Goal: Task Accomplishment & Management: Manage account settings

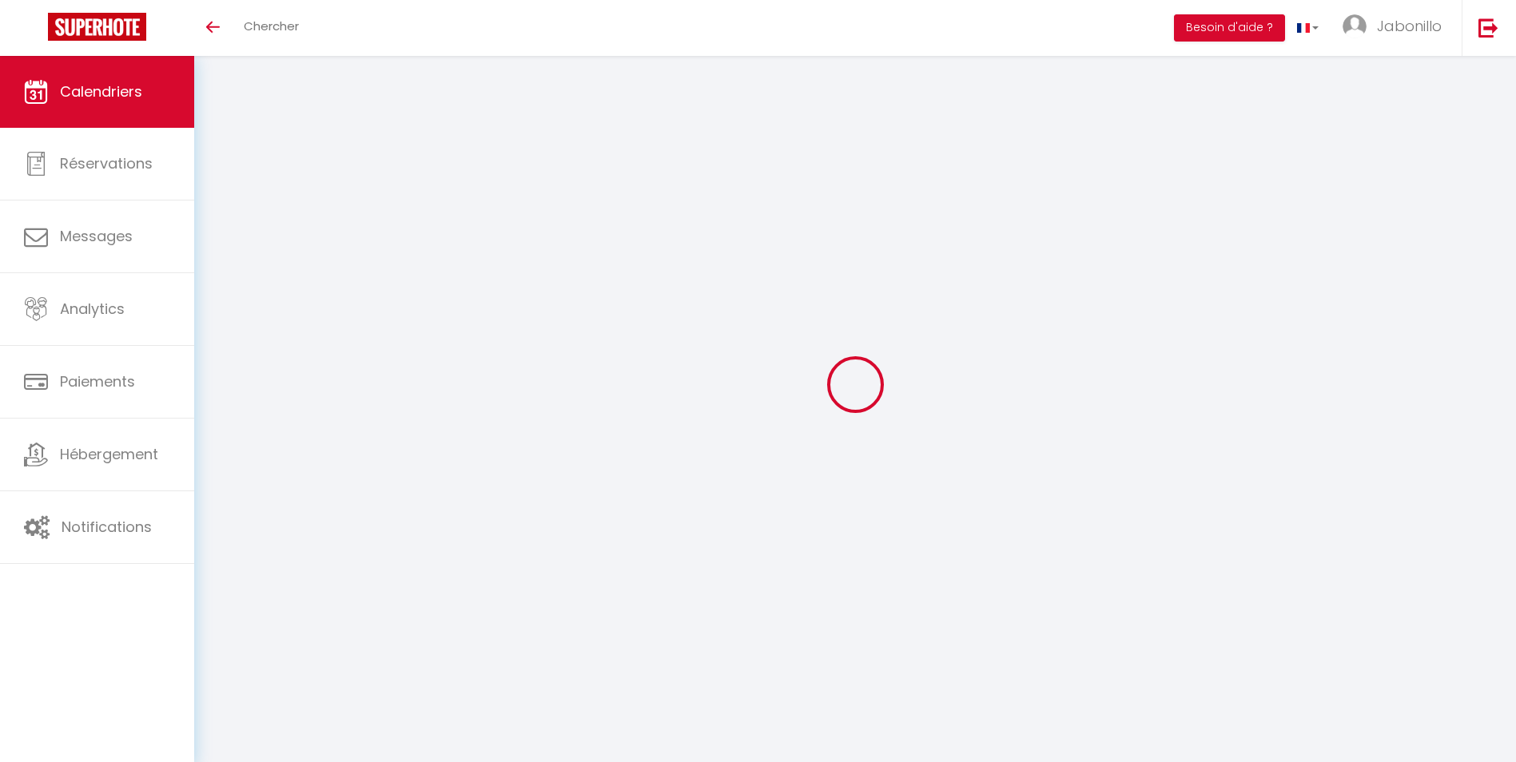
select select
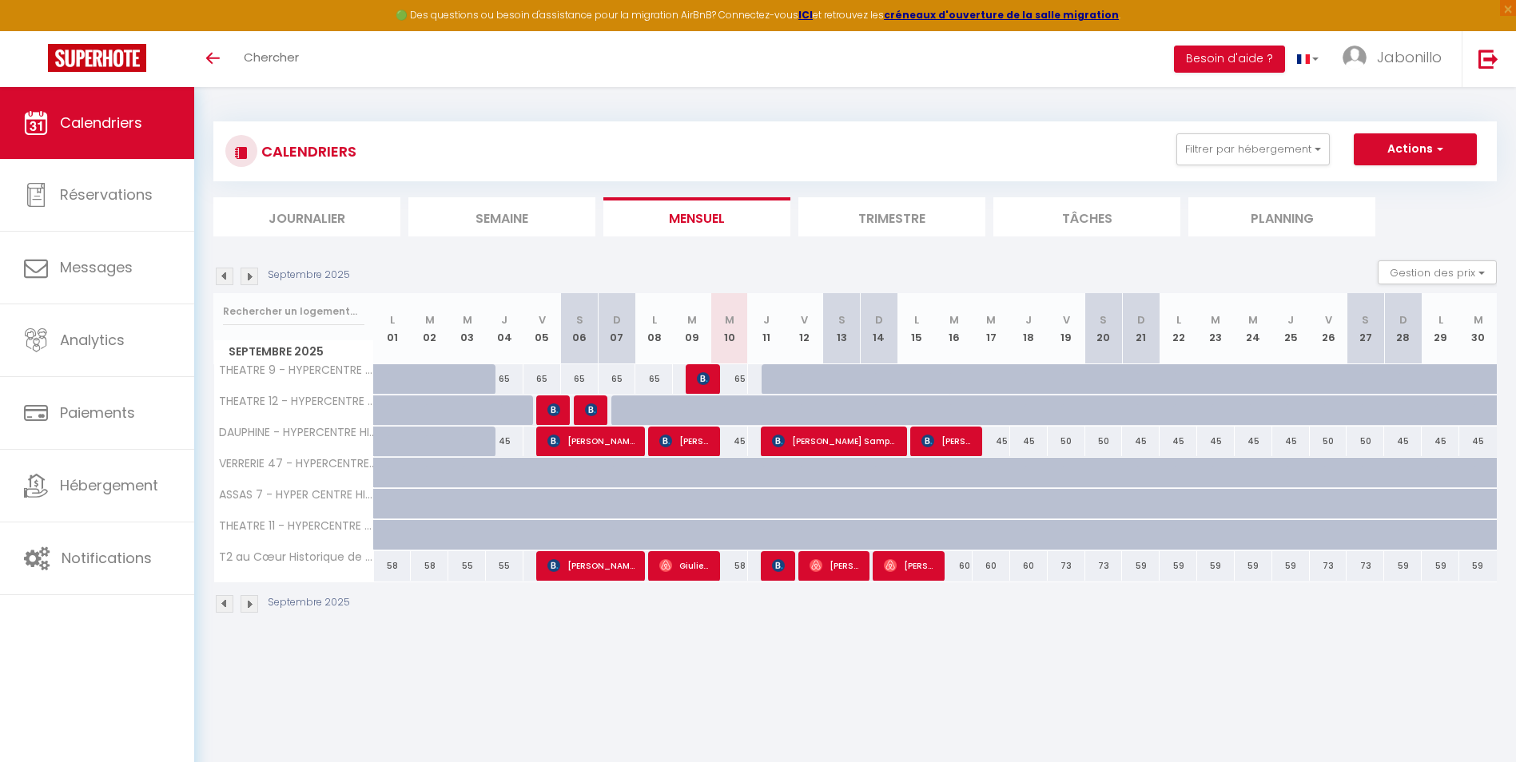
click at [745, 372] on div "65" at bounding box center [729, 379] width 38 height 30
type input "65"
type input "Mer 10 Septembre 2025"
type input "Jeu 11 Septembre 2025"
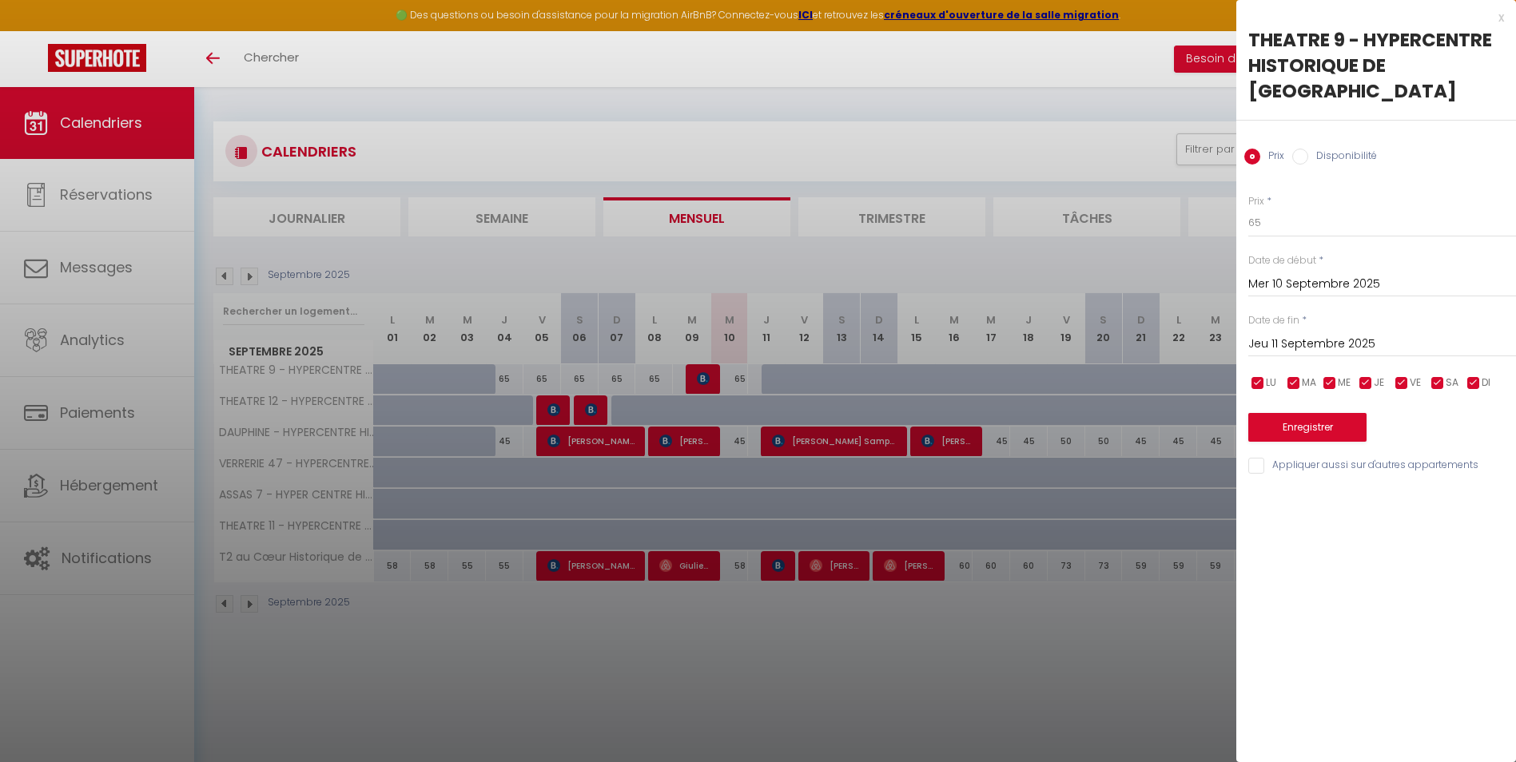
click at [1304, 149] on input "Disponibilité" at bounding box center [1300, 157] width 16 height 16
radio input "true"
radio input "false"
click at [1303, 209] on select "Disponible Indisponible" at bounding box center [1382, 224] width 268 height 30
select select "0"
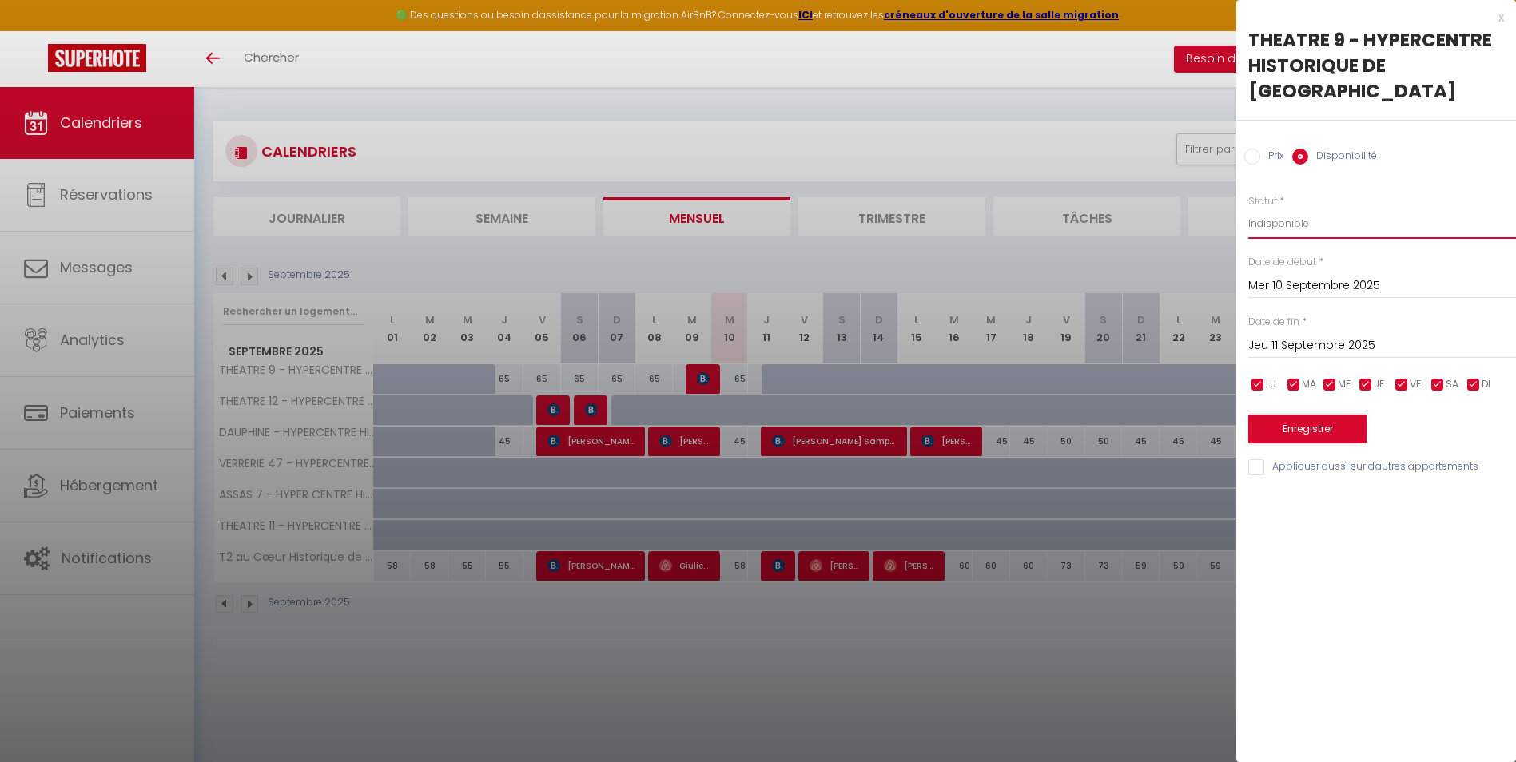
click at [1248, 209] on select "Disponible Indisponible" at bounding box center [1382, 224] width 268 height 30
click at [1315, 415] on button "Enregistrer" at bounding box center [1307, 429] width 118 height 29
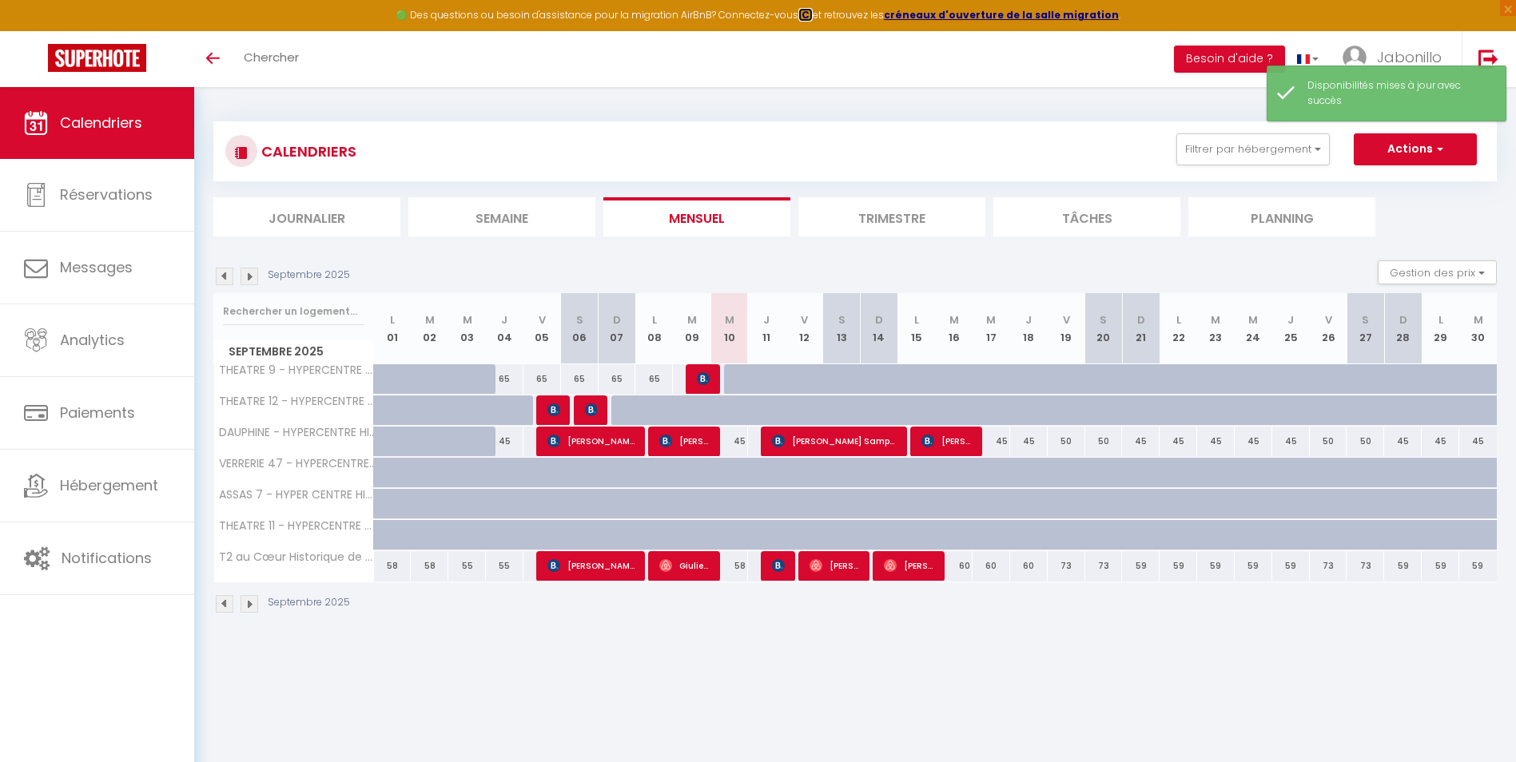
click at [813, 16] on strong "ICI" at bounding box center [805, 15] width 14 height 14
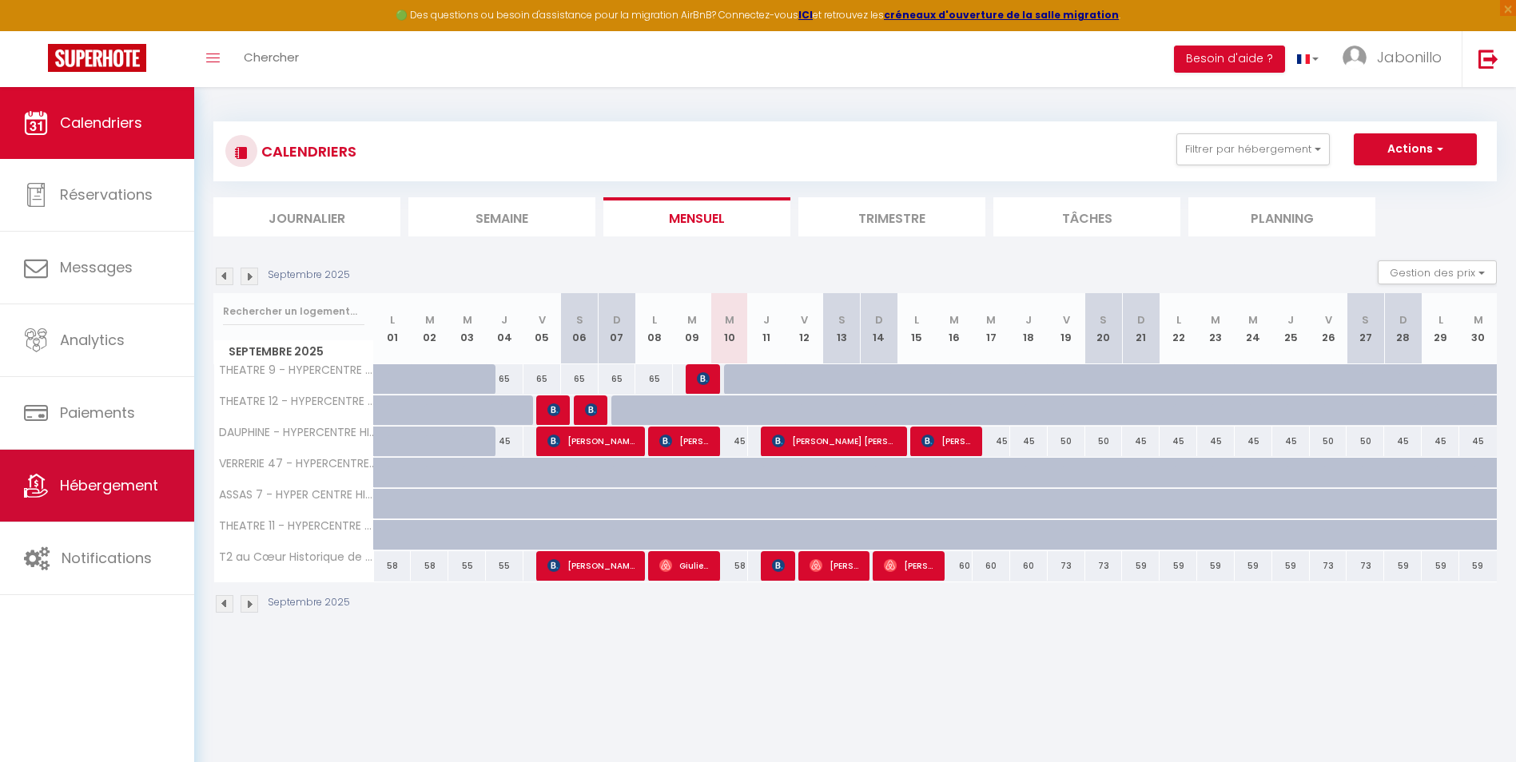
click at [109, 488] on span "Hébergement" at bounding box center [109, 485] width 98 height 20
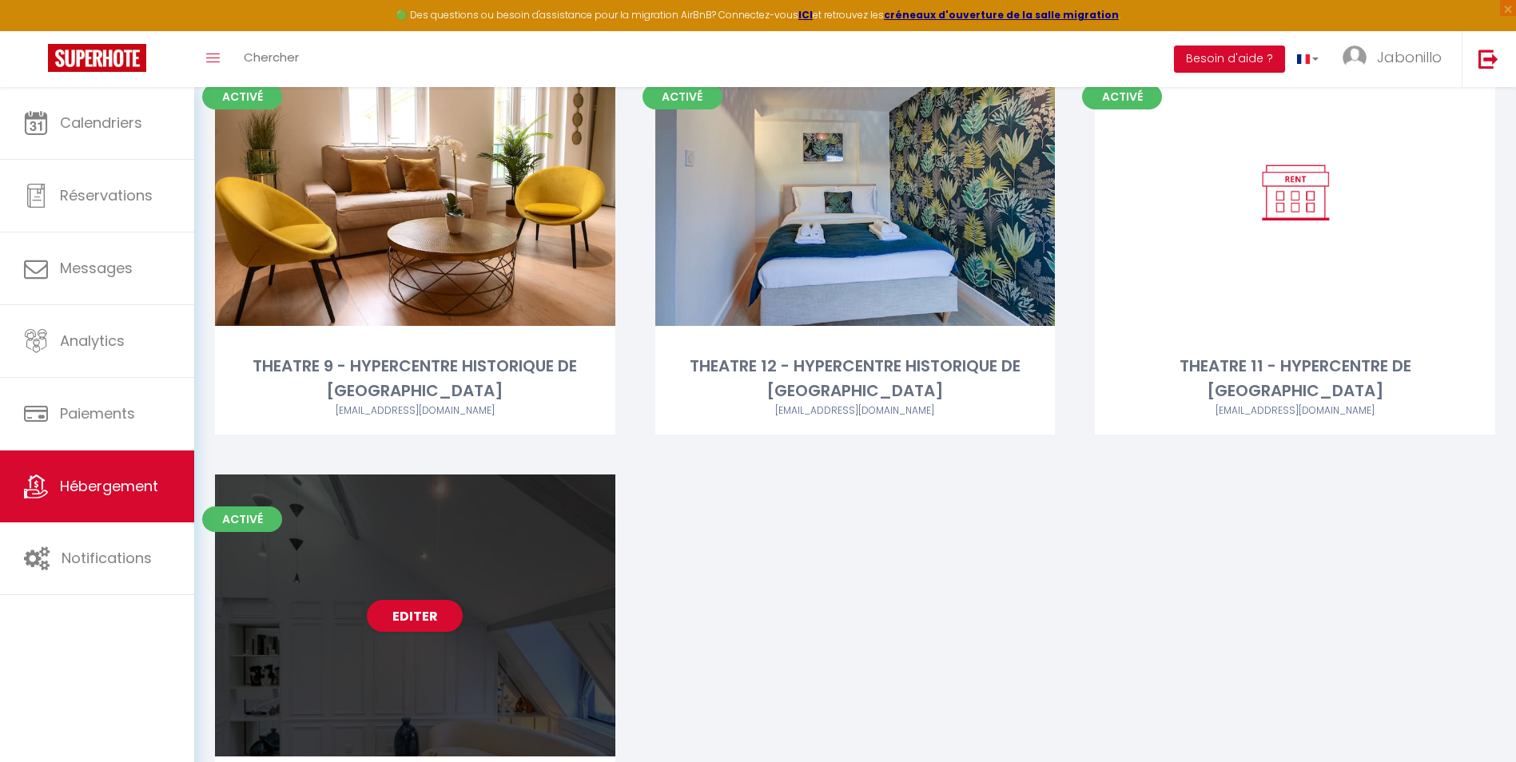
scroll to position [749, 0]
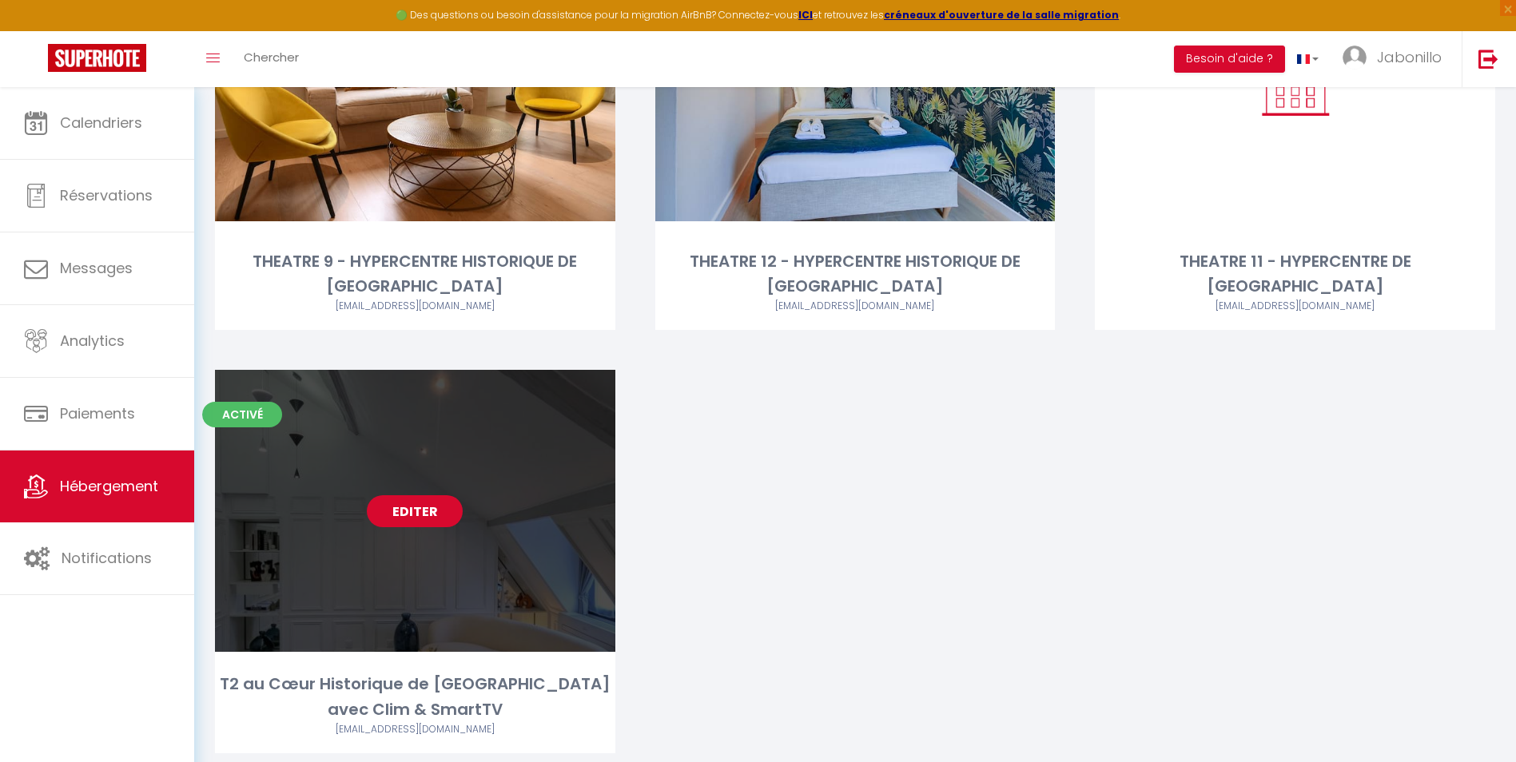
click at [422, 495] on link "Editer" at bounding box center [415, 511] width 96 height 32
select select "3"
select select "2"
select select "1"
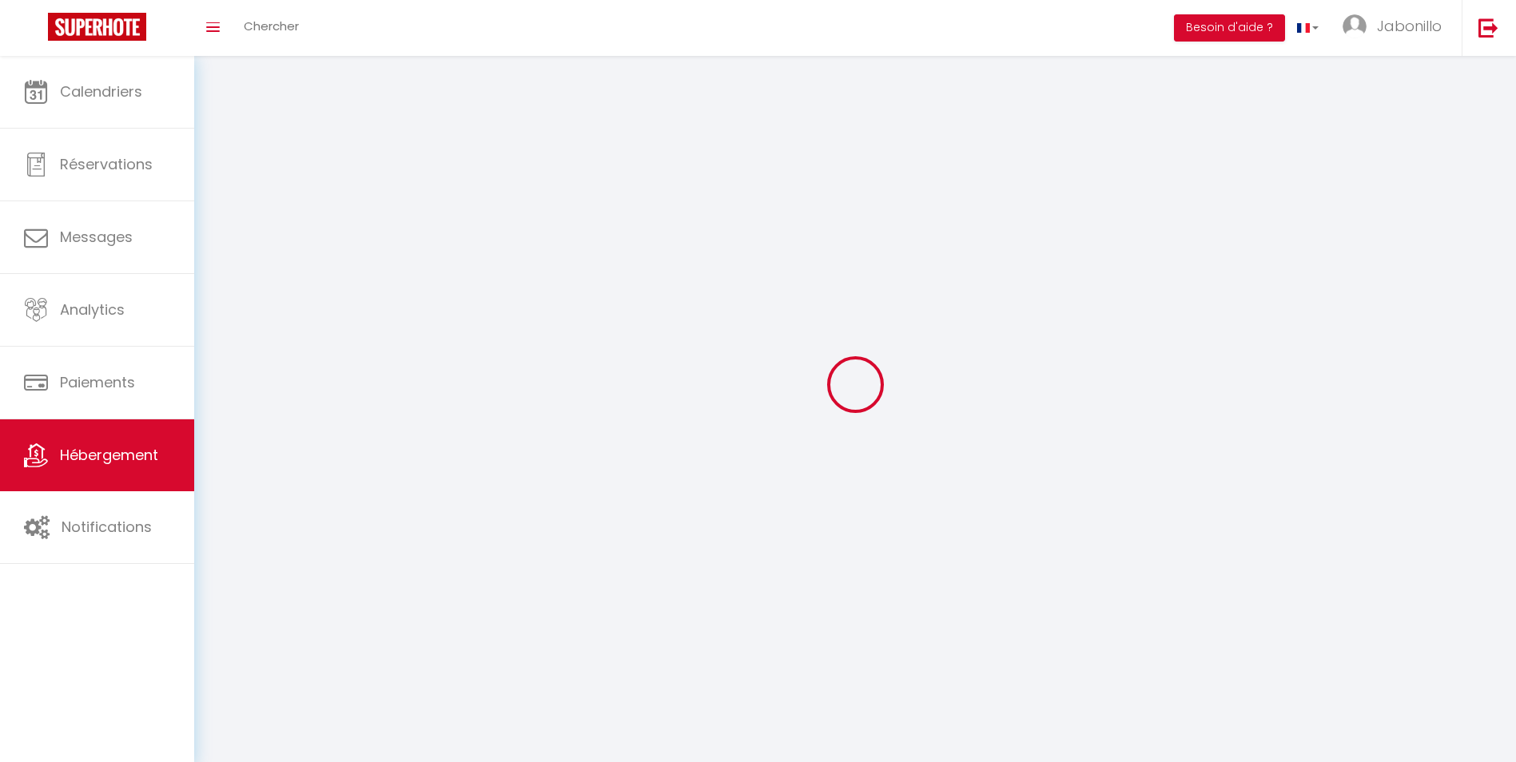
select select
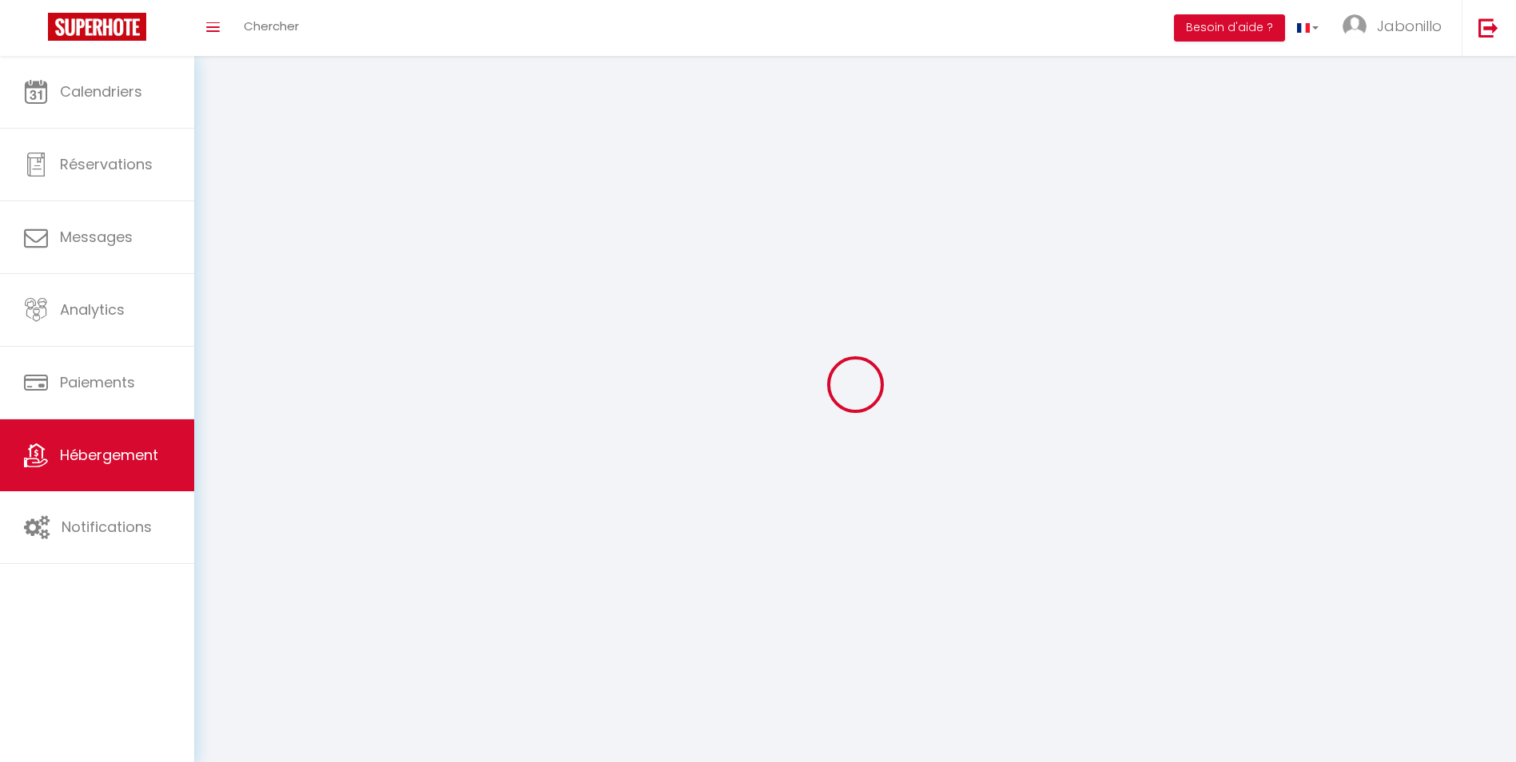
checkbox input "false"
select select
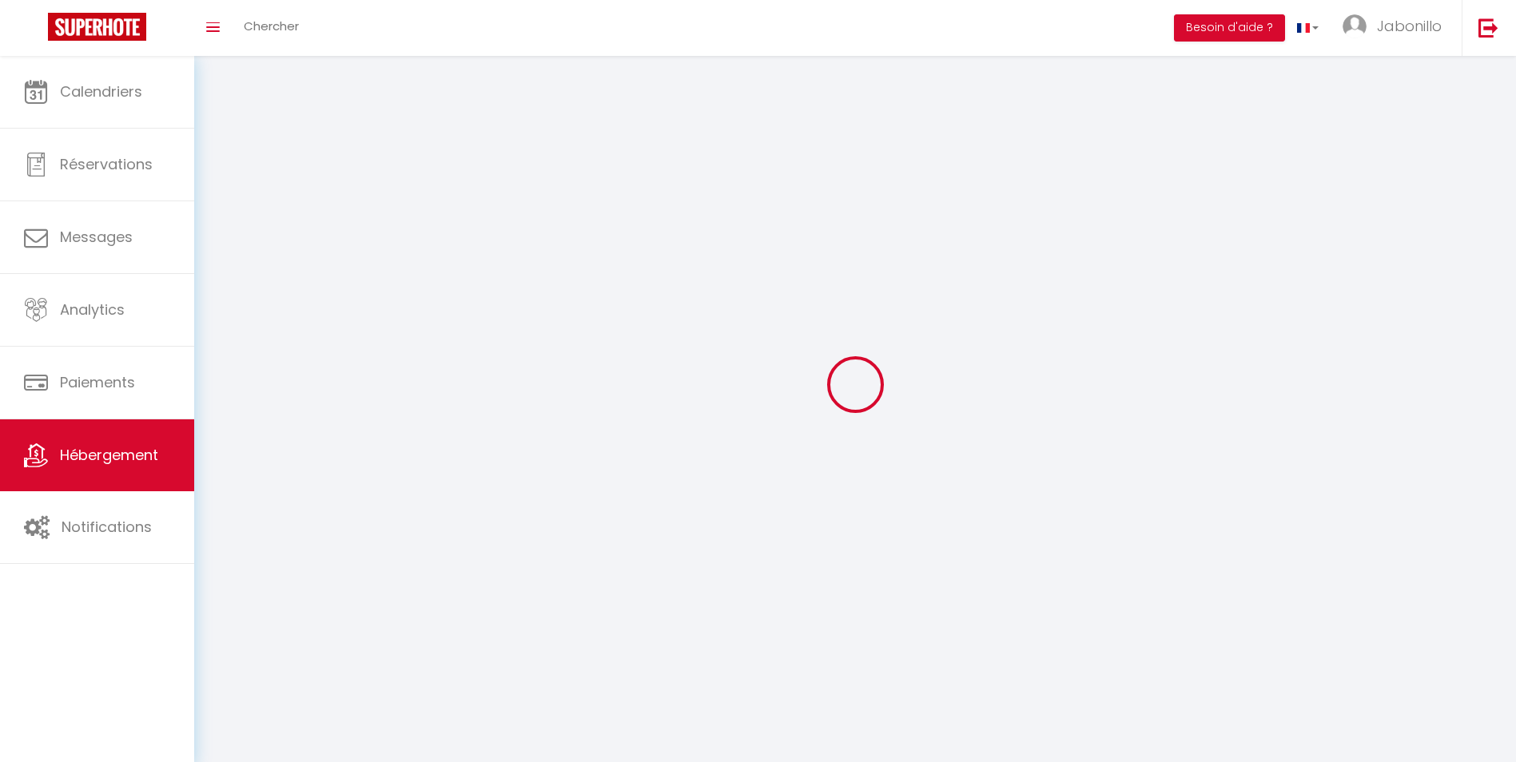
select select
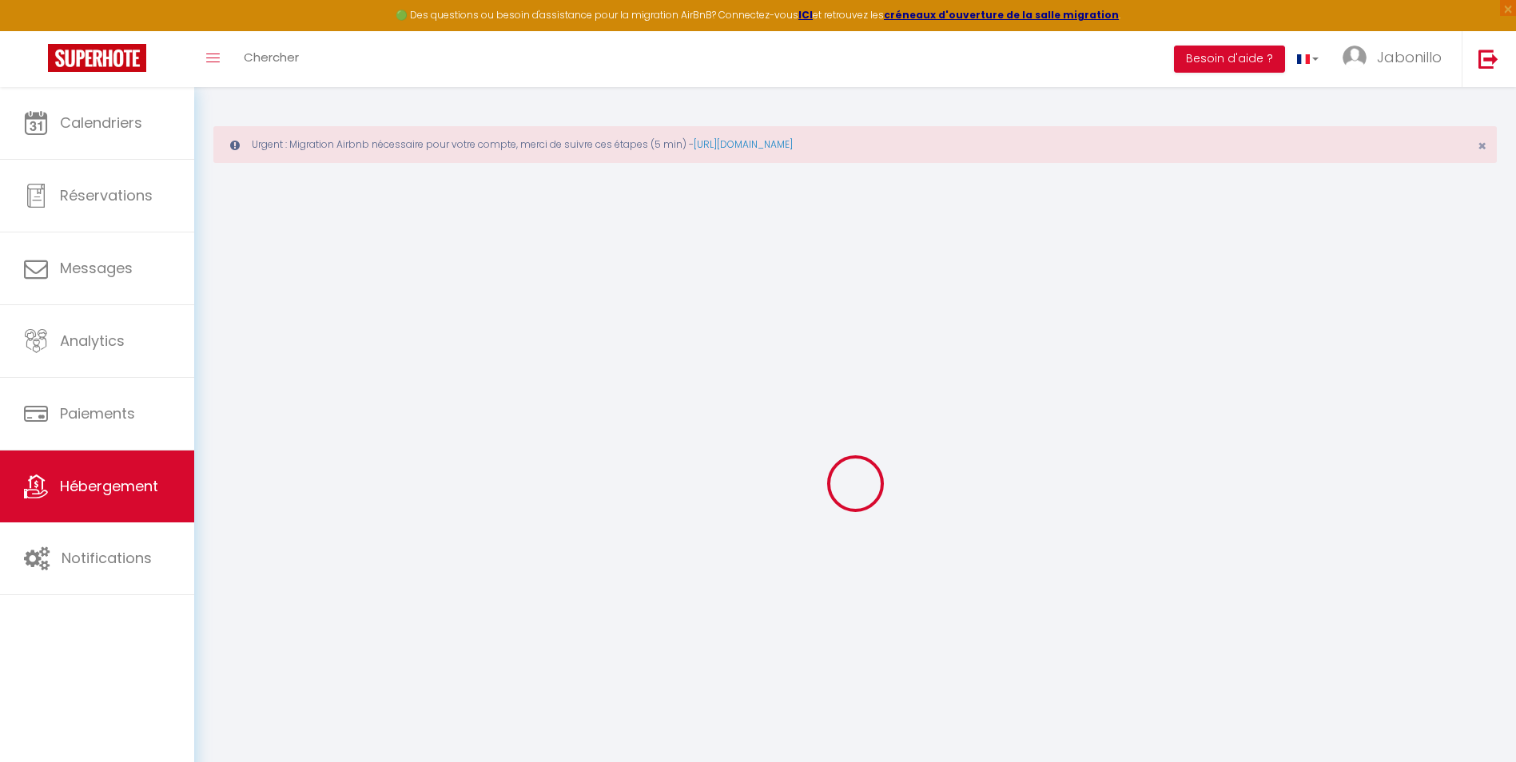
checkbox input "true"
checkbox input "false"
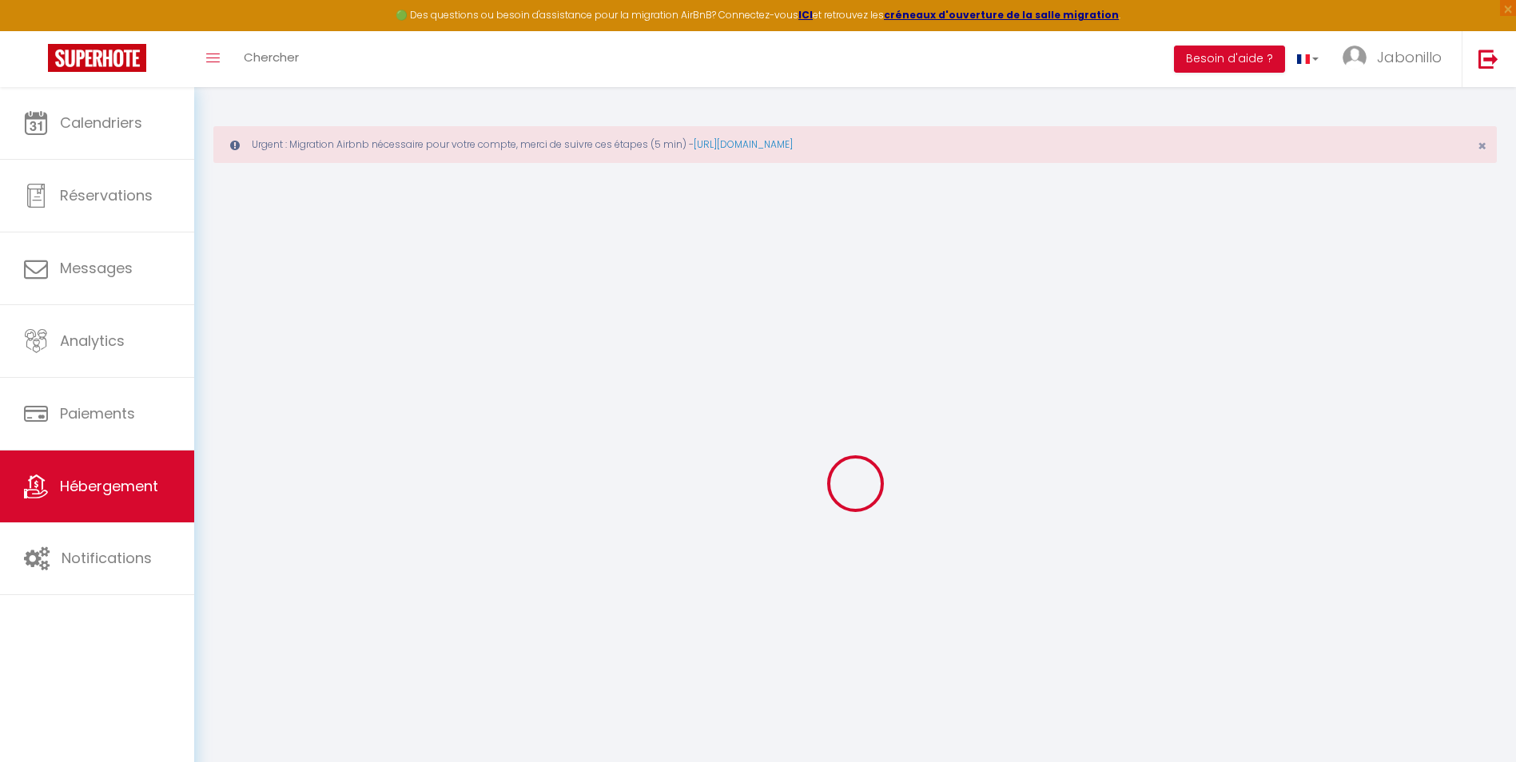
checkbox input "false"
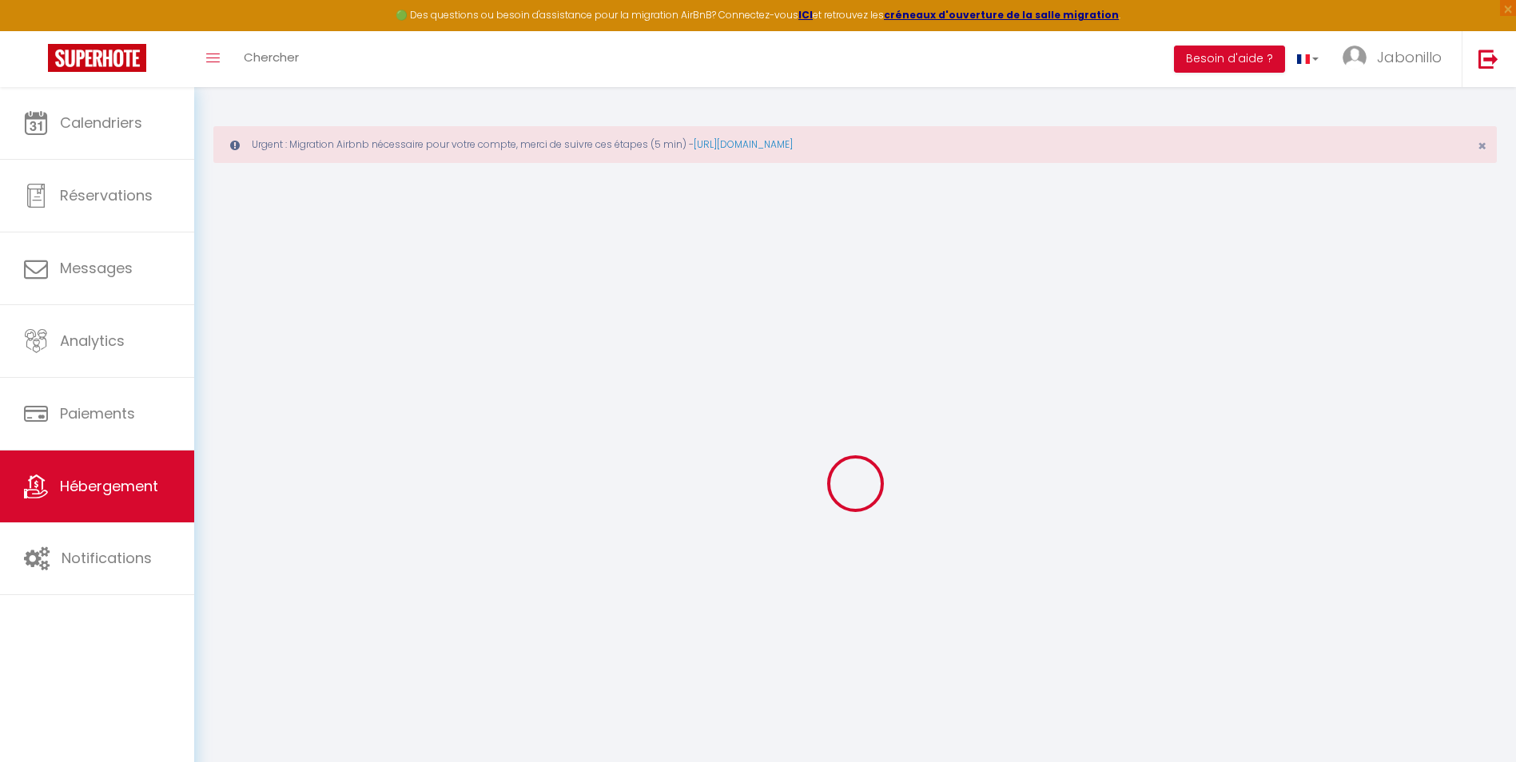
checkbox input "false"
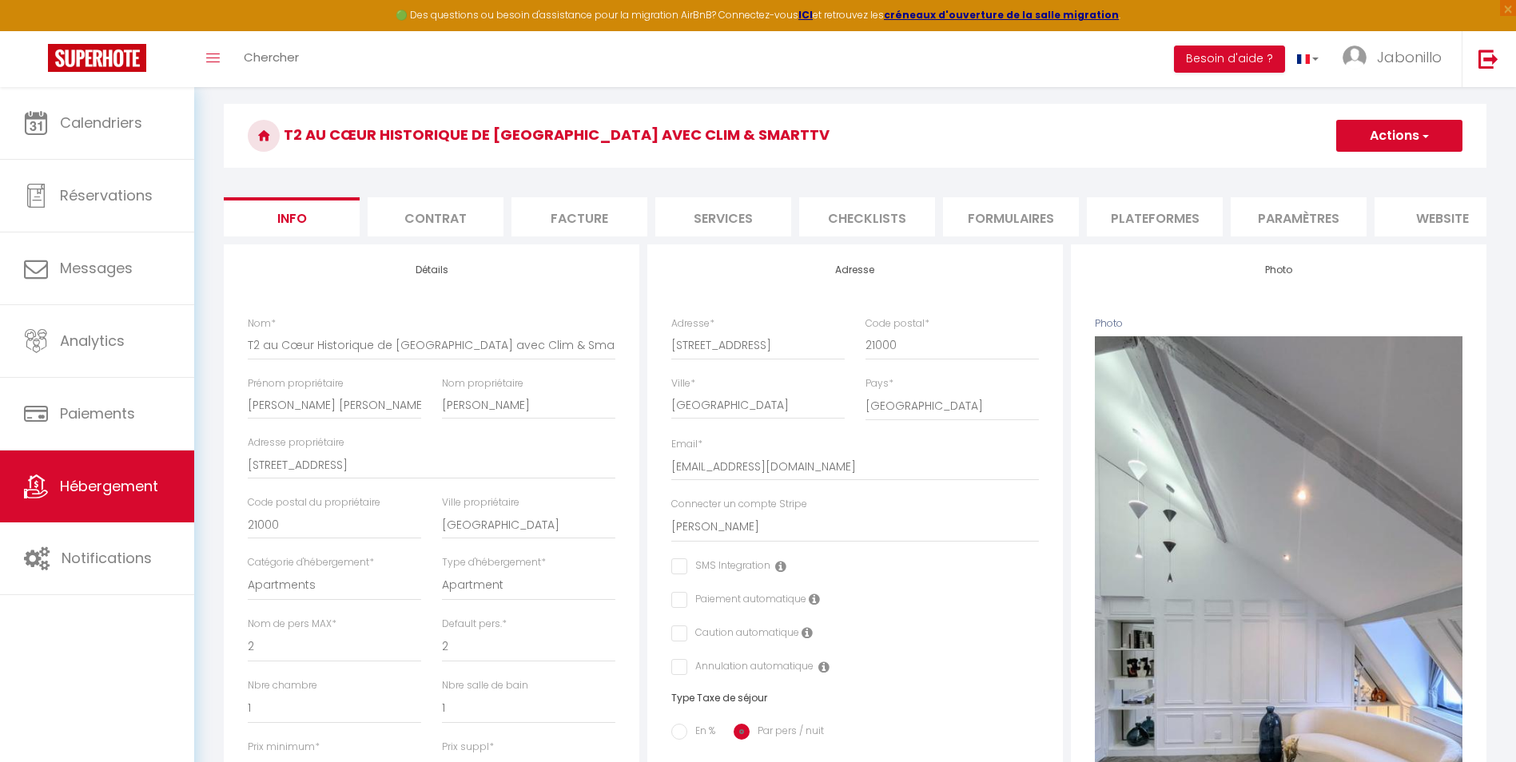
scroll to position [86, 0]
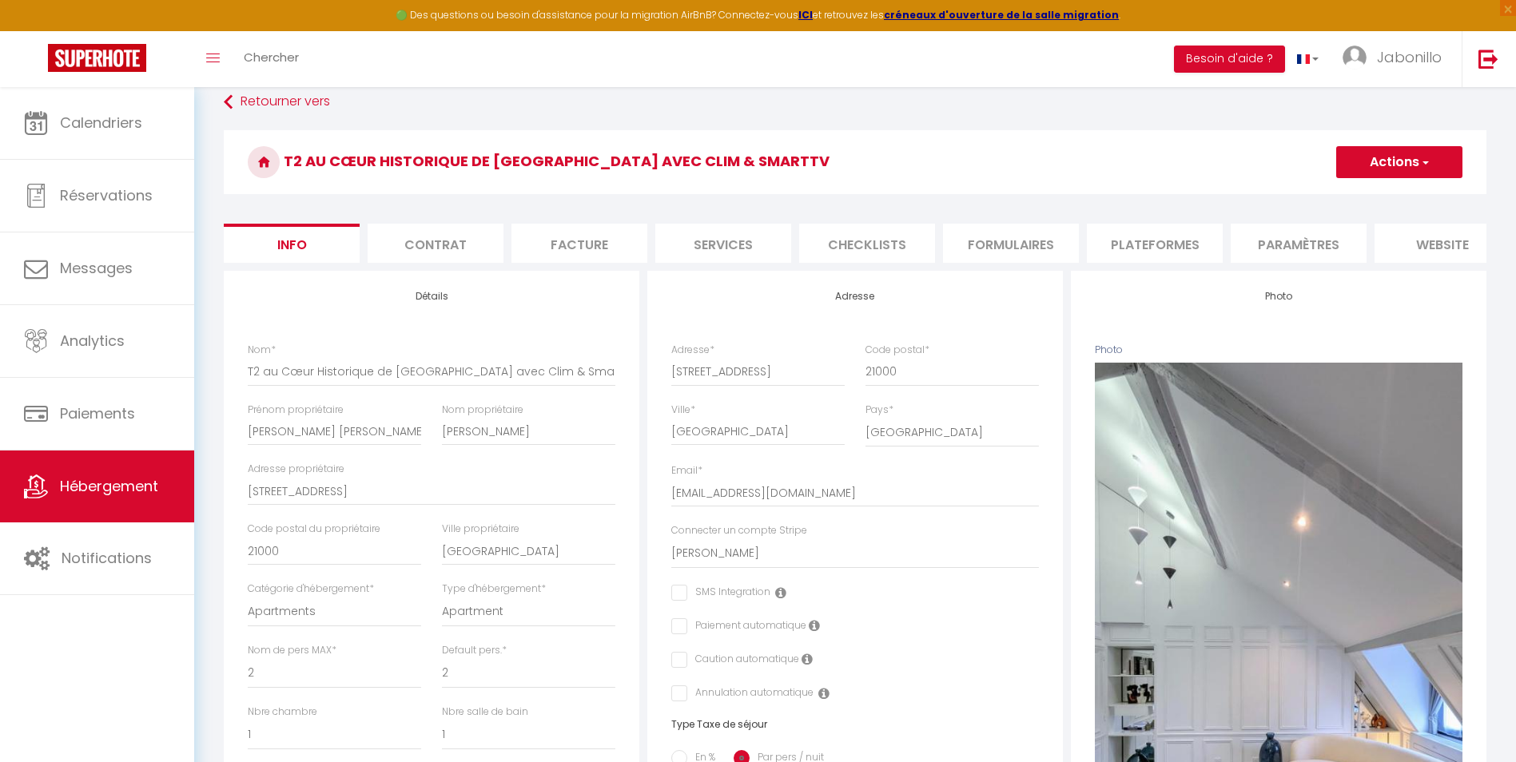
click at [1271, 248] on li "Paramètres" at bounding box center [1298, 243] width 136 height 39
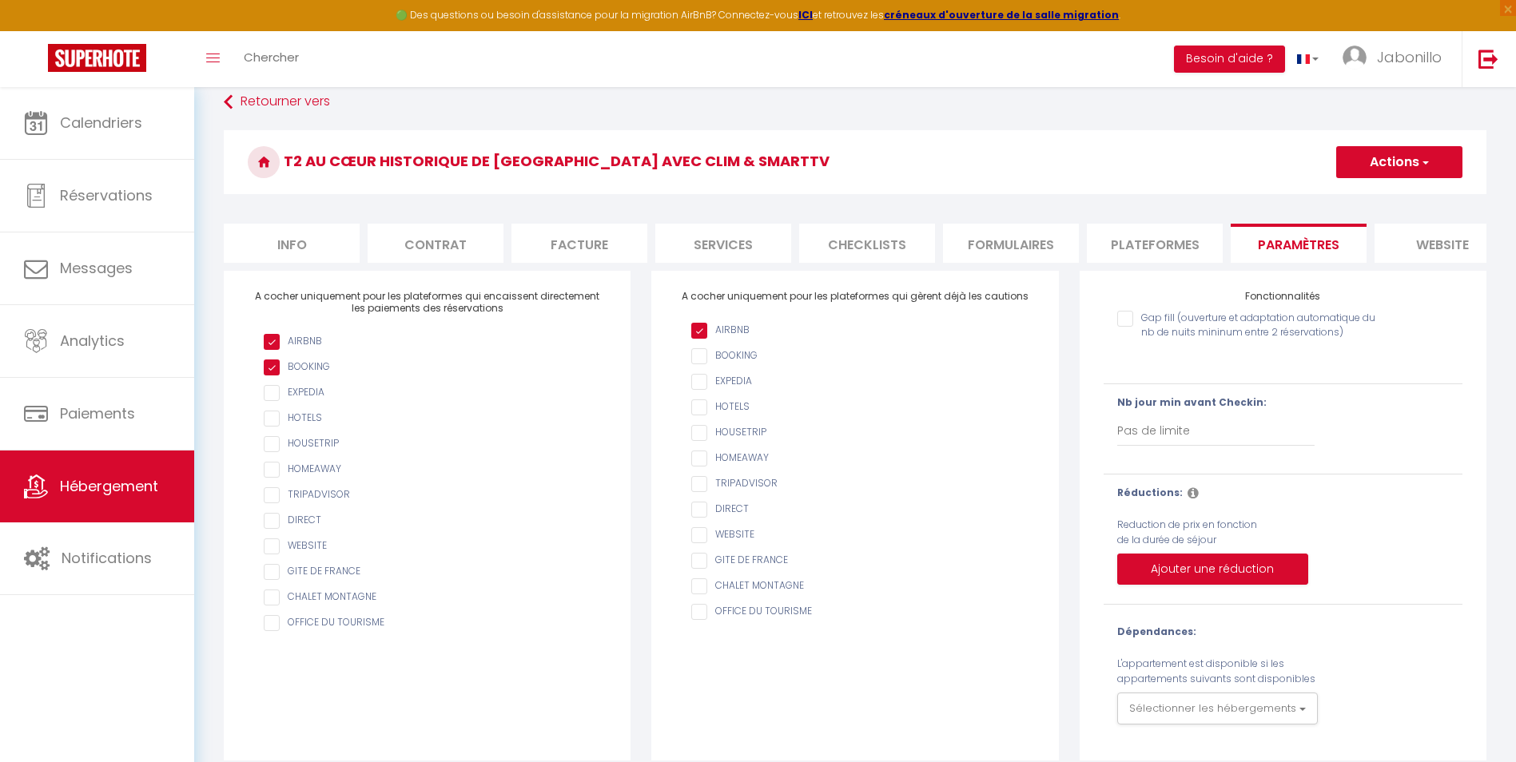
click at [1424, 167] on span "button" at bounding box center [1424, 162] width 10 height 16
click at [982, 149] on h3 "T2 au Cœur Historique de [GEOGRAPHIC_DATA] avec Clim & SmartTV" at bounding box center [855, 162] width 1262 height 64
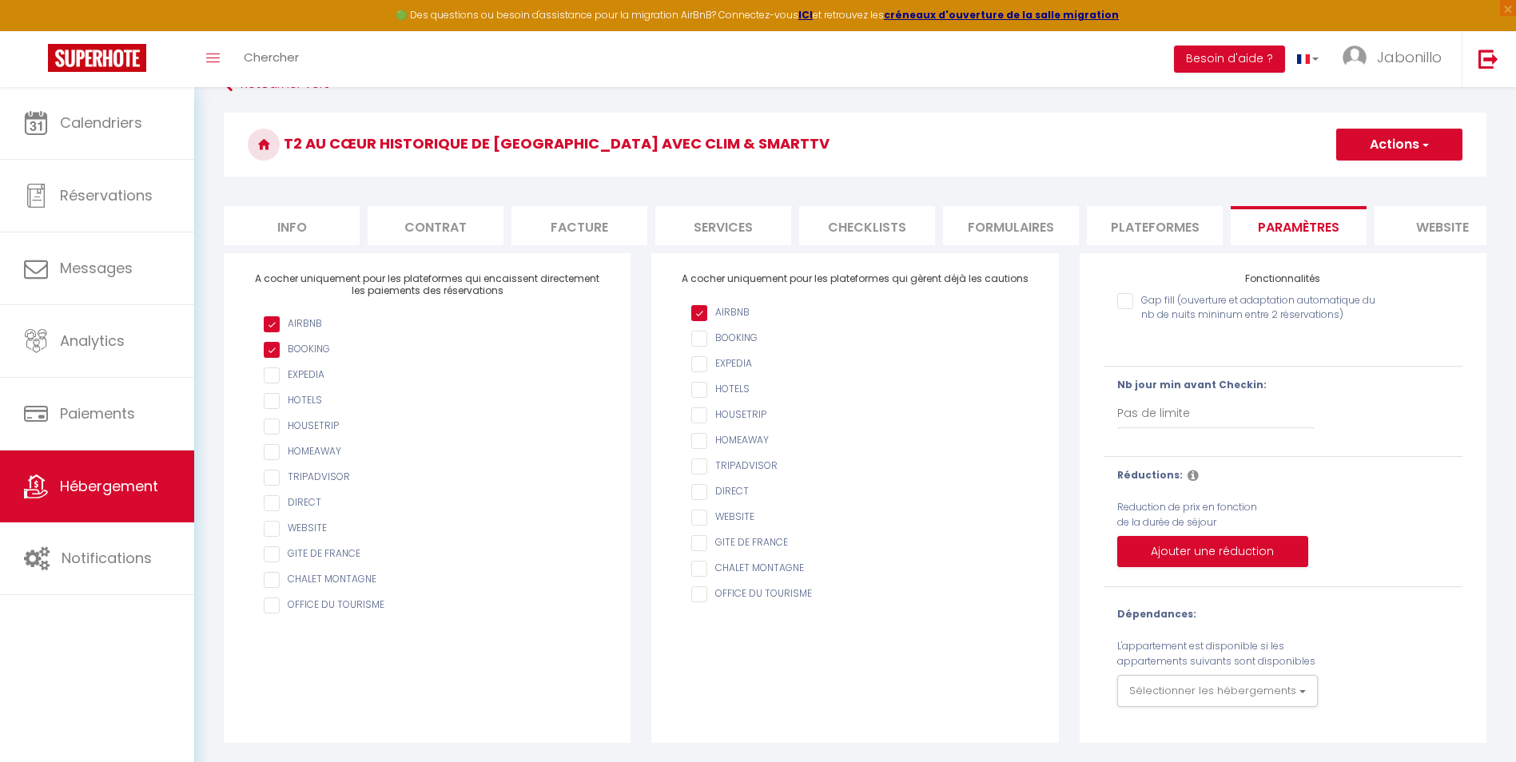
click at [1439, 206] on li "website" at bounding box center [1442, 225] width 136 height 39
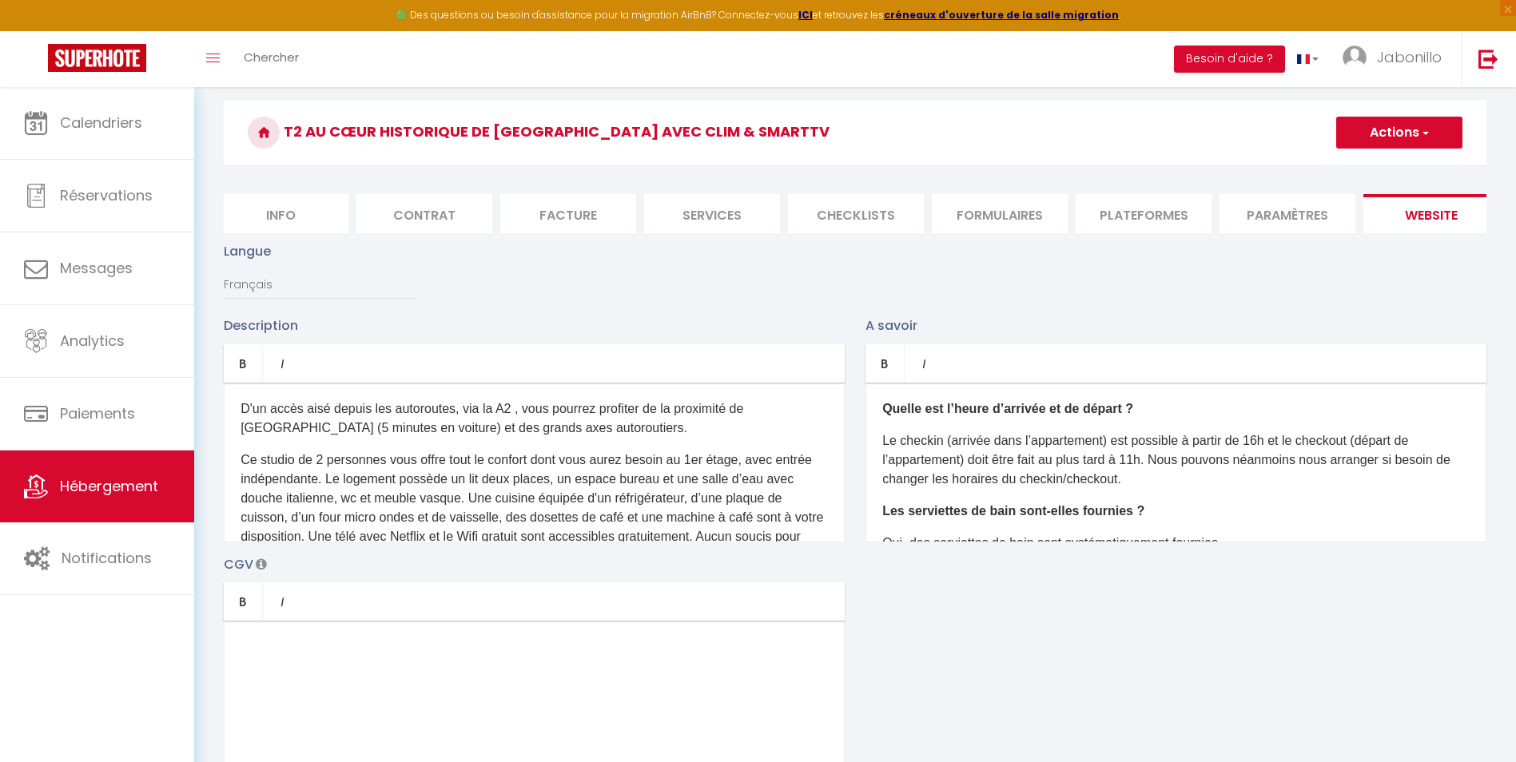
scroll to position [0, 176]
click at [1391, 202] on li "Journal" at bounding box center [1410, 213] width 136 height 39
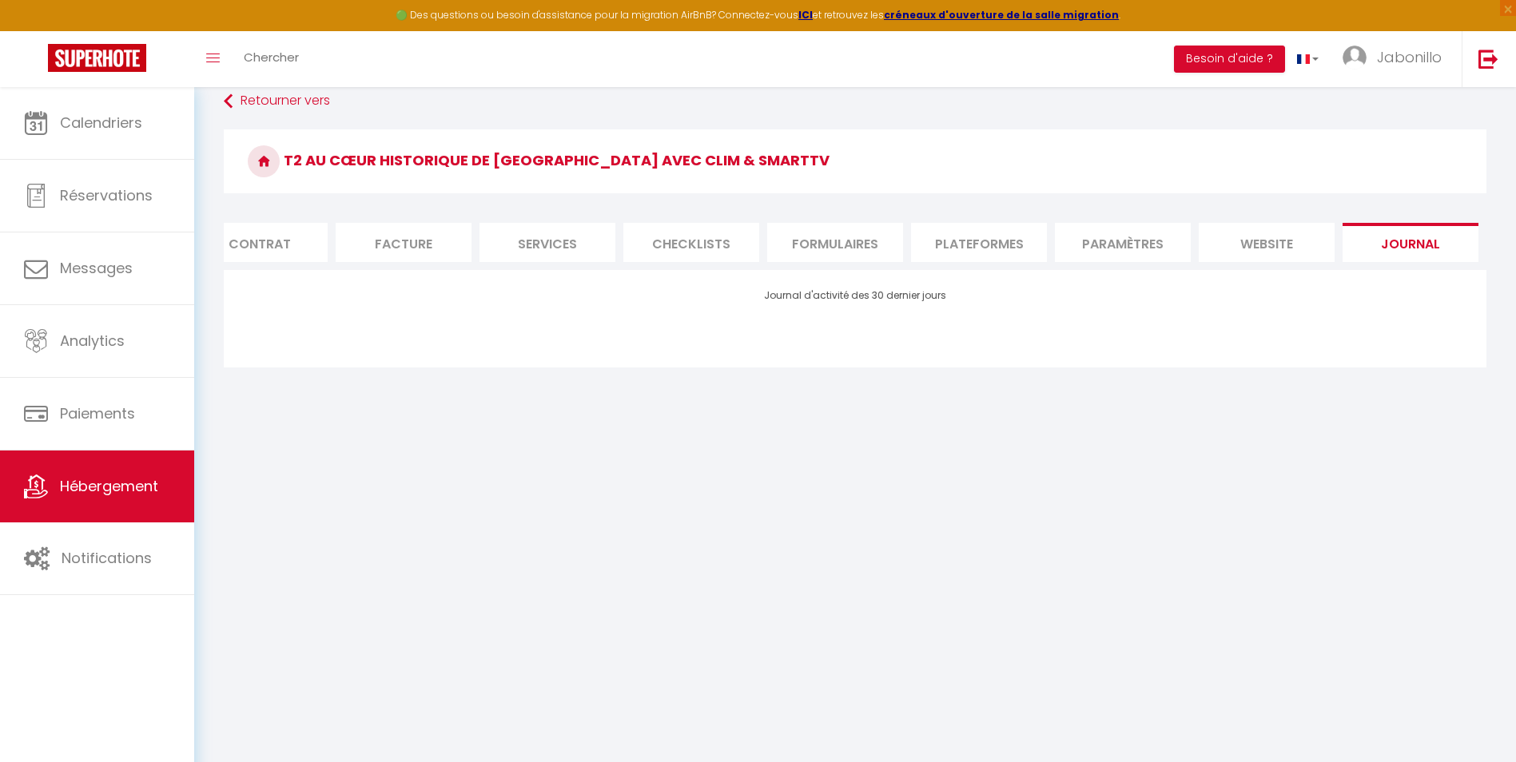
scroll to position [116, 0]
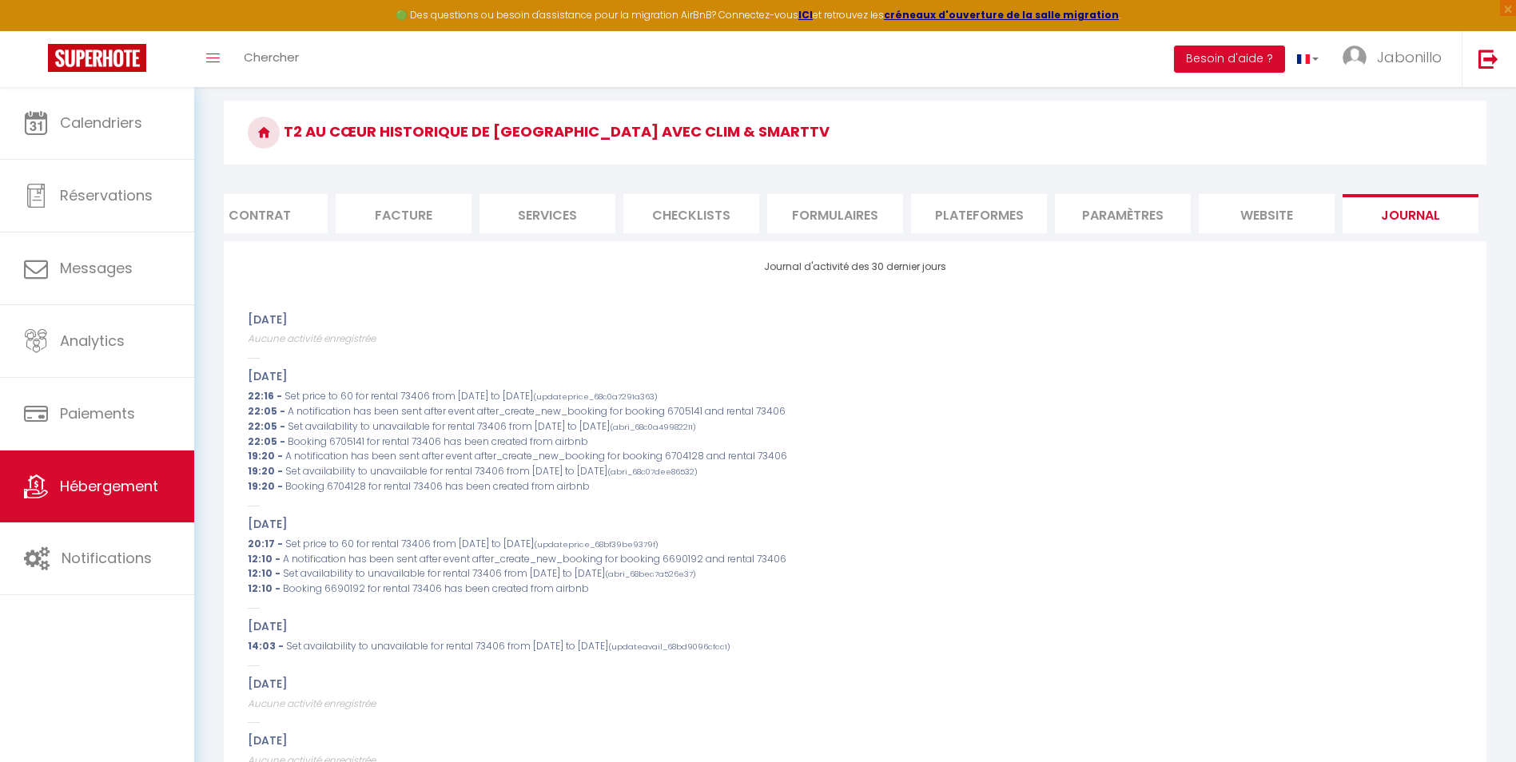
click at [976, 215] on li "Plateformes" at bounding box center [979, 213] width 136 height 39
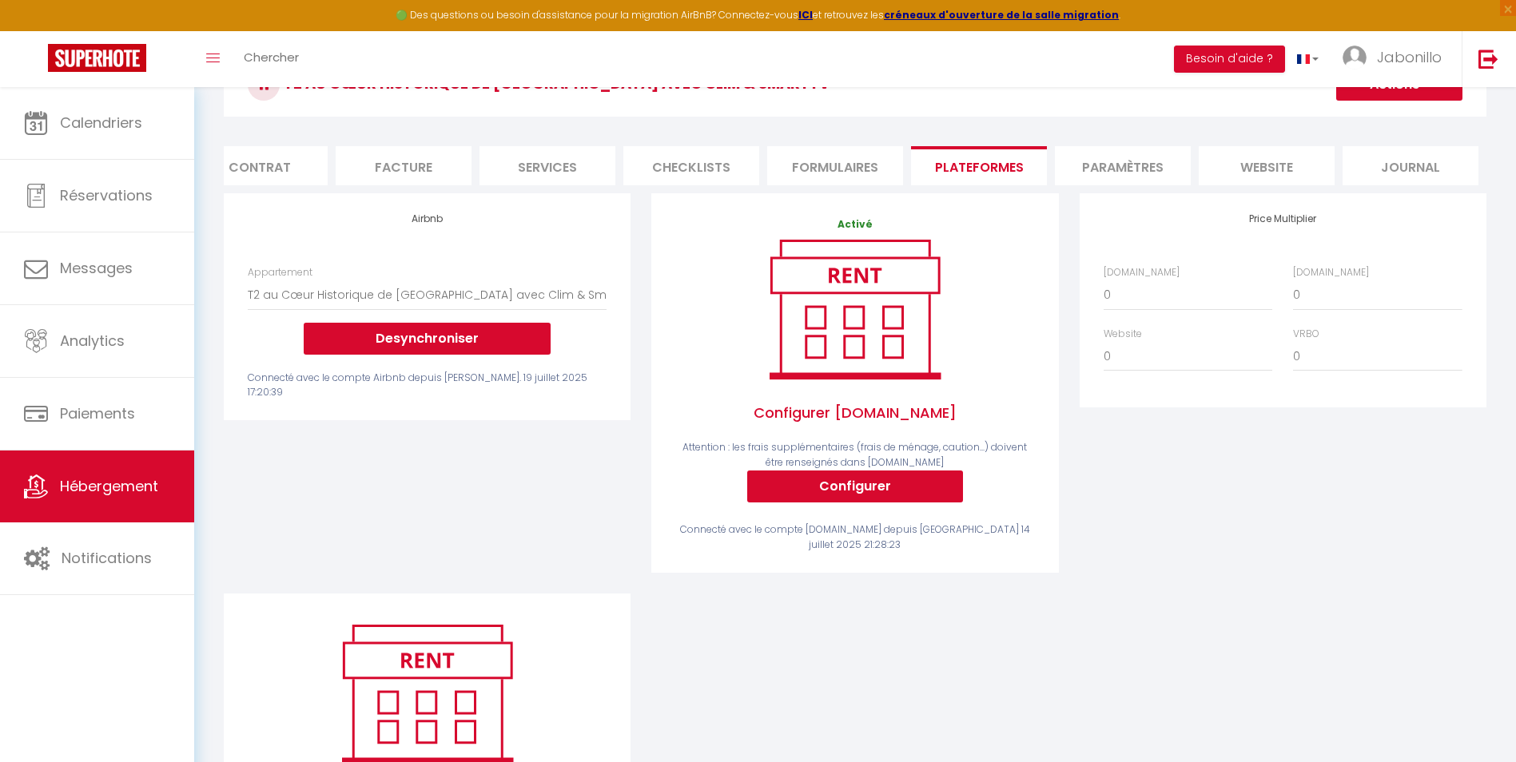
scroll to position [157, 0]
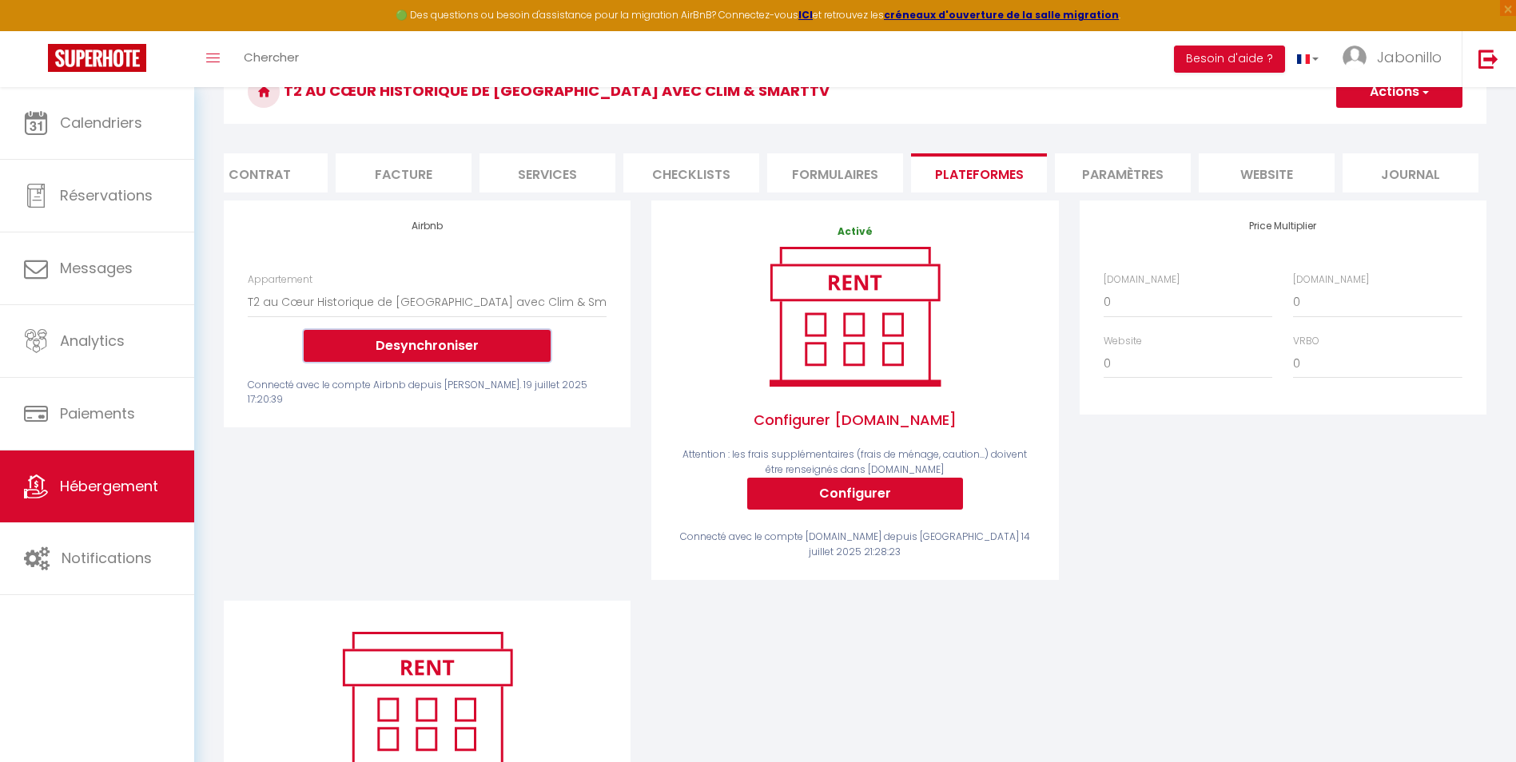
click at [437, 358] on button "Desynchroniser" at bounding box center [427, 346] width 247 height 32
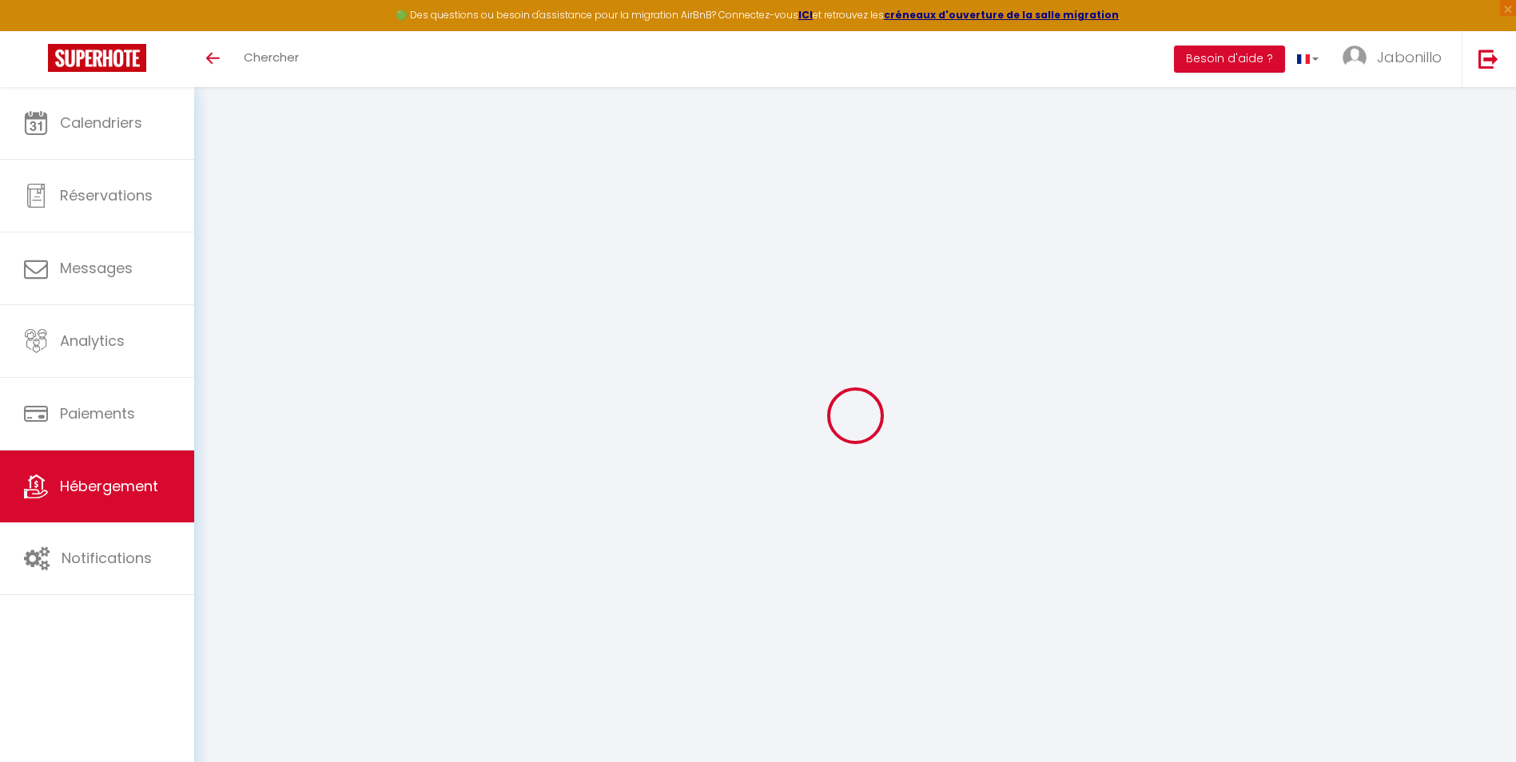
scroll to position [87, 0]
select select
type input "12"
type input "0"
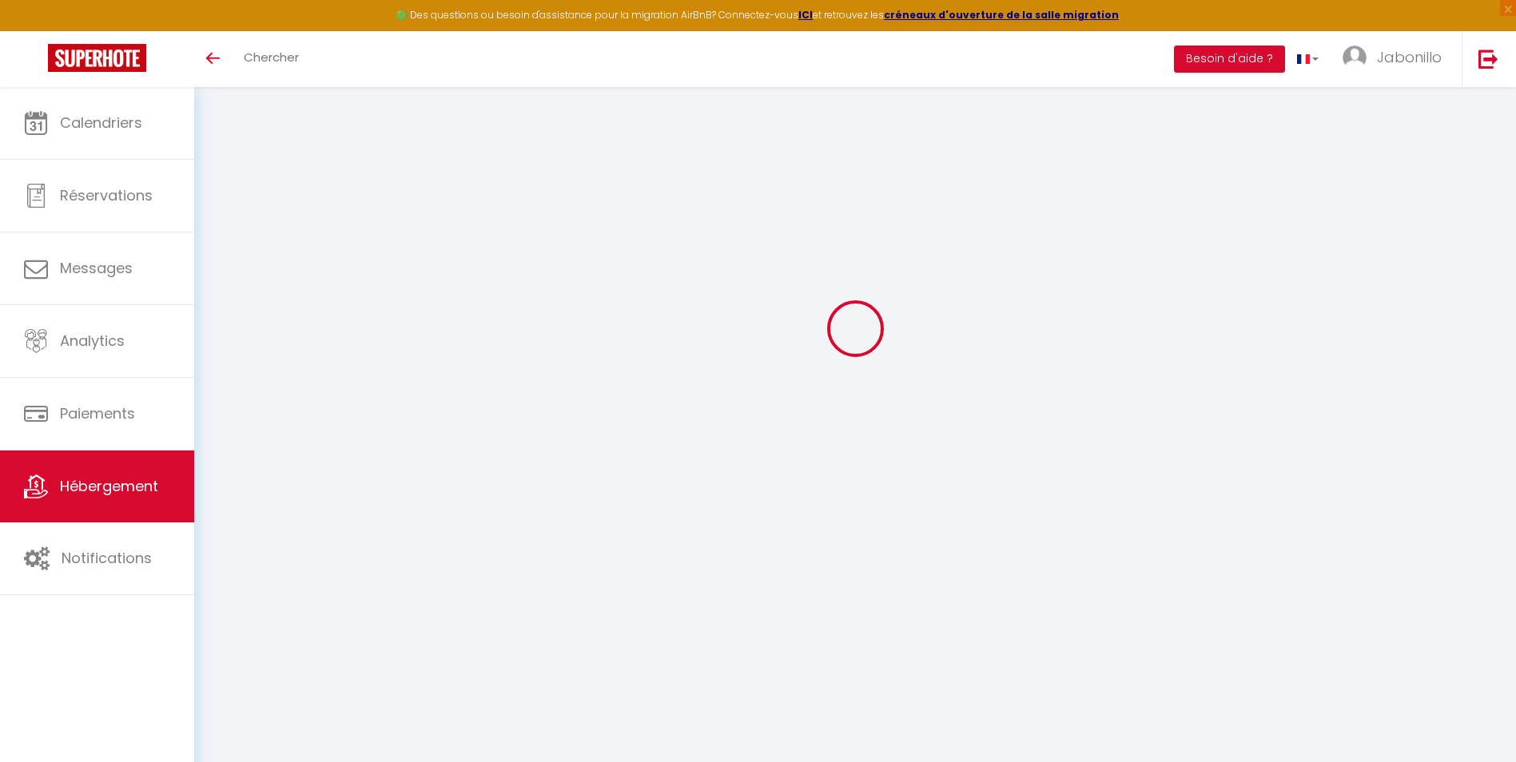
type input "0"
select select
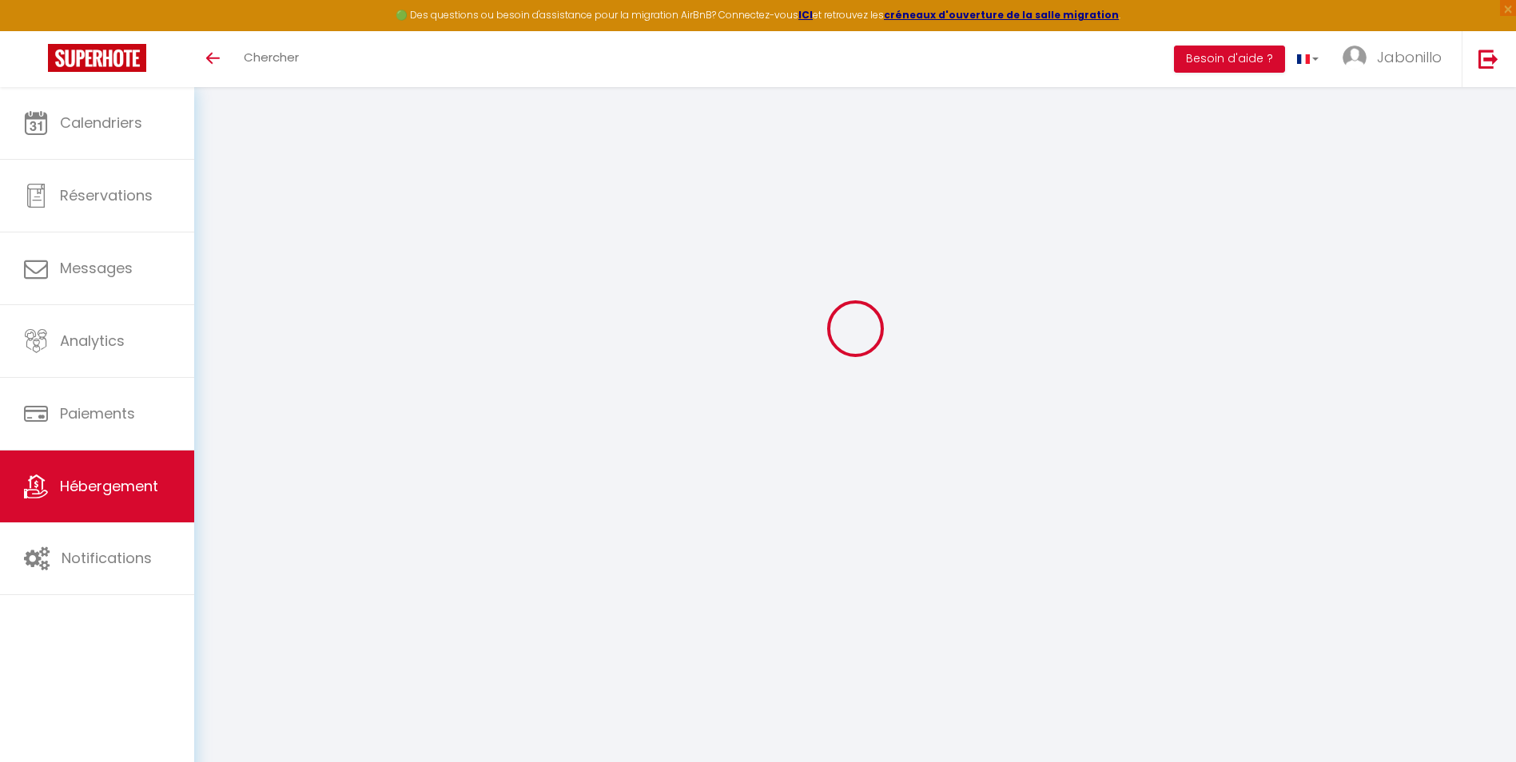
select select
checkbox input "false"
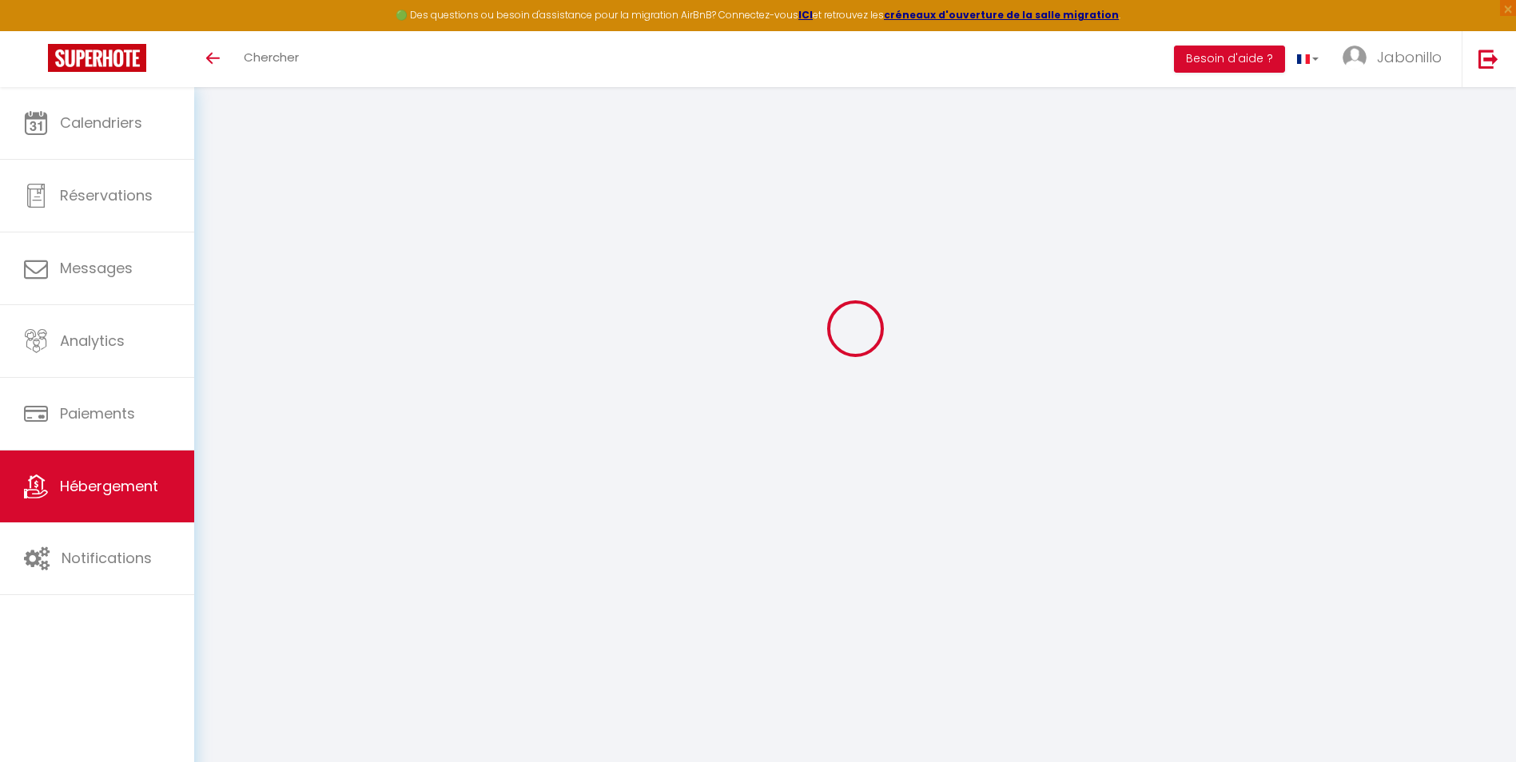
select select
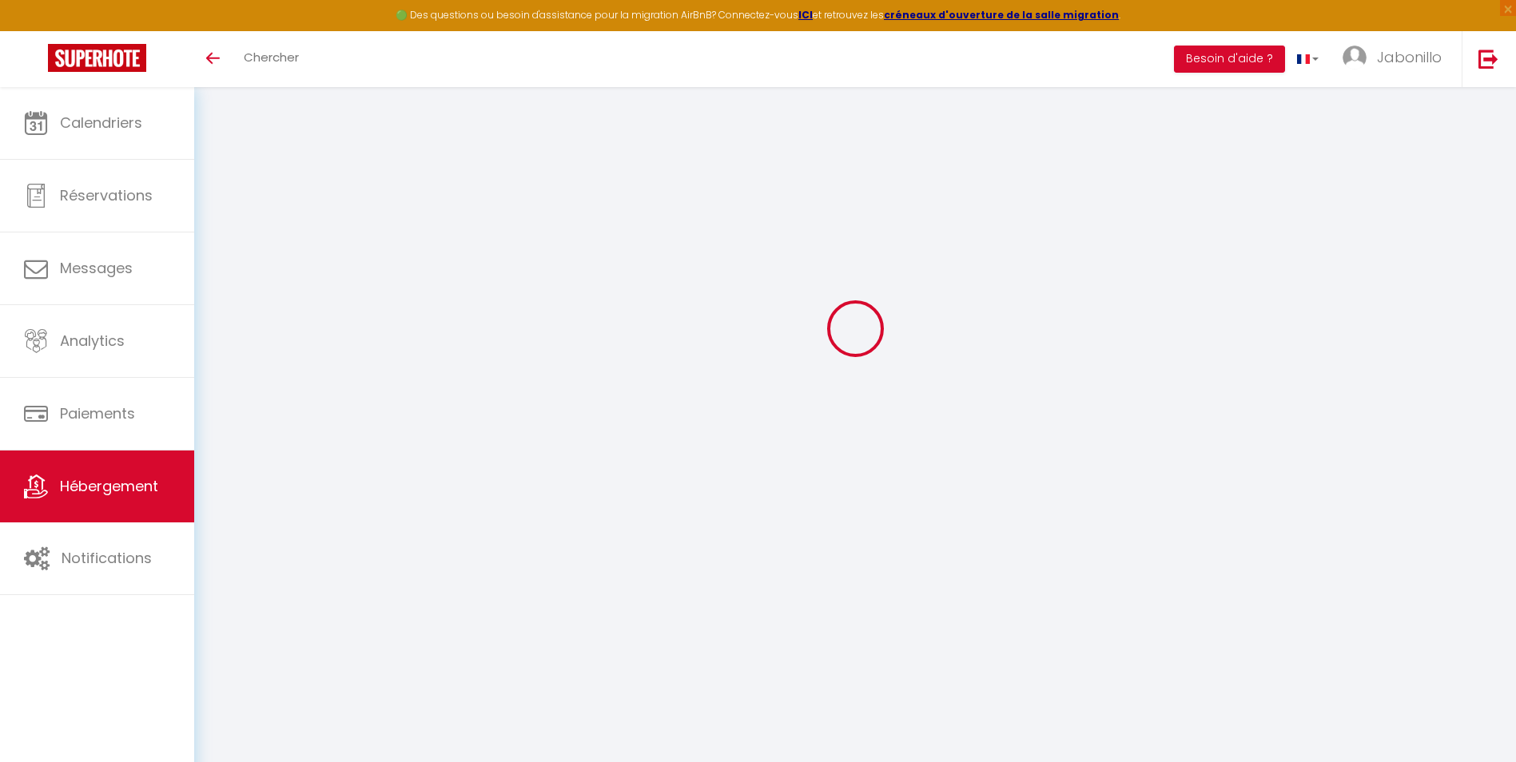
checkbox input "false"
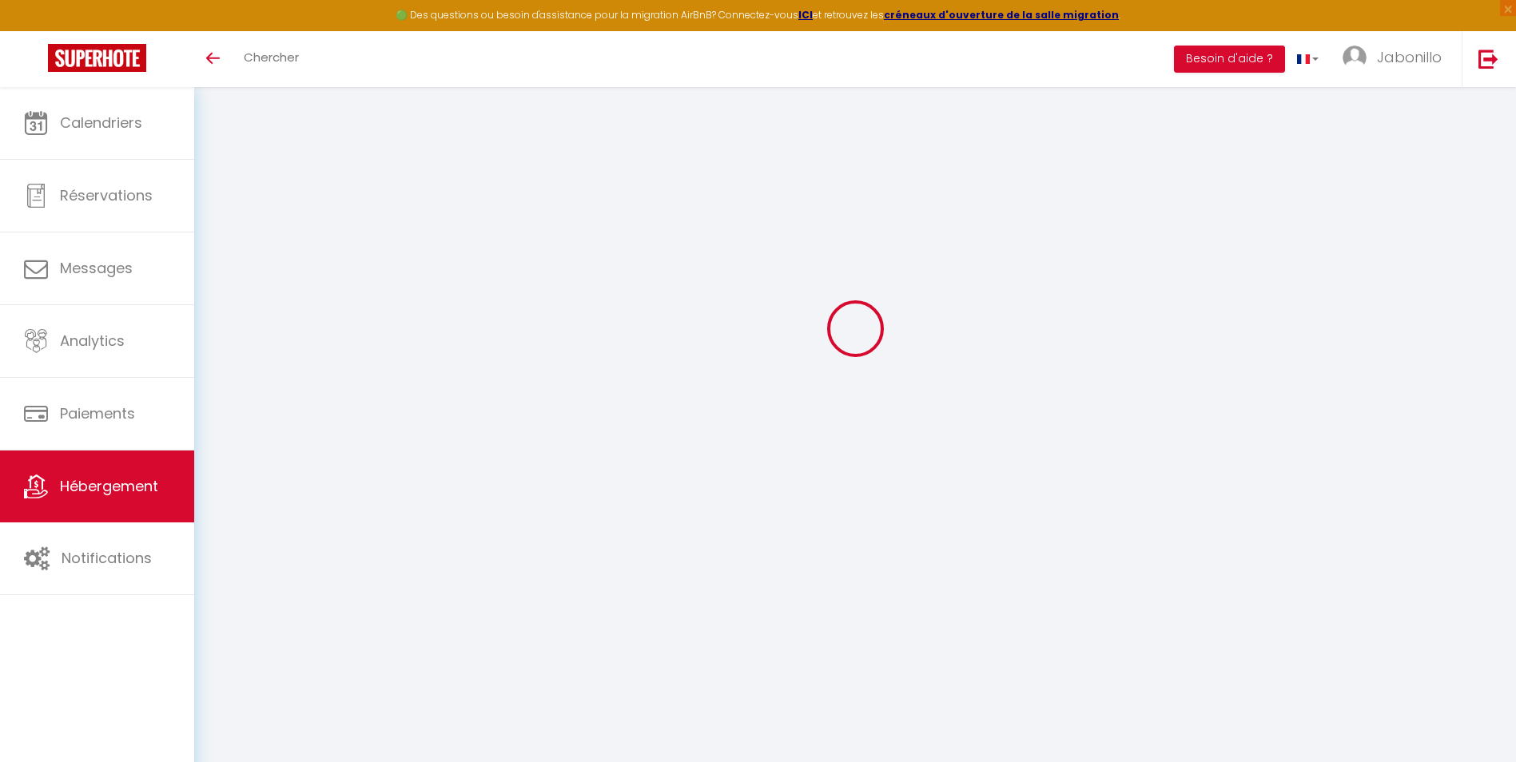
checkbox input "false"
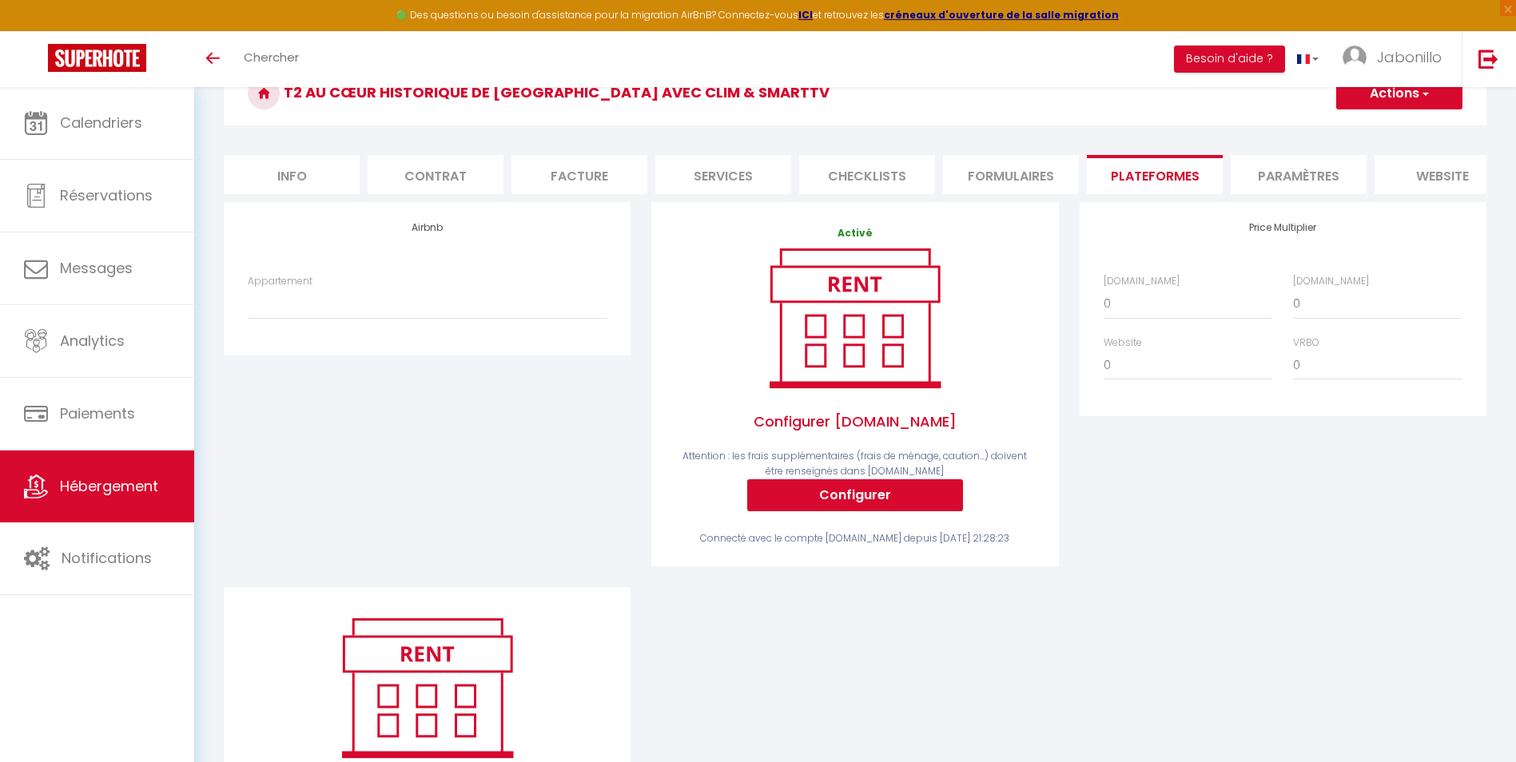
scroll to position [0, 0]
click at [410, 302] on select "Duplex Atypique & Cocooning Hypercentre – SmartTV - [EMAIL_ADDRESS][DOMAIN_NAME…" at bounding box center [427, 303] width 359 height 30
select select "669-1430434167536523298"
click at [248, 300] on select "Duplex Atypique & Cocooning Hypercentre – SmartTV - invest@bee-host.fr T2 au Cœ…" at bounding box center [427, 303] width 359 height 30
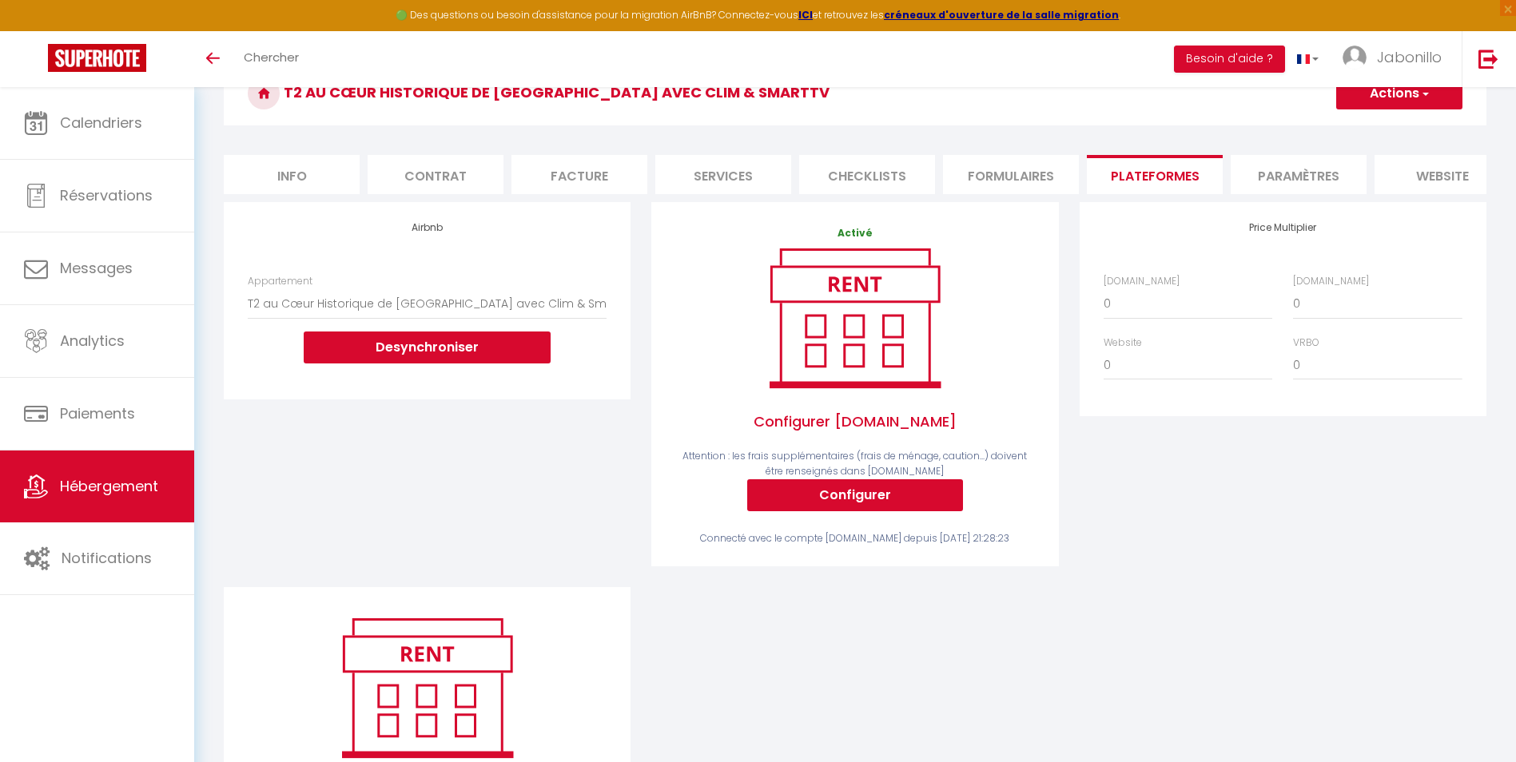
click at [1370, 116] on h3 "T2 au Cœur Historique de Dijon avec Clim & SmartTV" at bounding box center [855, 94] width 1262 height 64
click at [1381, 101] on button "Actions" at bounding box center [1399, 93] width 126 height 32
click at [1366, 130] on link "Enregistrer" at bounding box center [1398, 128] width 126 height 21
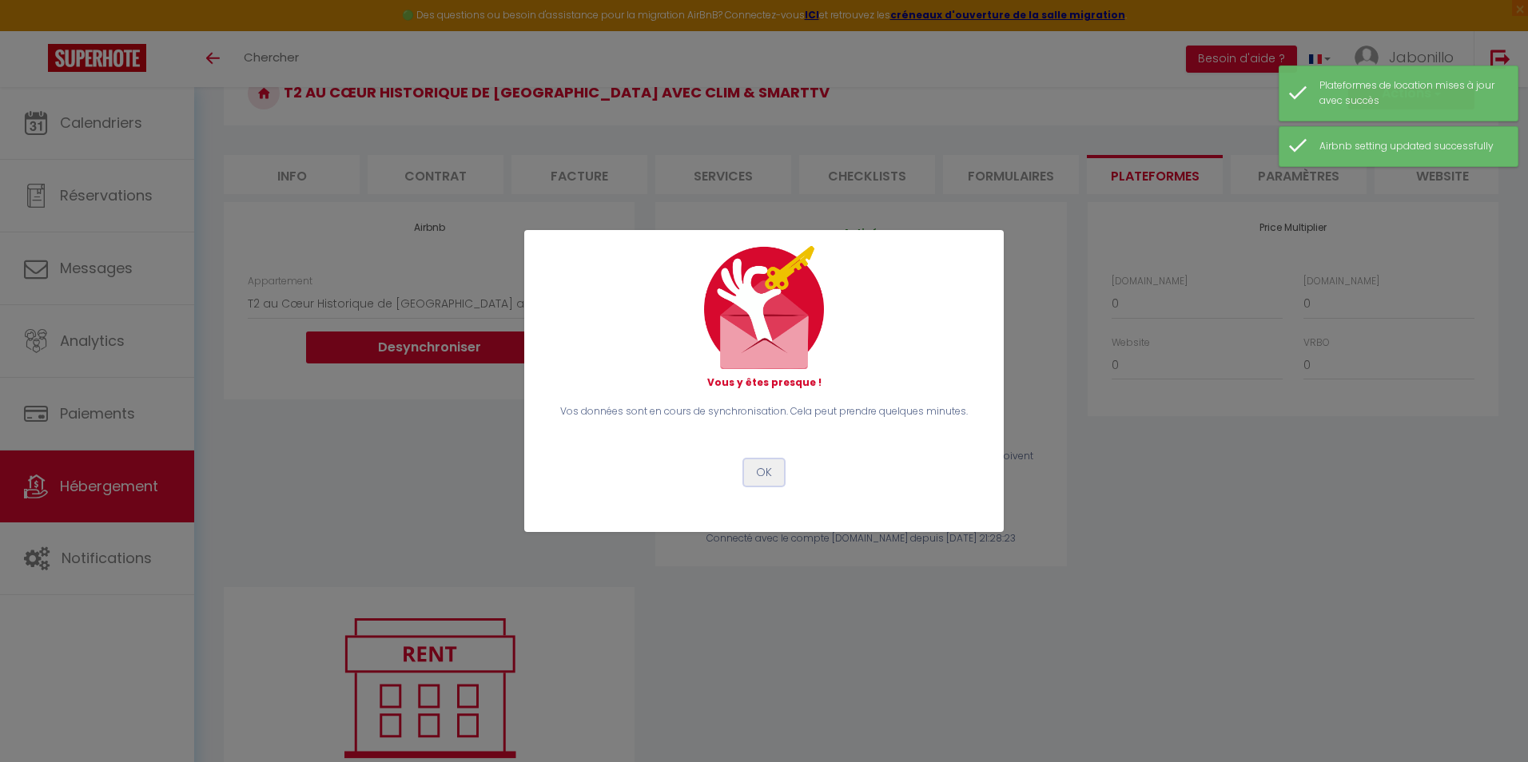
click at [761, 469] on button "OK" at bounding box center [764, 472] width 40 height 27
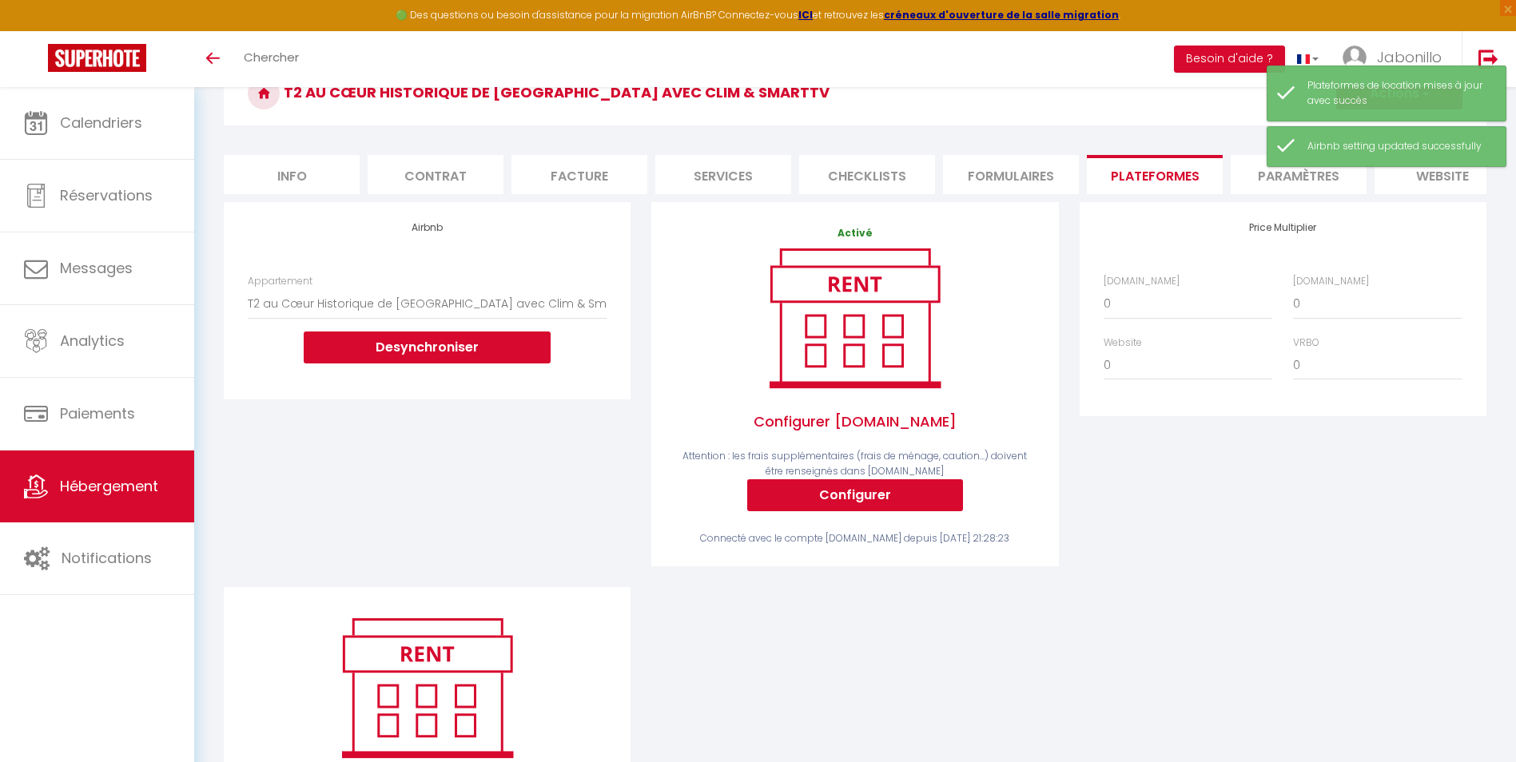
drag, startPoint x: 722, startPoint y: 172, endPoint x: 484, endPoint y: 462, distance: 375.2
click at [485, 462] on form "T2 au Cœur Historique de Dijon avec Clim & SmartTV Actions Enregistrer Info Con…" at bounding box center [855, 477] width 1262 height 831
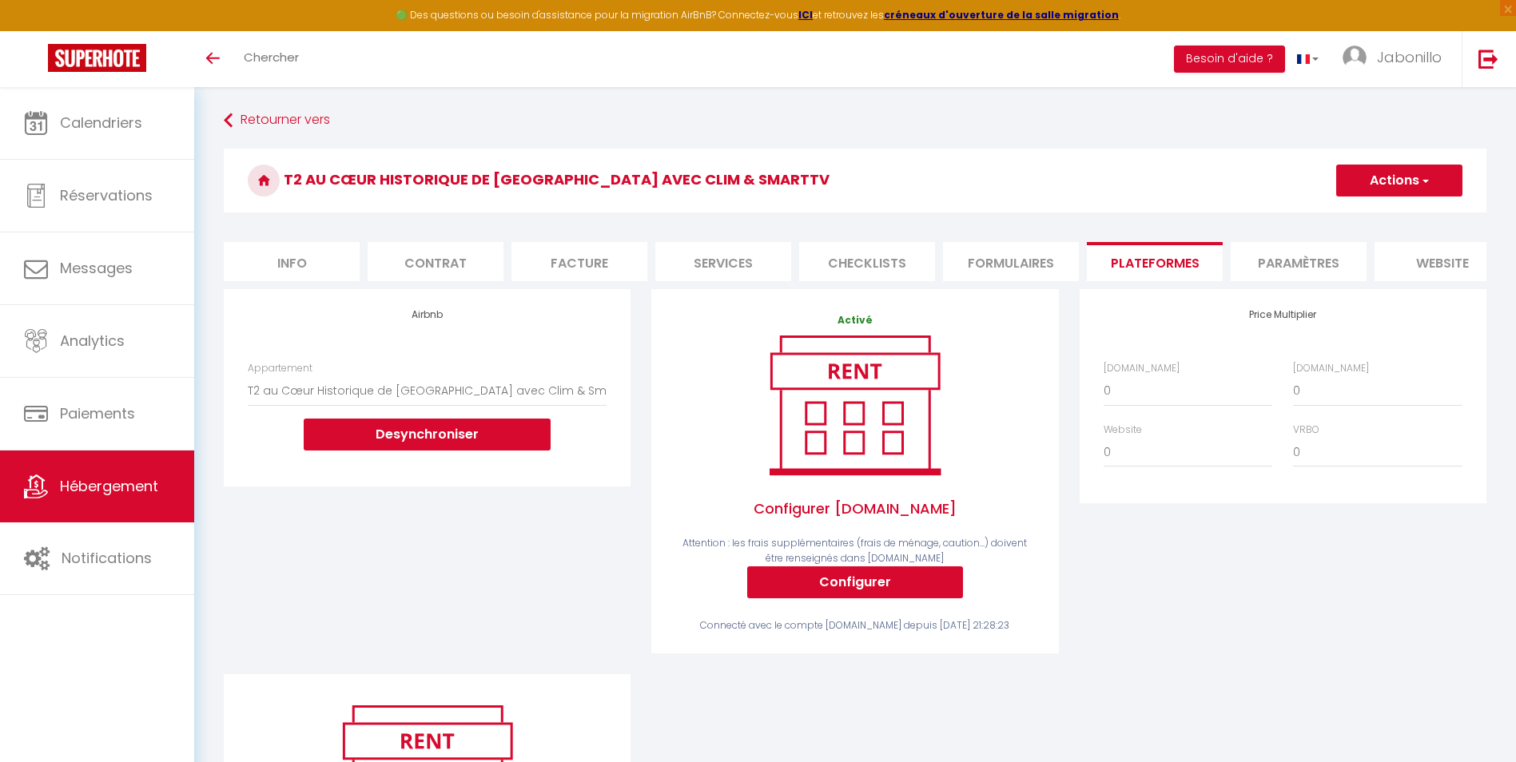
click at [610, 263] on li "Facture" at bounding box center [579, 261] width 136 height 39
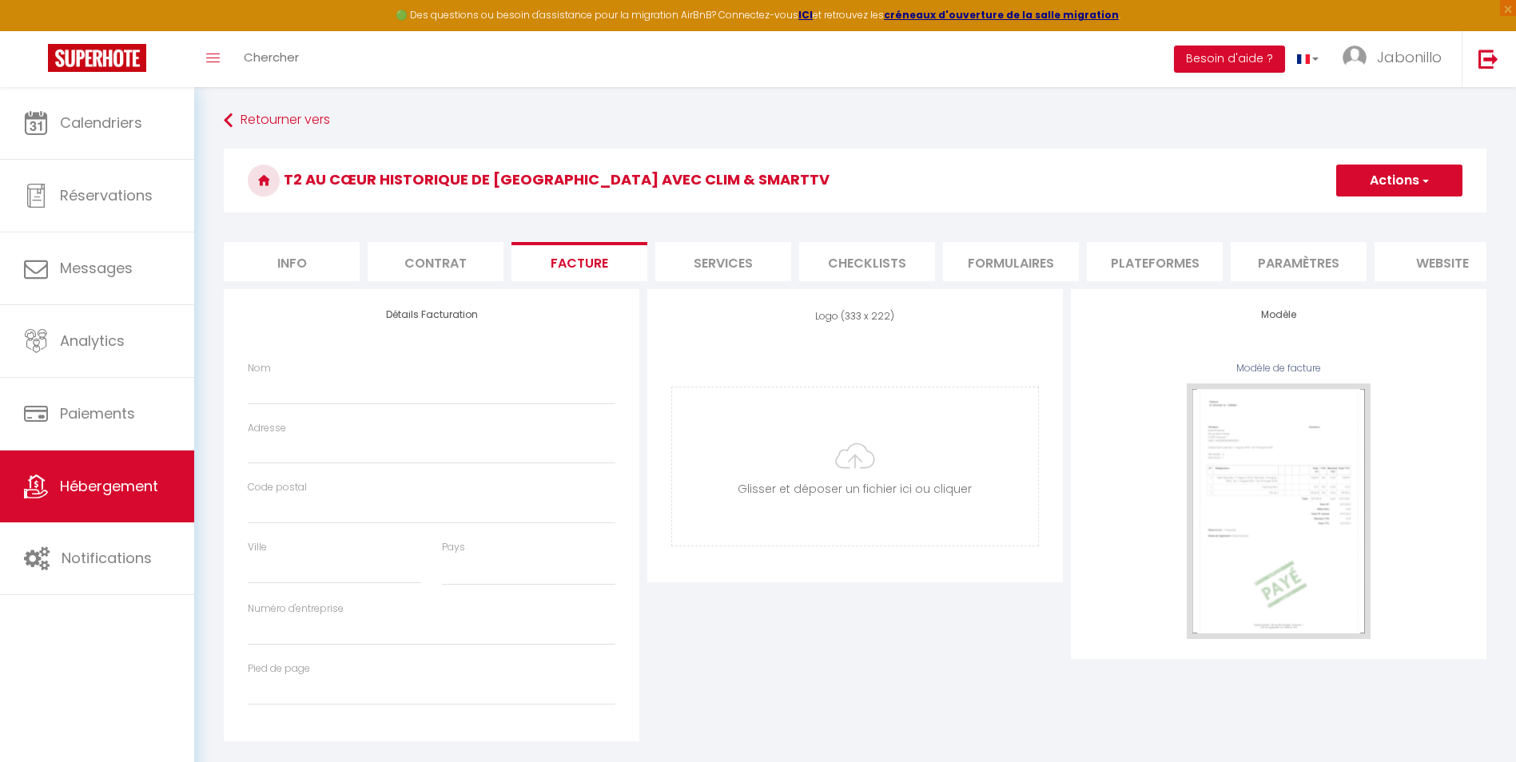
select select
click at [725, 262] on li "Services" at bounding box center [723, 261] width 136 height 39
select select
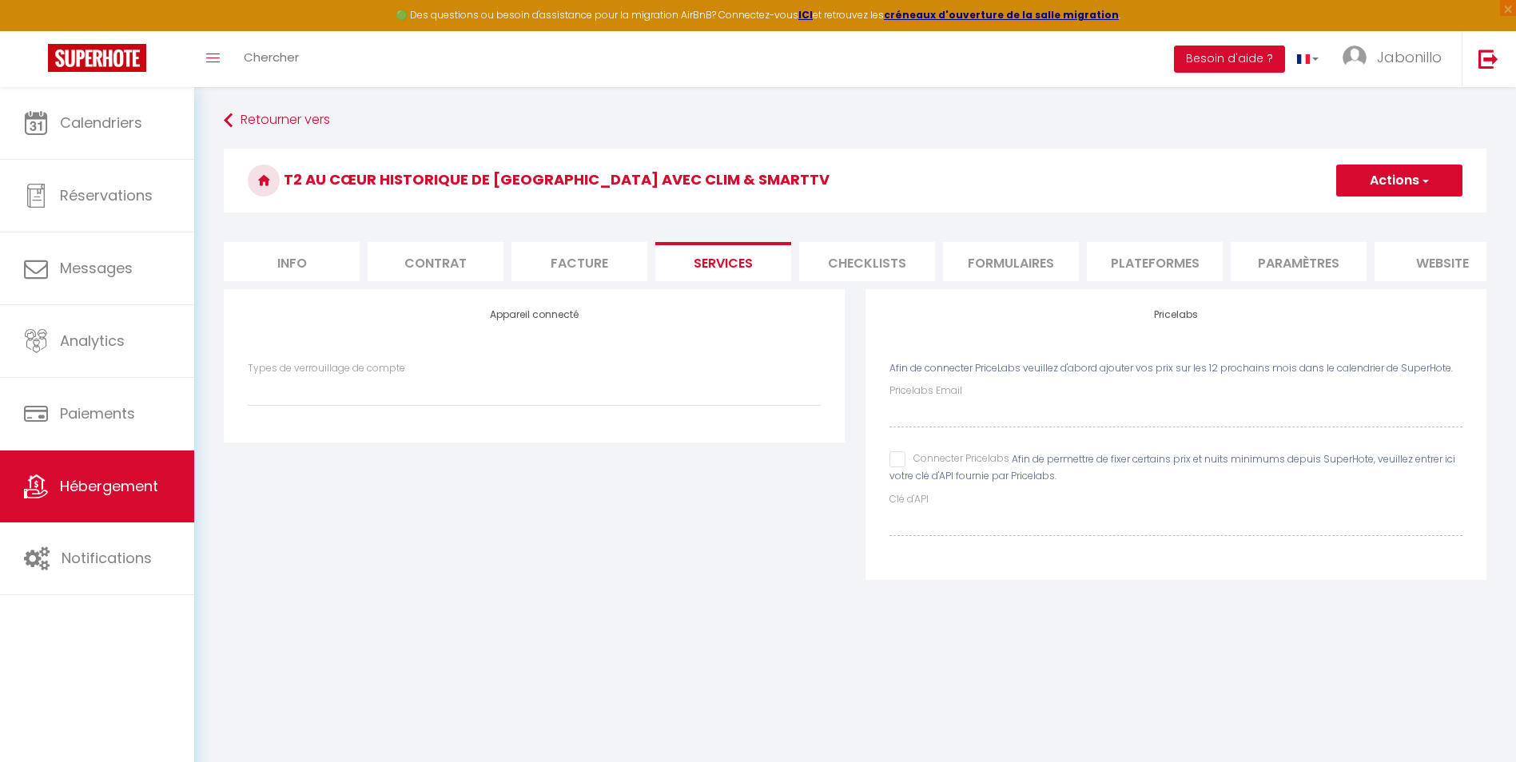
drag, startPoint x: 852, startPoint y: 265, endPoint x: 809, endPoint y: 272, distance: 43.6
click at [852, 264] on li "Checklists" at bounding box center [867, 261] width 136 height 39
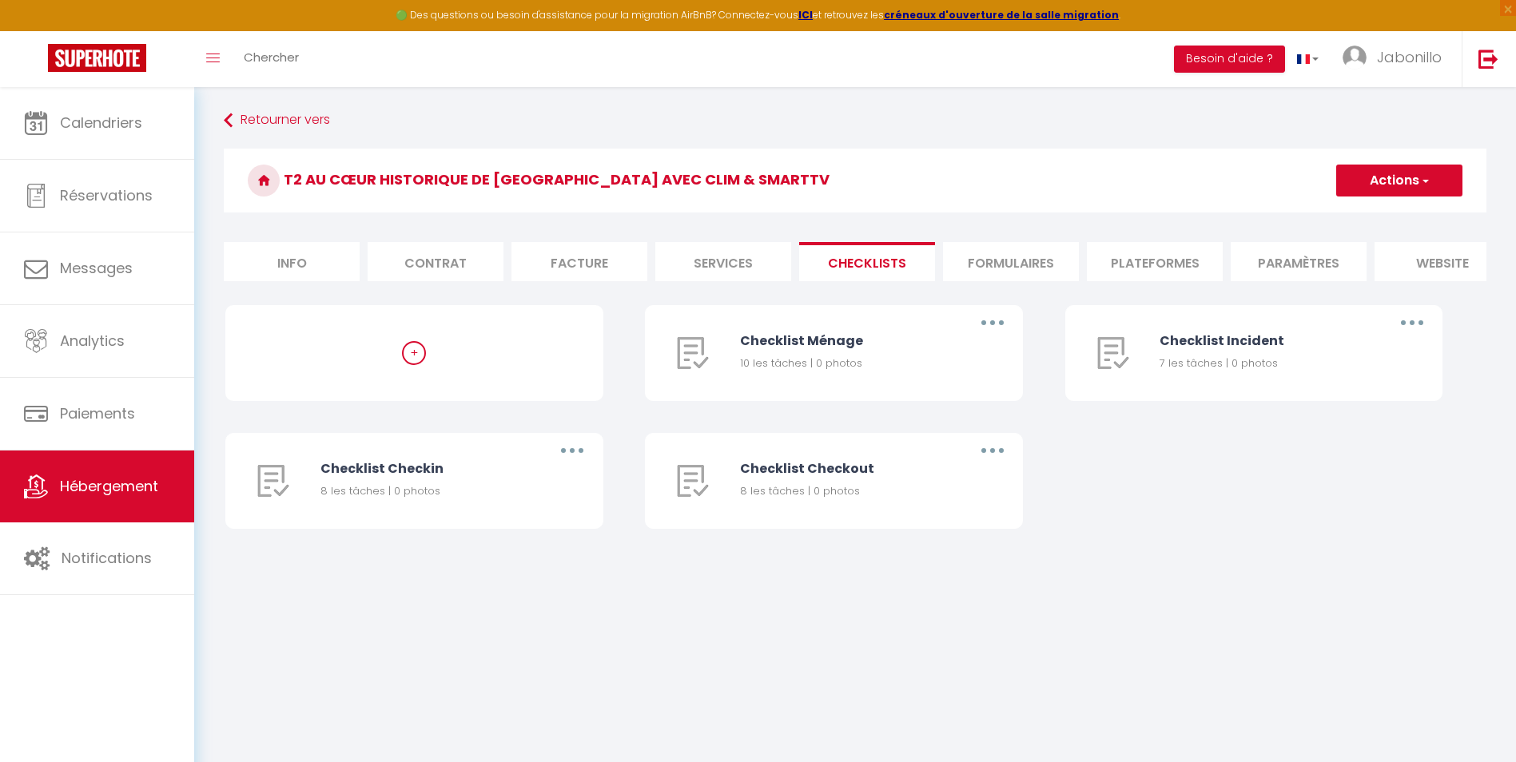
click at [435, 266] on li "Contrat" at bounding box center [436, 261] width 136 height 39
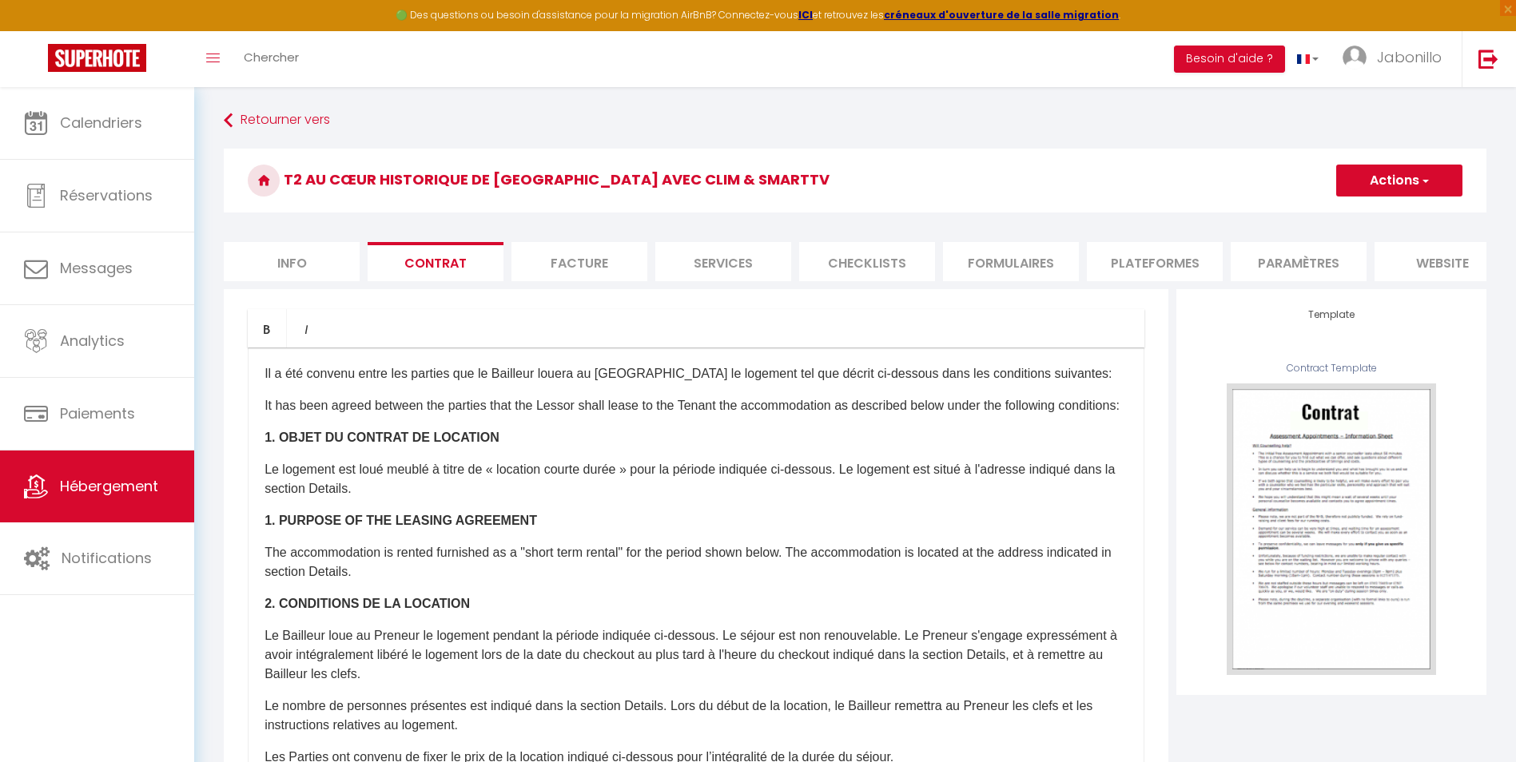
click at [338, 268] on li "Info" at bounding box center [292, 261] width 136 height 39
checkbox input "false"
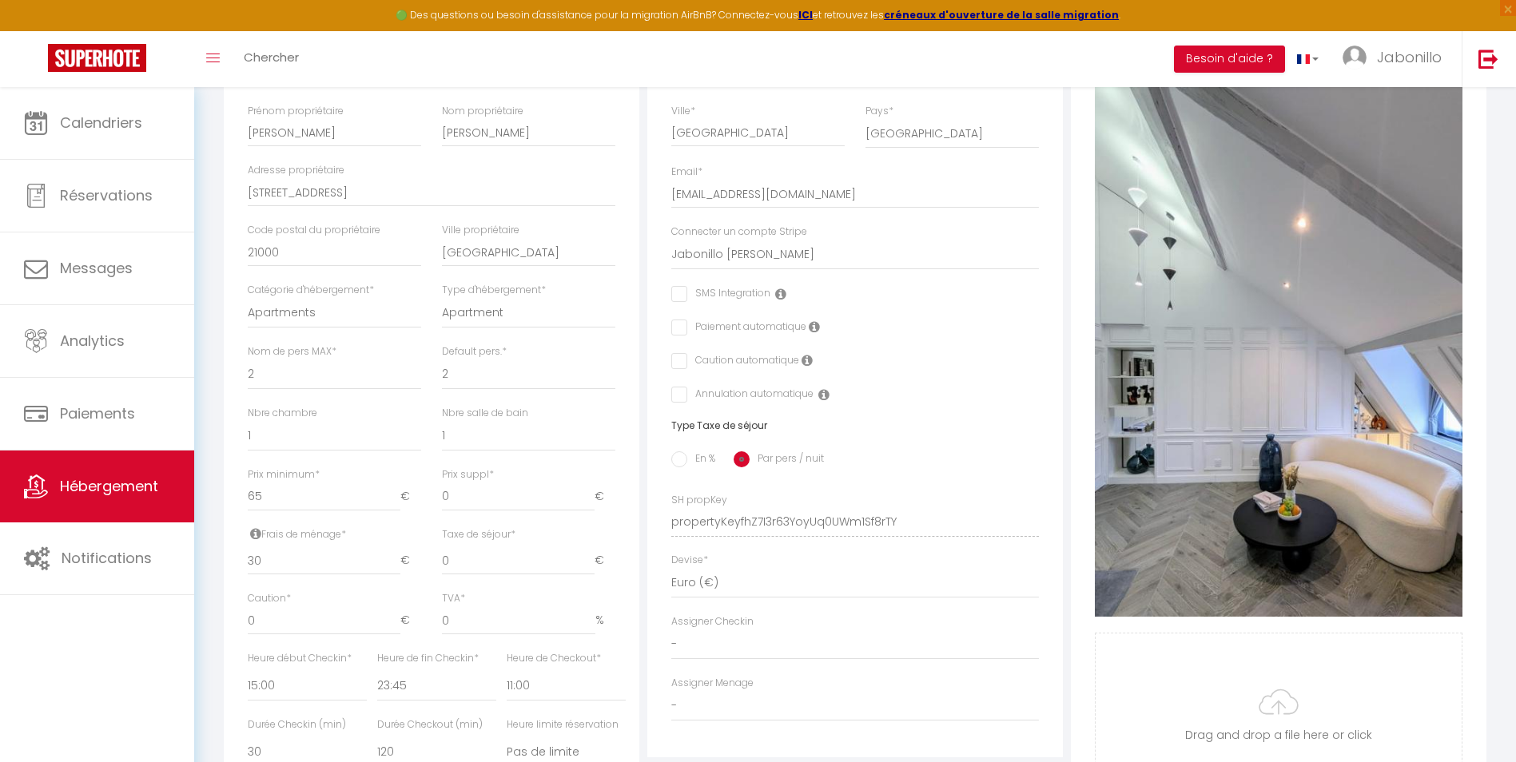
scroll to position [240, 0]
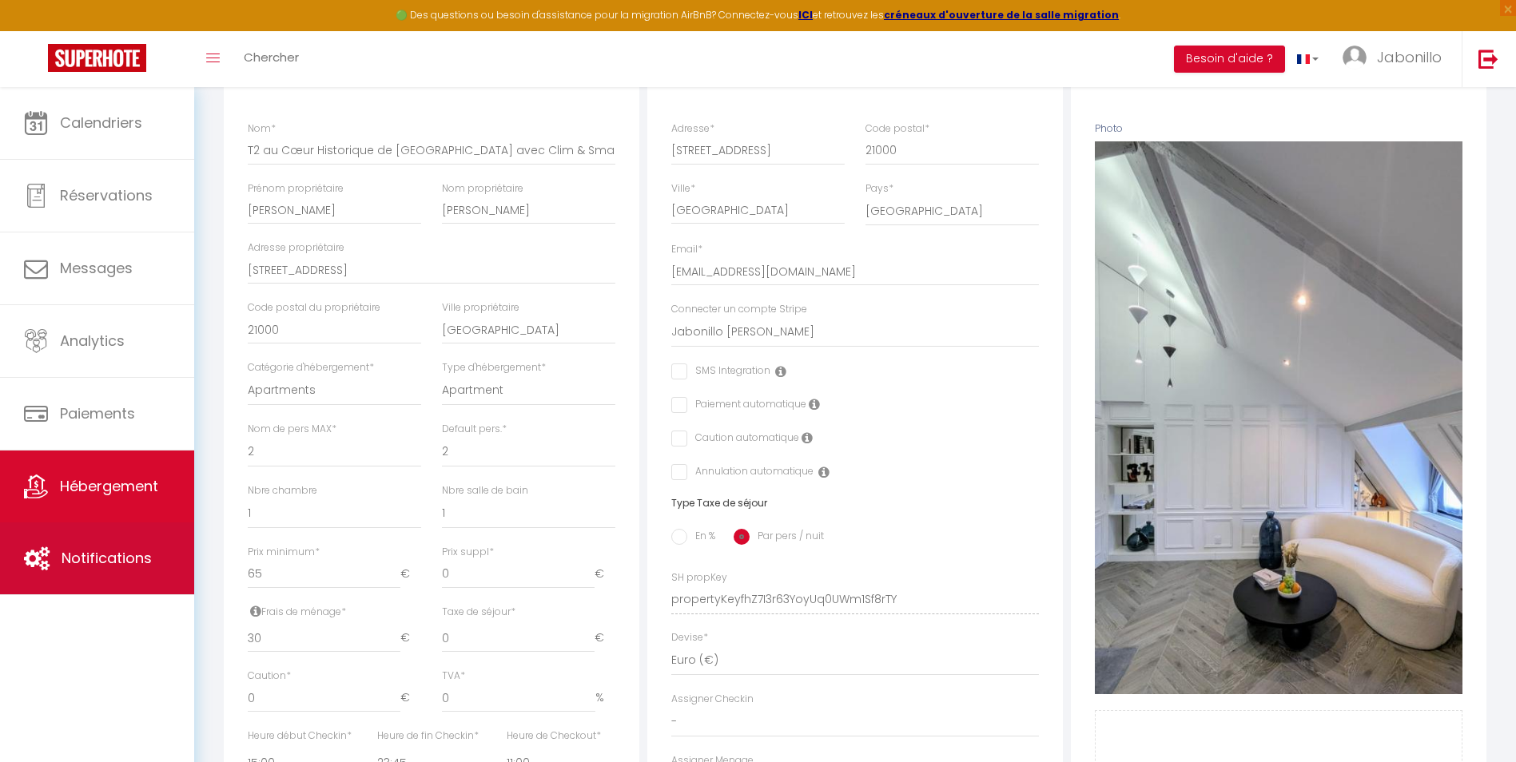
click at [114, 556] on span "Notifications" at bounding box center [107, 558] width 90 height 20
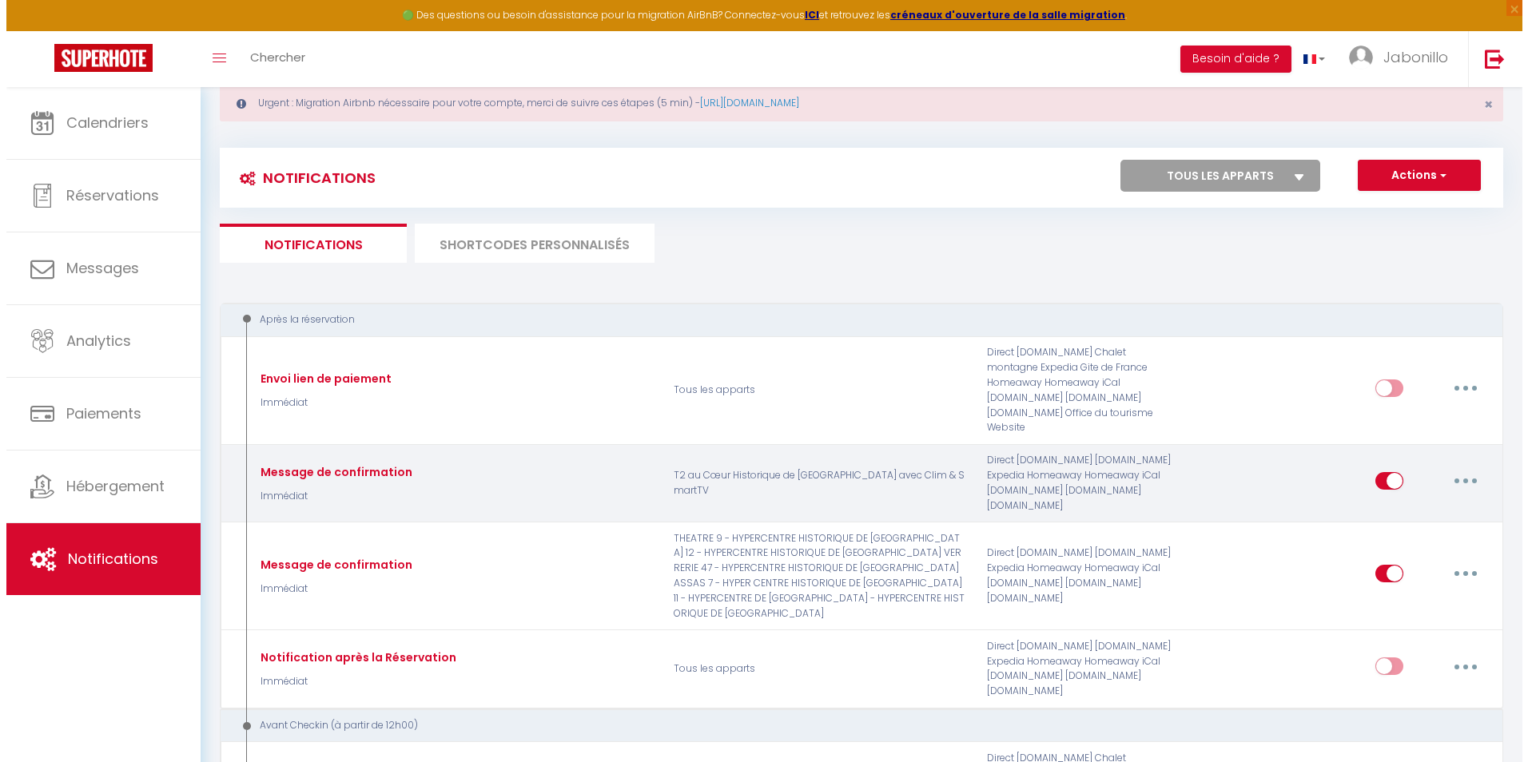
scroll to position [80, 0]
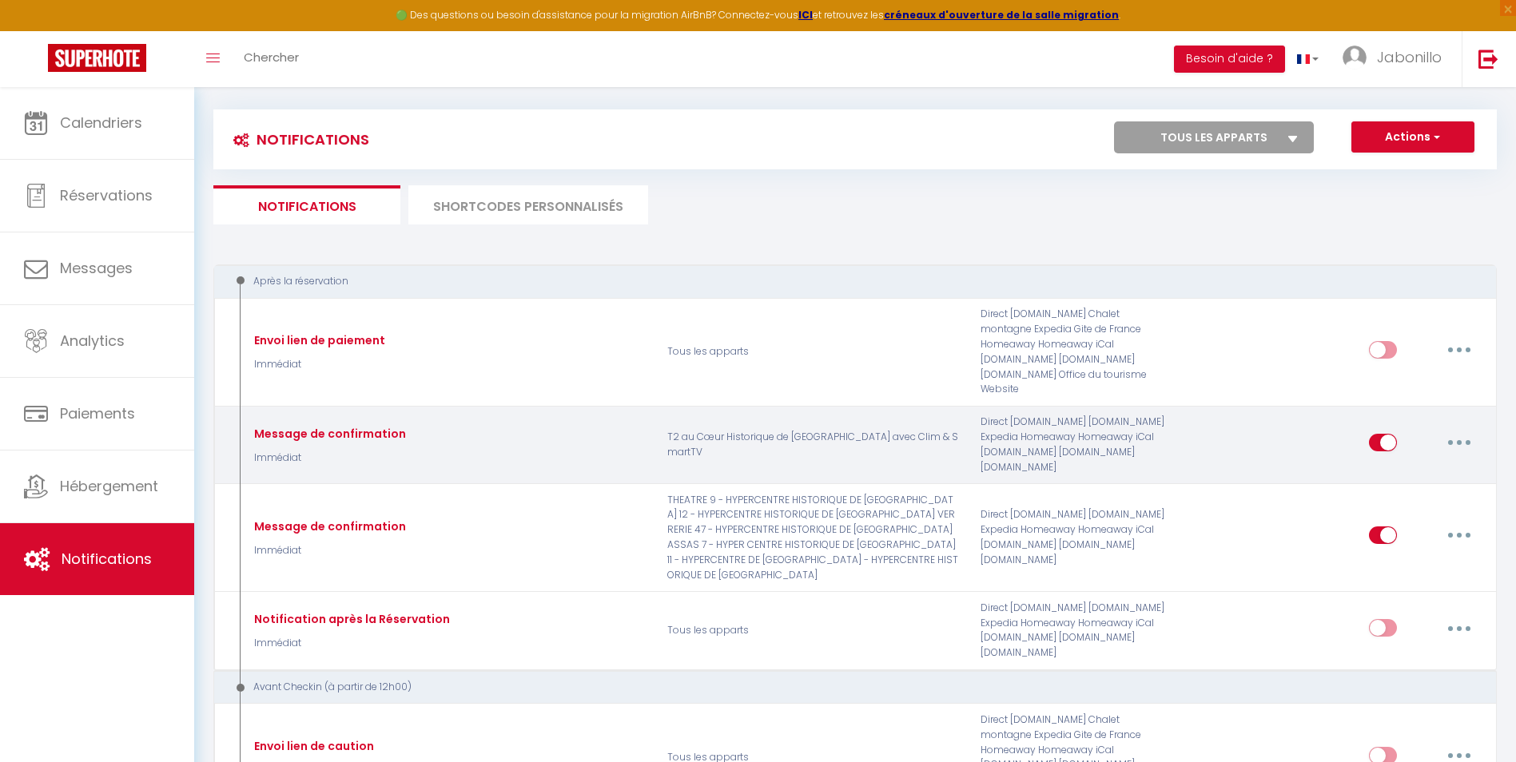
click at [1477, 430] on button "button" at bounding box center [1459, 443] width 45 height 26
click at [1377, 466] on link "Editer" at bounding box center [1417, 479] width 118 height 27
type input "Message de confirmation"
select select "Immédiat"
select select "if_booking_is_paid"
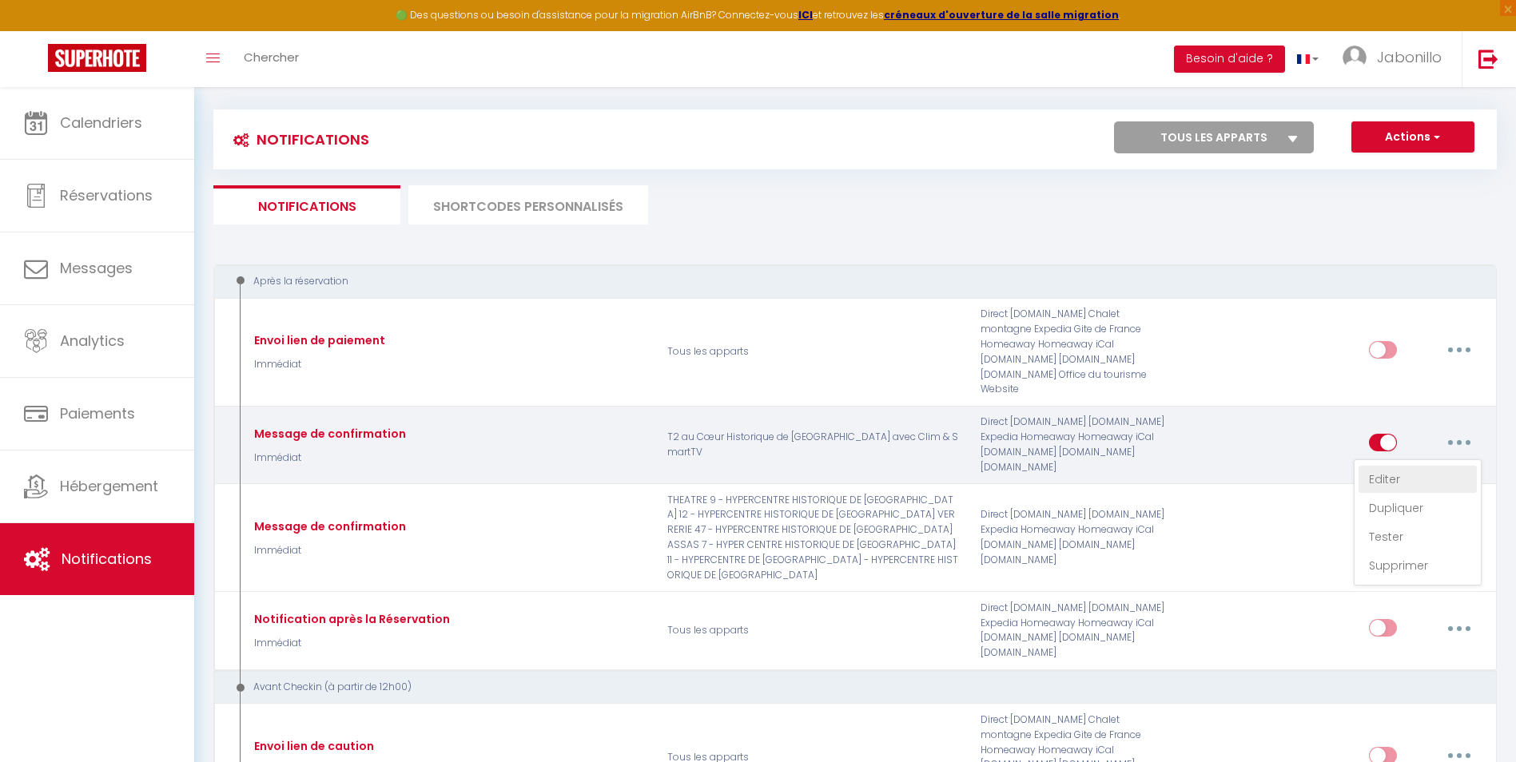
checkbox input "true"
checkbox input "false"
radio input "true"
type input "Message de confirmation"
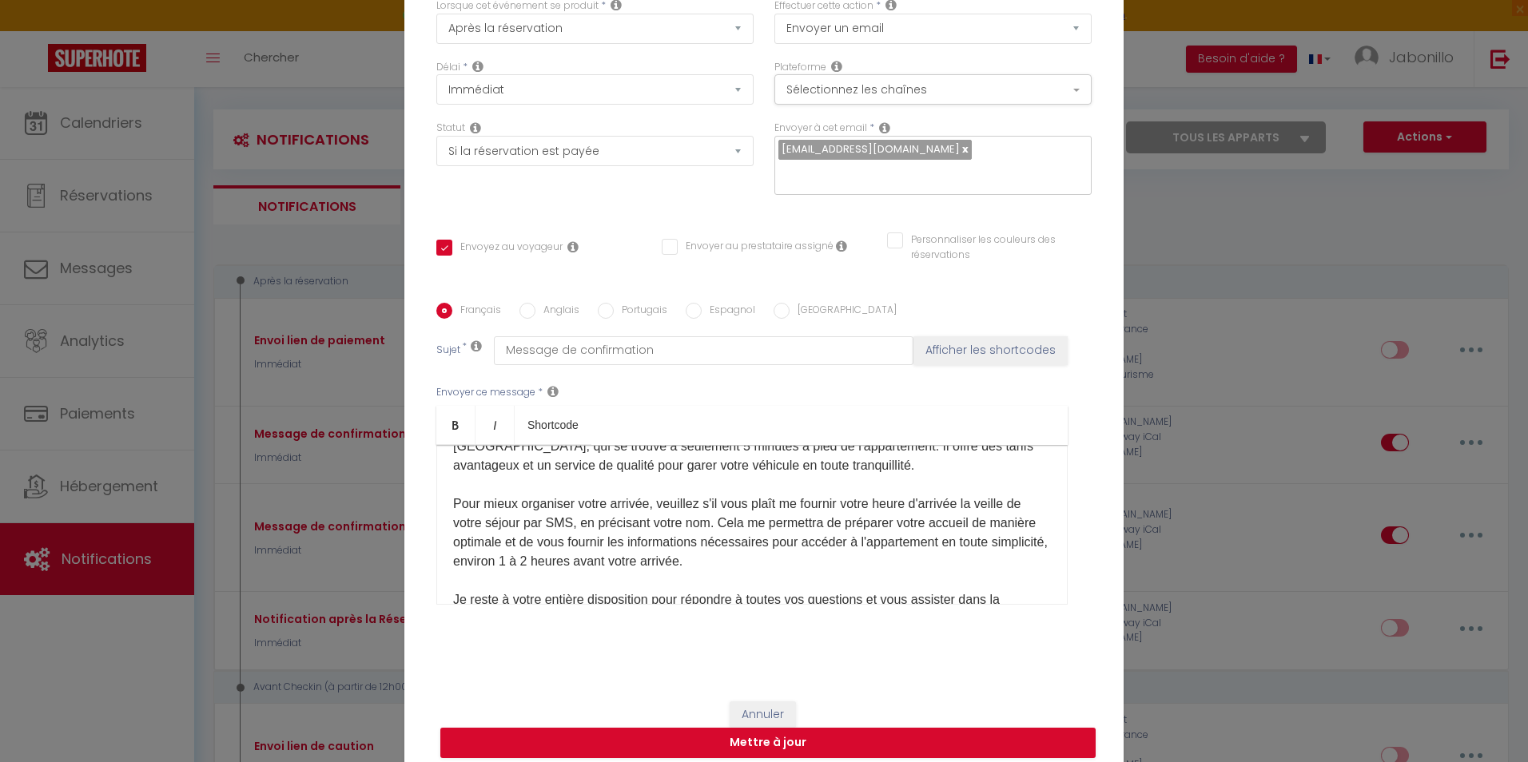
scroll to position [206, 0]
click at [583, 511] on p "Je vous souhaite la bienvenue dans notre appartement ! Je tiens à vous fournir …" at bounding box center [752, 537] width 598 height 499
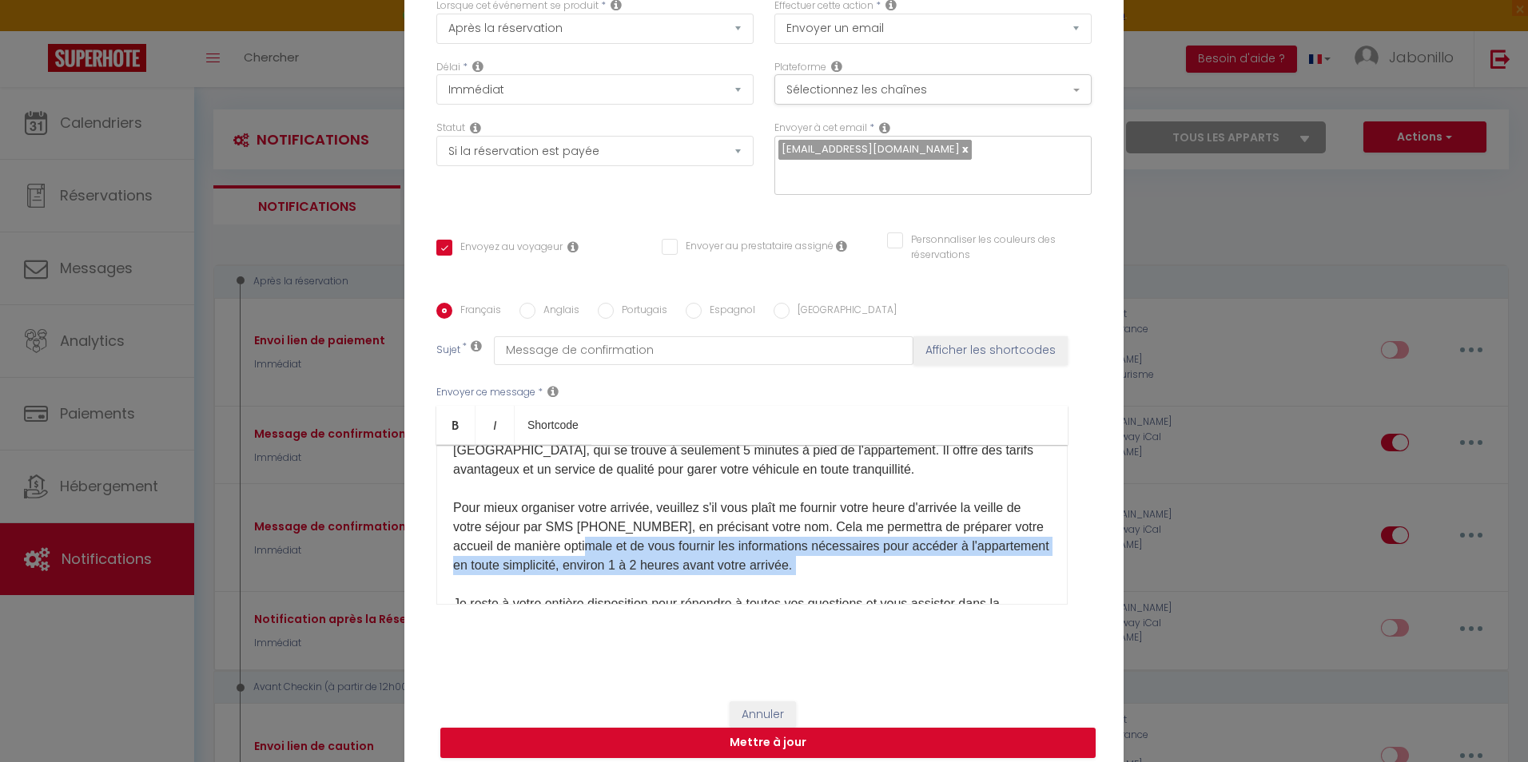
drag, startPoint x: 610, startPoint y: 534, endPoint x: 877, endPoint y: 568, distance: 269.8
click at [884, 565] on p "Je vous souhaite la bienvenue dans notre appartement ! Je tiens à vous fournir …" at bounding box center [752, 537] width 598 height 499
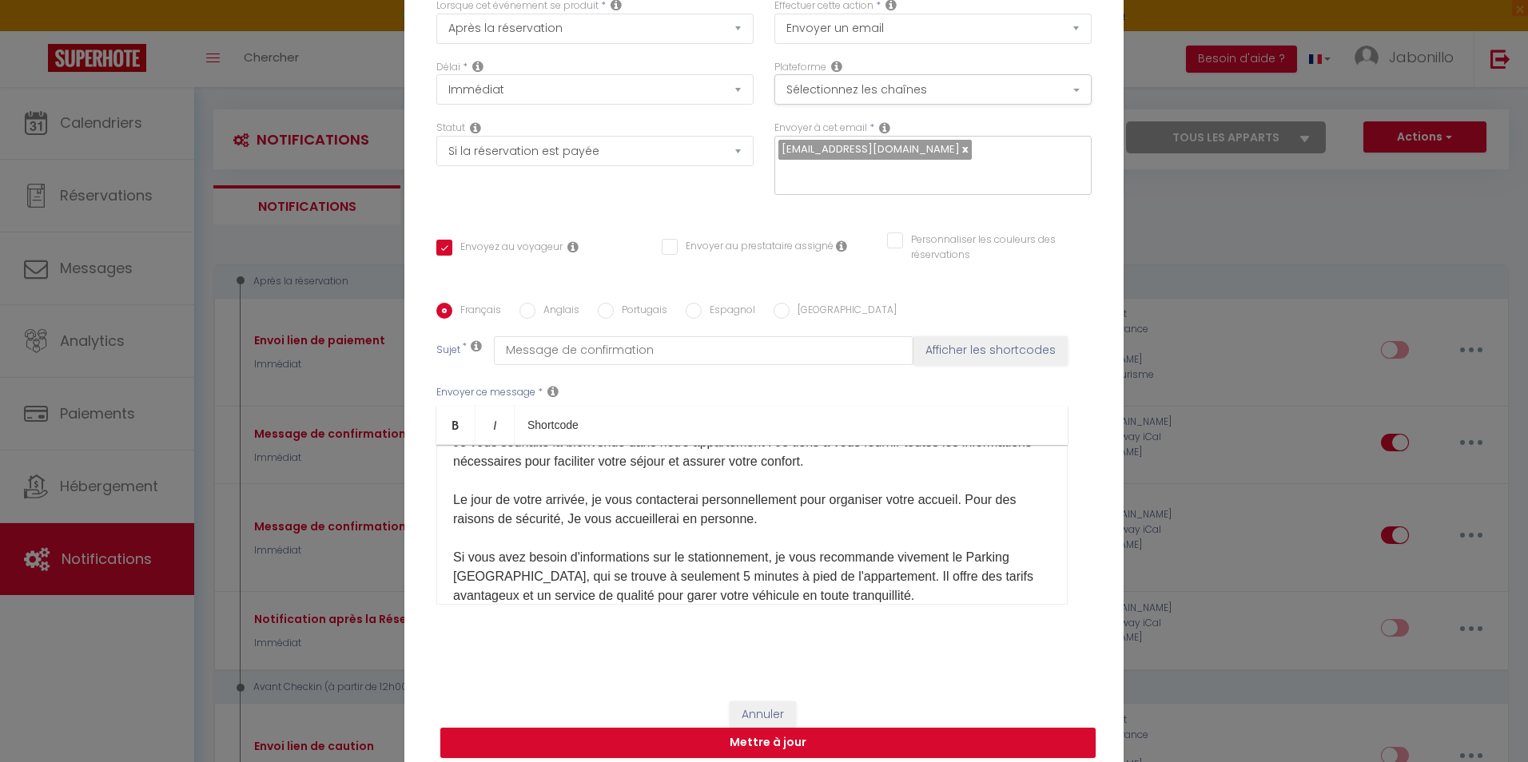
scroll to position [160, 0]
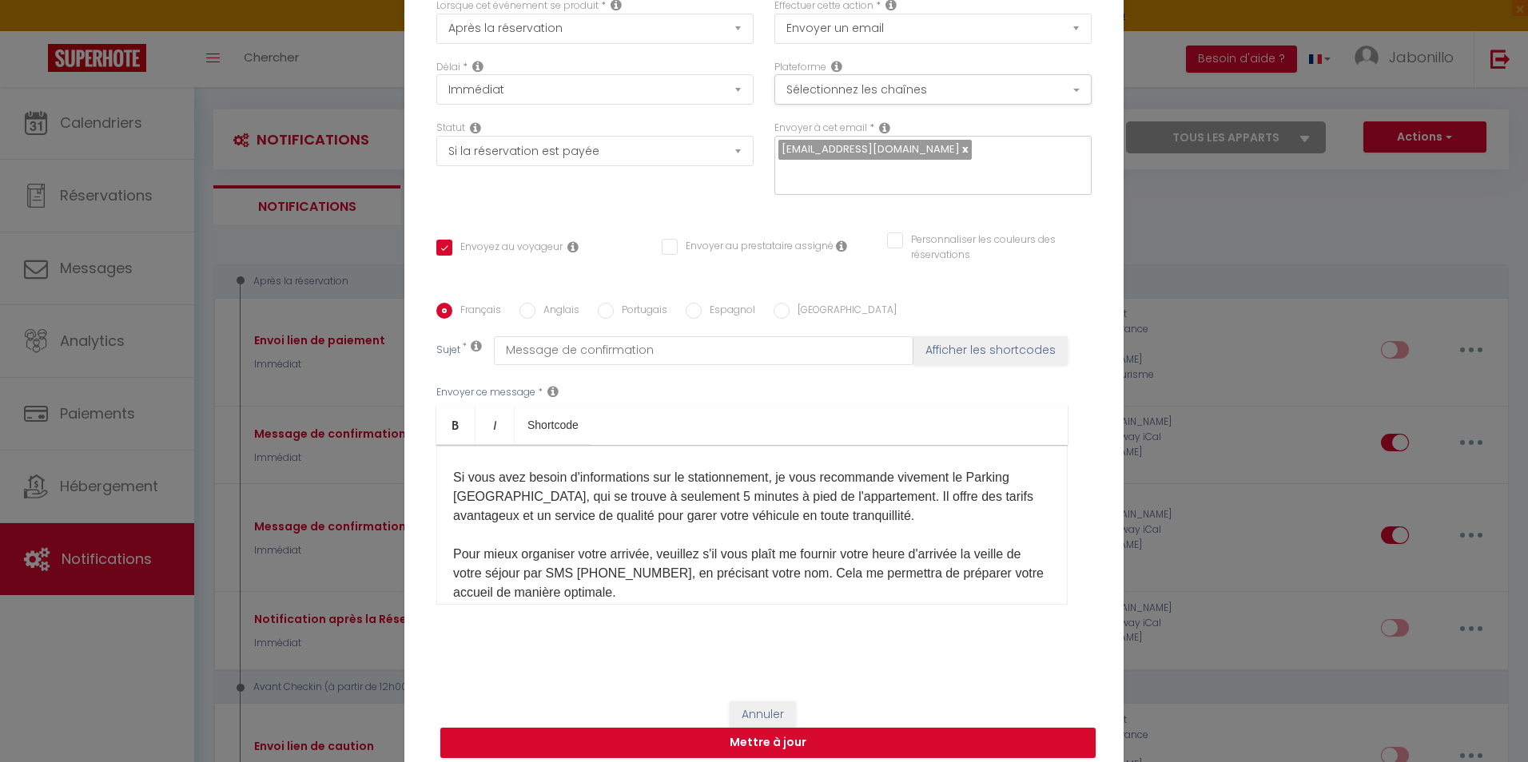
drag, startPoint x: 940, startPoint y: 502, endPoint x: 1028, endPoint y: 507, distance: 88.1
click at [941, 502] on p "Je vous souhaite la bienvenue dans notre appartement ! Je tiens à vous fournir …" at bounding box center [752, 573] width 598 height 479
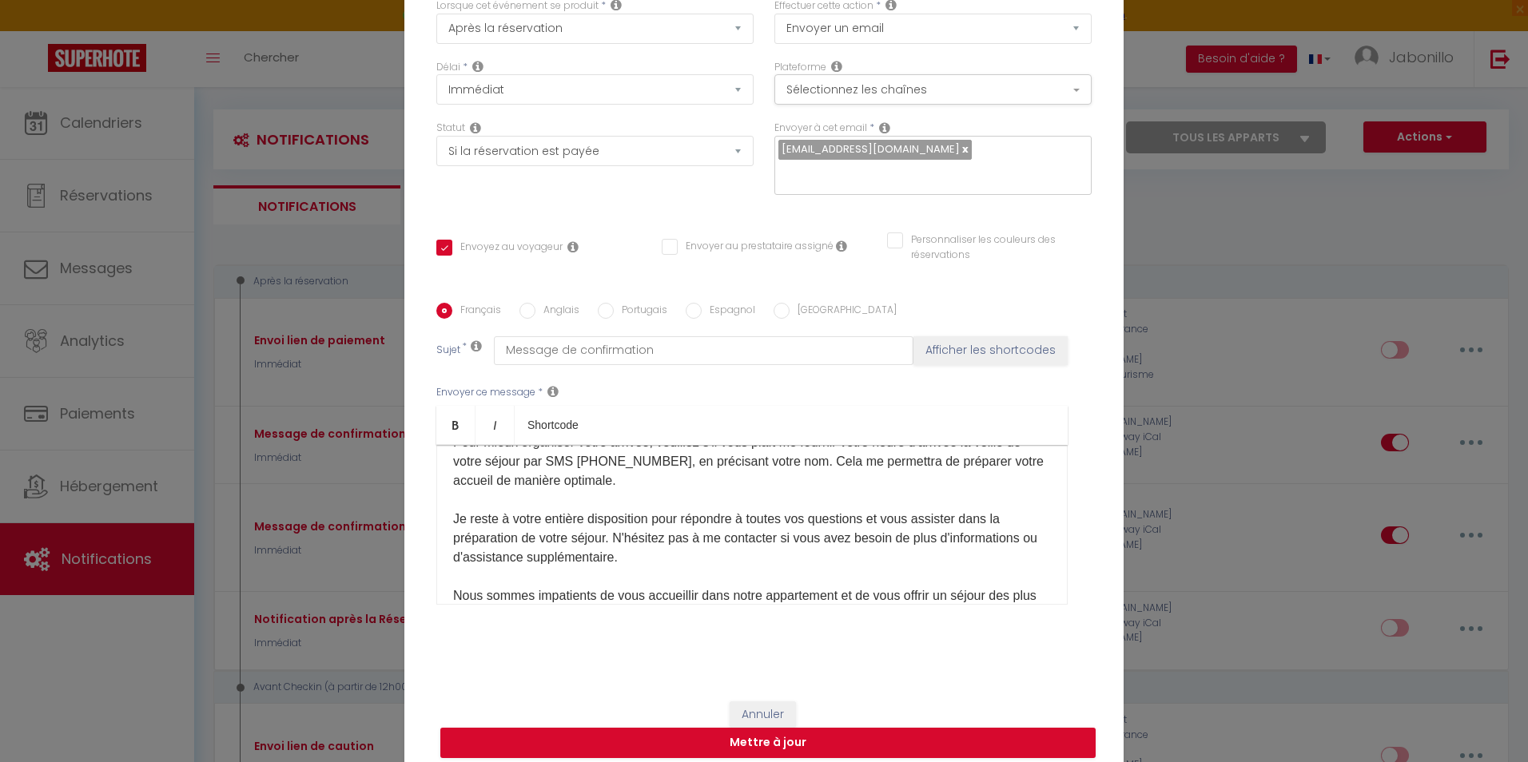
scroll to position [314, 0]
click at [459, 478] on p "Je vous souhaite la bienvenue dans notre appartement ! Je tiens à vous fournir …" at bounding box center [752, 439] width 598 height 518
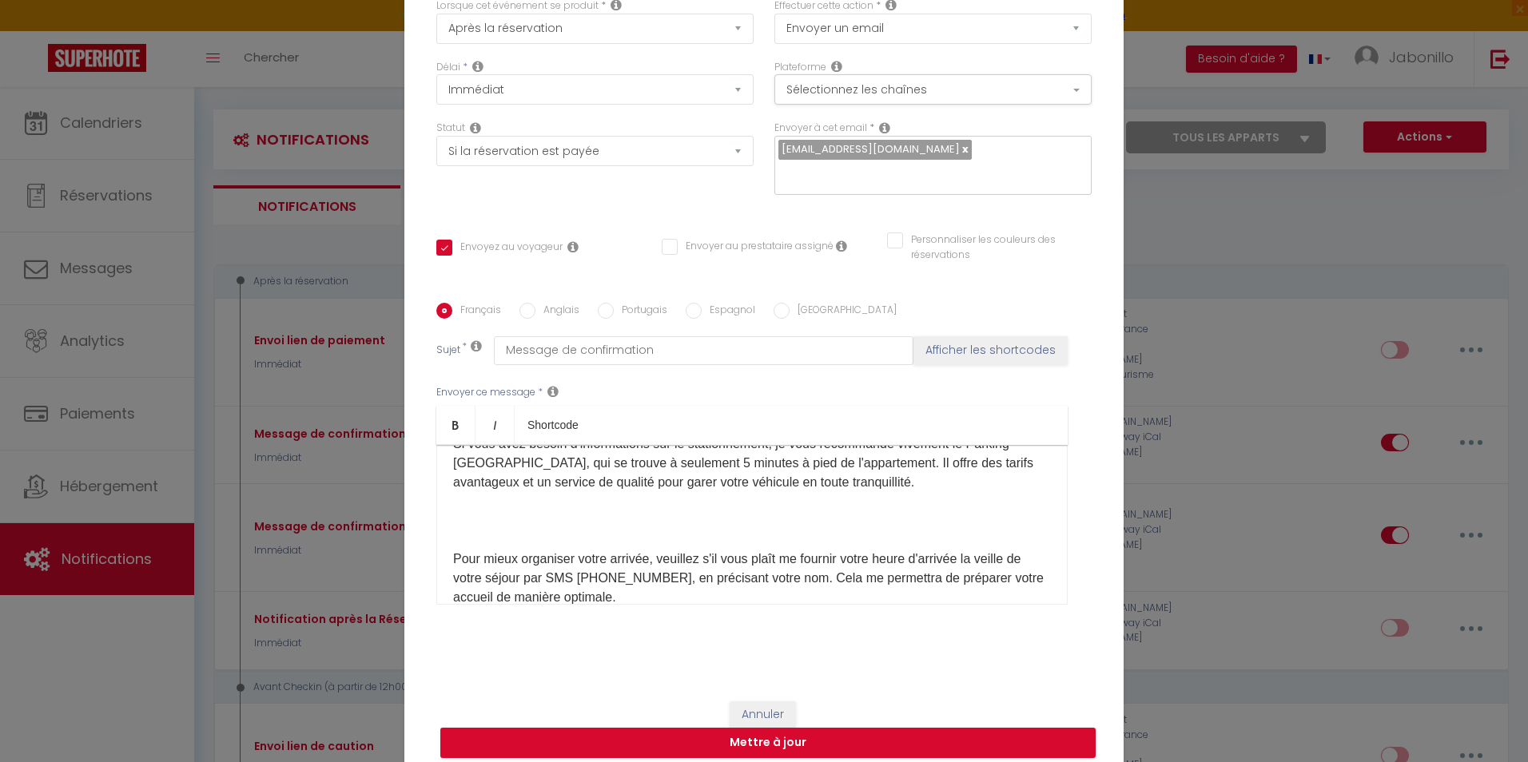
scroll to position [154, 0]
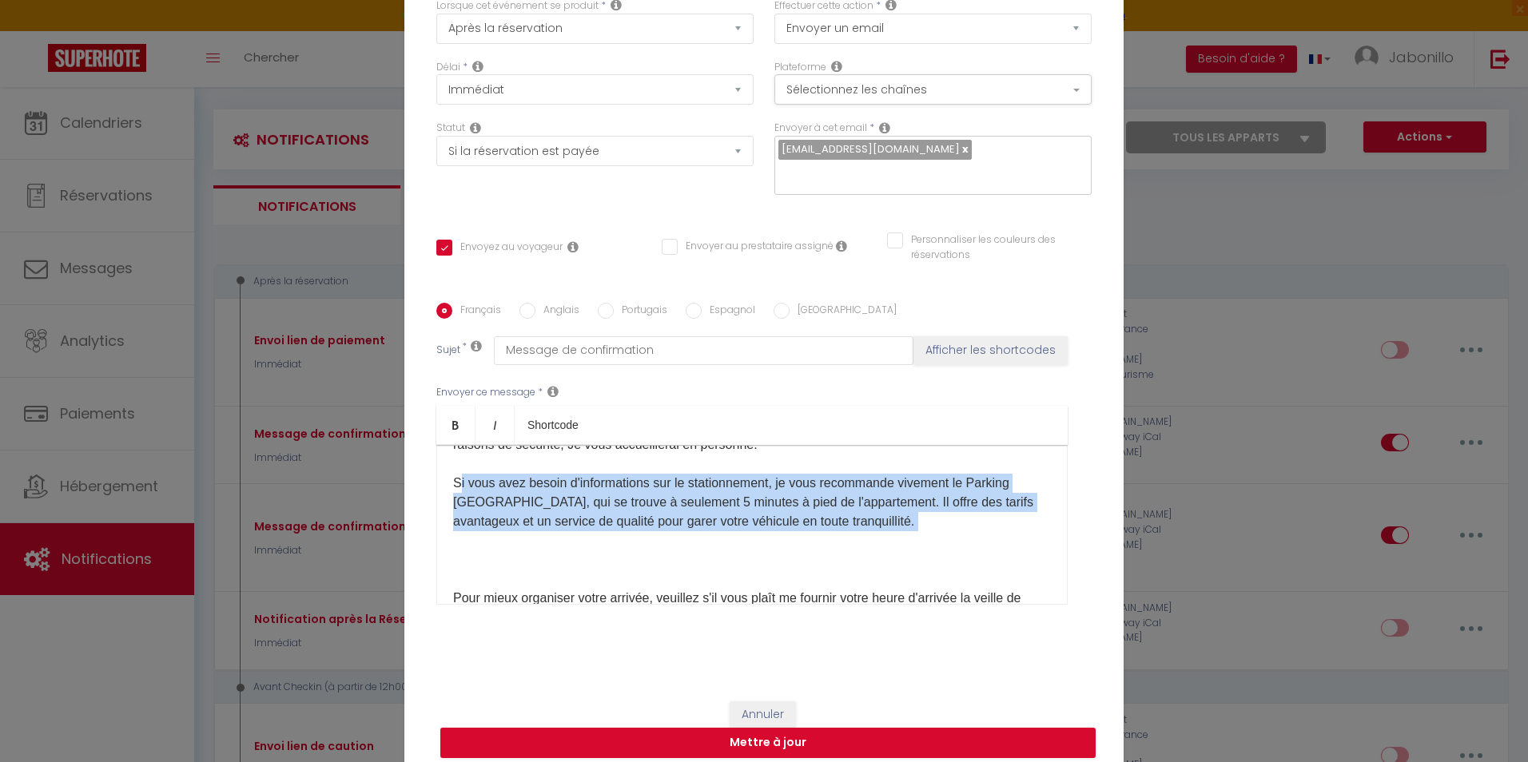
drag, startPoint x: 457, startPoint y: 473, endPoint x: 944, endPoint y: 521, distance: 488.9
click at [944, 521] on p "Je vous souhaite la bienvenue dans notre appartement ! Je tiens à vous fournir …" at bounding box center [752, 637] width 598 height 594
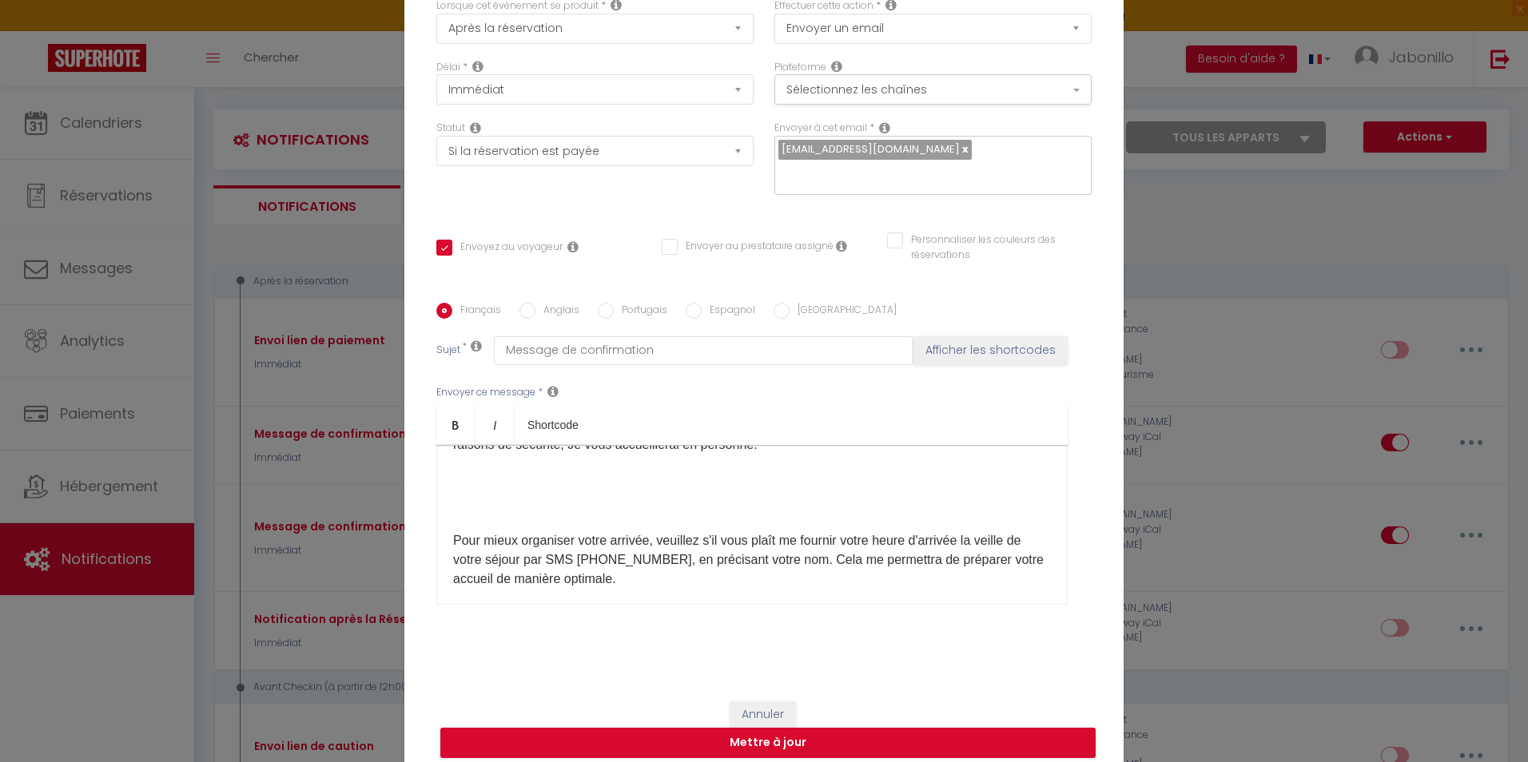
click at [453, 525] on p "Je vous souhaite la bienvenue dans notre appartement ! Je tiens à vous fournir …" at bounding box center [752, 608] width 598 height 537
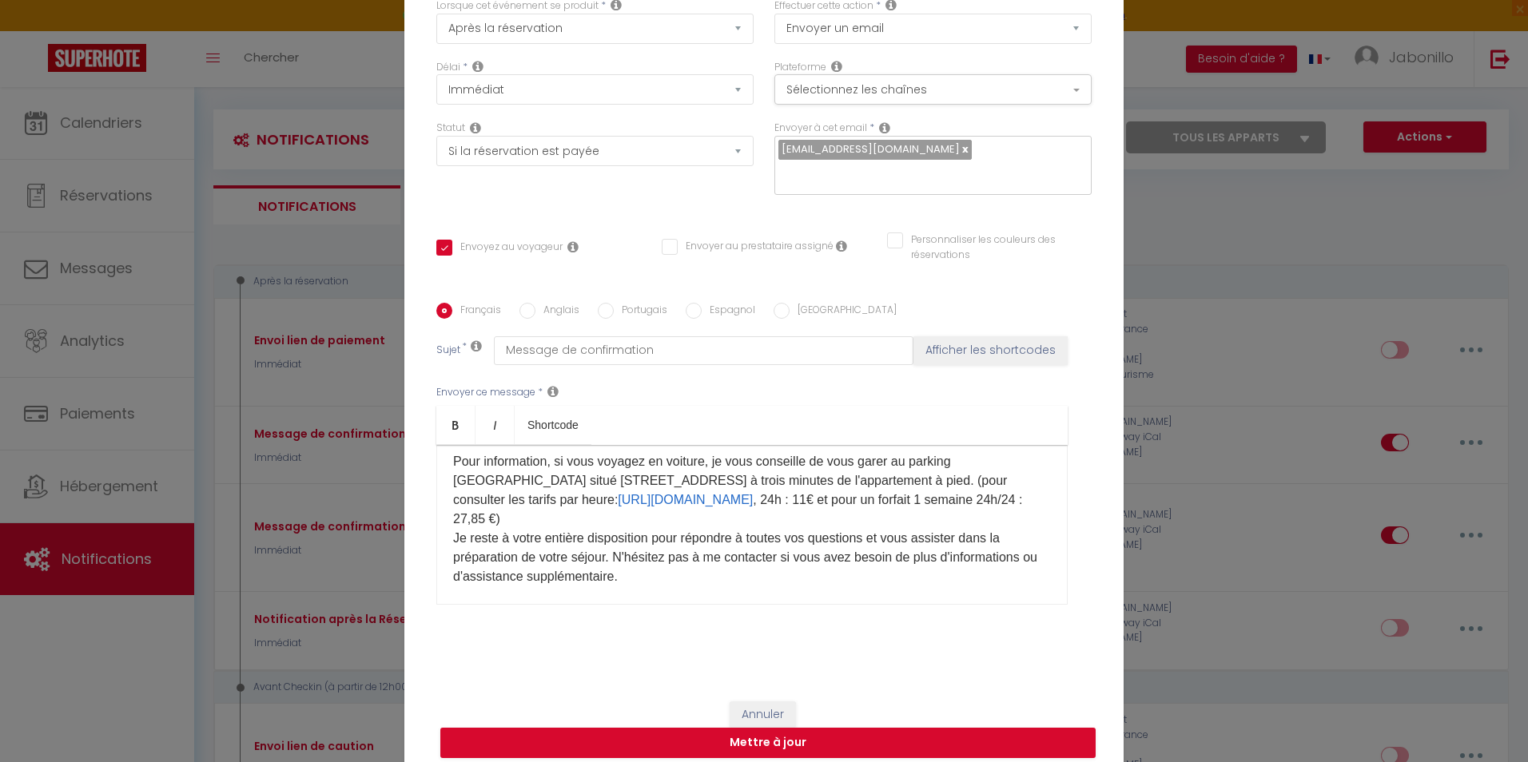
scroll to position [256, 0]
click at [879, 508] on p "Je vous souhaite la bienvenue dans notre appartement ! Je tiens à vous fournir …" at bounding box center [752, 476] width 598 height 479
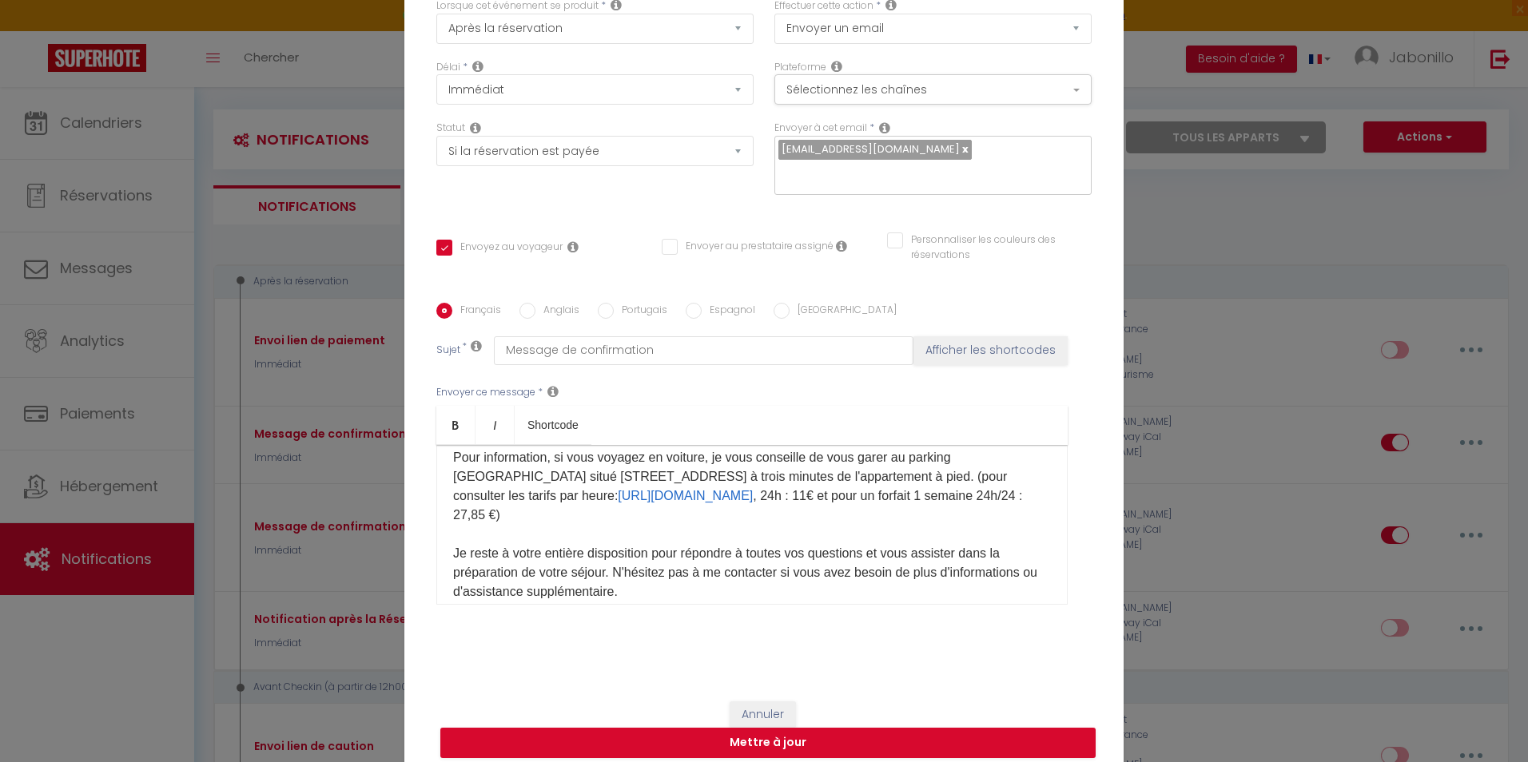
click at [611, 556] on p "Je vous souhaite la bienvenue dans notre appartement ! Je tiens à vous fournir …" at bounding box center [752, 486] width 598 height 499
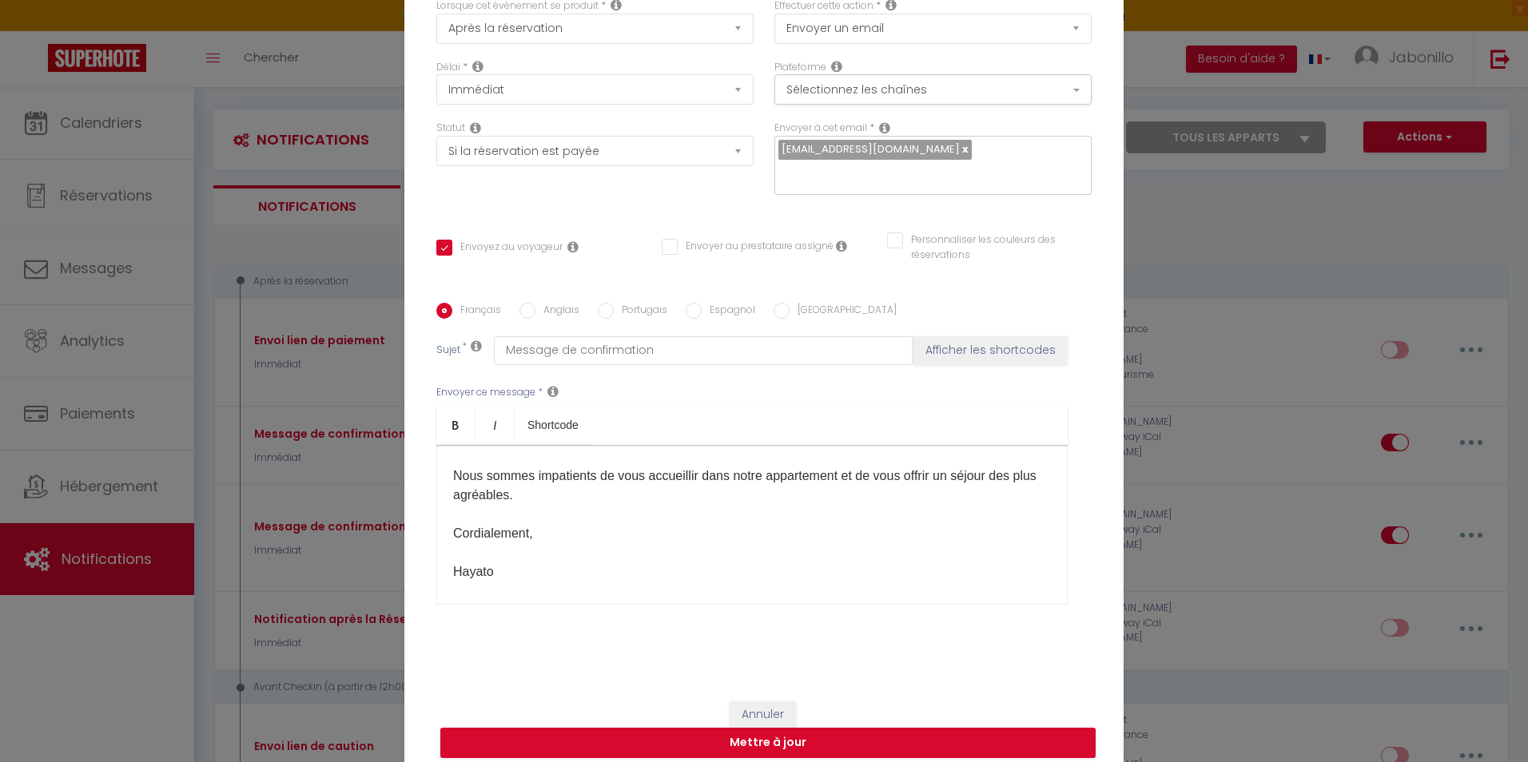
scroll to position [459, 0]
drag, startPoint x: 501, startPoint y: 549, endPoint x: 526, endPoint y: 511, distance: 45.0
click at [526, 511] on p "Je vous souhaite la bienvenue dans notre appartement ! Je tiens à vous fournir …" at bounding box center [752, 313] width 598 height 518
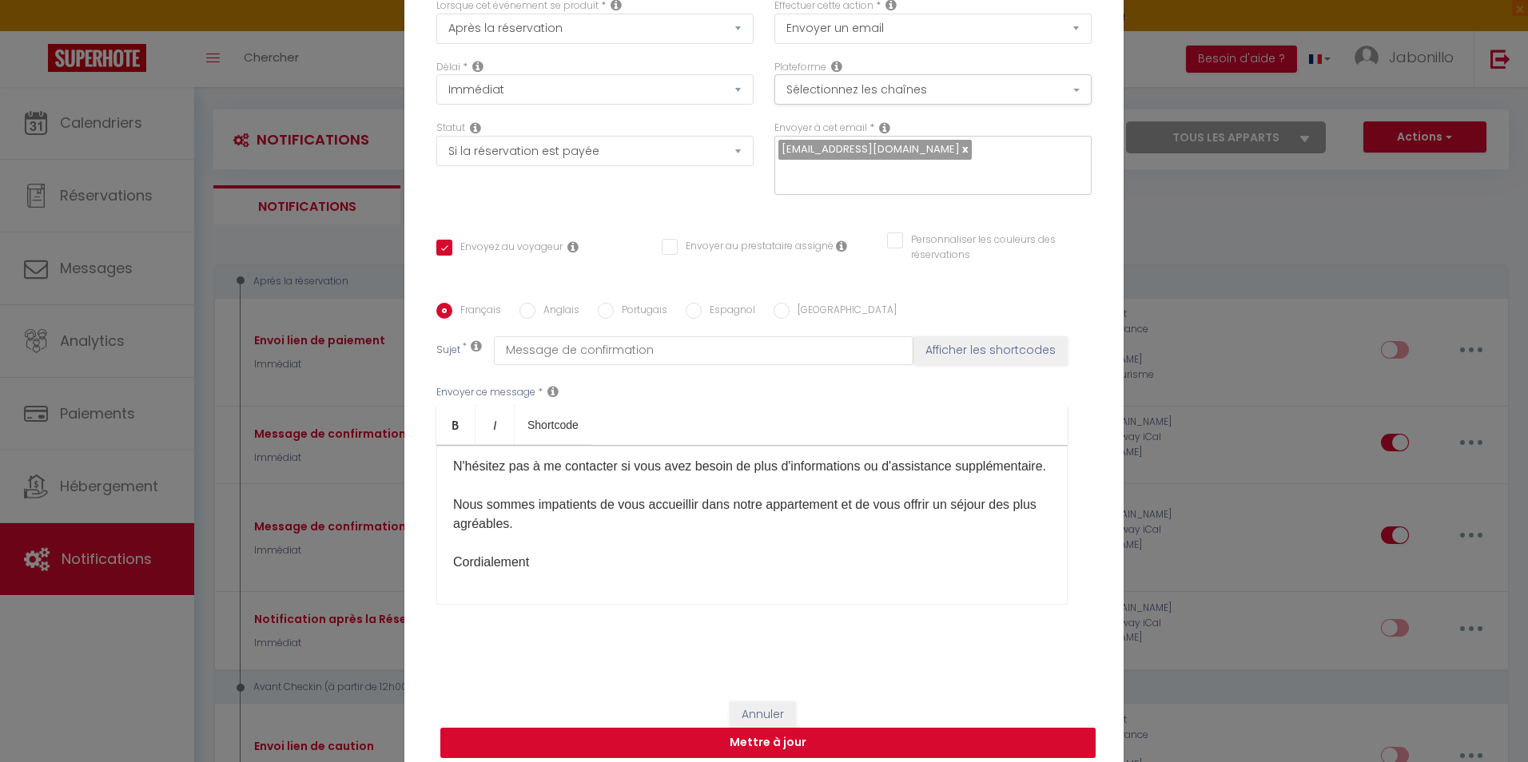
click at [697, 739] on button "Mettre à jour" at bounding box center [767, 743] width 655 height 30
checkbox input "true"
checkbox input "false"
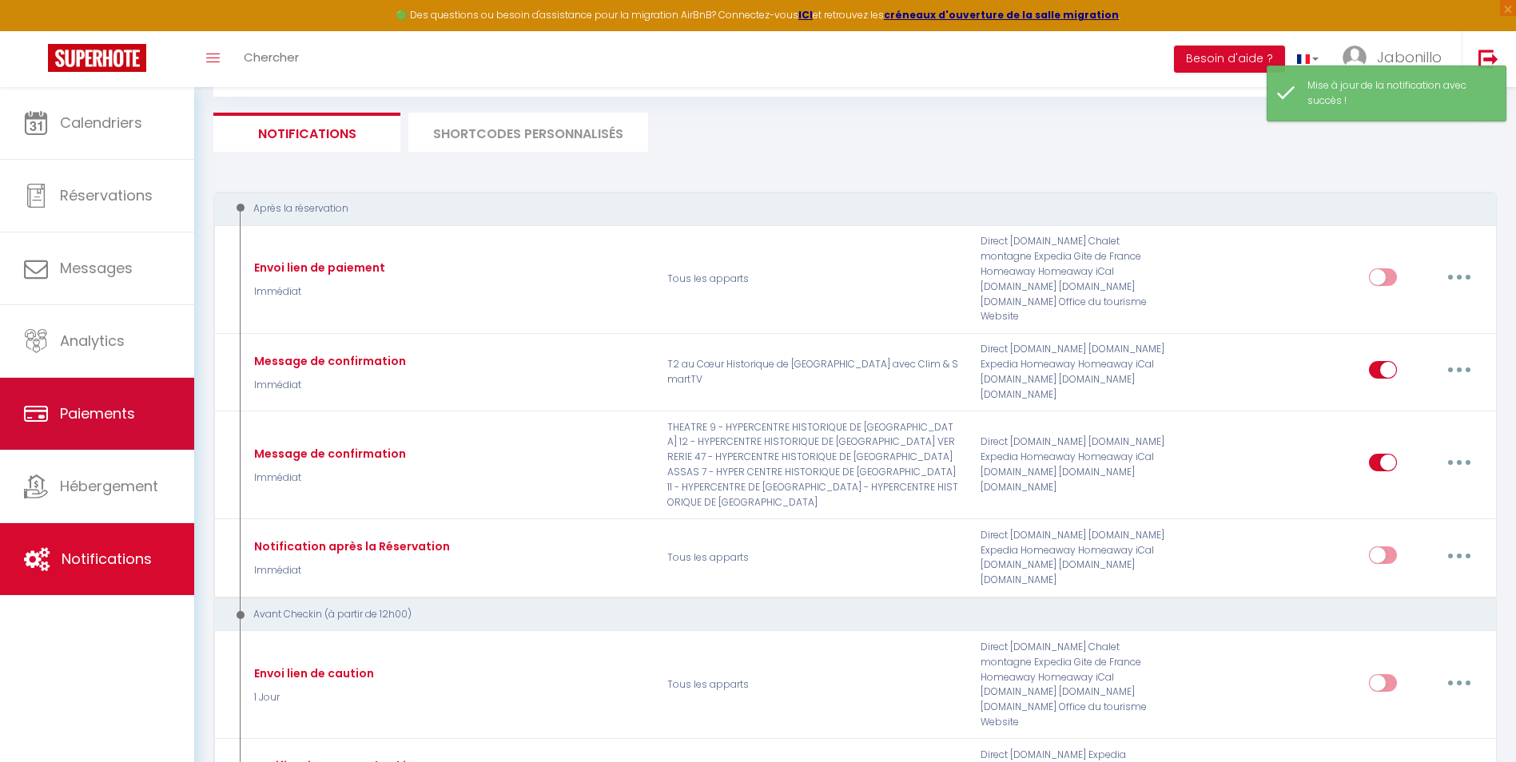
scroll to position [240, 0]
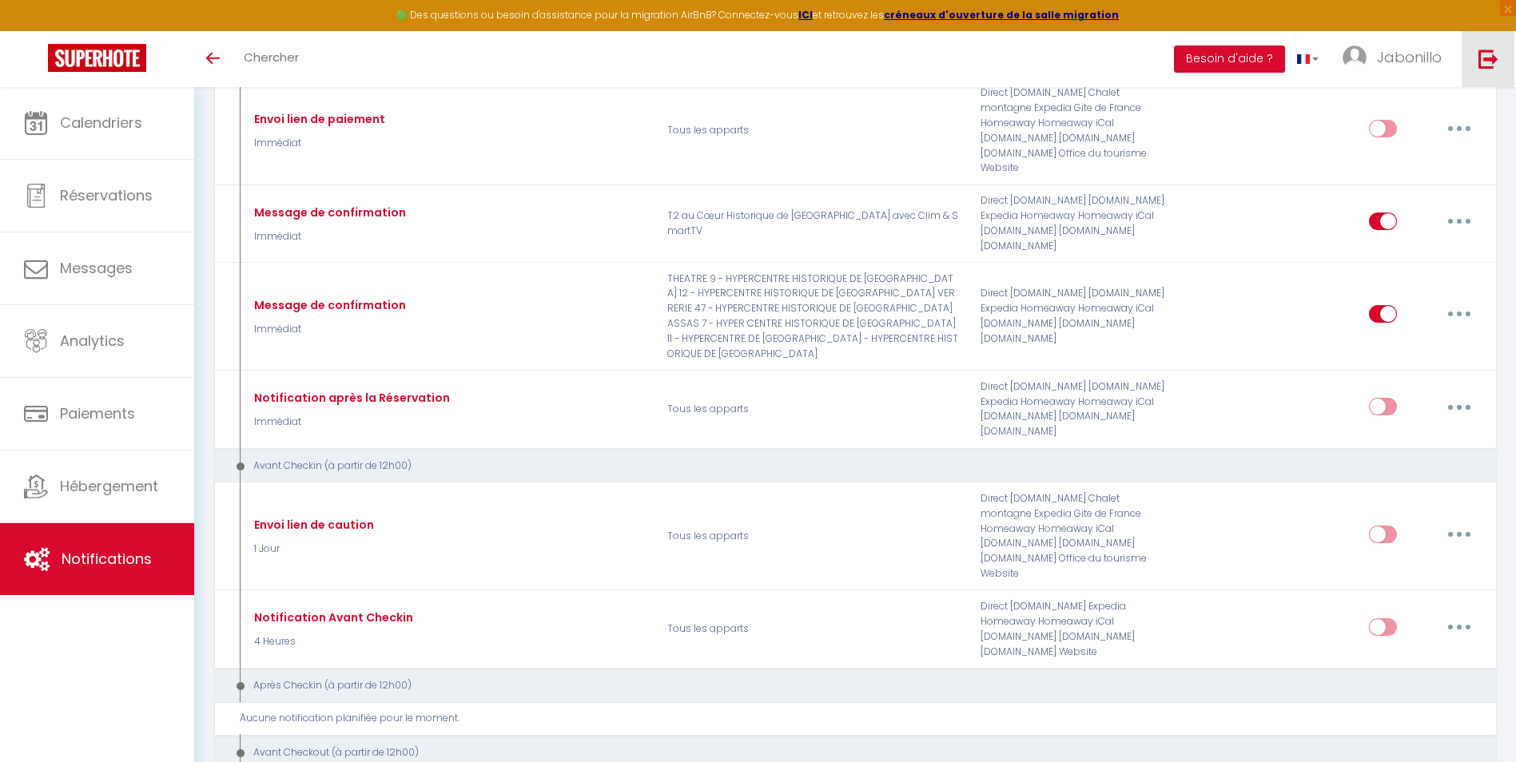
scroll to position [80, 0]
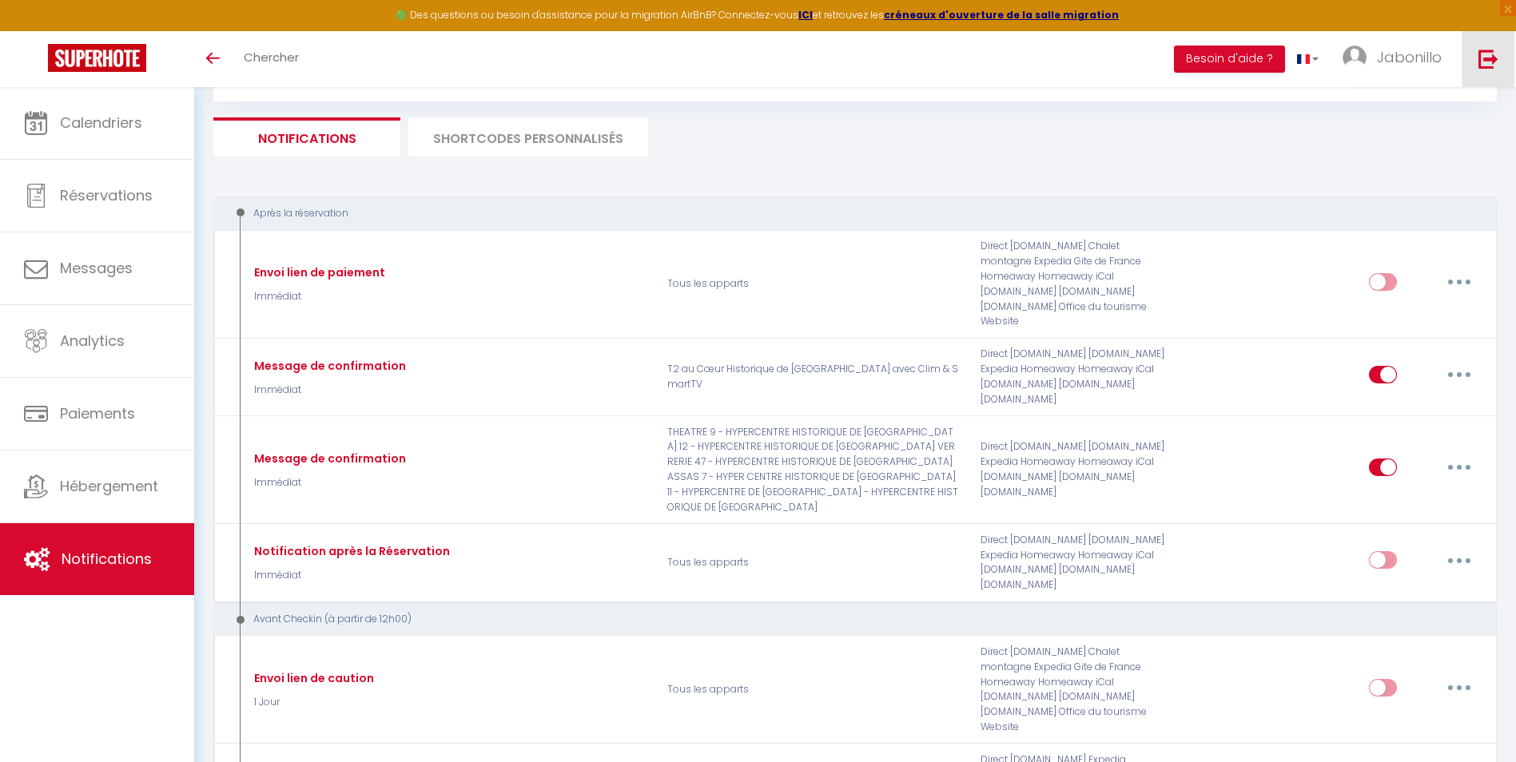
click at [1484, 58] on img at bounding box center [1488, 59] width 20 height 20
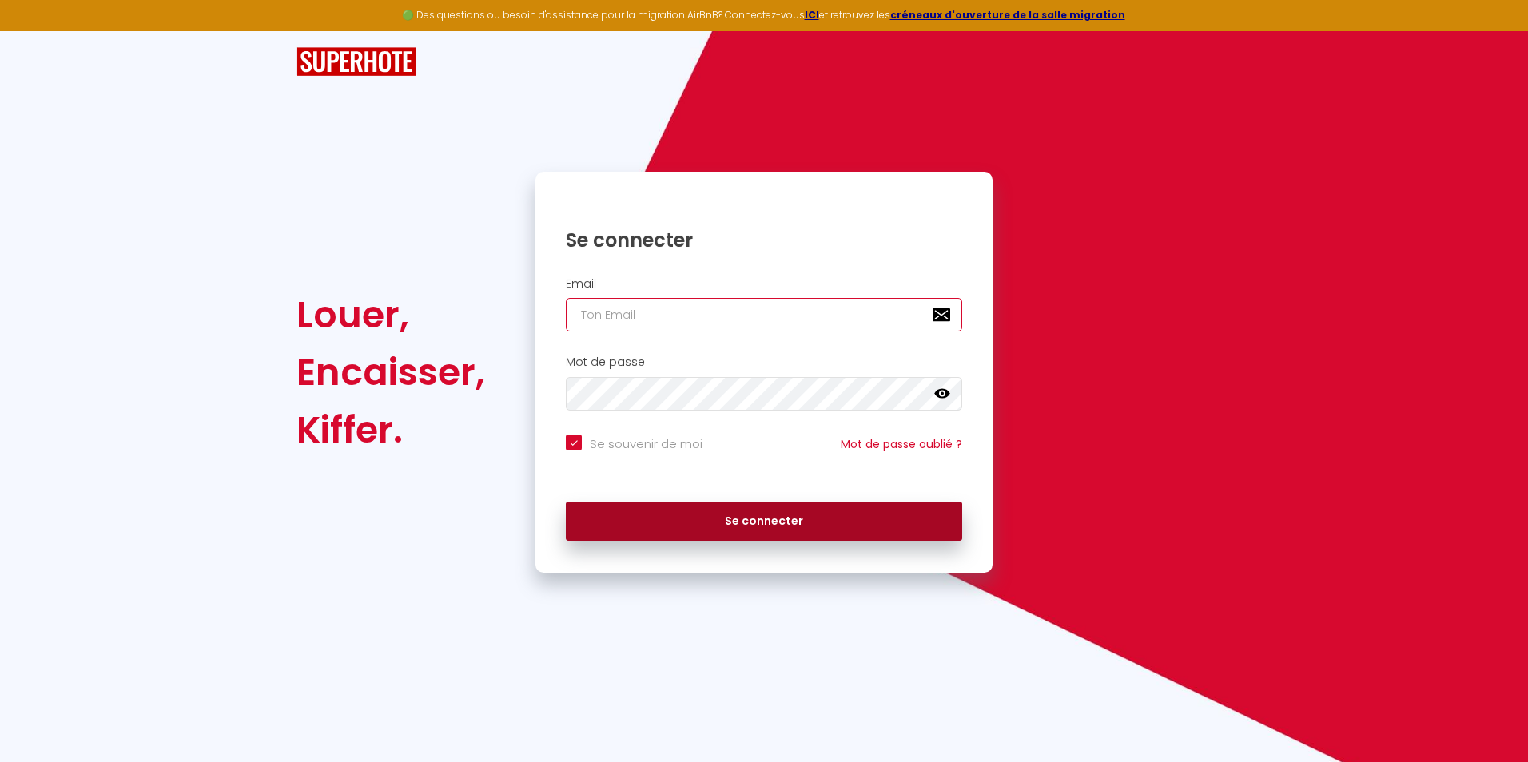
type input "[EMAIL_ADDRESS][DOMAIN_NAME]"
click at [719, 508] on button "Se connecter" at bounding box center [764, 522] width 396 height 40
checkbox input "true"
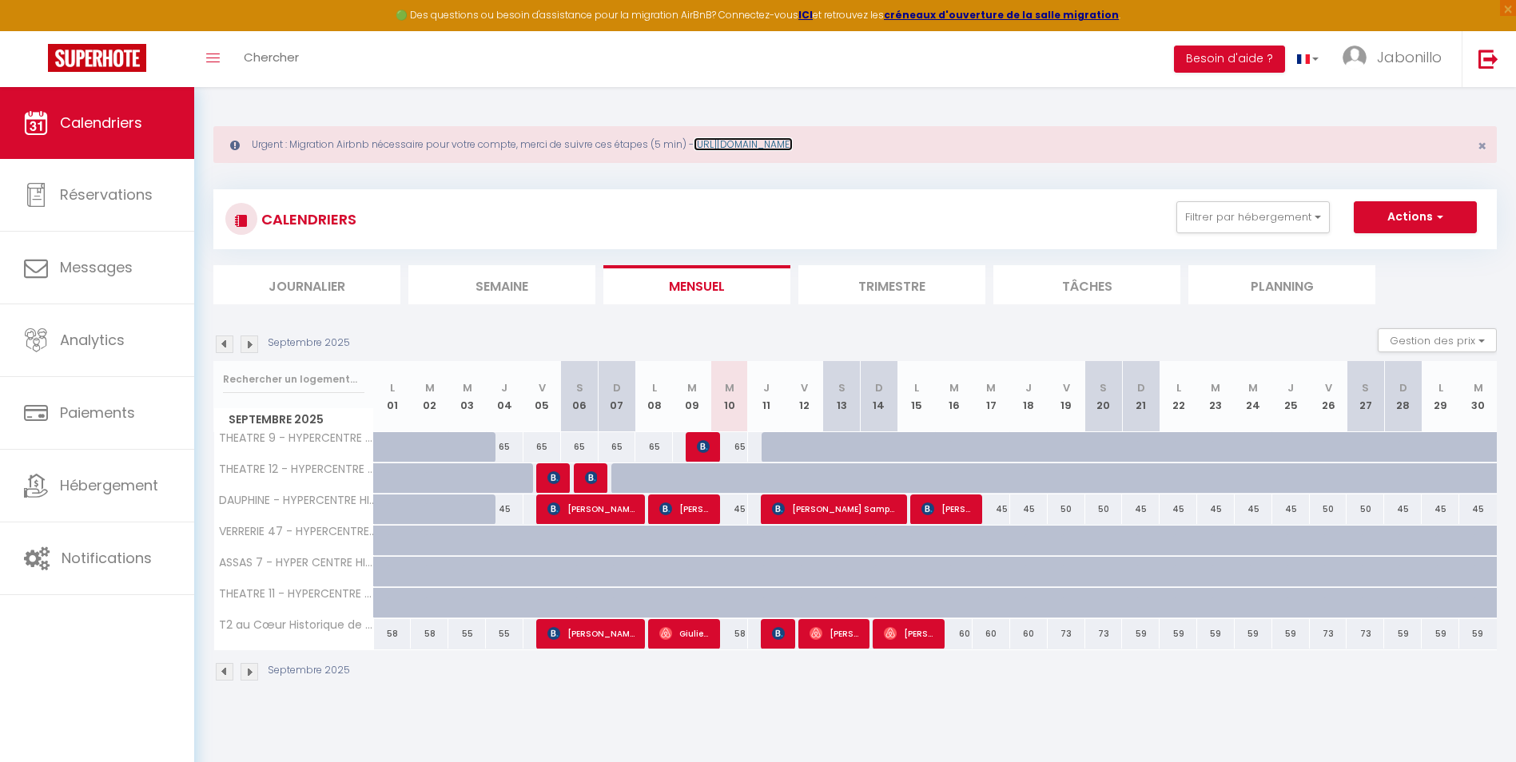
click at [732, 144] on link "[URL][DOMAIN_NAME]" at bounding box center [742, 144] width 99 height 14
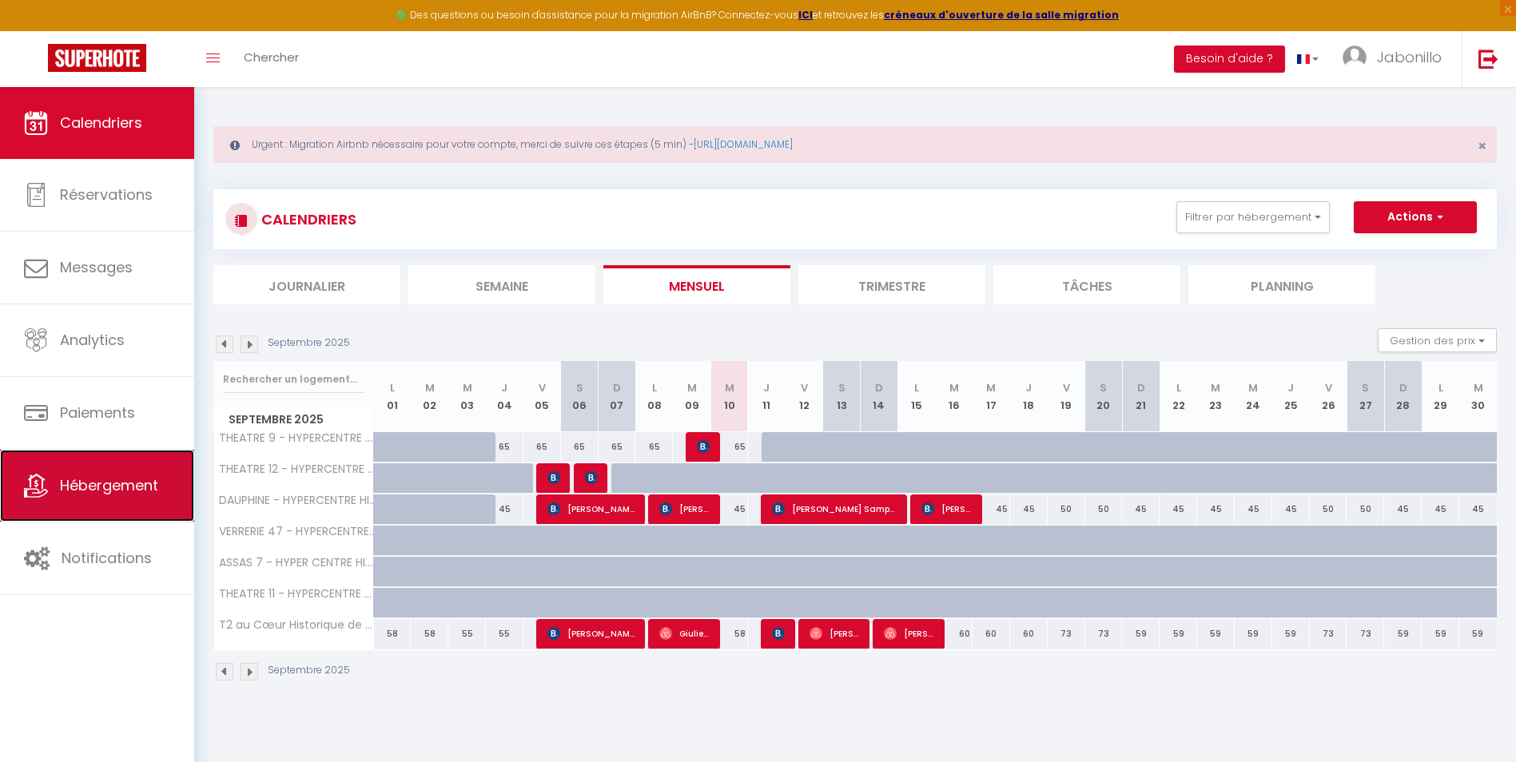
click at [137, 499] on link "Hébergement" at bounding box center [97, 486] width 194 height 72
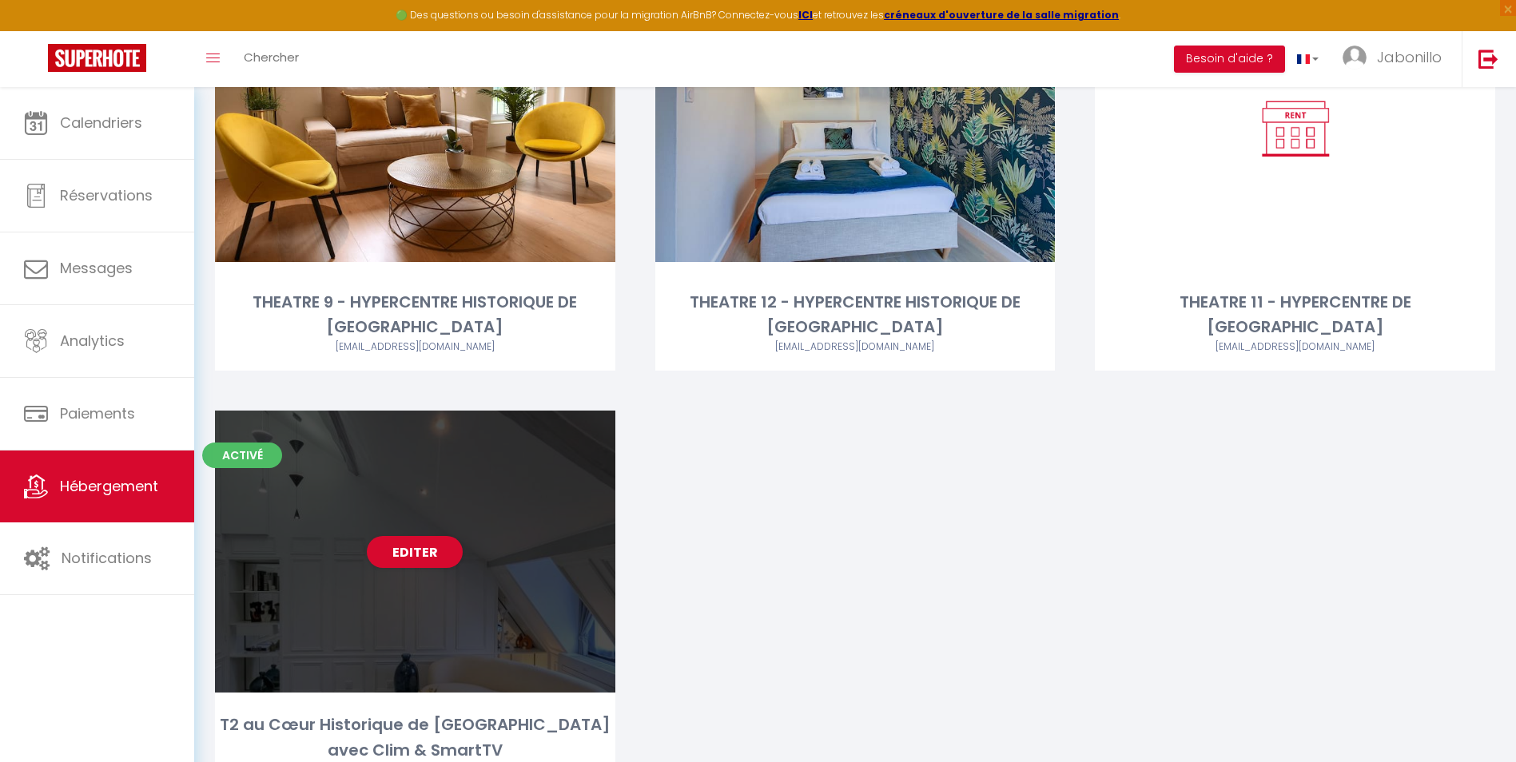
scroll to position [749, 0]
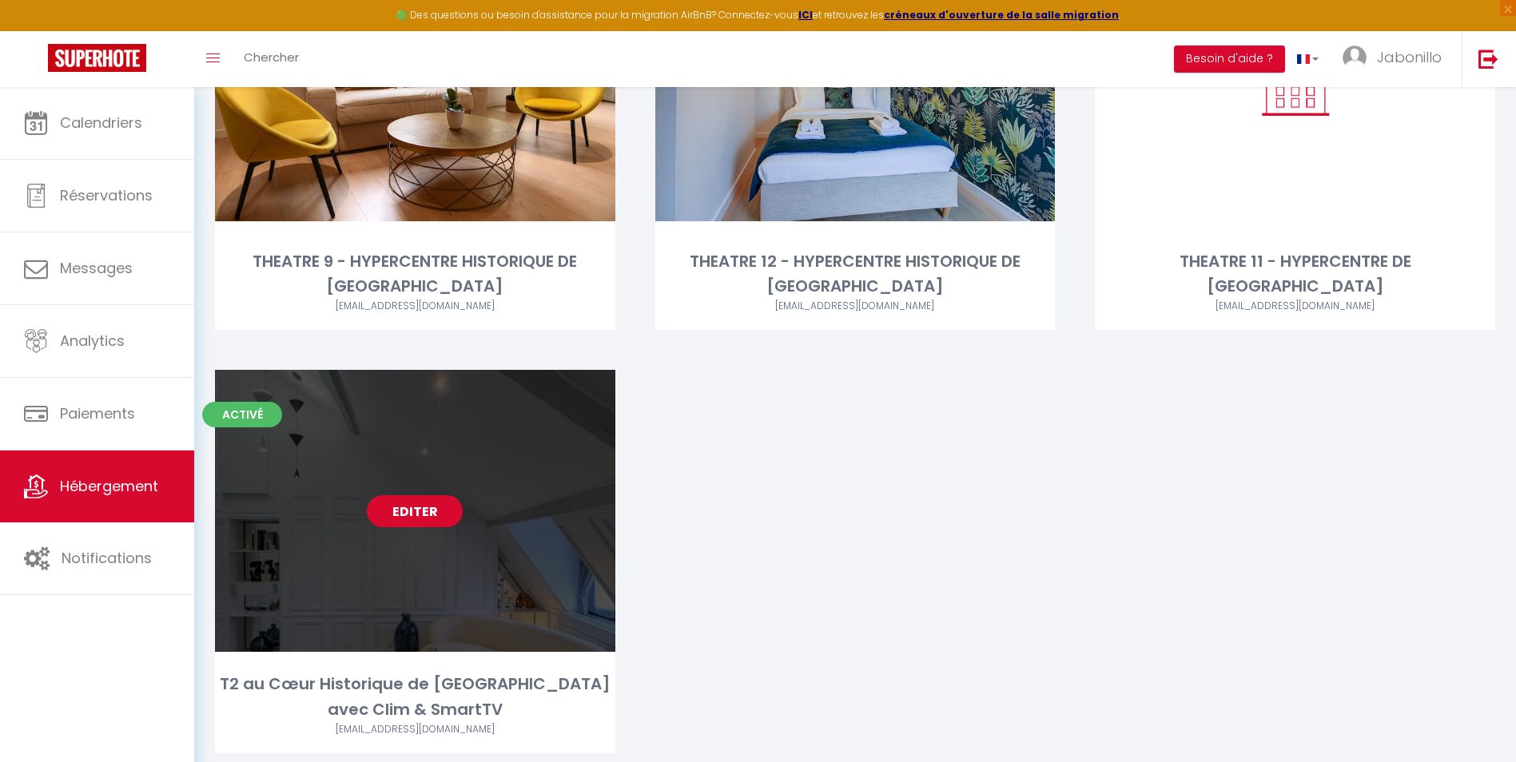
click at [422, 495] on link "Editer" at bounding box center [415, 511] width 96 height 32
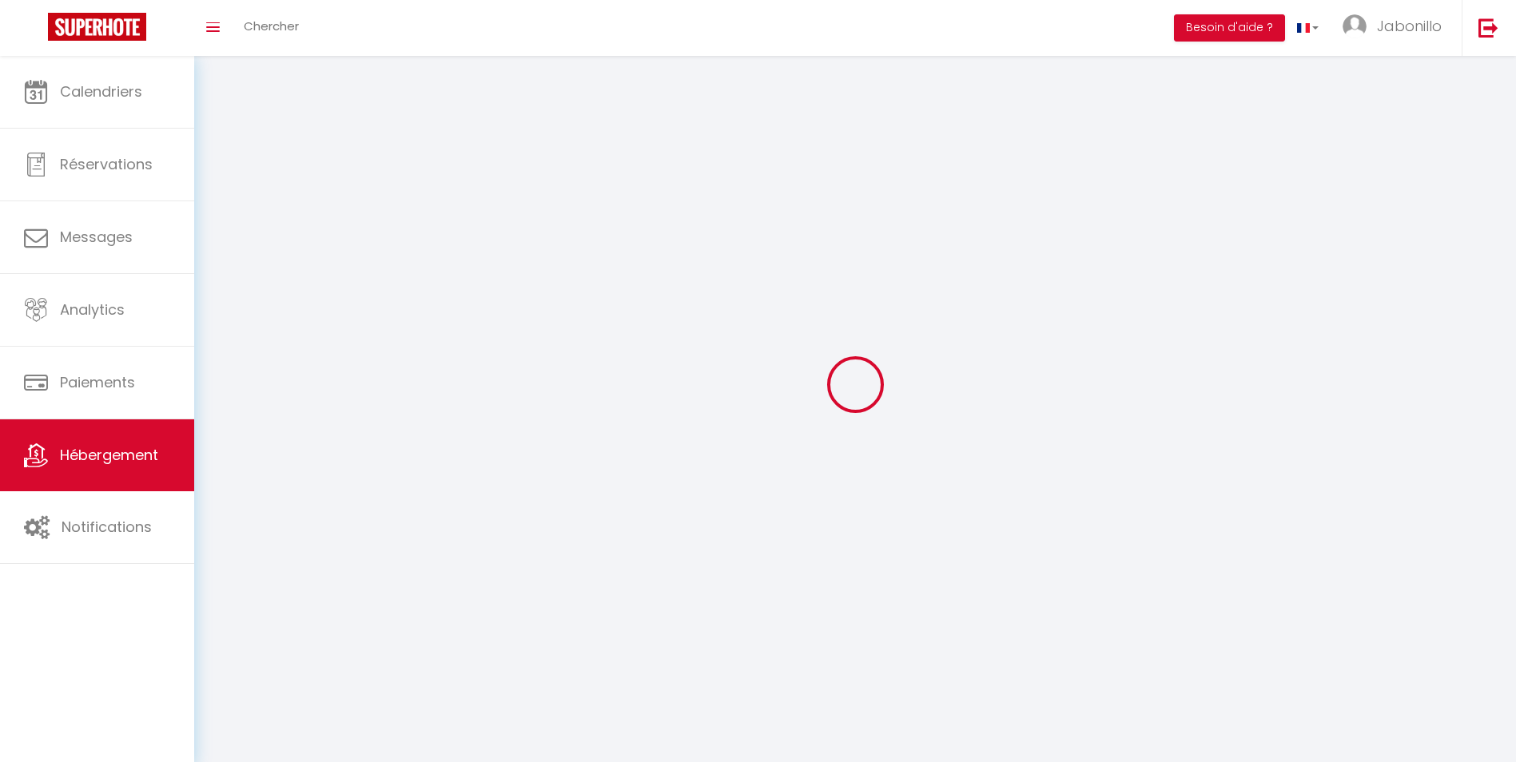
select select
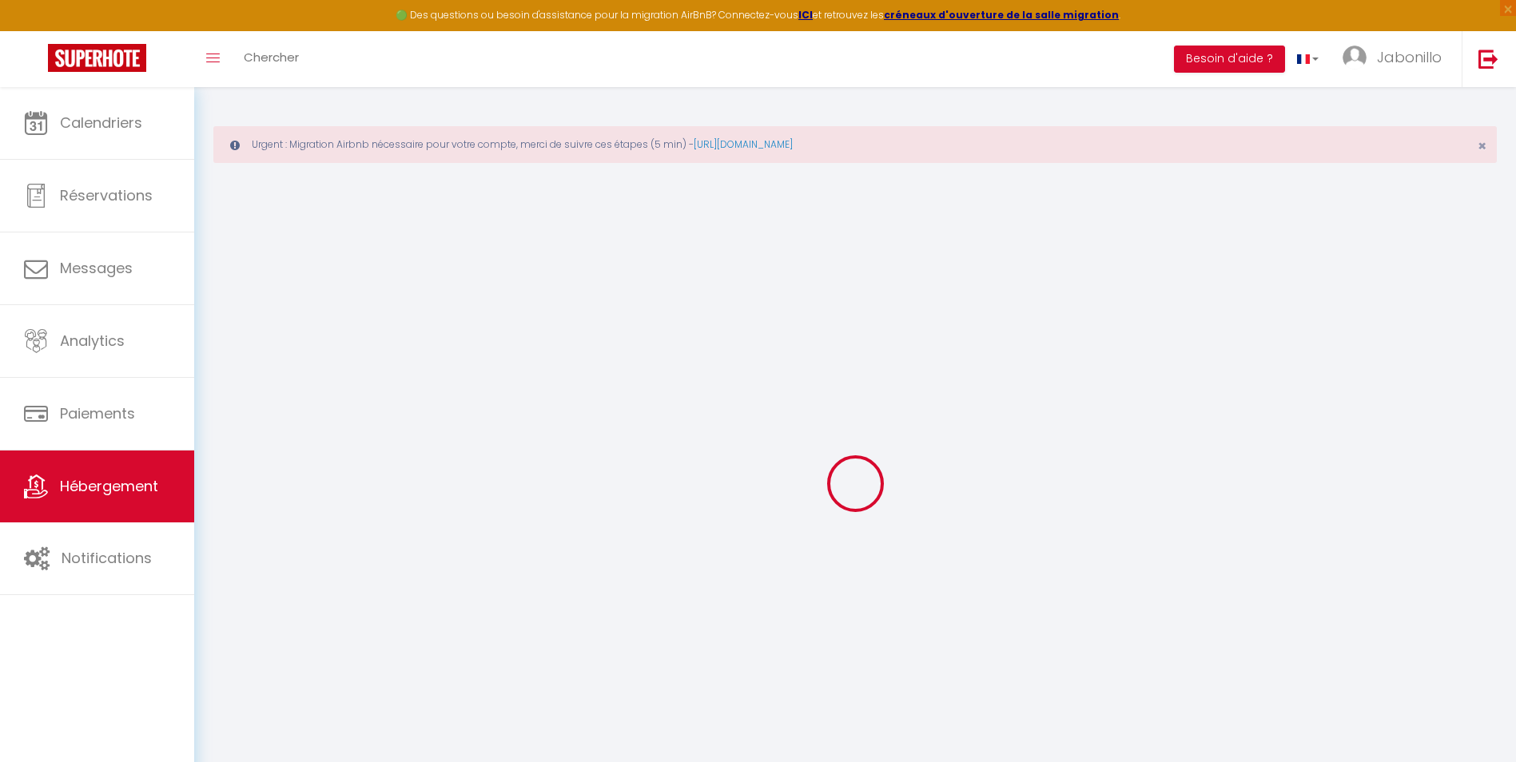
select select "669-1430434167536523298"
checkbox input "false"
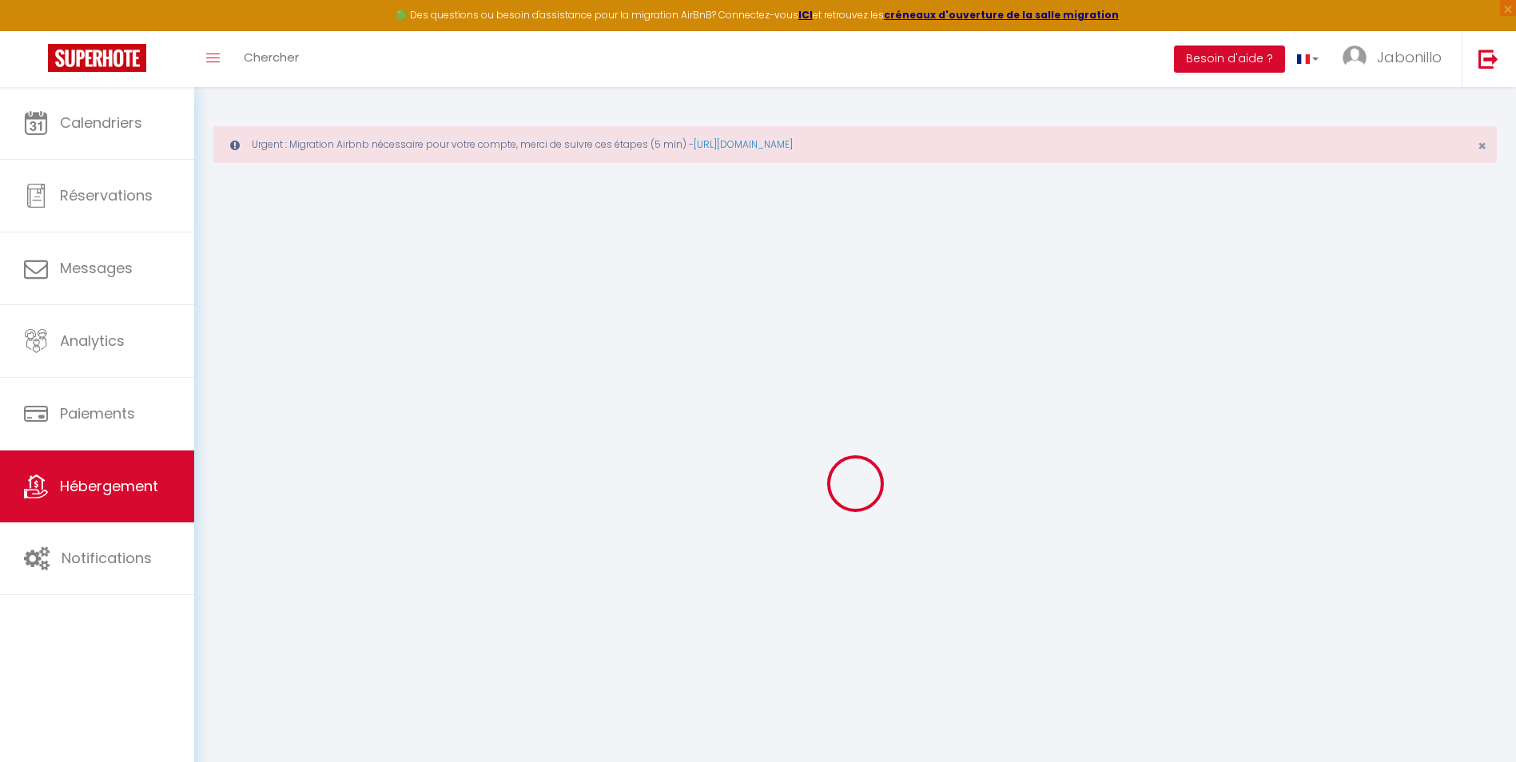
select select "15:00"
select select "23:45"
select select "11:00"
select select "30"
select select "120"
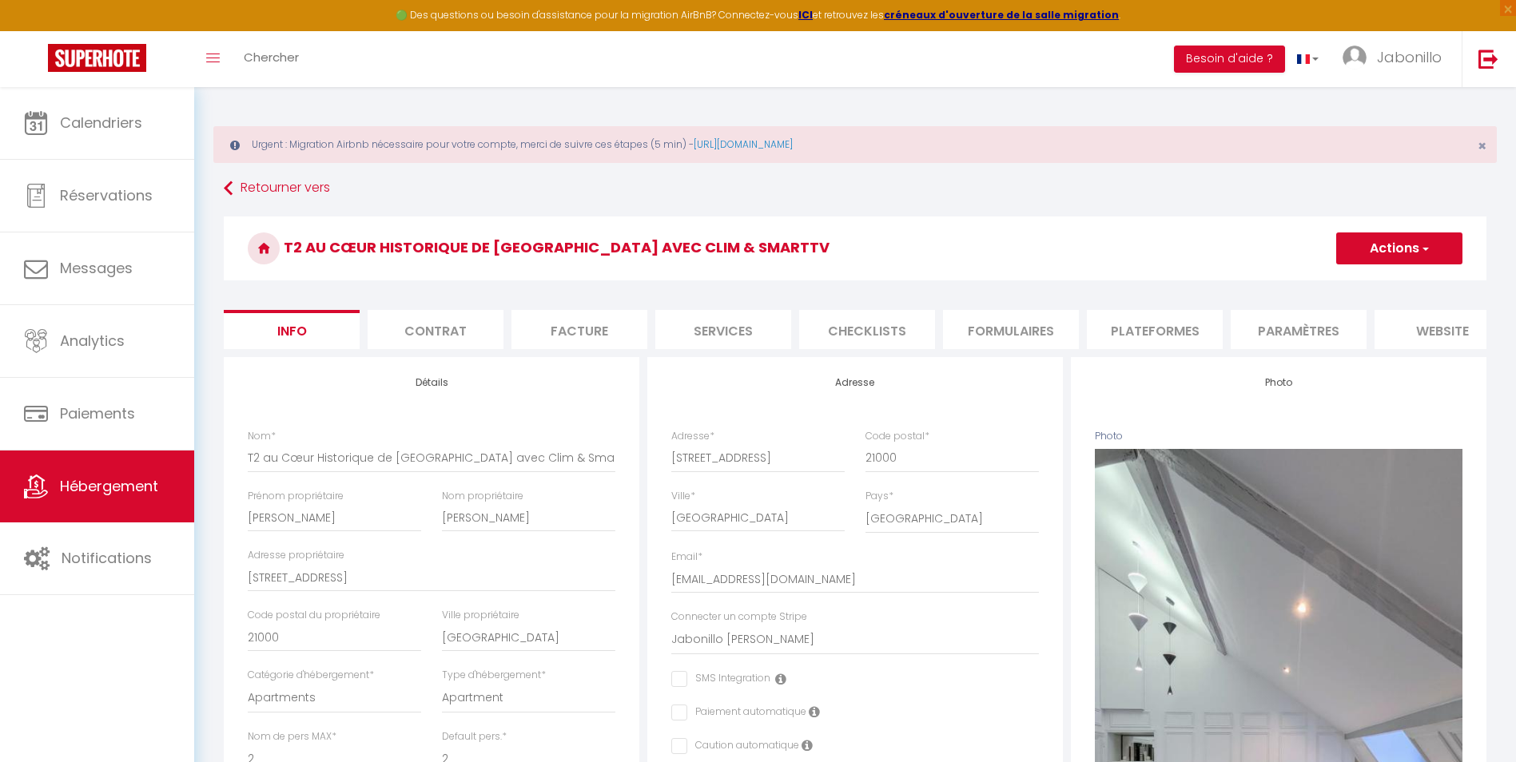
click at [574, 339] on li "Facture" at bounding box center [579, 329] width 136 height 39
select select
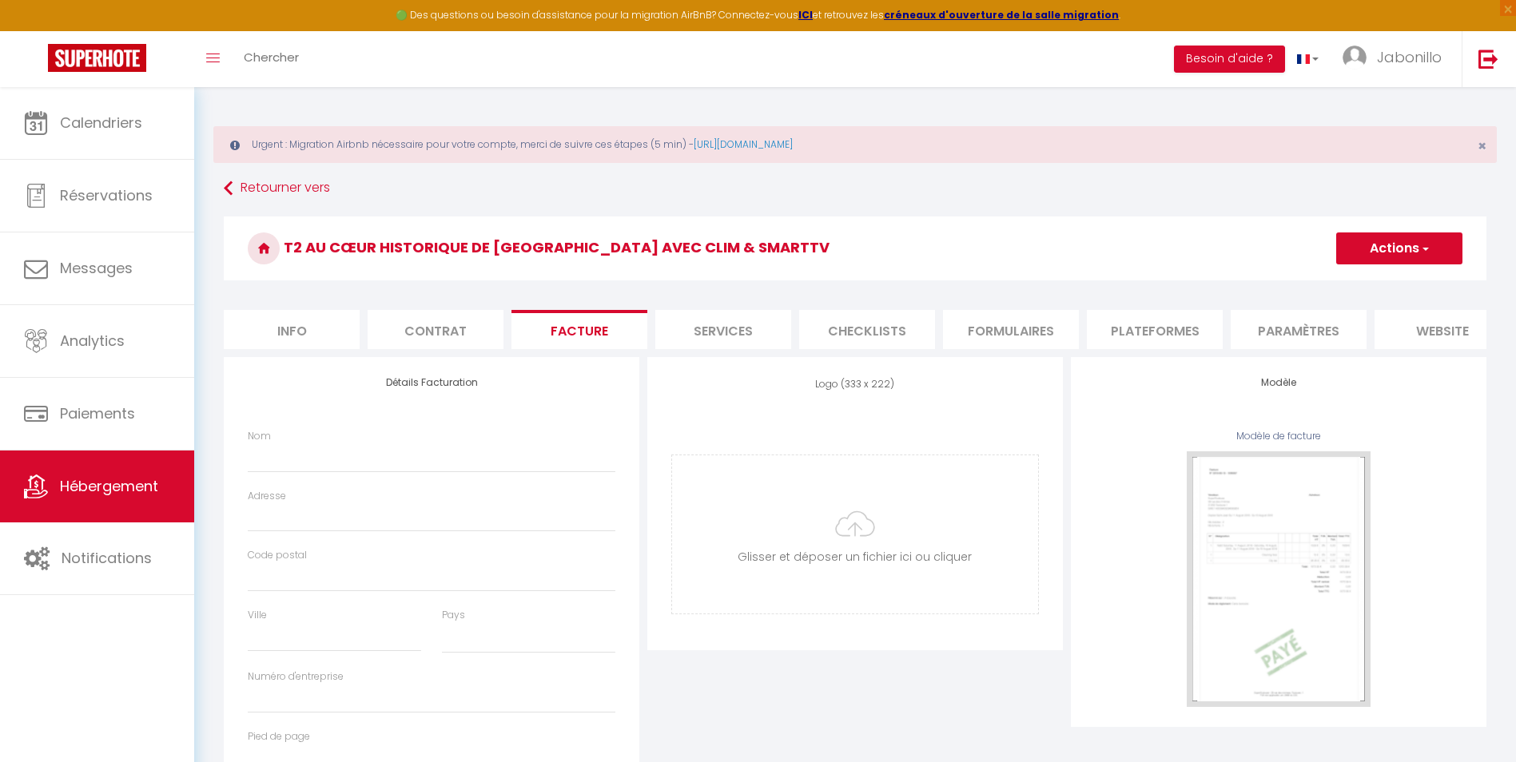
click at [691, 332] on li "Services" at bounding box center [723, 329] width 136 height 39
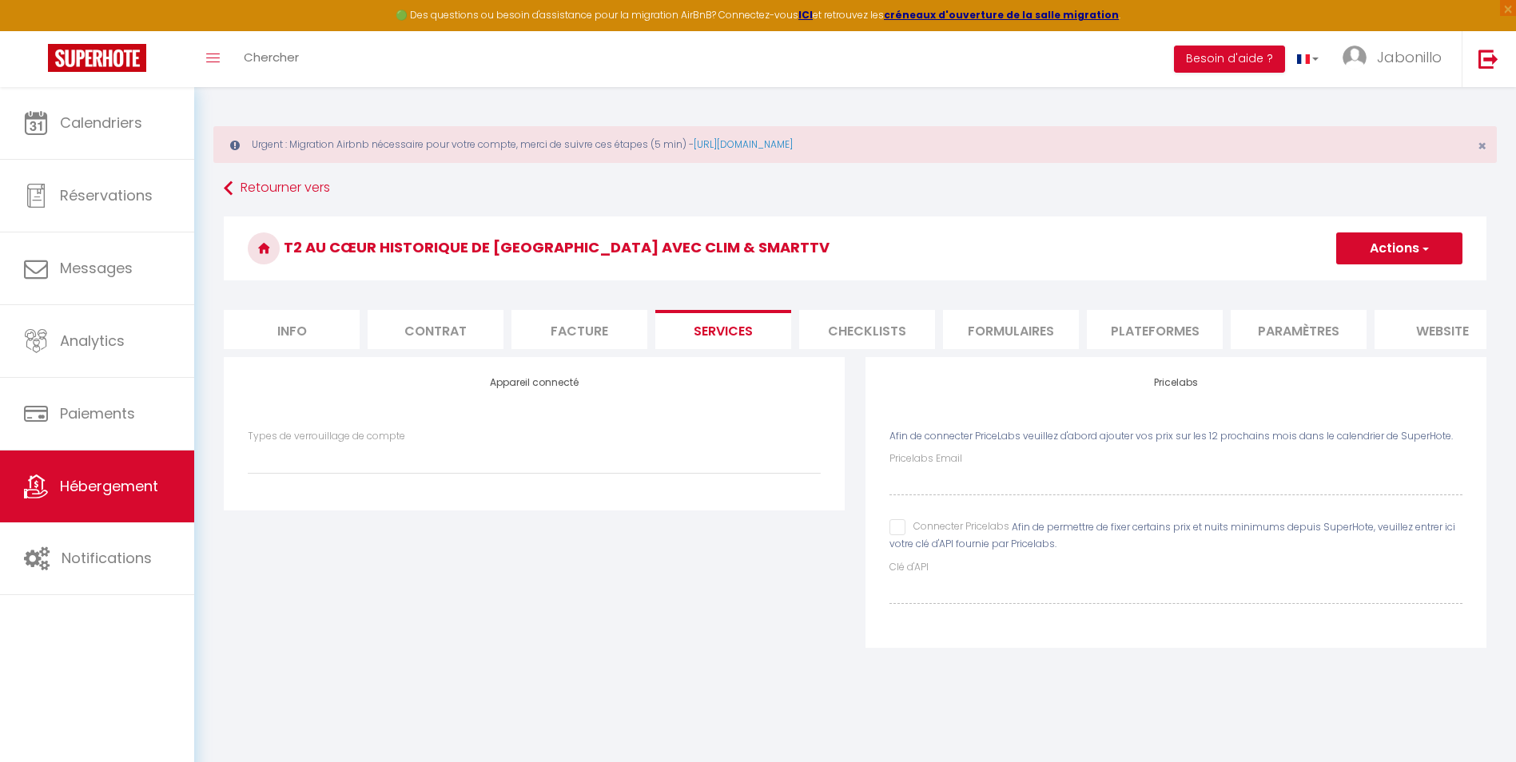
select select
click at [992, 334] on li "Formulaires" at bounding box center [1011, 329] width 136 height 39
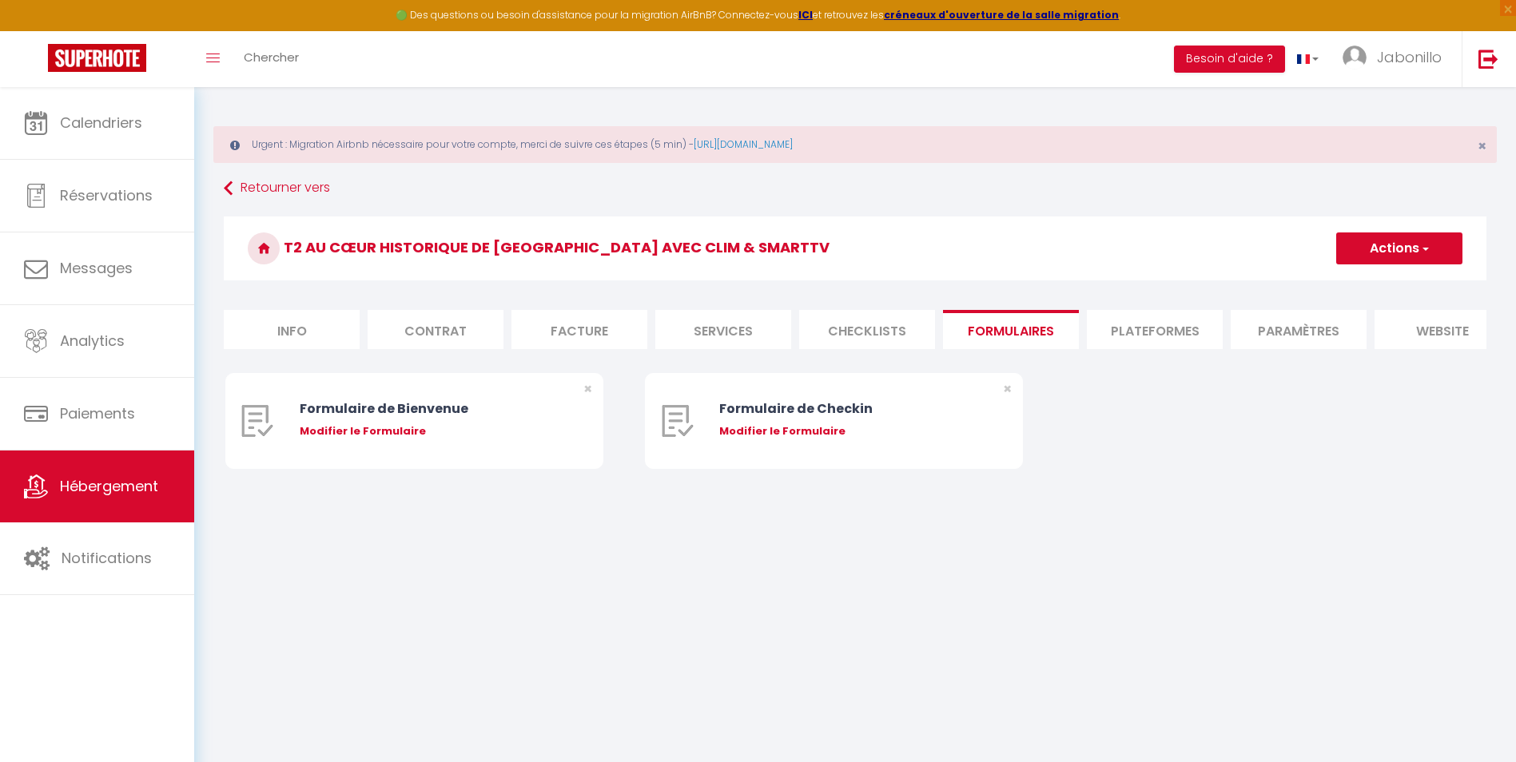
click at [1135, 335] on li "Plateformes" at bounding box center [1155, 329] width 136 height 39
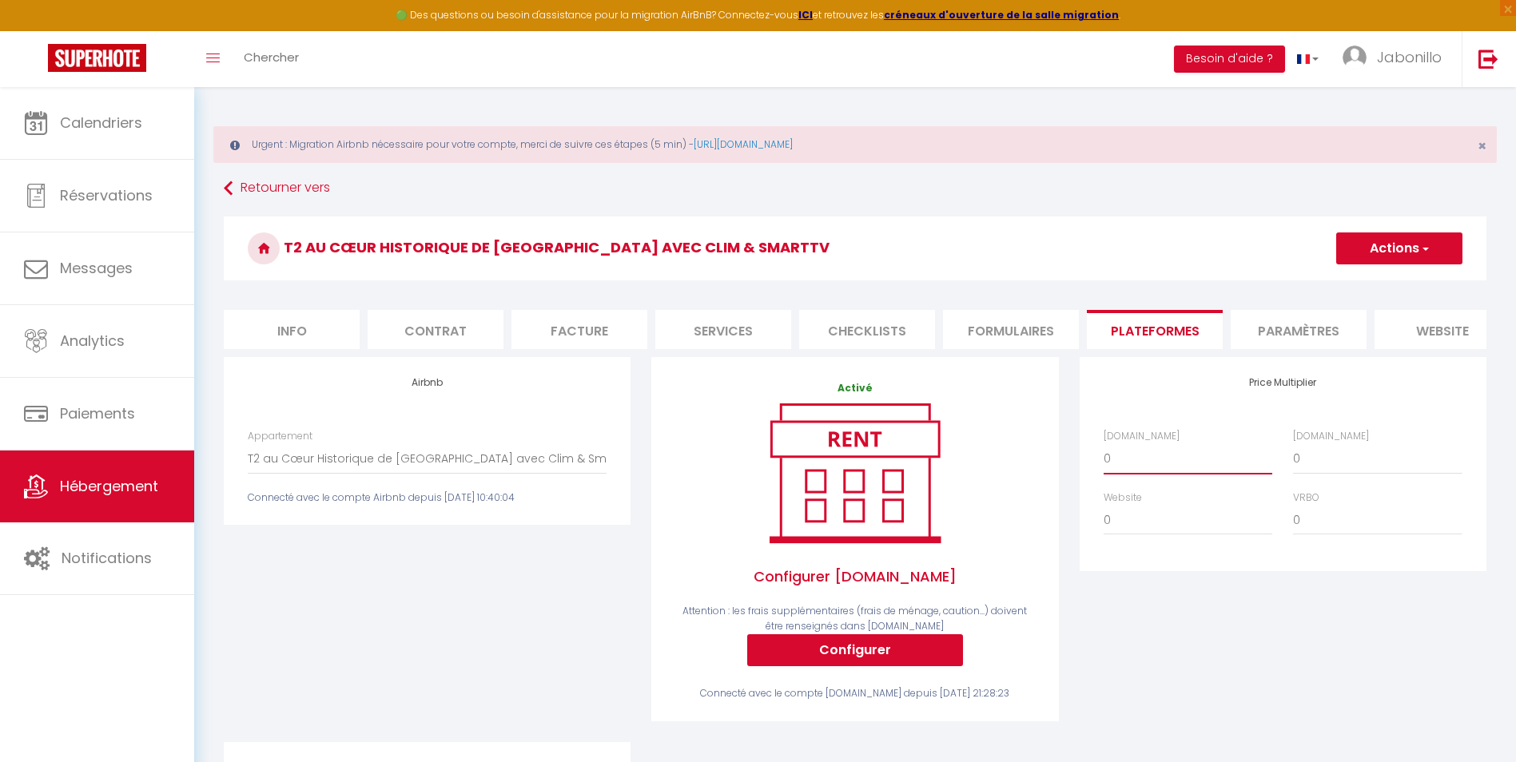
click at [1142, 474] on select "0 + 1 % + 2 % + 3 % + 4 % + 5 % + 6 % + 7 % + 8 % + 9 %" at bounding box center [1187, 458] width 169 height 30
select select "+ 22 %"
click at [1103, 455] on select "0 + 1 % + 2 % + 3 % + 4 % + 5 % + 6 % + 7 % + 8 % + 9 %" at bounding box center [1187, 458] width 169 height 30
click at [1375, 252] on button "Actions" at bounding box center [1399, 248] width 126 height 32
click at [1380, 280] on link "Enregistrer" at bounding box center [1398, 283] width 126 height 21
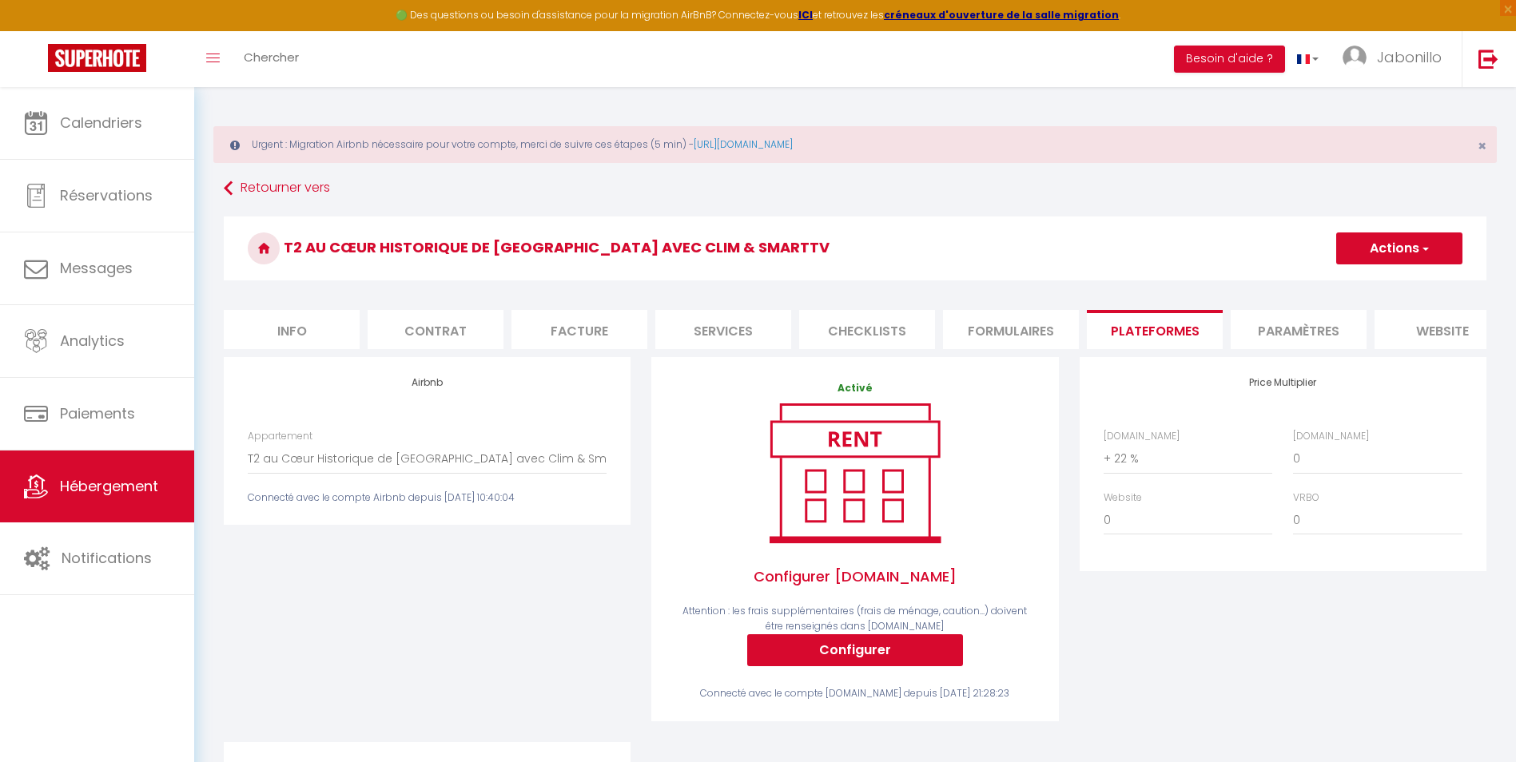
click at [1389, 236] on button "Actions" at bounding box center [1399, 248] width 126 height 32
click at [1369, 283] on link "Enregistrer" at bounding box center [1398, 283] width 126 height 21
click at [1483, 145] on span "×" at bounding box center [1481, 146] width 9 height 20
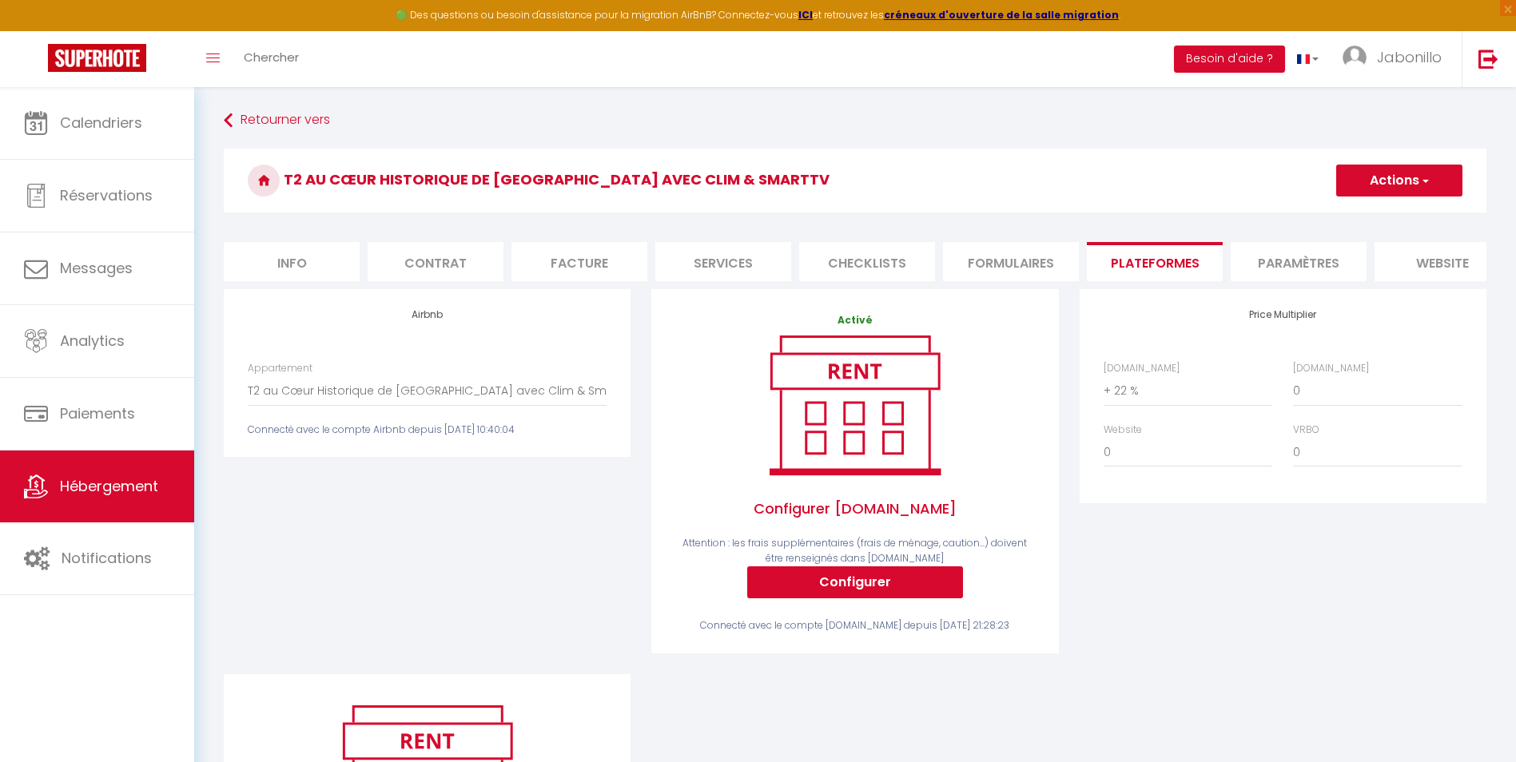
click at [1297, 253] on li "Paramètres" at bounding box center [1298, 261] width 136 height 39
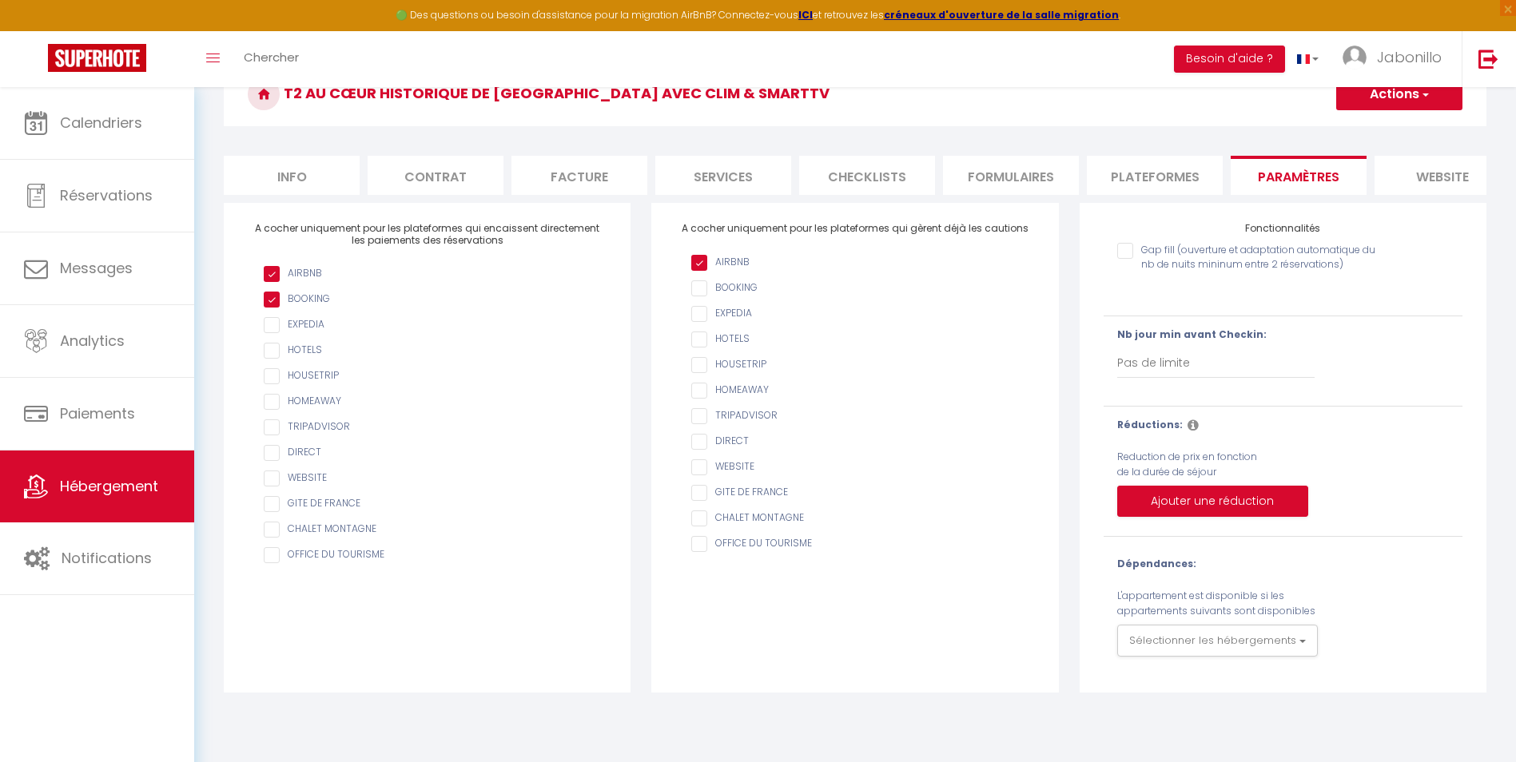
scroll to position [87, 0]
click at [1380, 53] on span "Jabonillo" at bounding box center [1409, 57] width 65 height 20
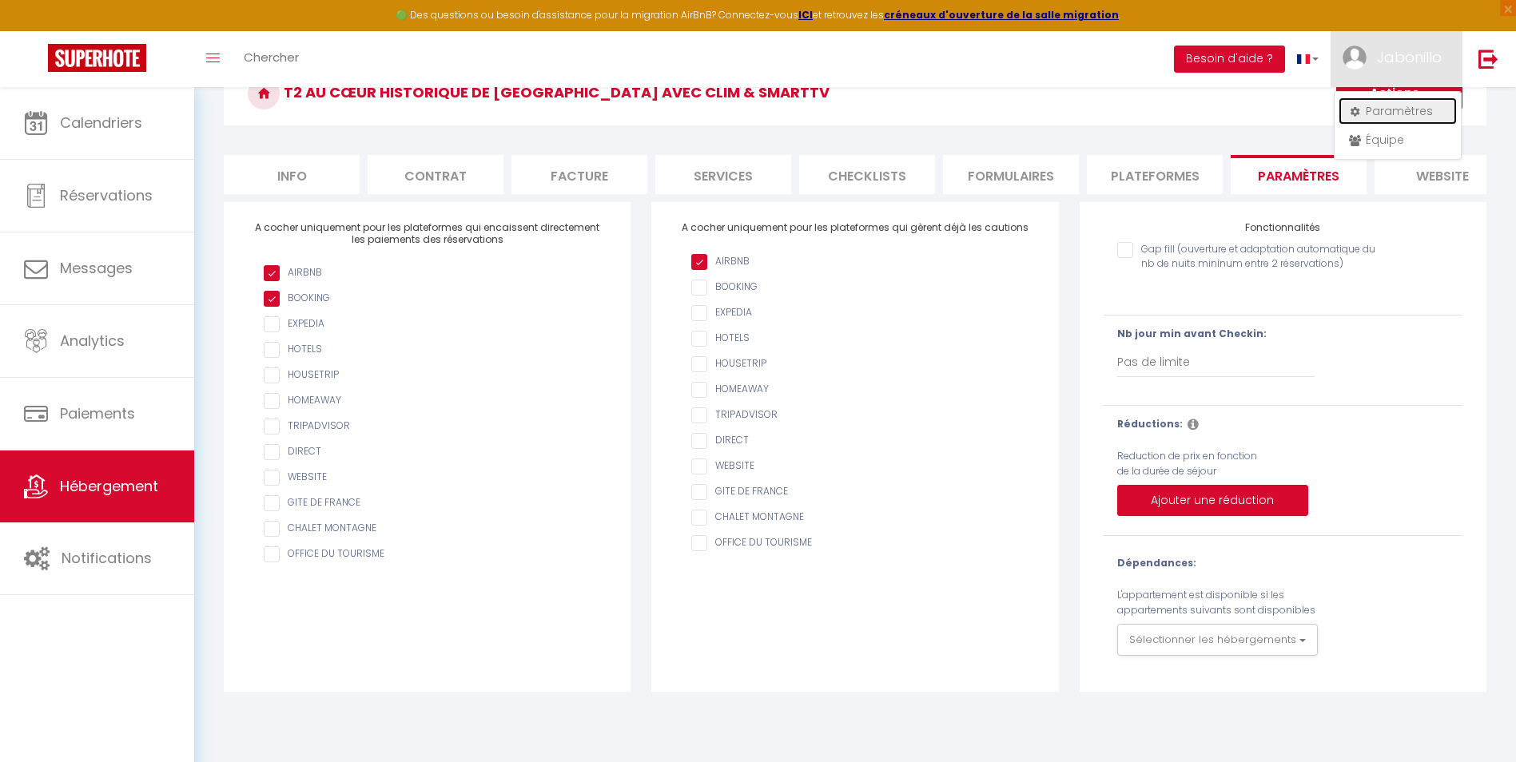
click at [1390, 107] on link "Paramètres" at bounding box center [1397, 110] width 118 height 27
select select "28"
select select "fr"
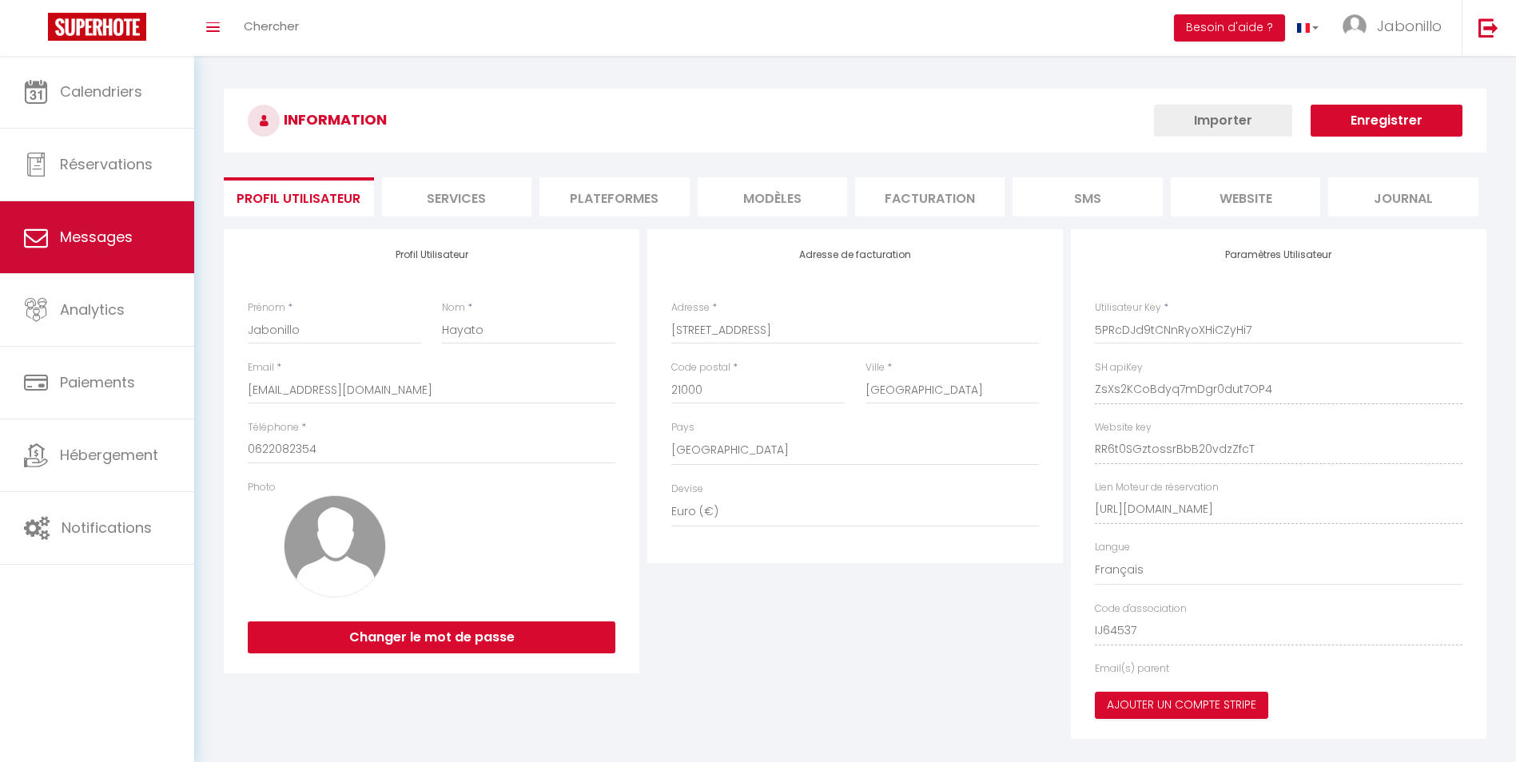
type input "ZsXs2KCoBdyq7mDgr0dut7OP4"
type input "RR6t0SGztossrBbB20vdzZfcT"
type input "[URL][DOMAIN_NAME]"
select select "fr"
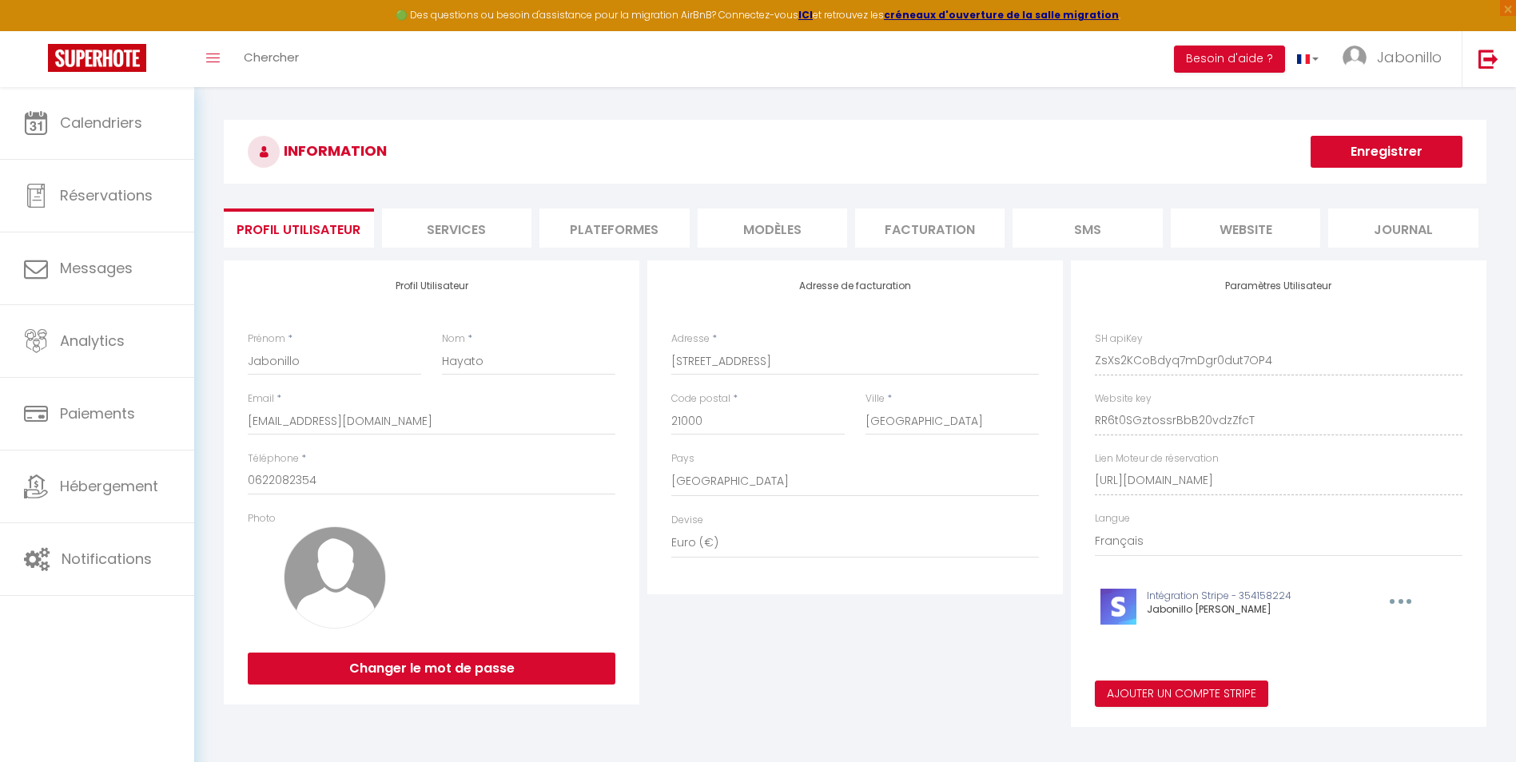
click at [611, 225] on li "Plateformes" at bounding box center [613, 228] width 149 height 39
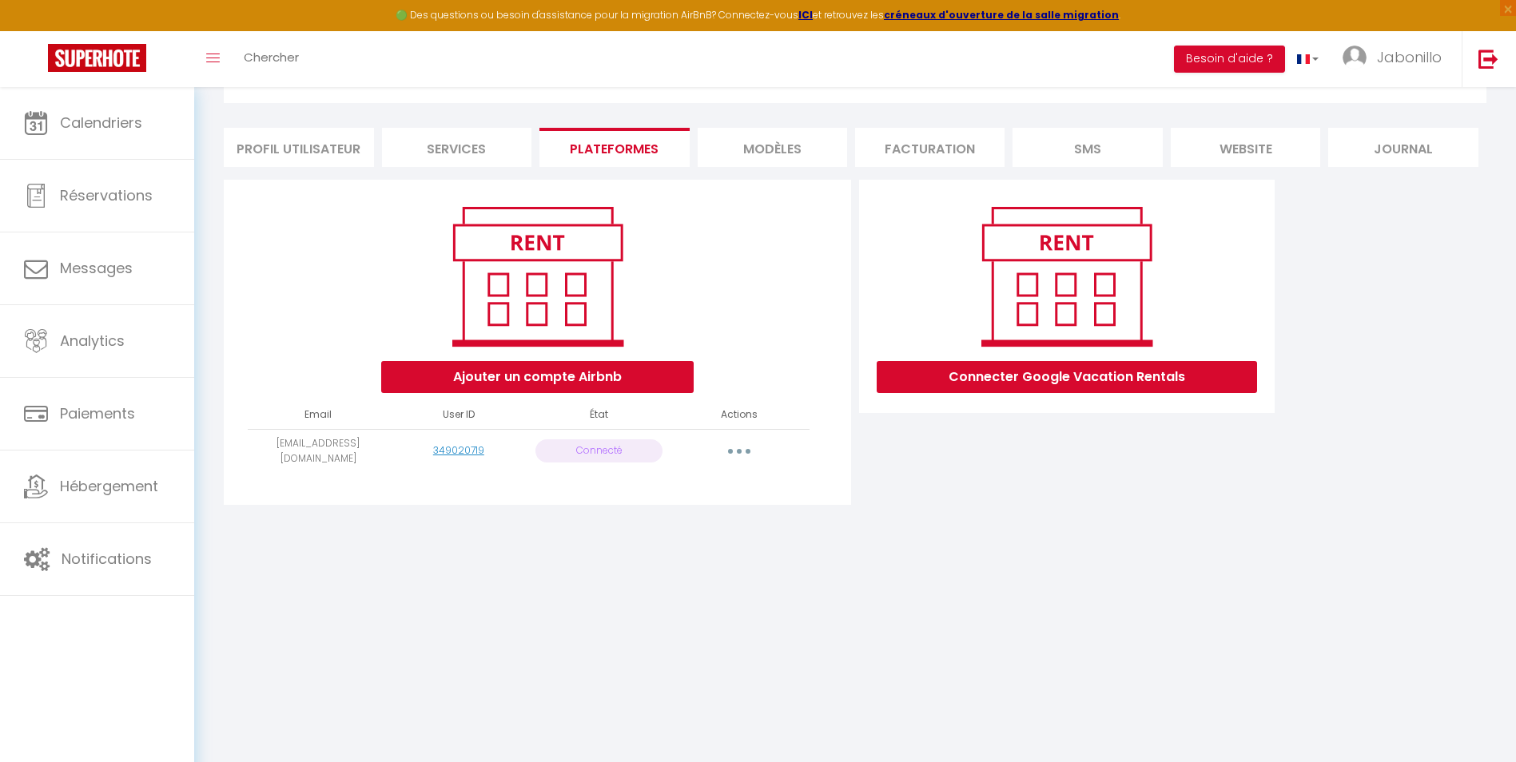
scroll to position [87, 0]
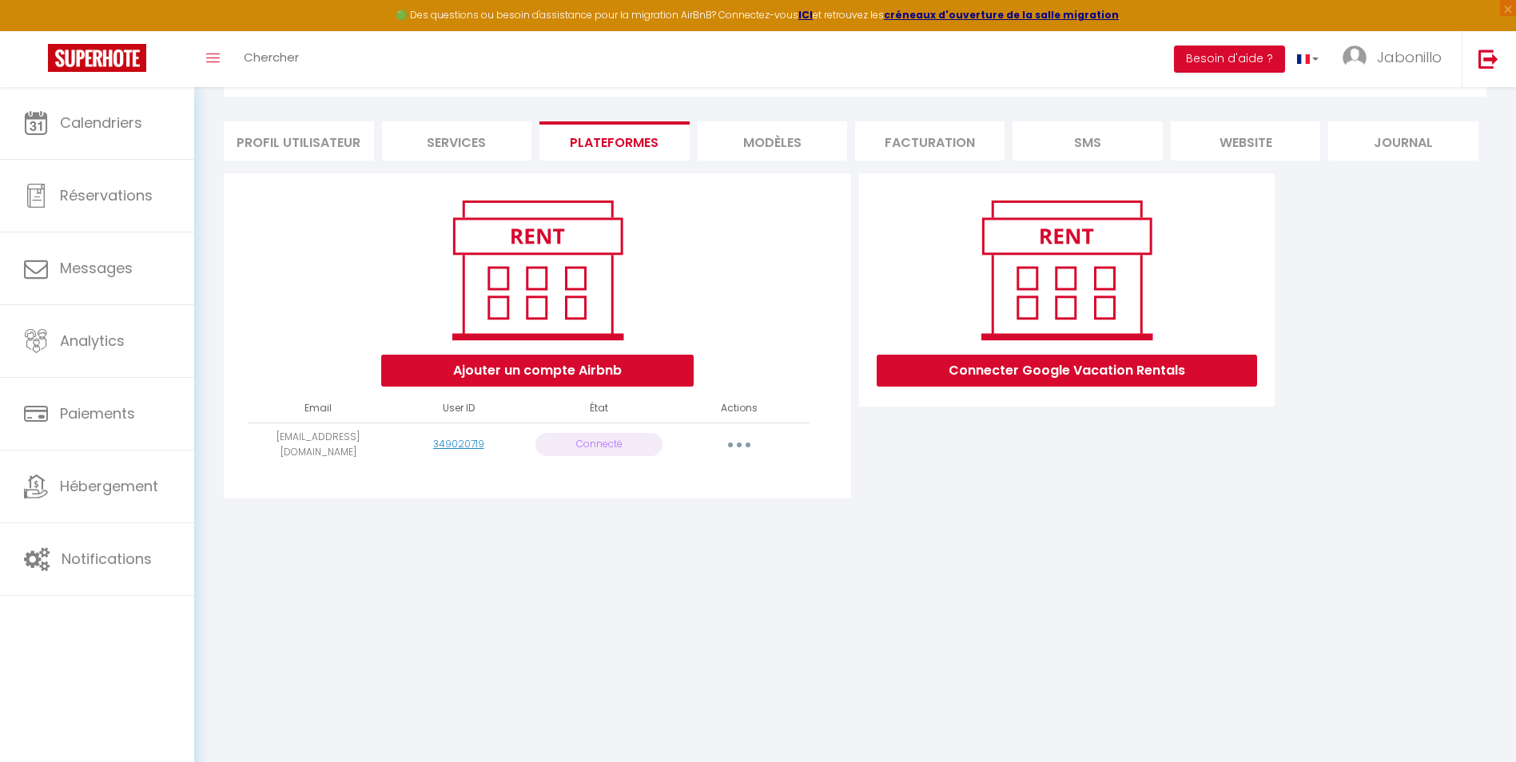
click at [741, 444] on icon "button" at bounding box center [739, 445] width 5 height 5
click at [884, 523] on div "INFORMATION Enregistrer Profil Utilisateur Services Plateformes MODÈLES Factura…" at bounding box center [854, 276] width 1321 height 553
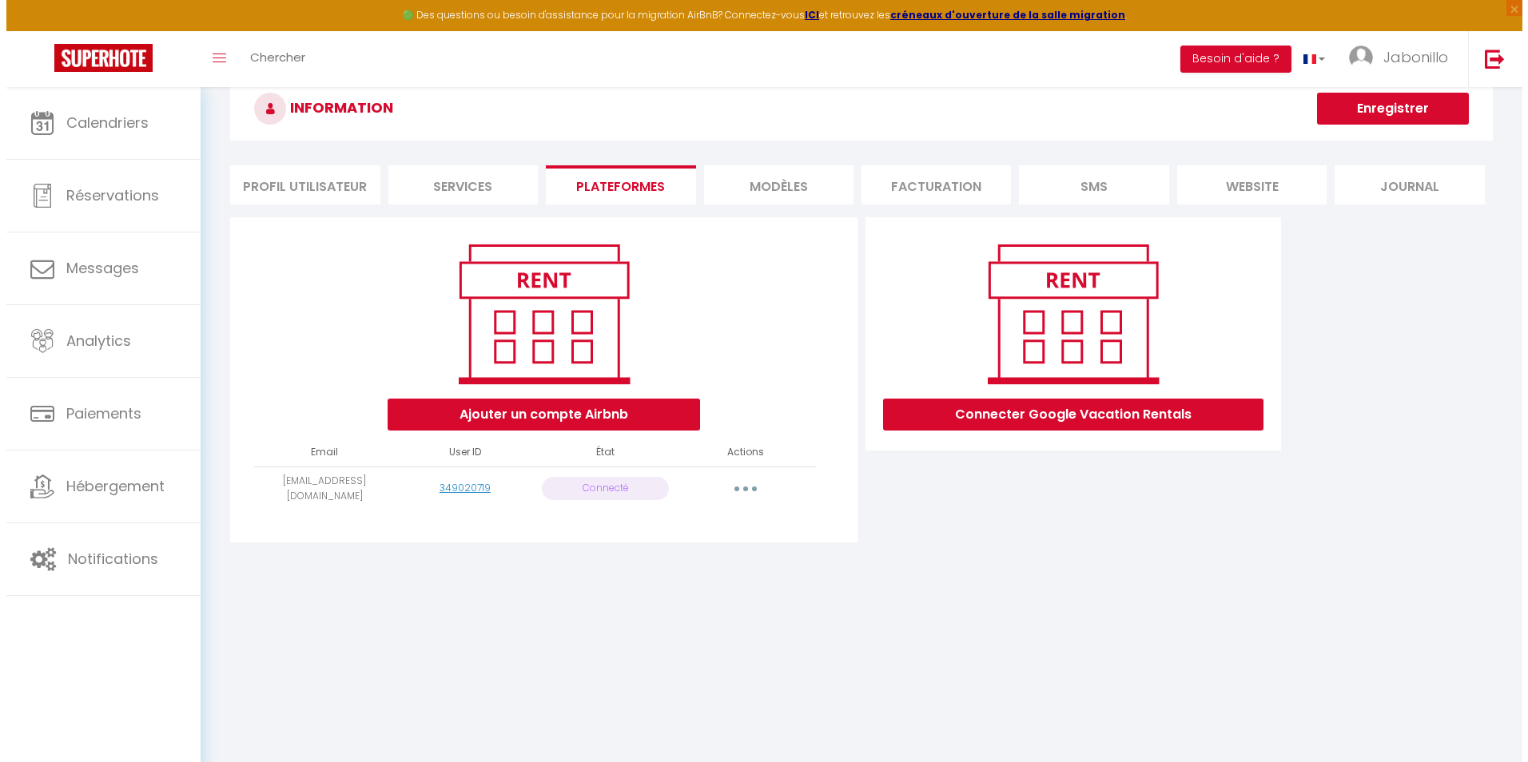
scroll to position [0, 0]
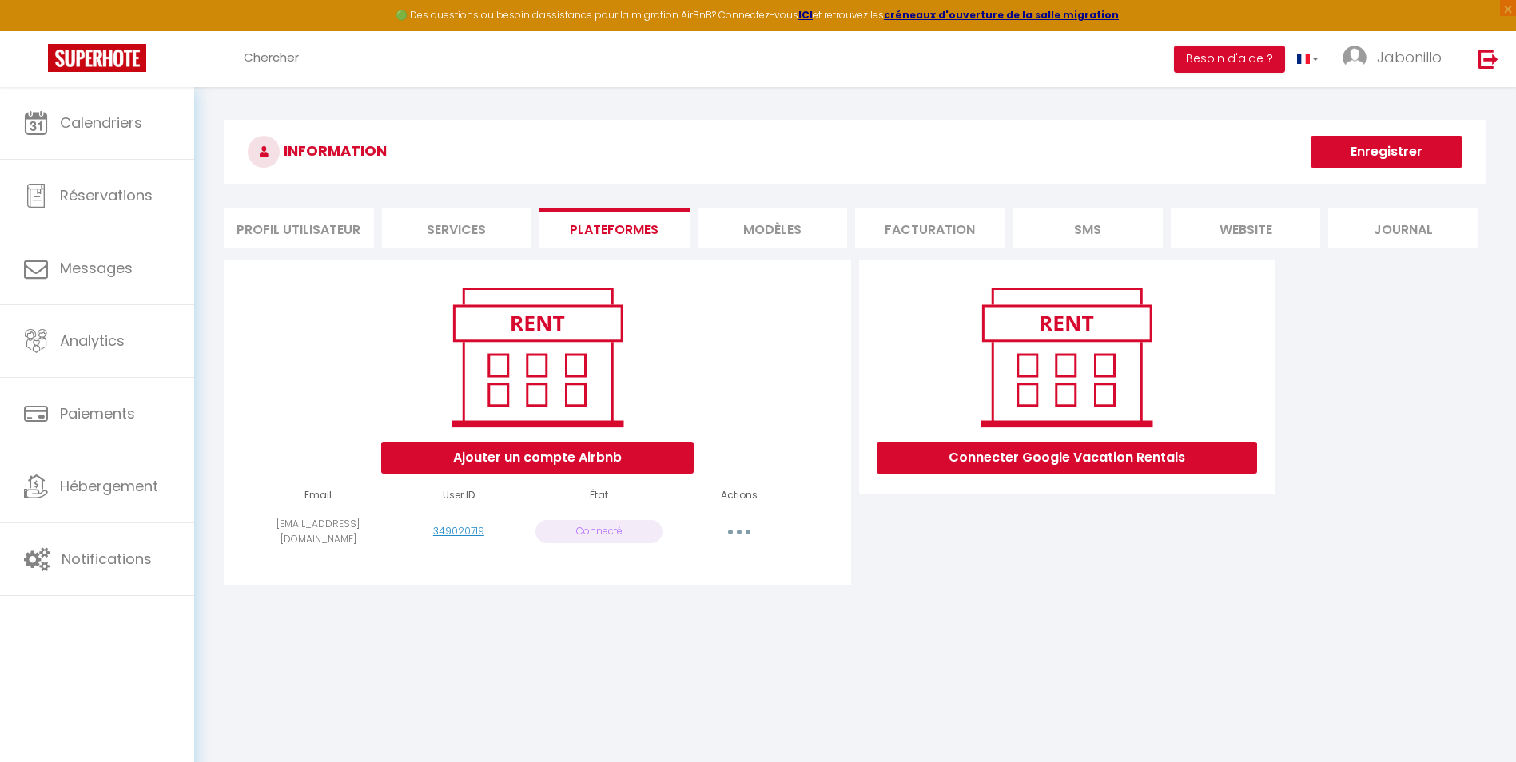
click at [657, 223] on li "Plateformes" at bounding box center [613, 228] width 149 height 39
click at [525, 453] on button "Ajouter un compte Airbnb" at bounding box center [537, 458] width 312 height 32
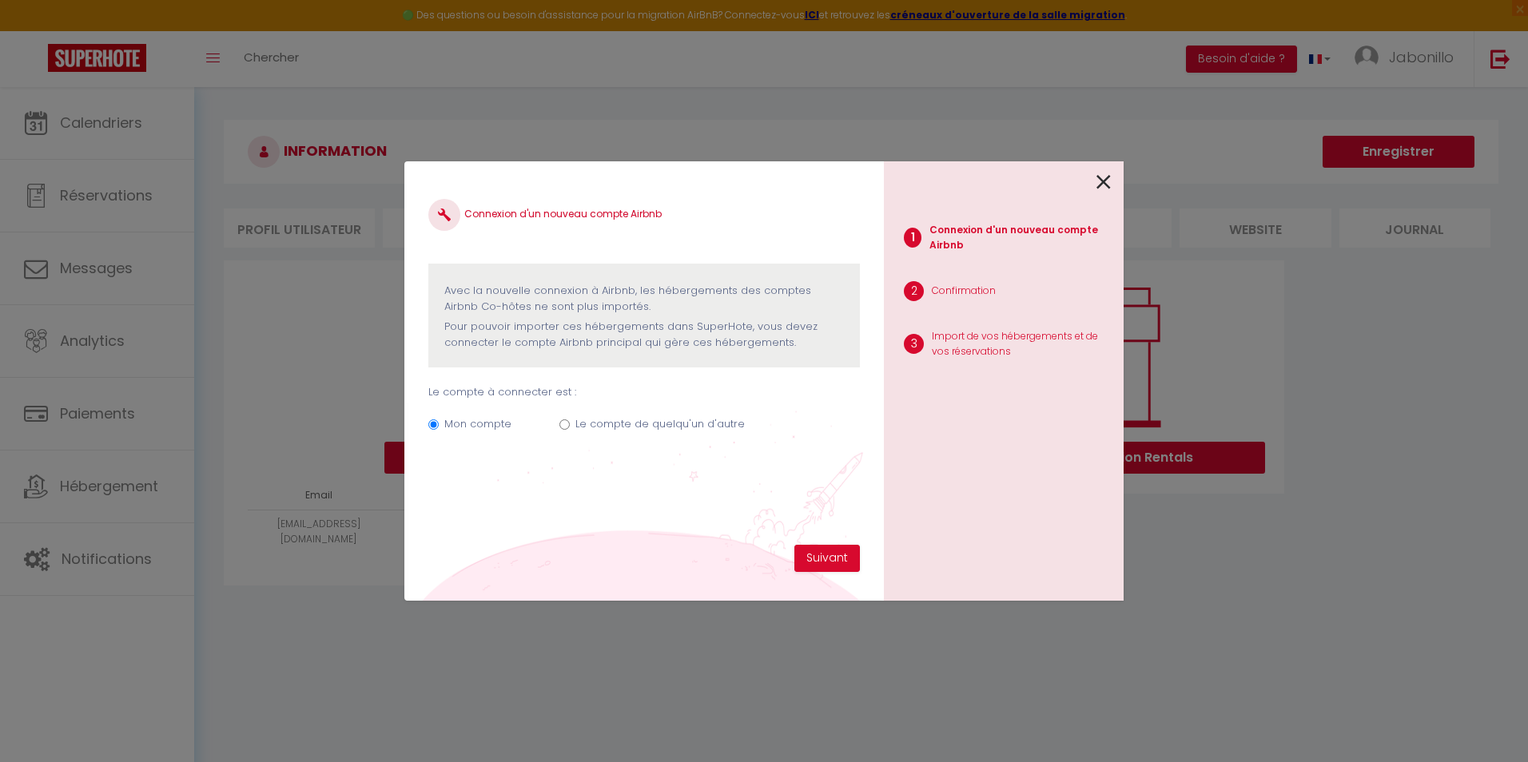
click at [560, 425] on input "Le compte de quelqu'un d'autre" at bounding box center [564, 424] width 10 height 10
radio input "true"
radio input "false"
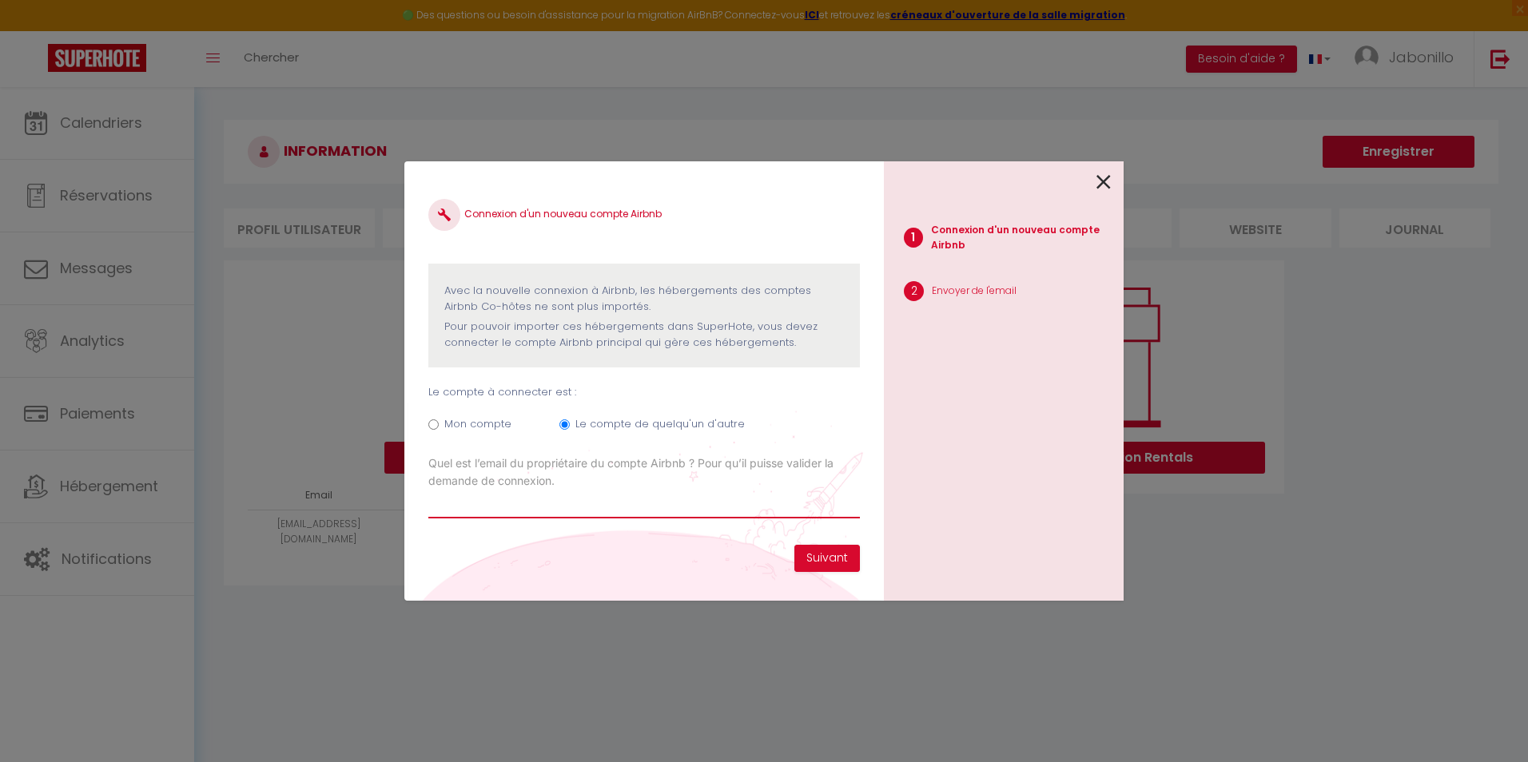
click at [569, 503] on input "Email connexion Airbnb" at bounding box center [643, 504] width 431 height 29
type input "[PERSON_NAME][EMAIL_ADDRESS][PERSON_NAME][DOMAIN_NAME]"
click at [821, 563] on button "Suivant" at bounding box center [827, 558] width 66 height 27
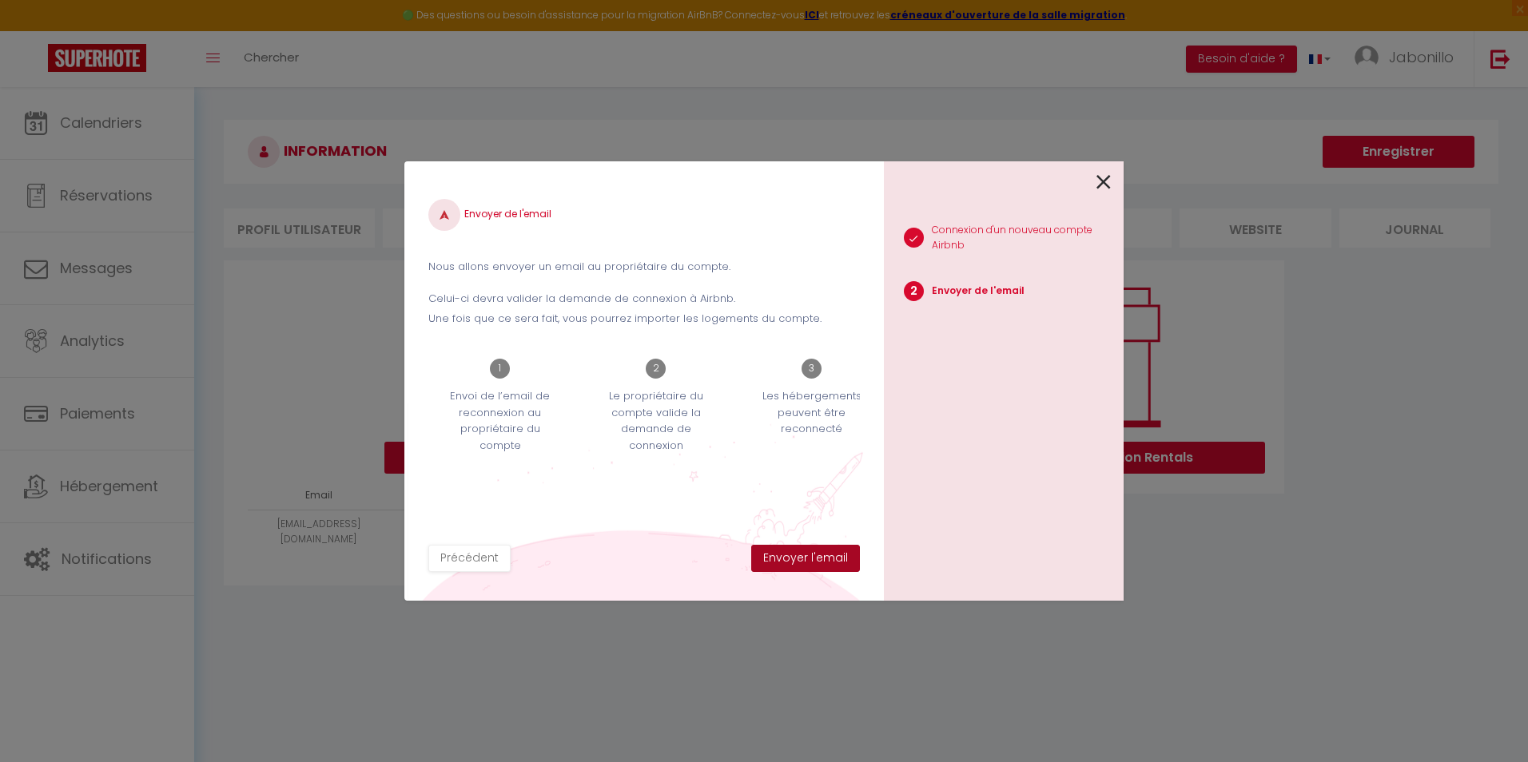
drag, startPoint x: 810, startPoint y: 559, endPoint x: 821, endPoint y: 562, distance: 11.6
click at [811, 559] on button "Envoyer l'email" at bounding box center [805, 558] width 109 height 27
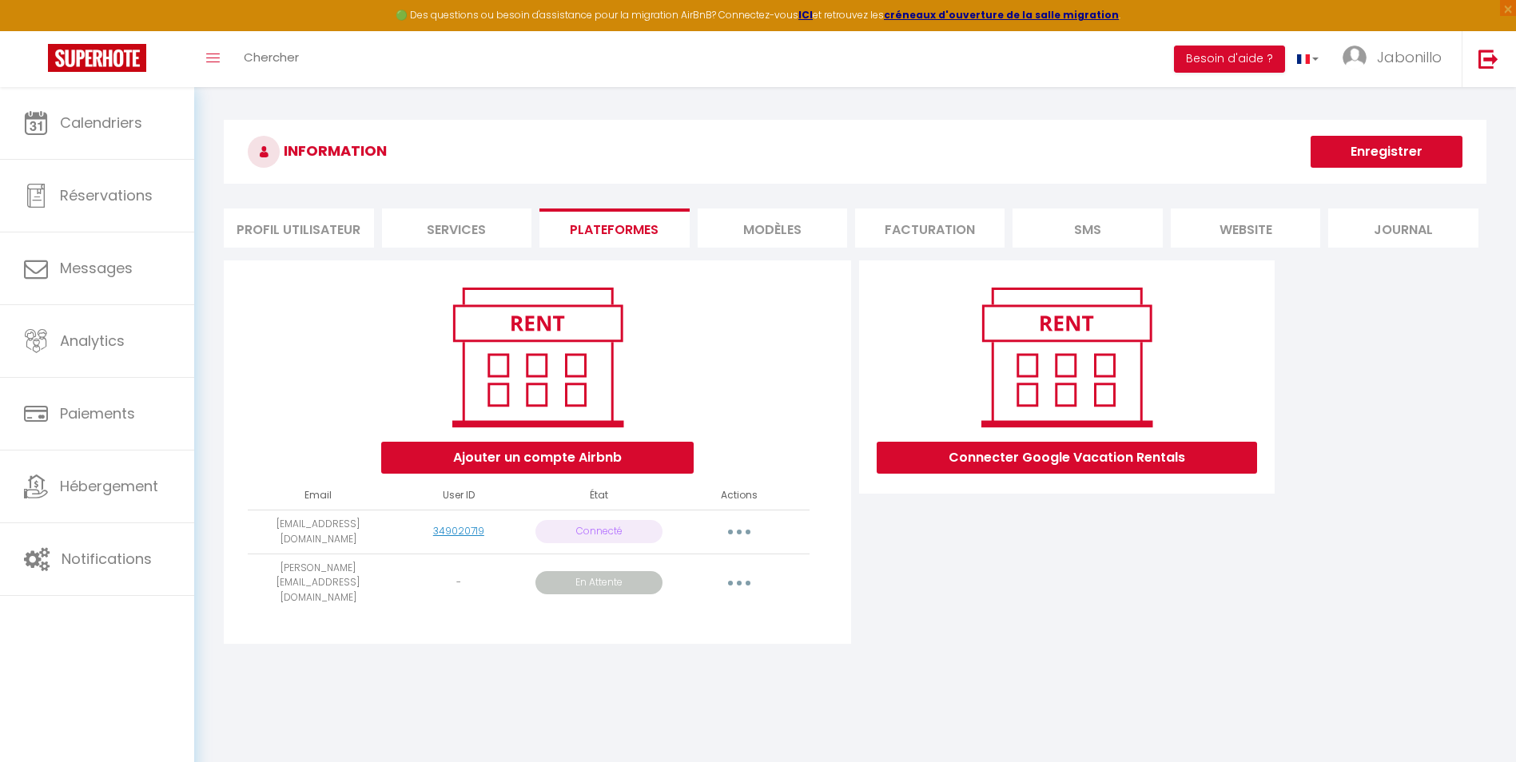
click at [739, 524] on button "button" at bounding box center [739, 532] width 45 height 26
click at [691, 623] on link "Reconnecter le compte" at bounding box center [668, 625] width 177 height 27
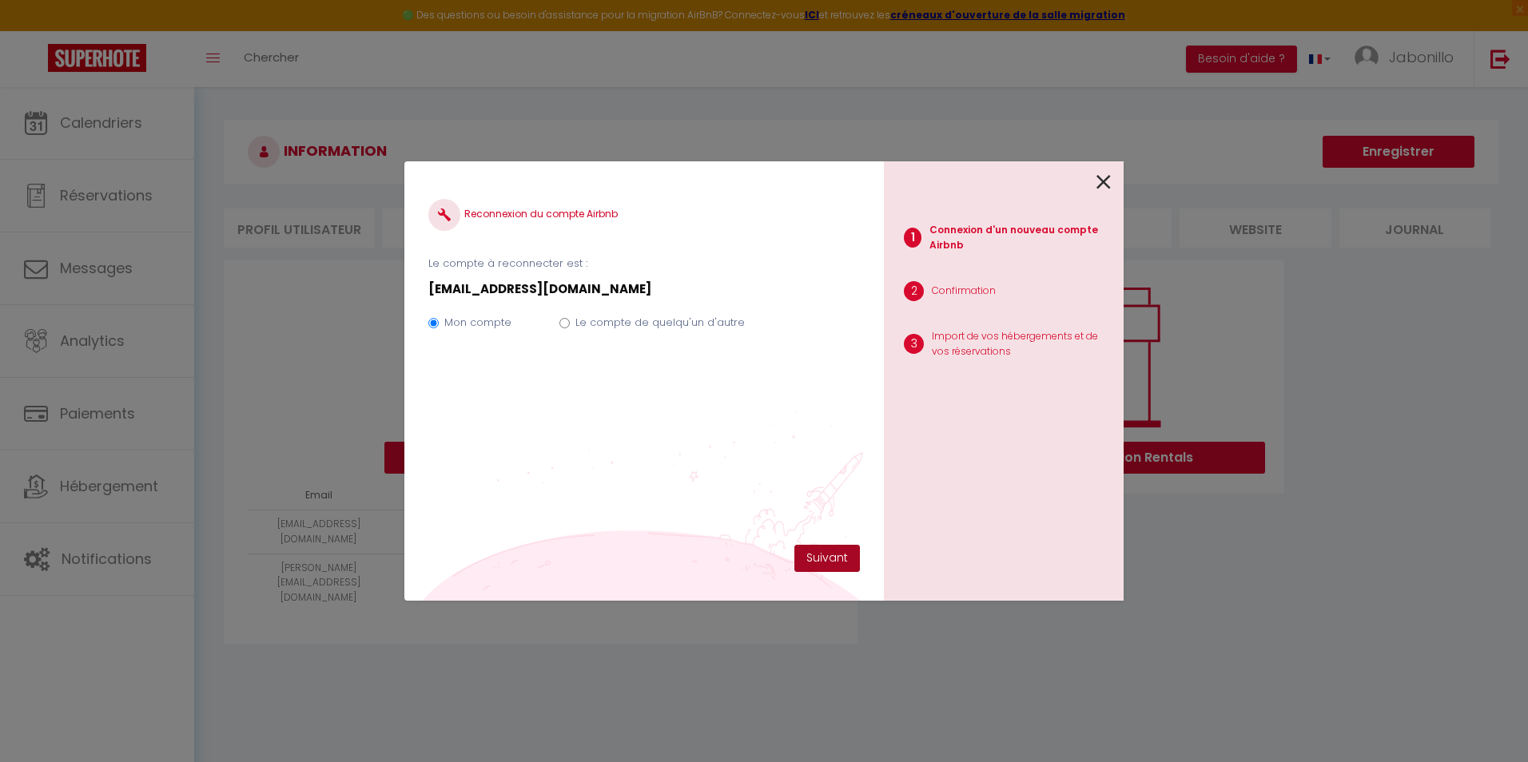
click at [826, 554] on button "Suivant" at bounding box center [827, 558] width 66 height 27
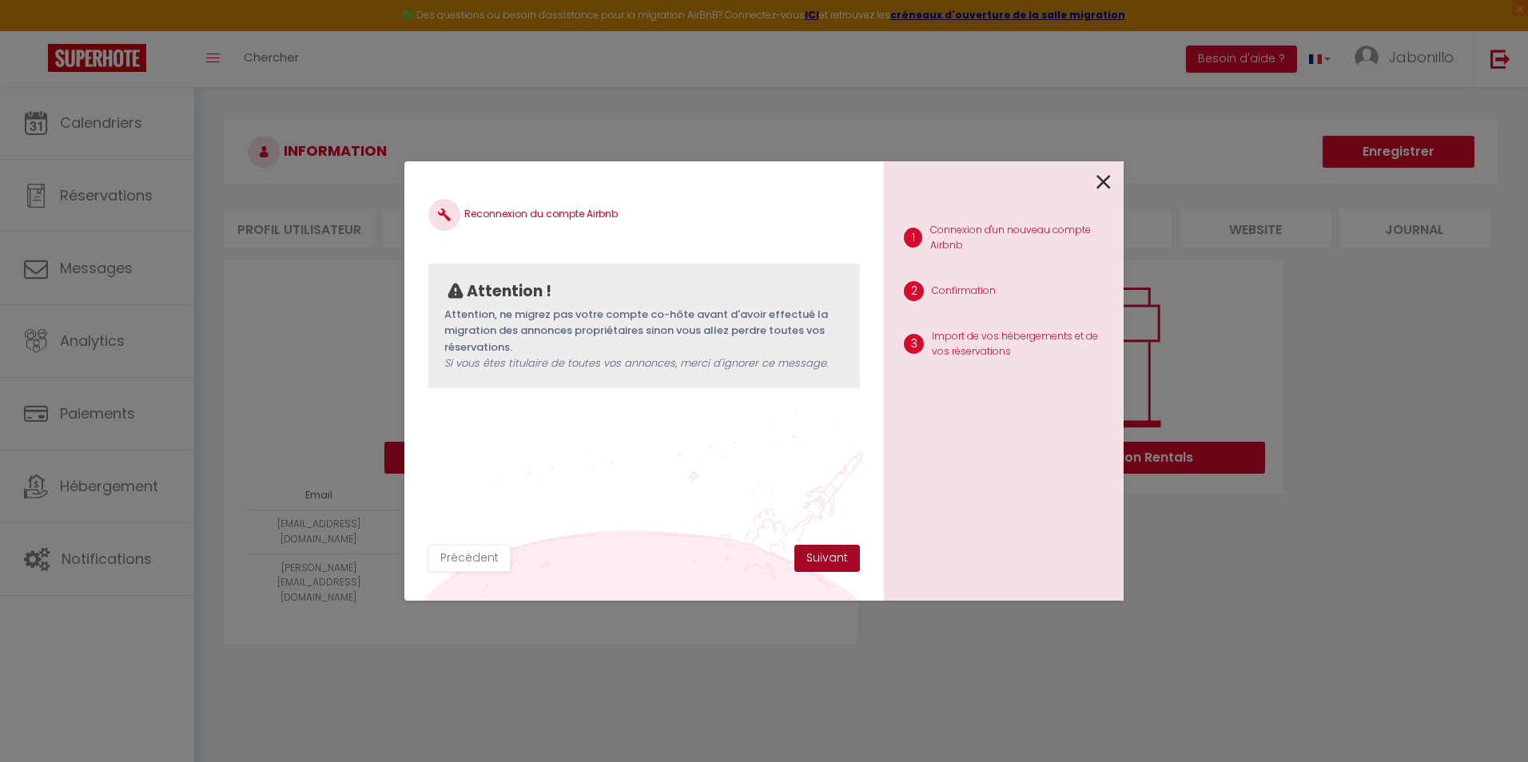
click at [829, 558] on button "Suivant" at bounding box center [827, 558] width 66 height 27
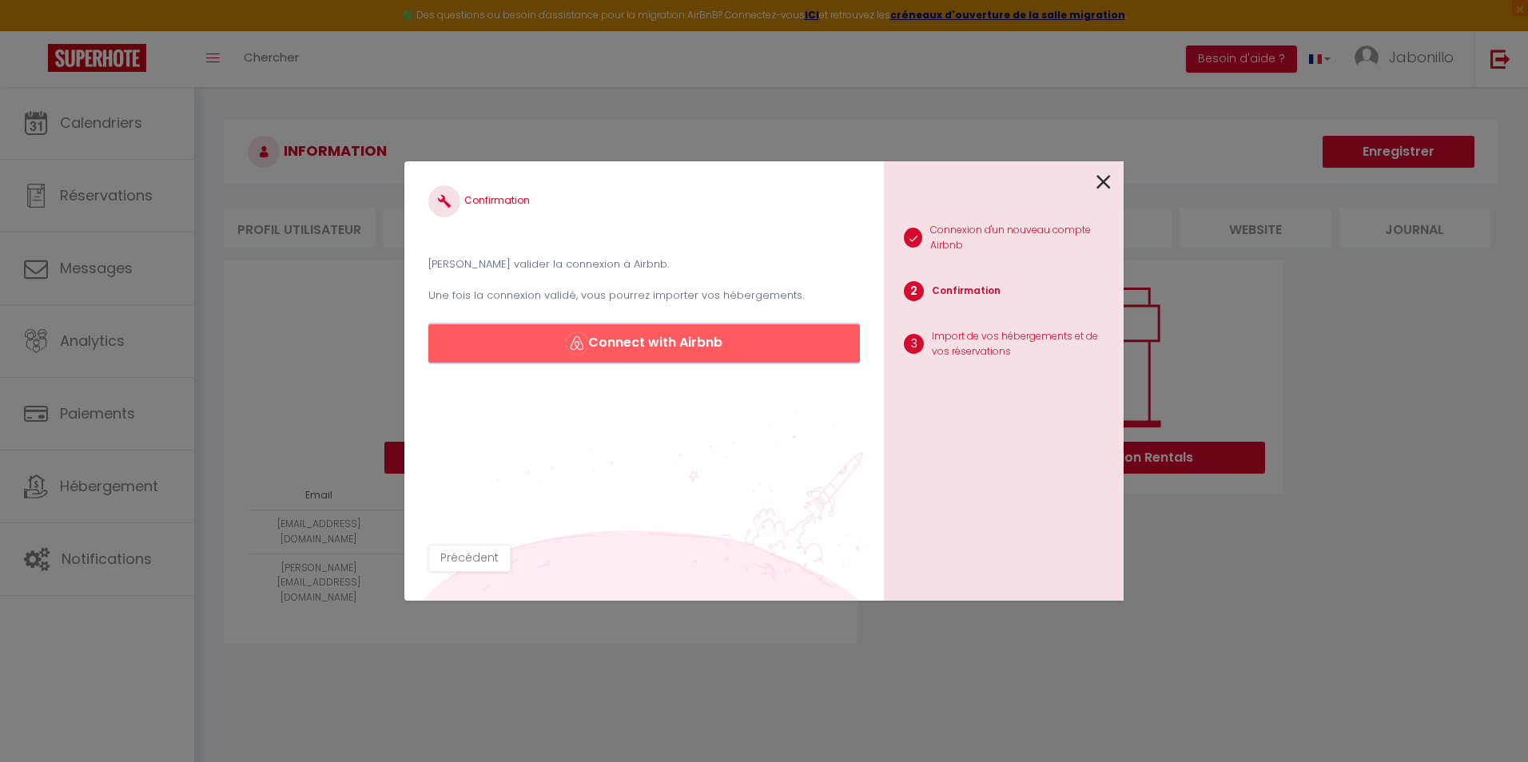
click at [710, 340] on button "Connect with Airbnb" at bounding box center [643, 343] width 431 height 38
click at [672, 346] on button "Connect with Airbnb" at bounding box center [643, 343] width 431 height 38
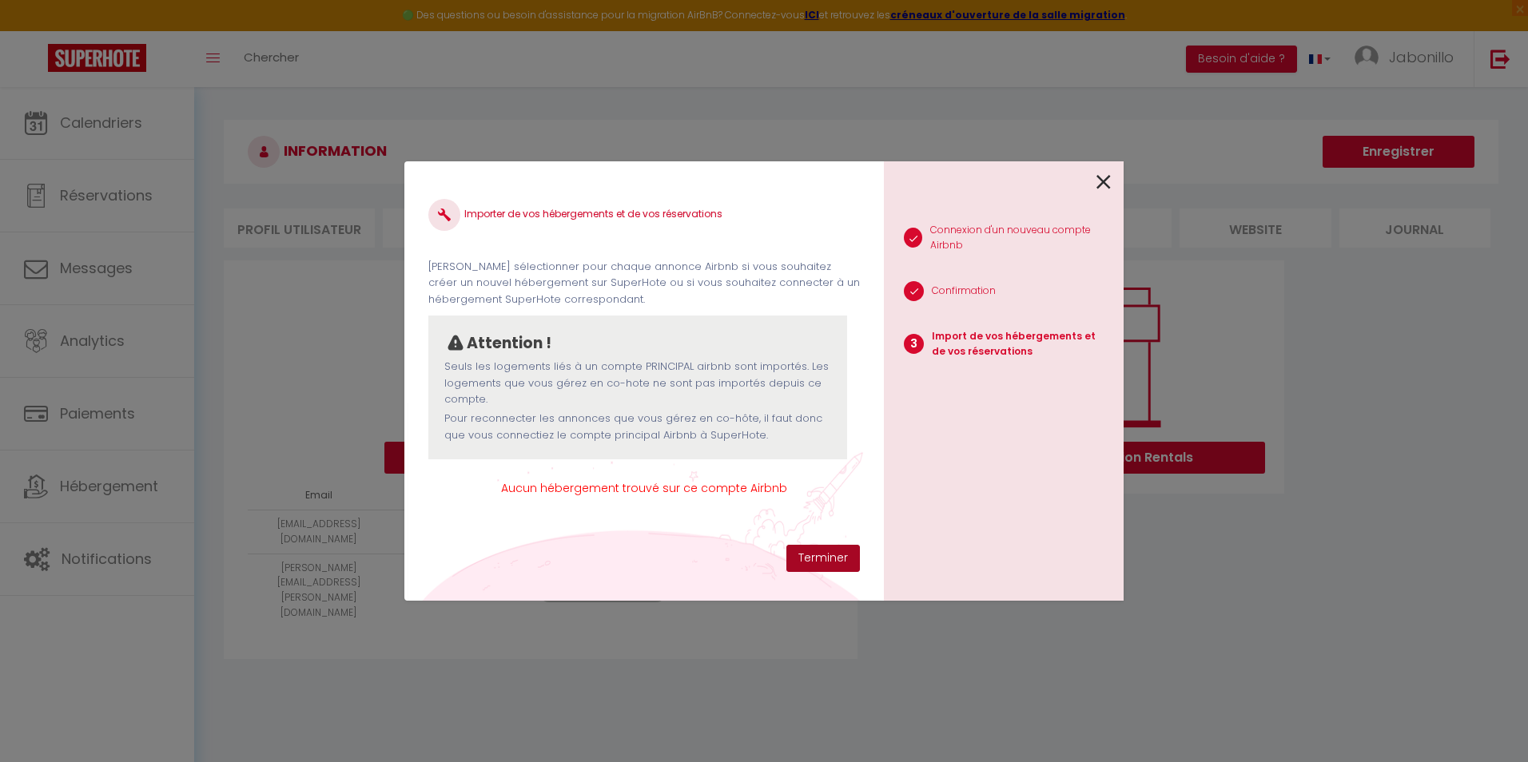
click at [821, 562] on button "Terminer" at bounding box center [823, 558] width 74 height 27
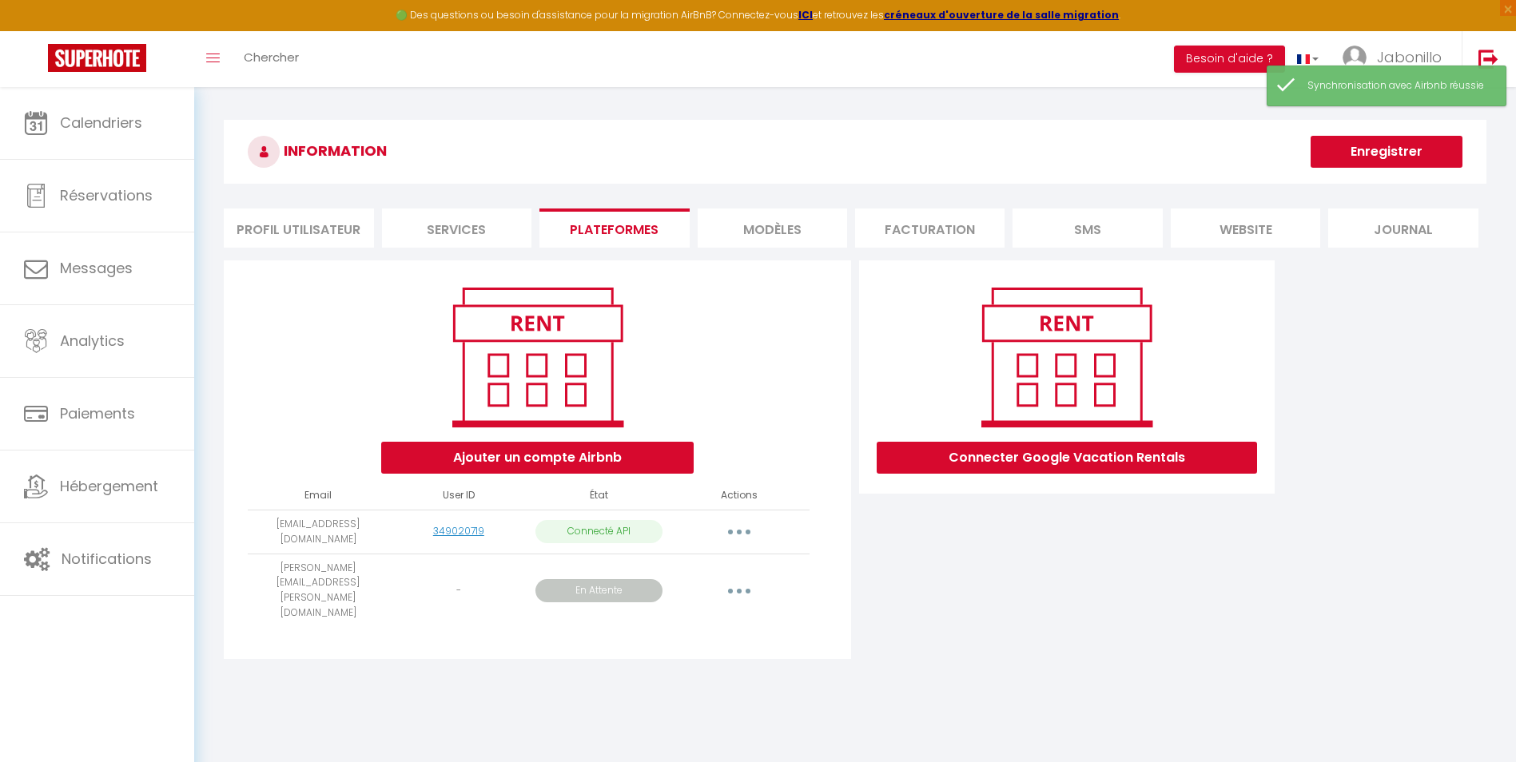
scroll to position [80, 0]
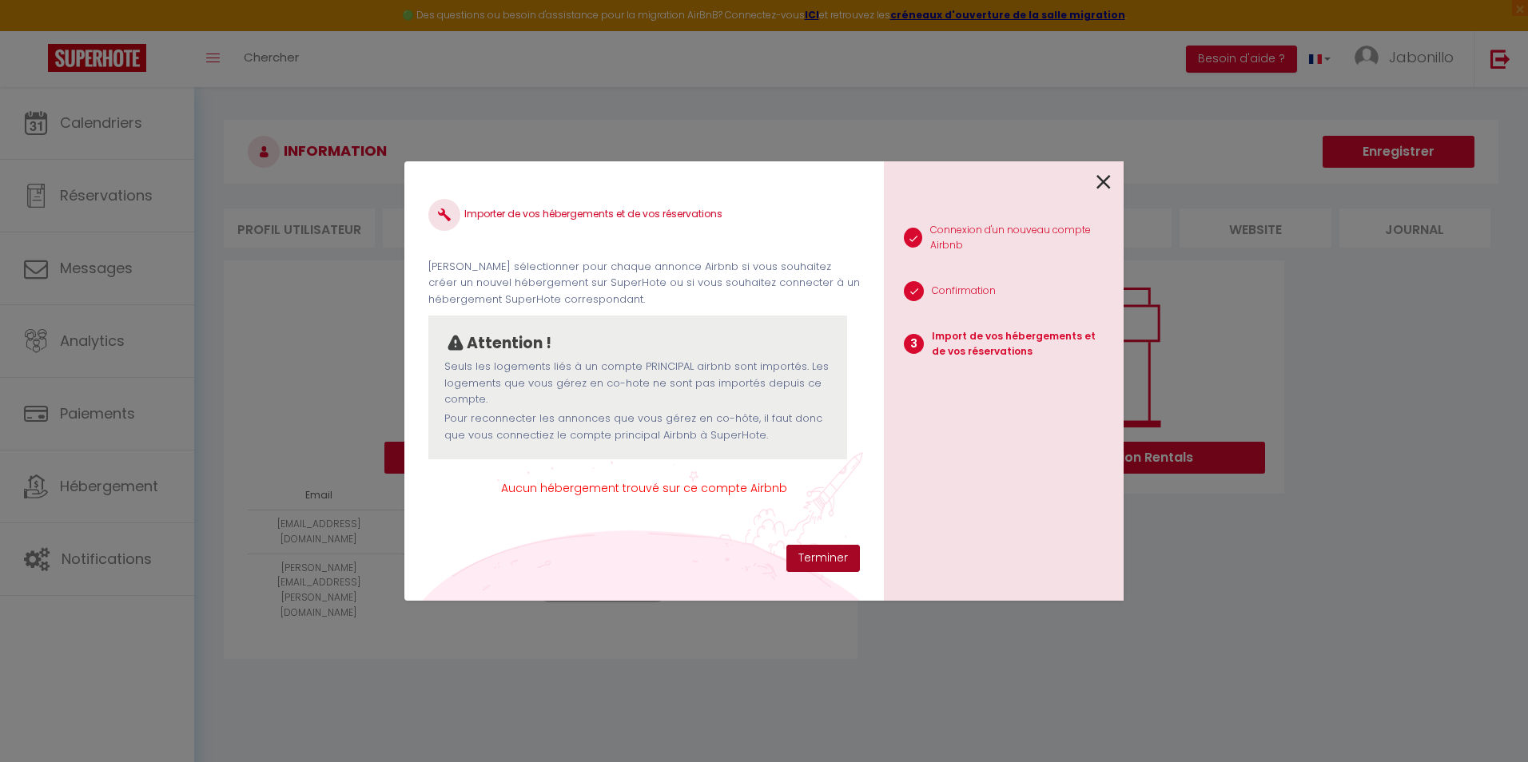
click at [845, 562] on button "Terminer" at bounding box center [823, 558] width 74 height 27
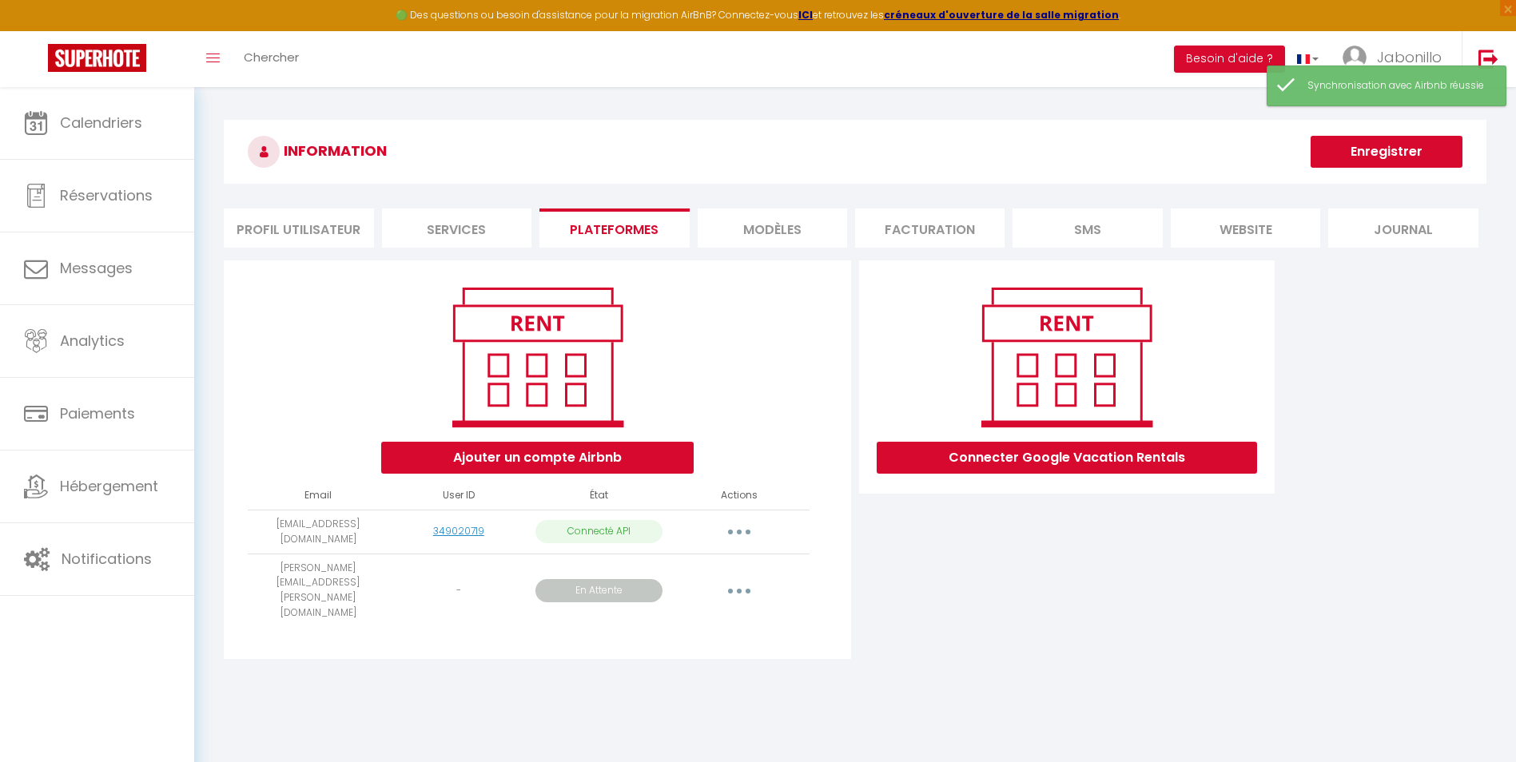
click at [608, 579] on p "En Attente" at bounding box center [599, 590] width 128 height 23
click at [725, 578] on button "button" at bounding box center [739, 591] width 45 height 26
click at [897, 576] on div "Connecter Google Vacation Rentals" at bounding box center [1066, 464] width 423 height 408
click at [733, 578] on button "button" at bounding box center [739, 591] width 45 height 26
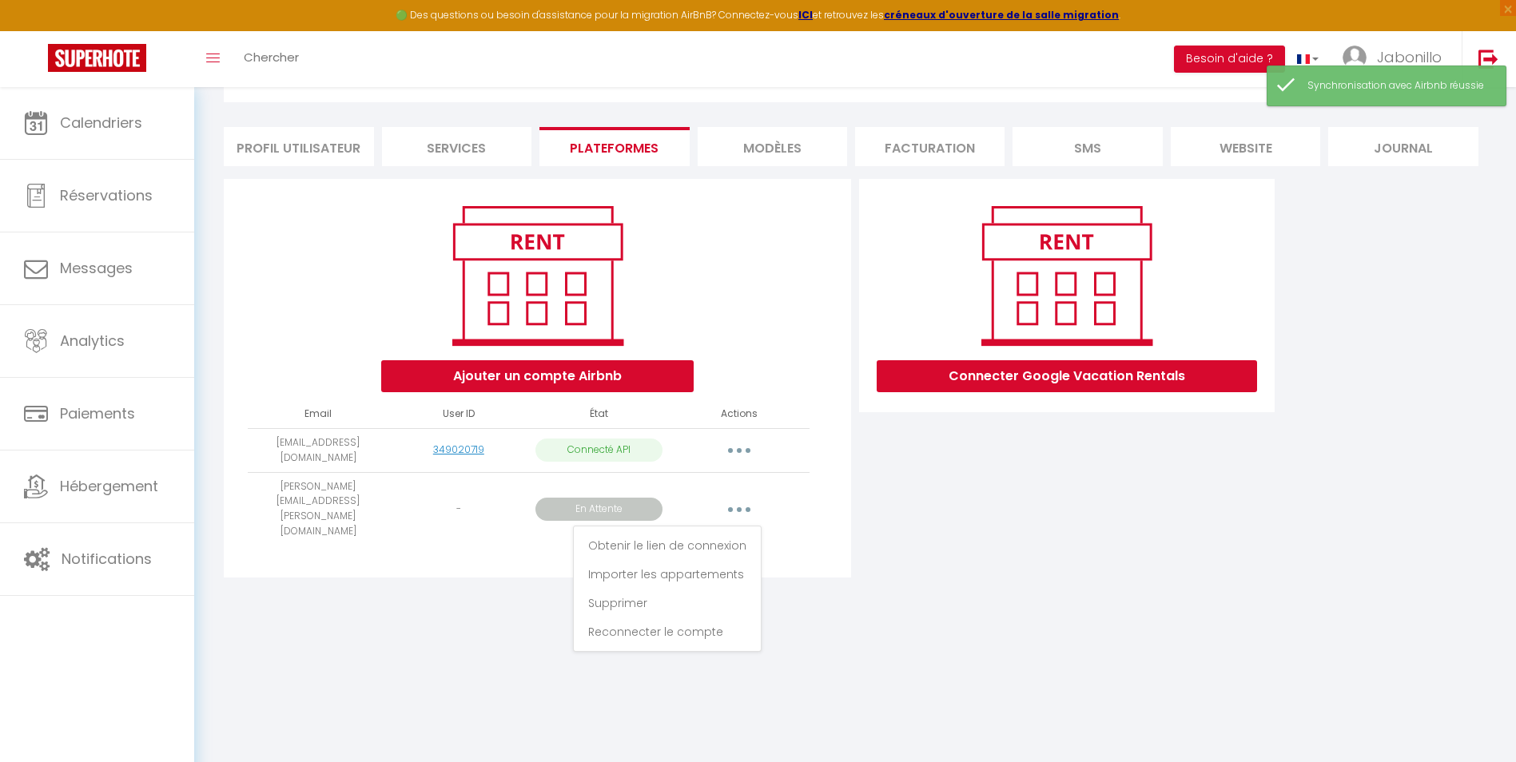
scroll to position [87, 0]
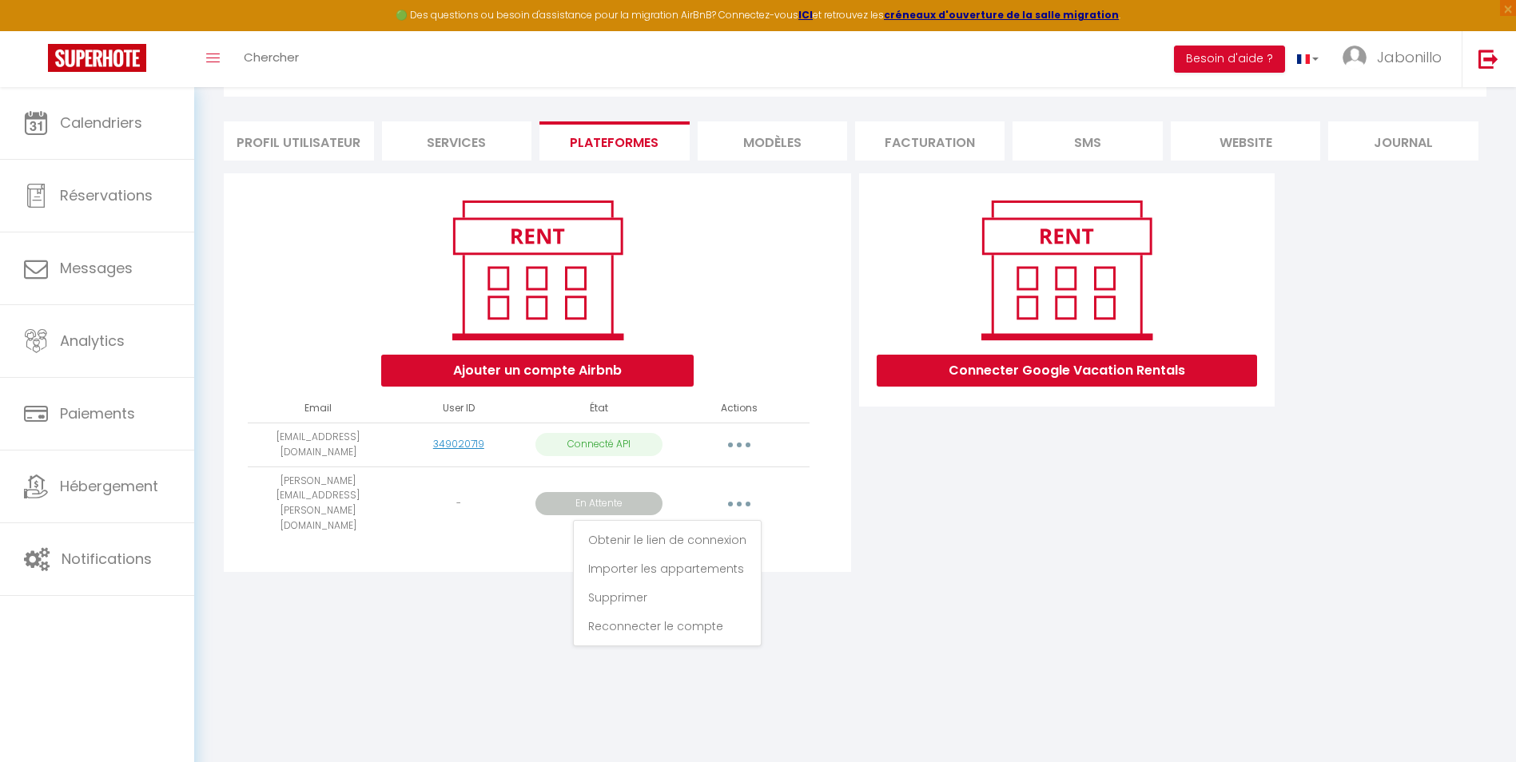
click at [916, 570] on div "INFORMATION Enregistrer Profil Utilisateur Services Plateformes MODÈLES Factura…" at bounding box center [854, 313] width 1321 height 626
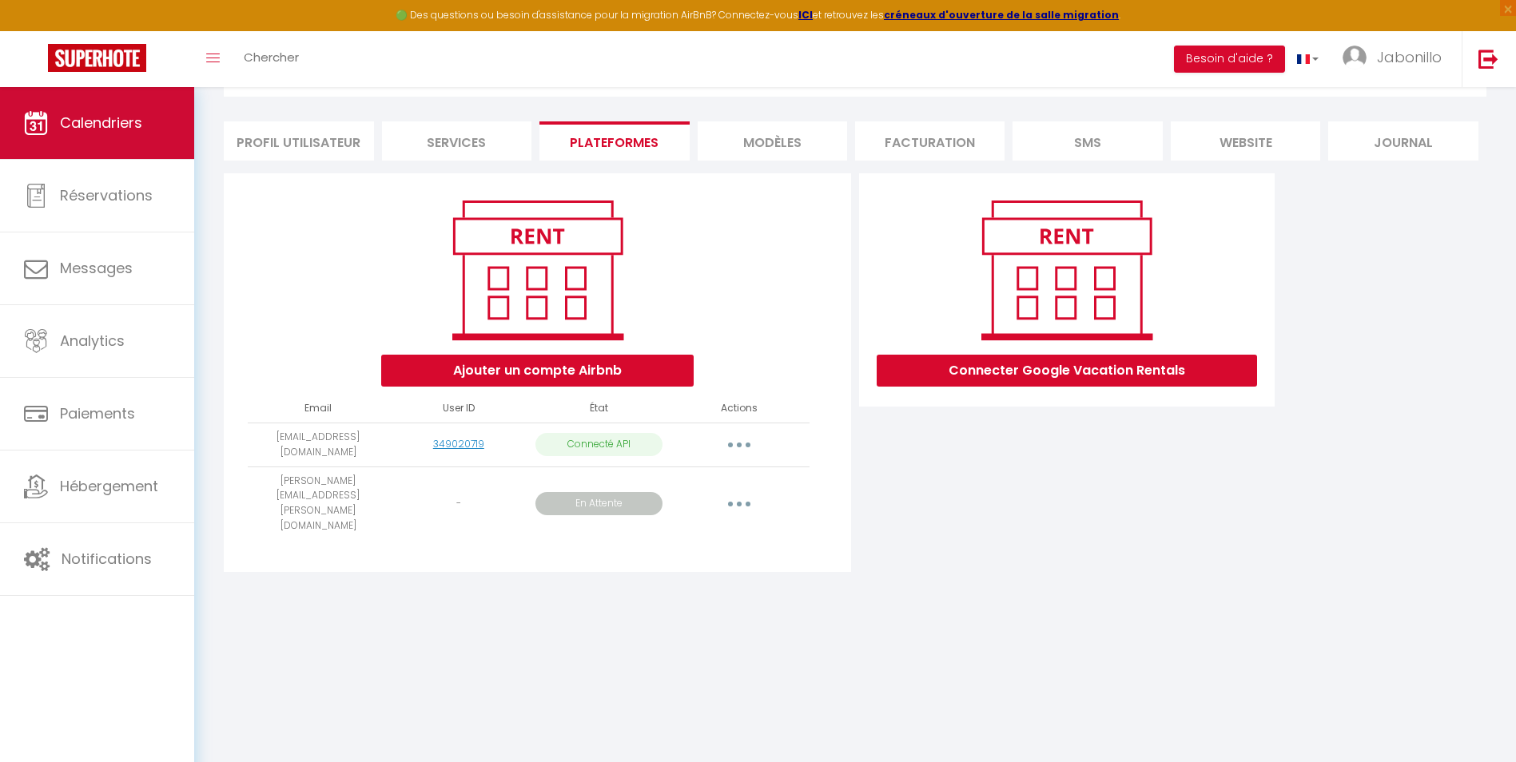
click at [111, 129] on span "Calendriers" at bounding box center [101, 123] width 82 height 20
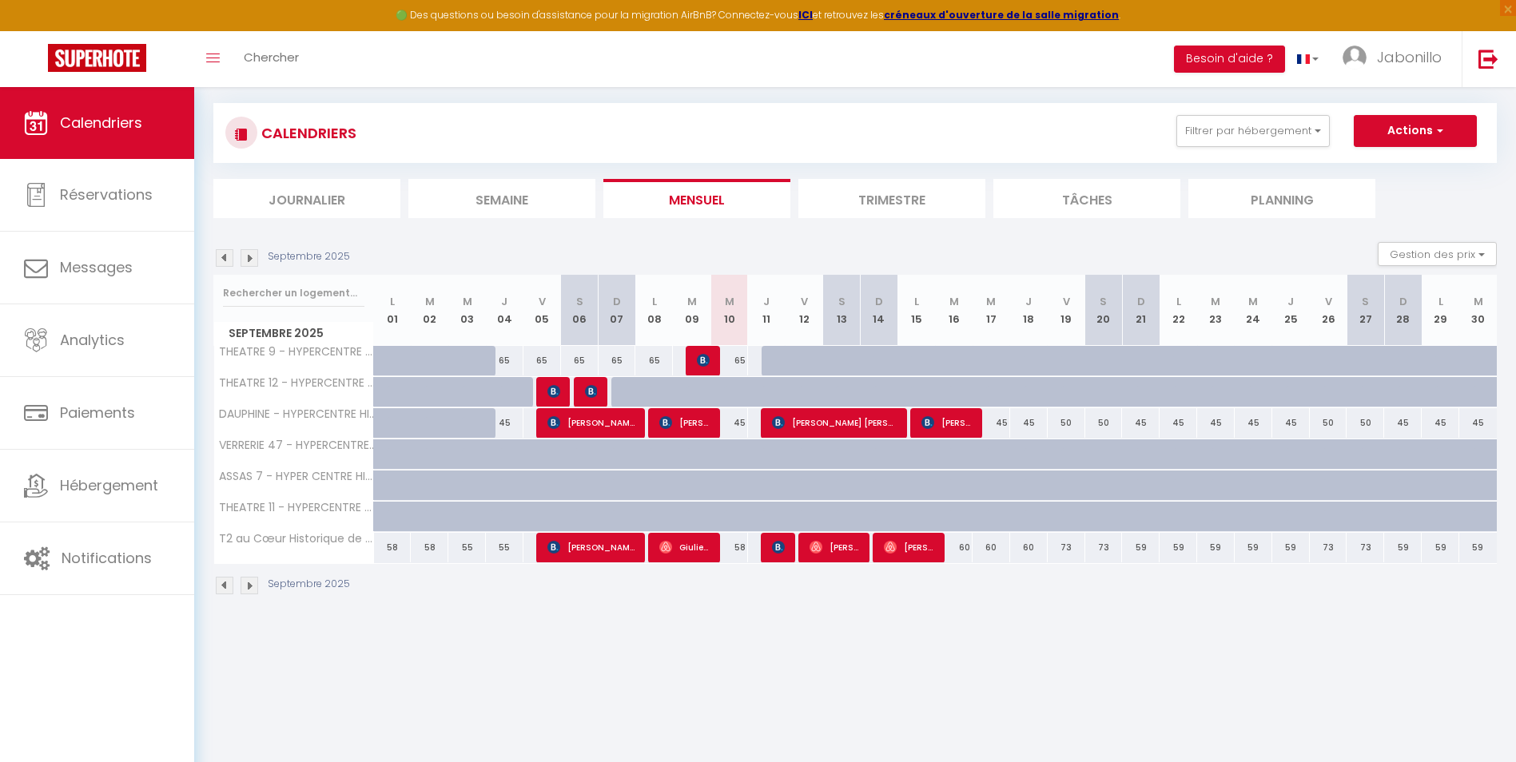
scroll to position [87, 0]
click at [737, 360] on div "65" at bounding box center [729, 360] width 38 height 30
type input "65"
type input "Mer 10 Septembre 2025"
type input "Jeu 11 Septembre 2025"
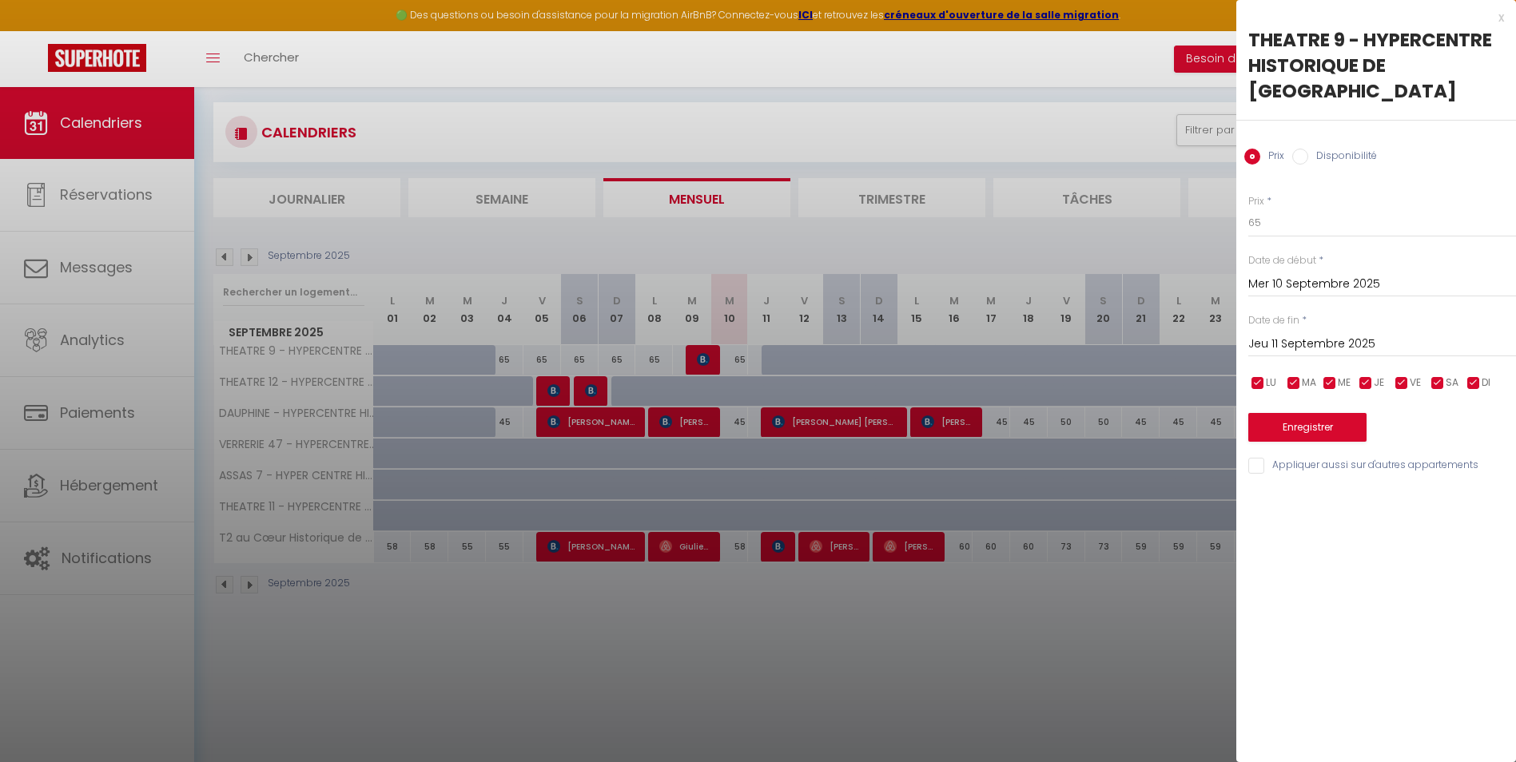
click at [1299, 149] on input "Disponibilité" at bounding box center [1300, 157] width 16 height 16
radio input "true"
radio input "false"
drag, startPoint x: 1304, startPoint y: 195, endPoint x: 1300, endPoint y: 216, distance: 21.2
click at [1304, 209] on select "Disponible Indisponible" at bounding box center [1382, 224] width 268 height 30
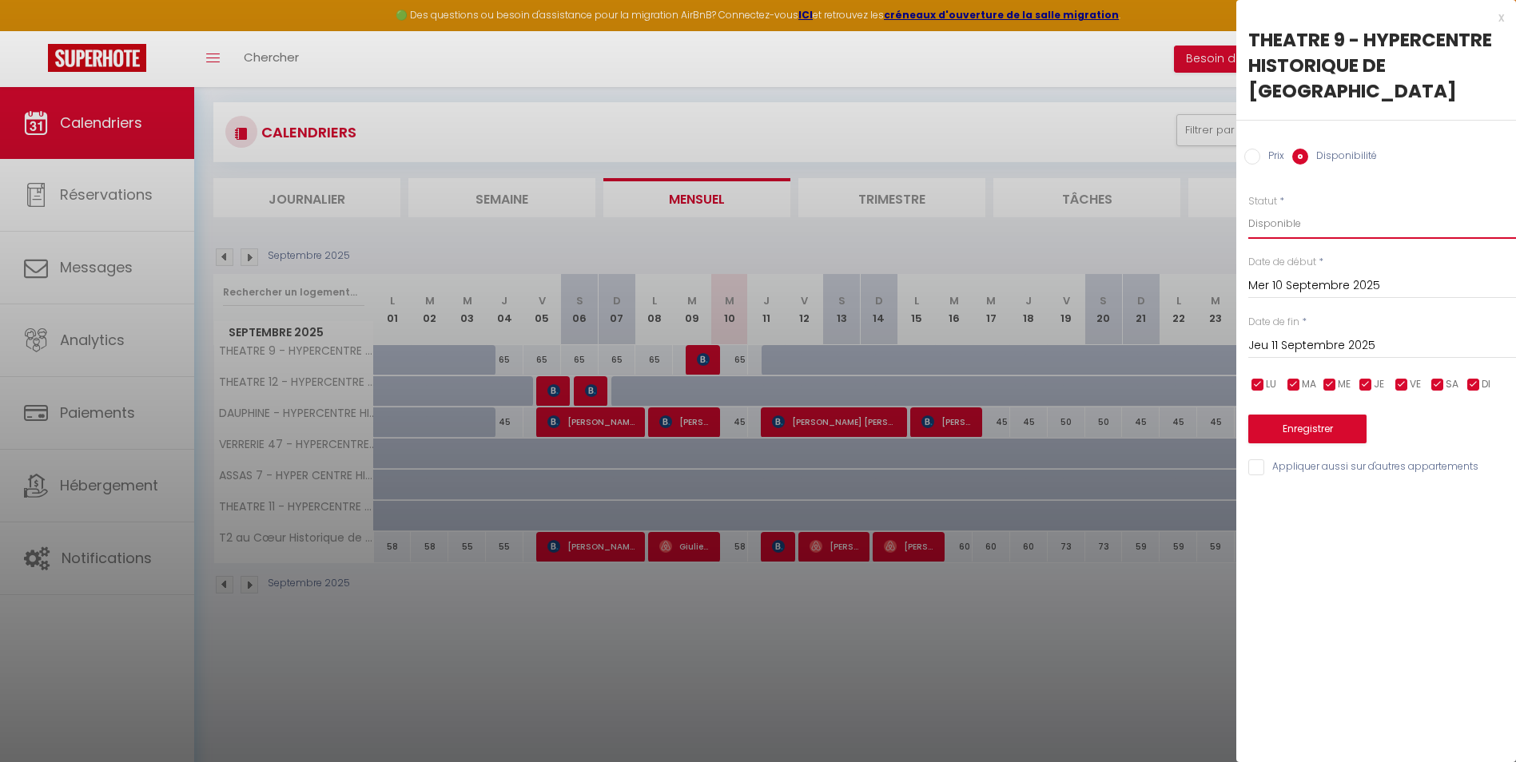
select select "0"
click at [1248, 209] on select "Disponible Indisponible" at bounding box center [1382, 224] width 268 height 30
click at [1281, 415] on button "Enregistrer" at bounding box center [1307, 429] width 118 height 29
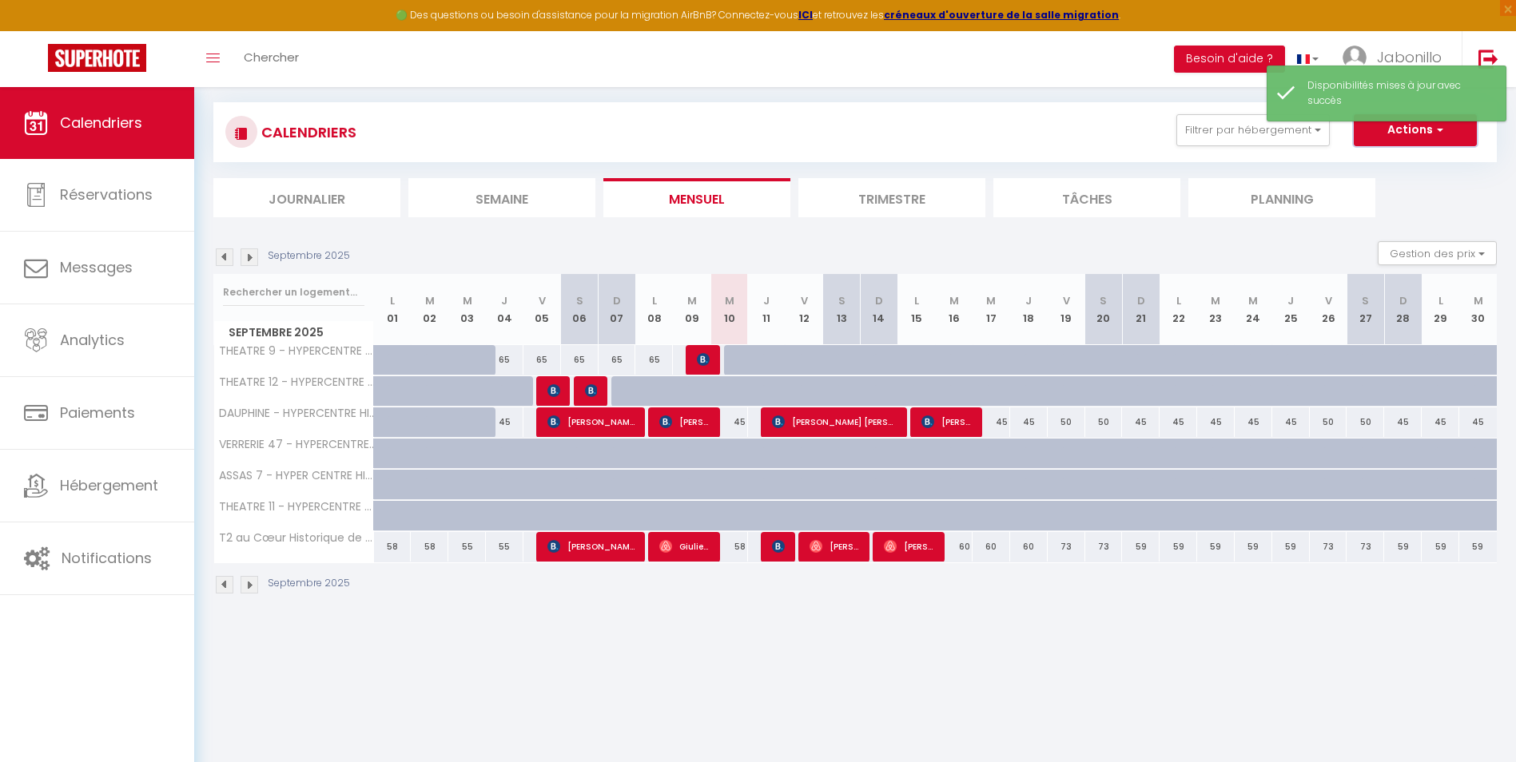
click at [1404, 142] on button "Actions" at bounding box center [1414, 130] width 123 height 32
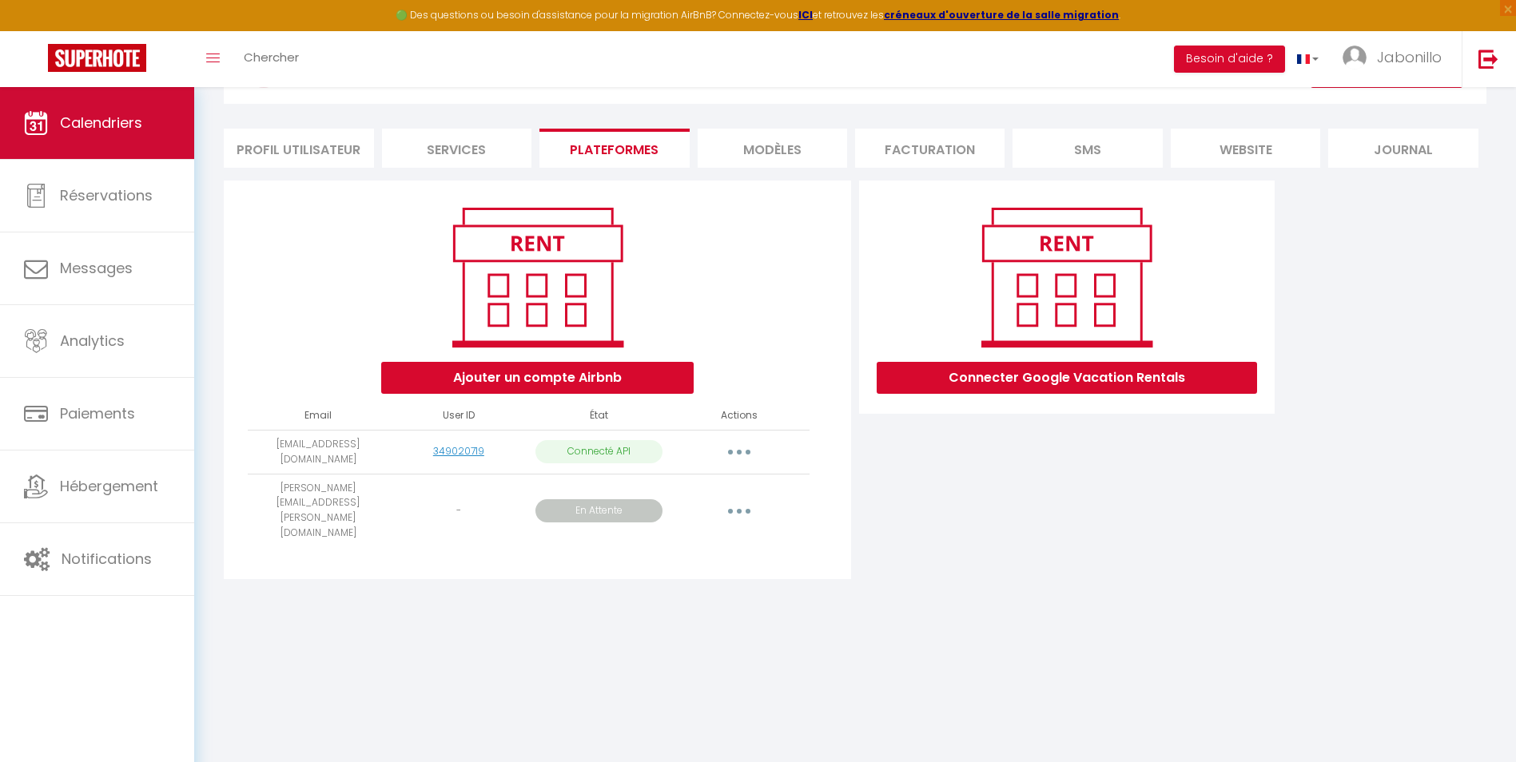
click at [106, 119] on span "Calendriers" at bounding box center [101, 123] width 82 height 20
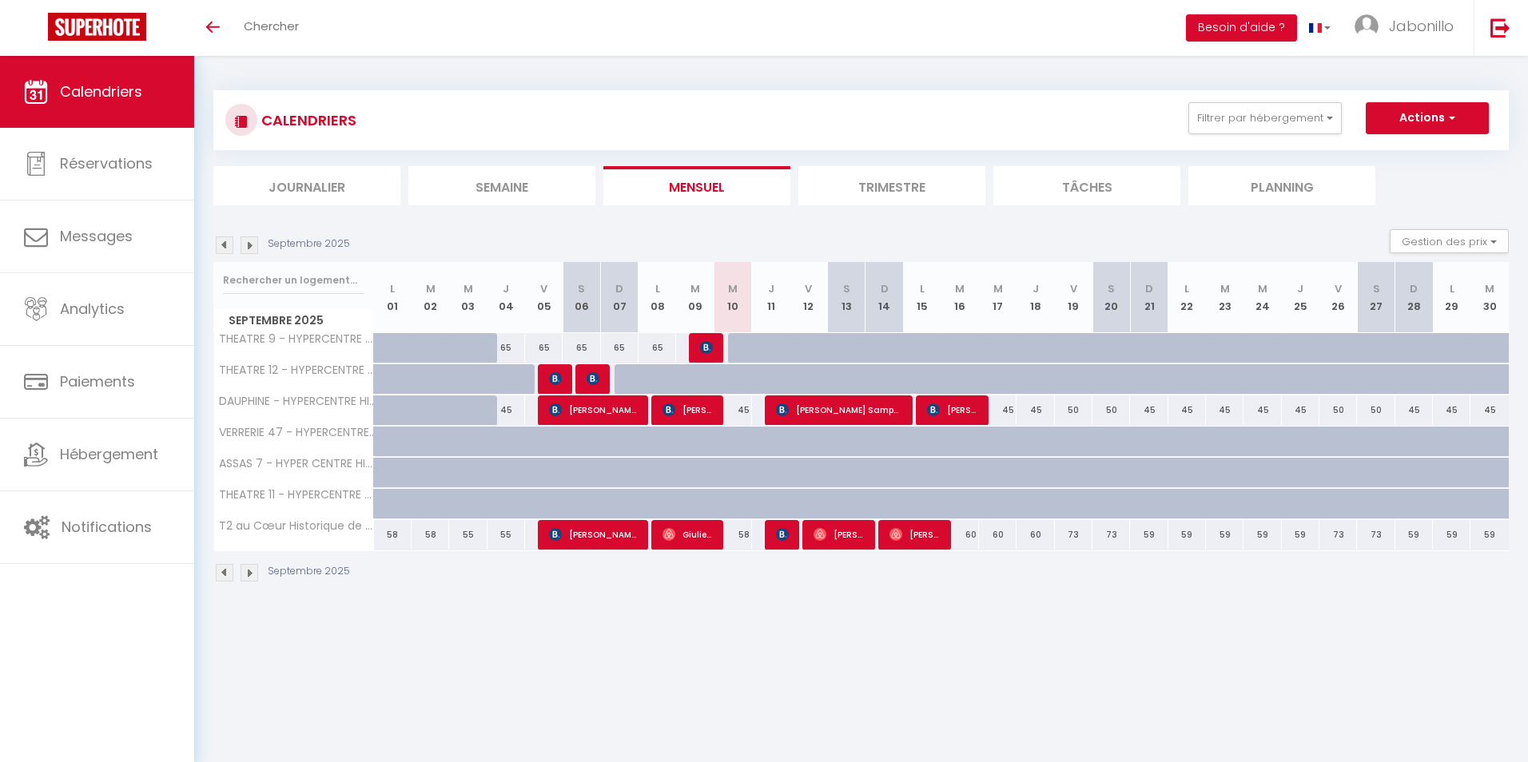
select select
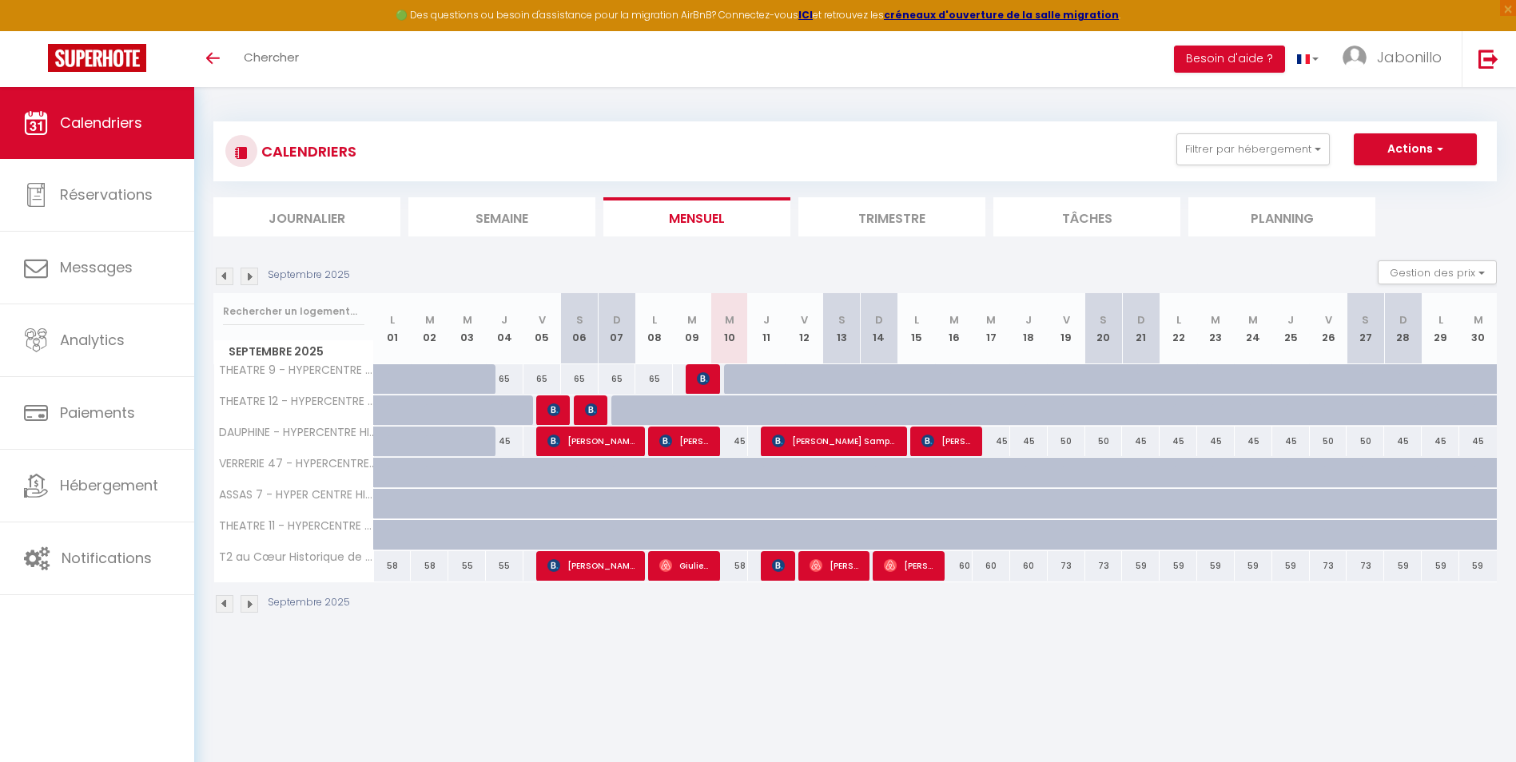
click at [739, 566] on div "58" at bounding box center [729, 566] width 38 height 30
type input "58"
type input "Mer 10 Septembre 2025"
type input "Jeu 11 Septembre 2025"
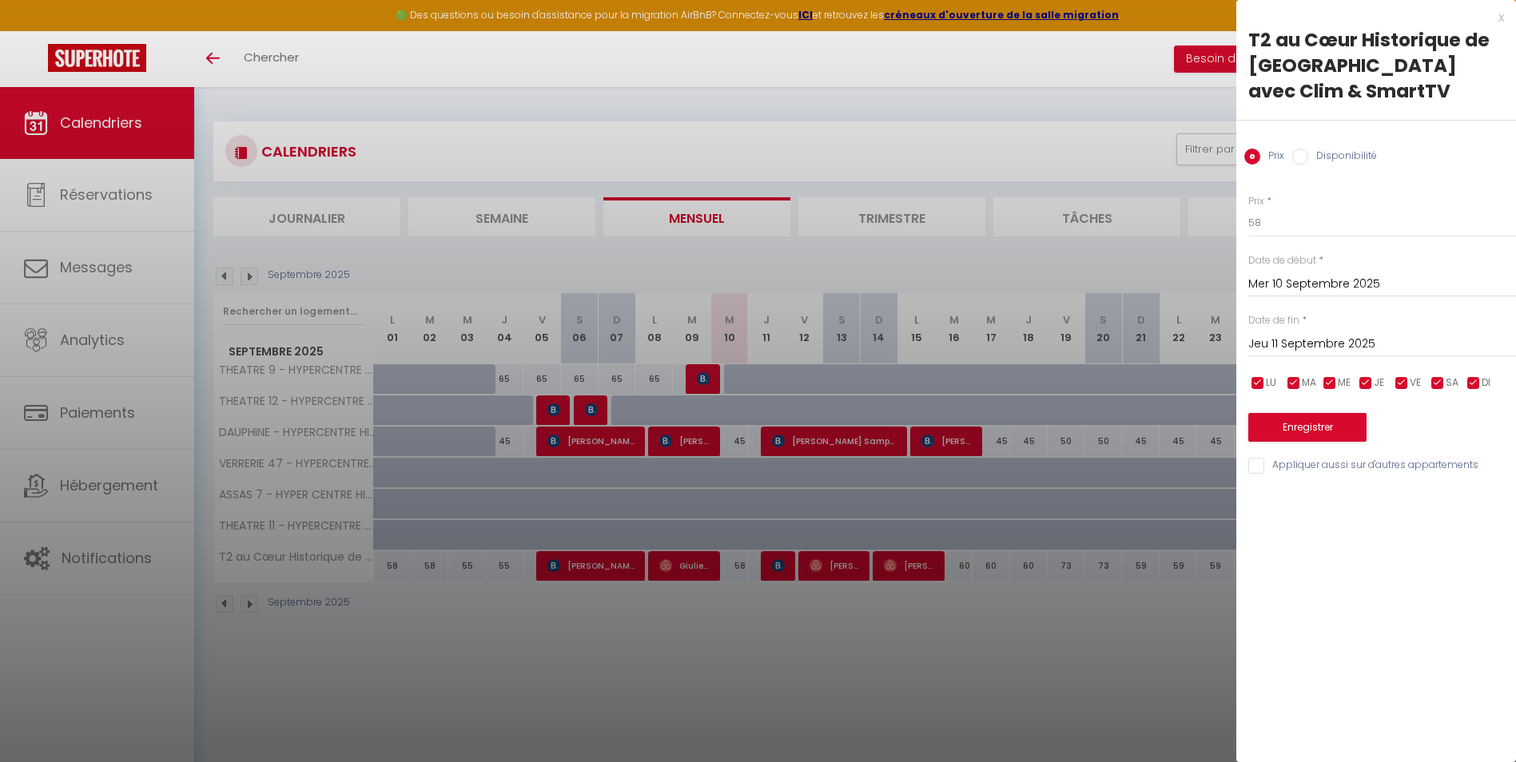
click at [1309, 149] on label "Disponibilité" at bounding box center [1342, 158] width 69 height 18
click at [1308, 149] on input "Disponibilité" at bounding box center [1300, 157] width 16 height 16
radio input "true"
radio input "false"
click at [1270, 209] on select "Disponible Indisponible" at bounding box center [1382, 224] width 268 height 30
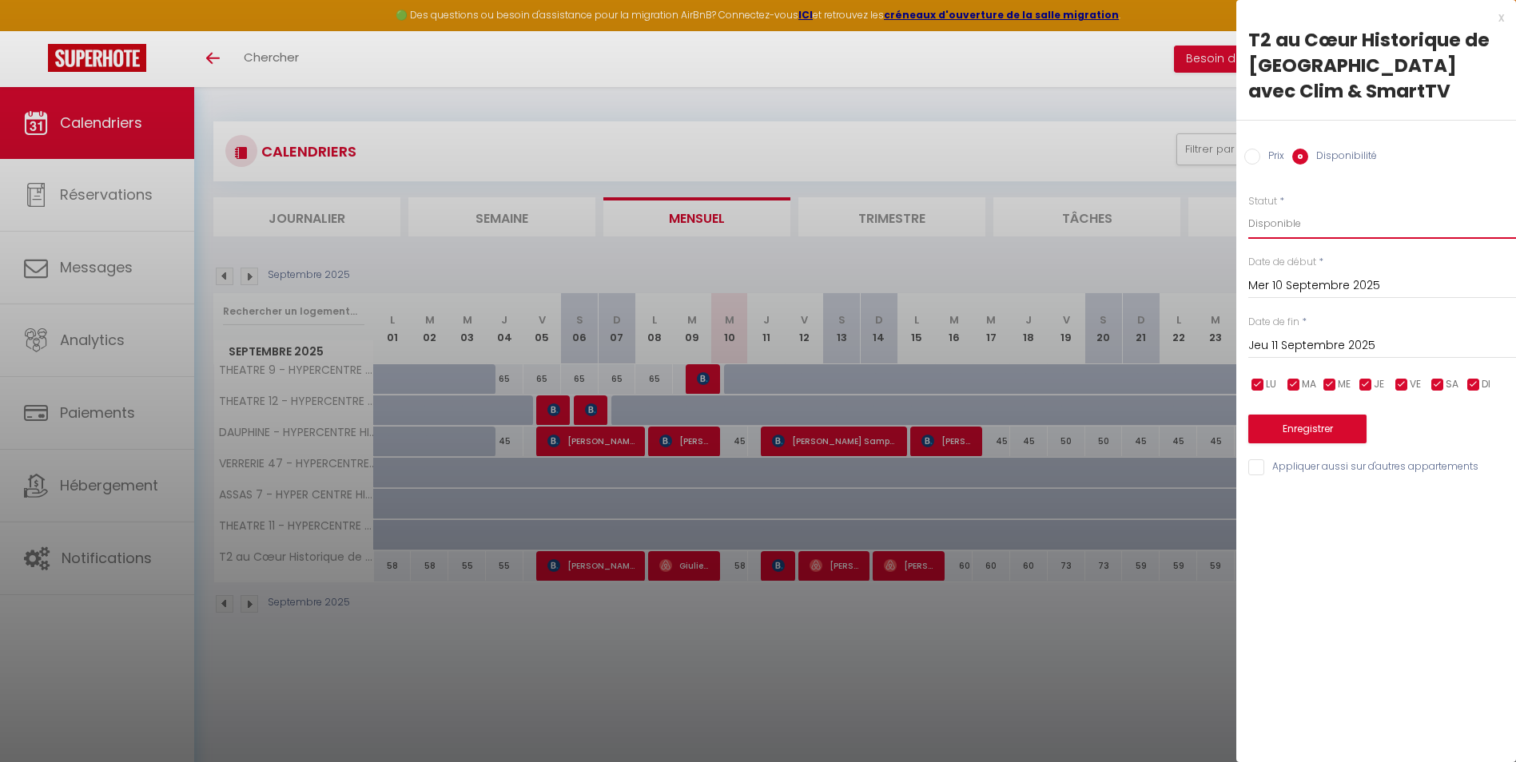
select select "0"
click at [1248, 209] on select "Disponible Indisponible" at bounding box center [1382, 224] width 268 height 30
click at [1291, 415] on button "Enregistrer" at bounding box center [1307, 429] width 118 height 29
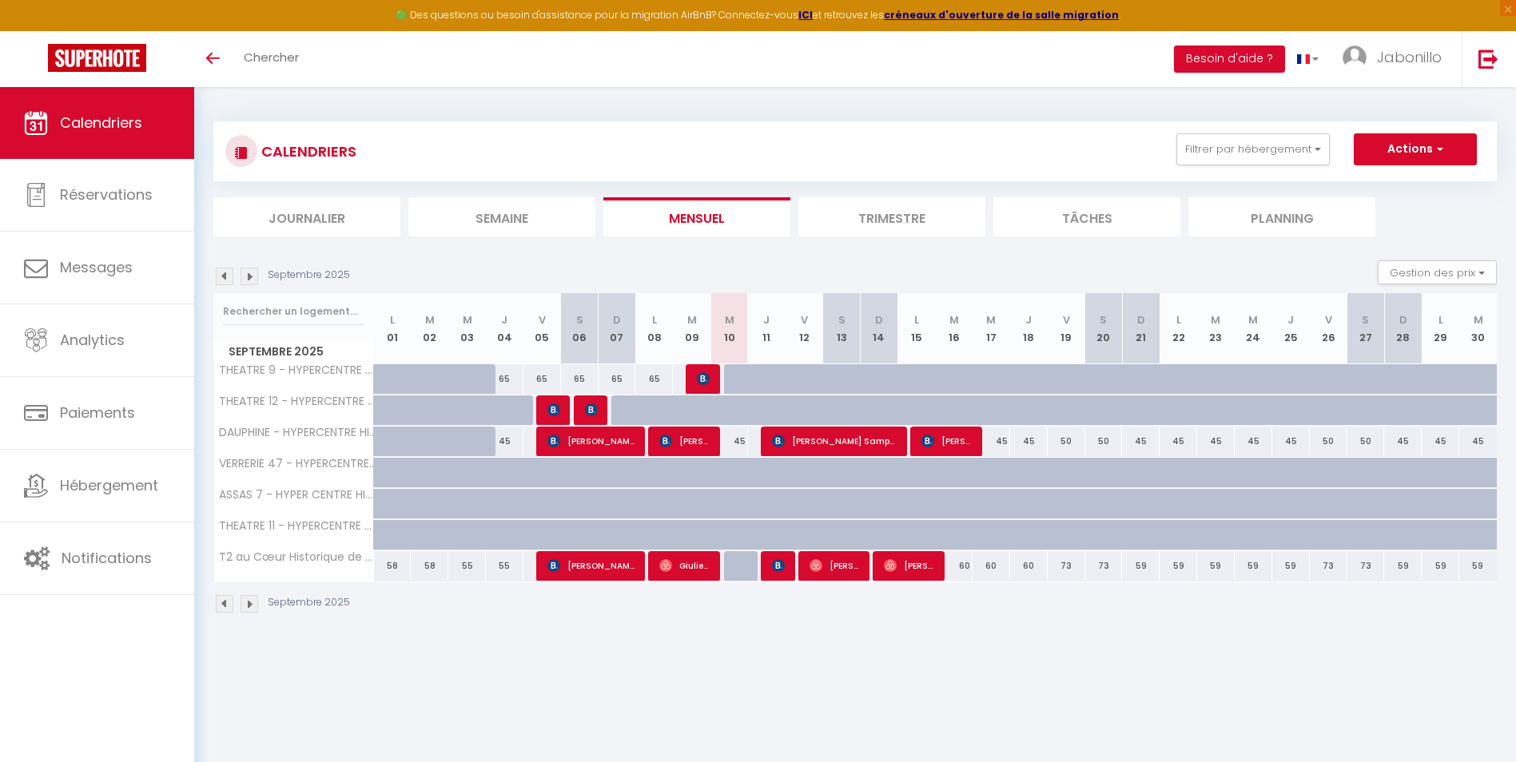
click at [128, 117] on span "Calendriers" at bounding box center [101, 123] width 82 height 20
click at [508, 379] on div "65" at bounding box center [505, 379] width 38 height 30
type input "65"
type input "Jeu 04 Septembre 2025"
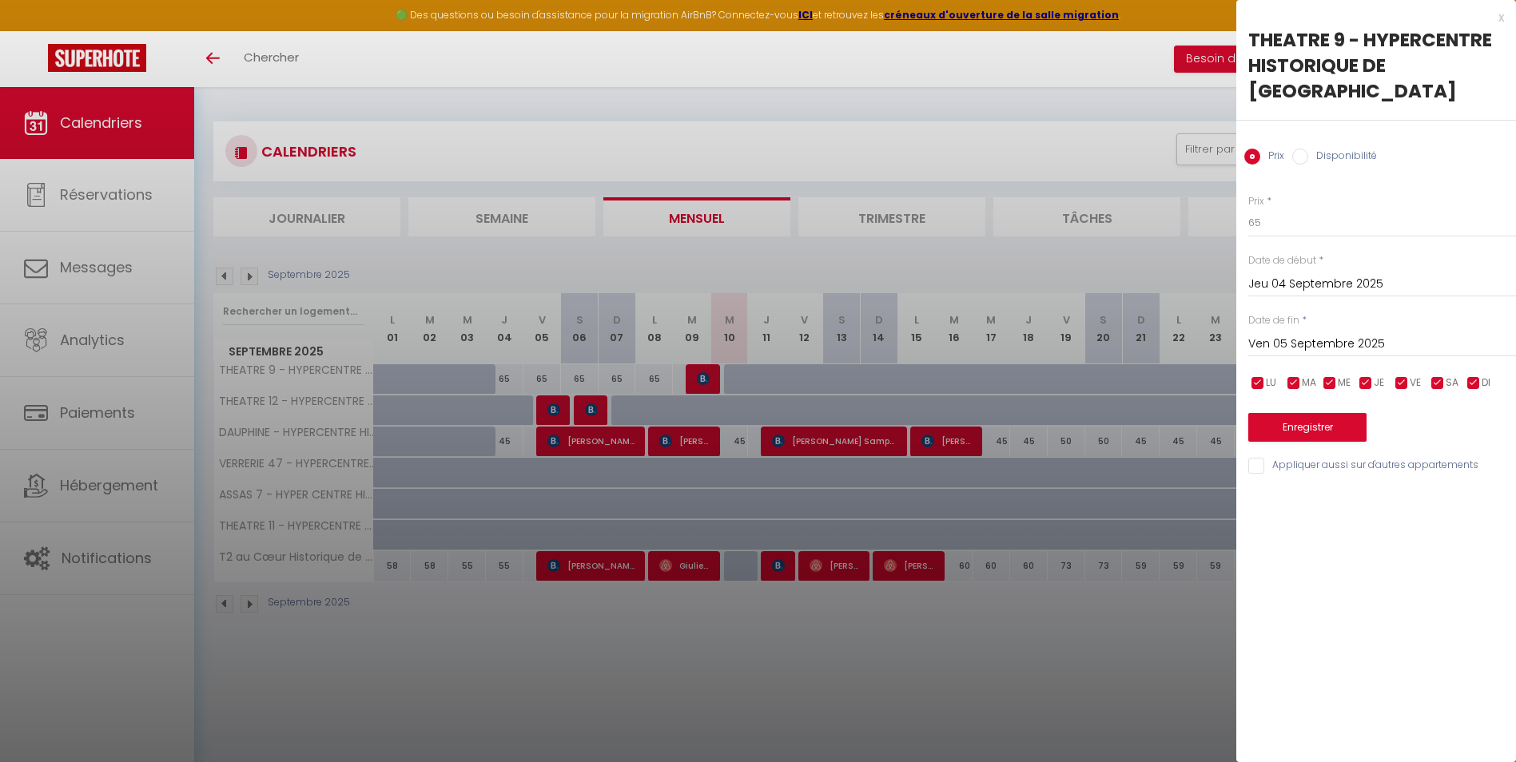
click at [1399, 334] on input "Ven 05 Septembre 2025" at bounding box center [1382, 344] width 268 height 21
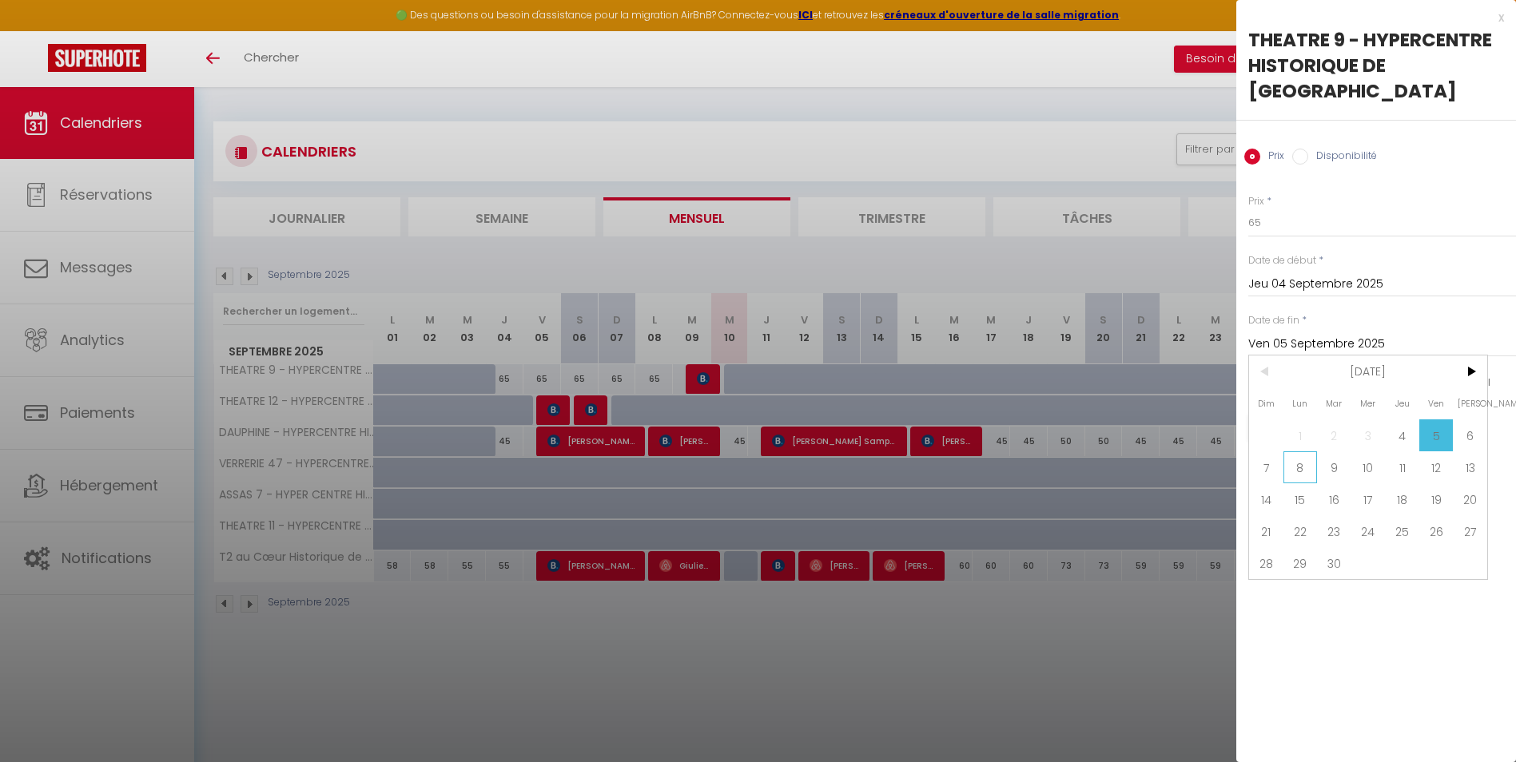
click at [1304, 451] on span "8" at bounding box center [1300, 467] width 34 height 32
type input "Lun 08 Septembre 2025"
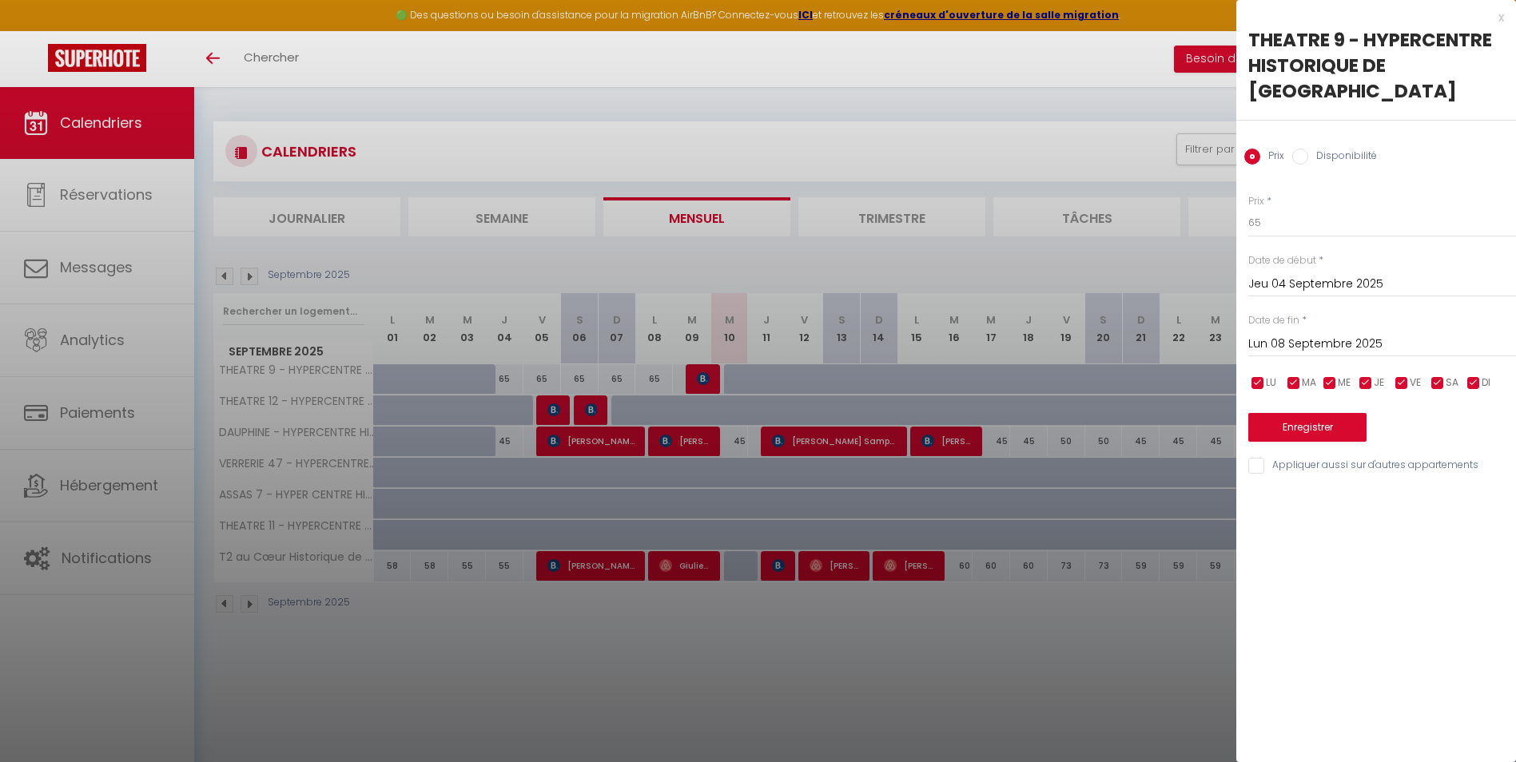
click at [1300, 149] on input "Disponibilité" at bounding box center [1300, 157] width 16 height 16
radio input "true"
radio input "false"
click at [1289, 209] on select "Disponible Indisponible" at bounding box center [1382, 224] width 268 height 30
select select "0"
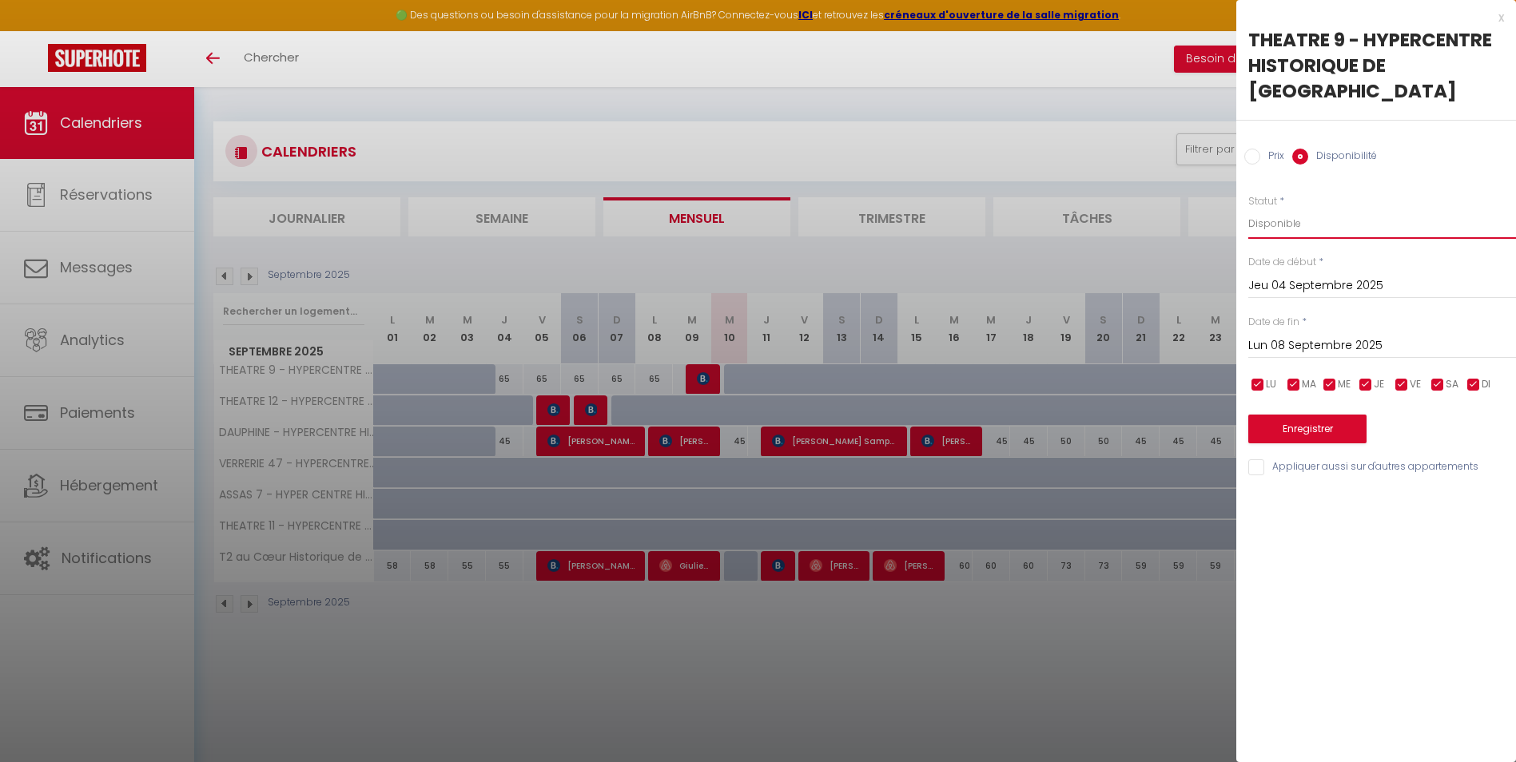
click at [1248, 209] on select "Disponible Indisponible" at bounding box center [1382, 224] width 268 height 30
click at [1293, 415] on button "Enregistrer" at bounding box center [1307, 429] width 118 height 29
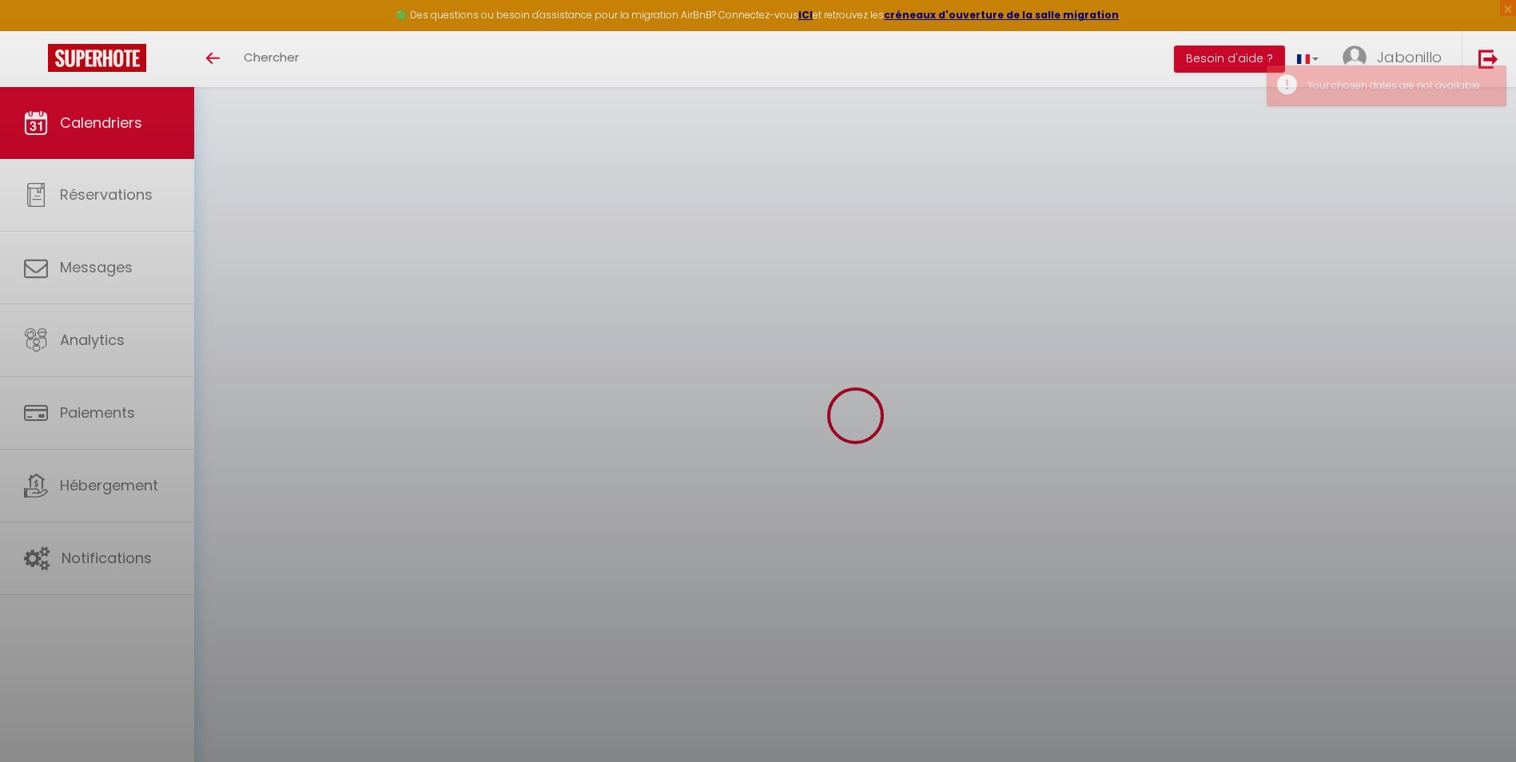
select select "0"
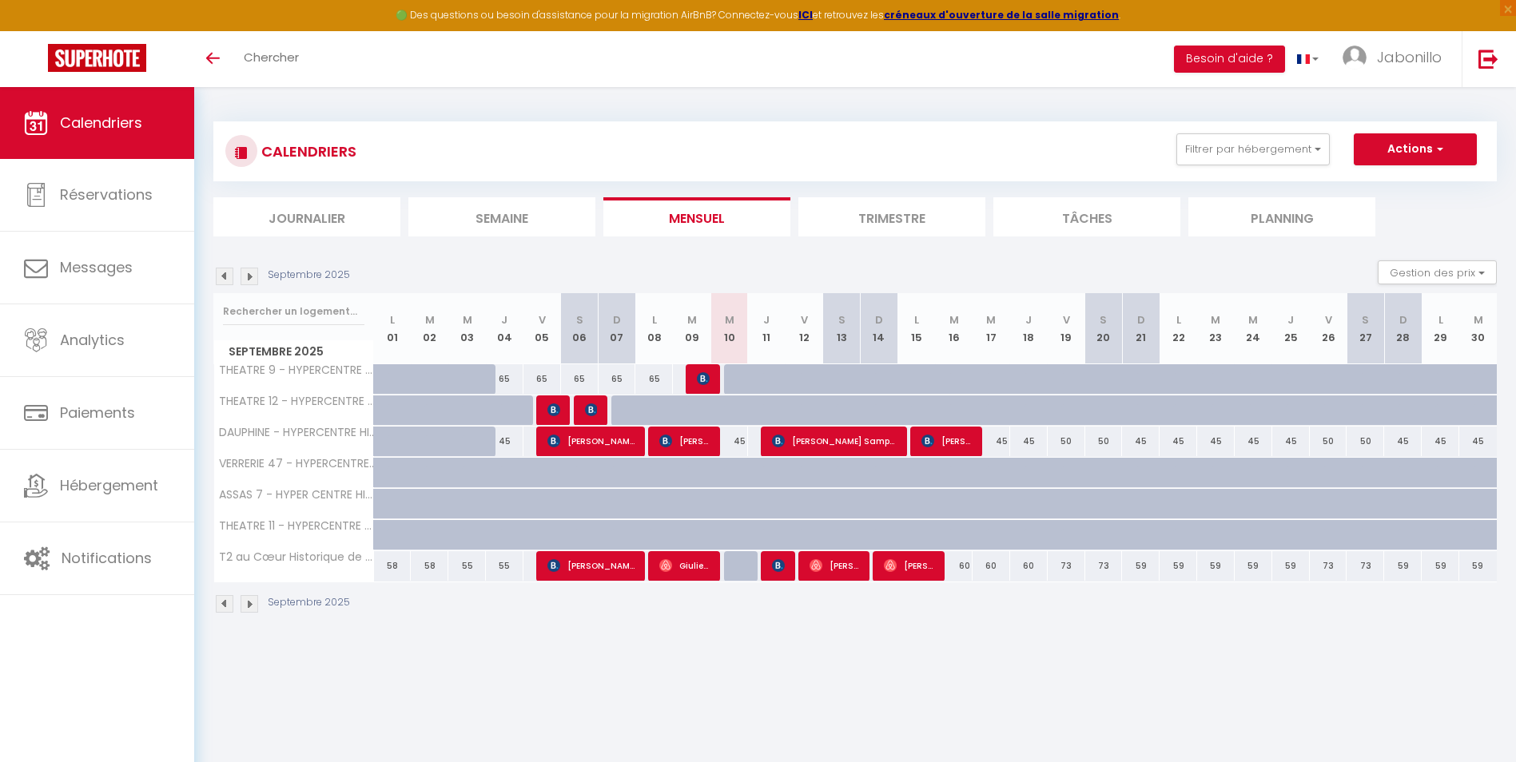
click at [141, 117] on span "Calendriers" at bounding box center [101, 123] width 82 height 20
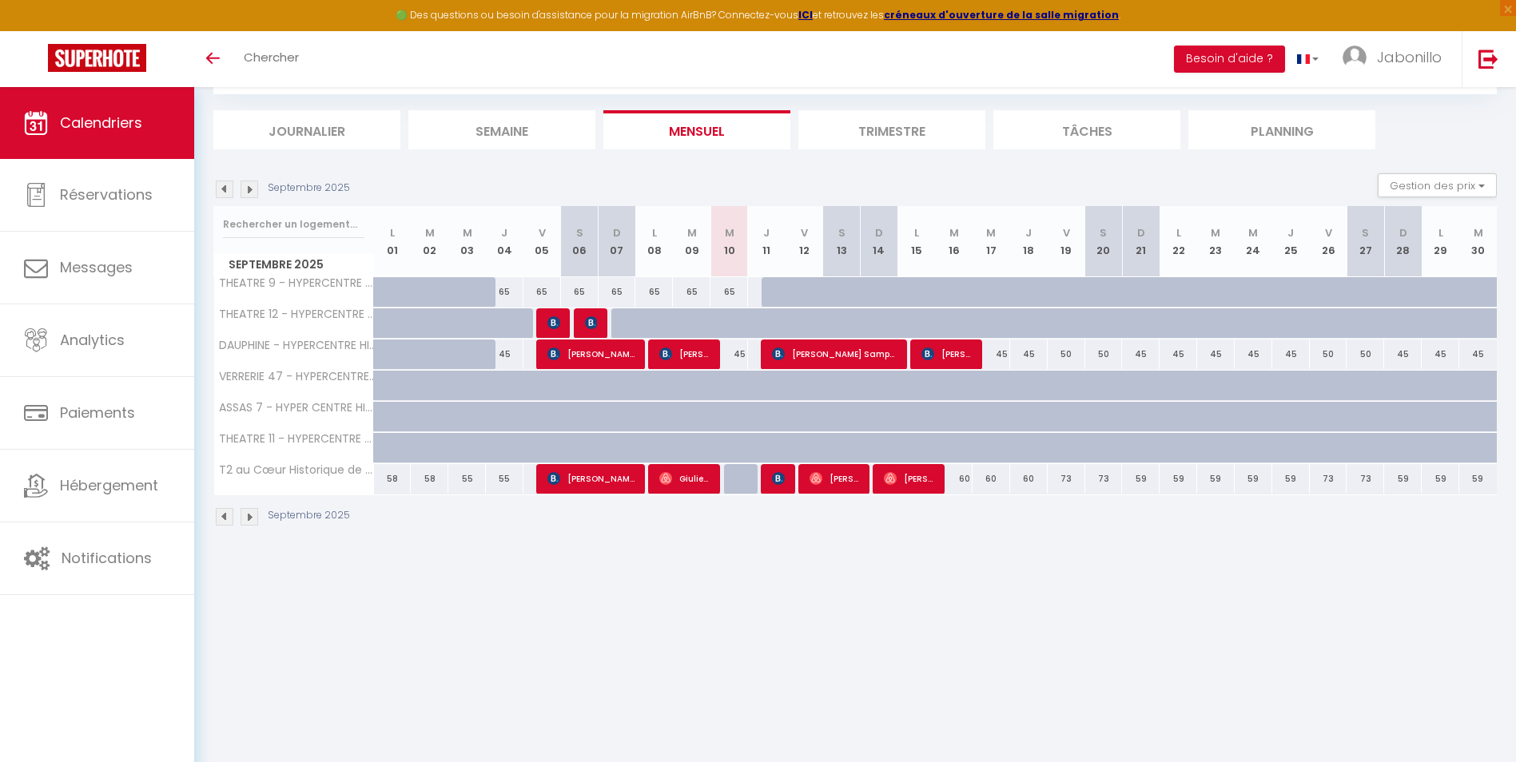
click at [736, 291] on div "65" at bounding box center [729, 292] width 38 height 30
type input "65"
type input "Mer 10 Septembre 2025"
type input "Jeu 11 Septembre 2025"
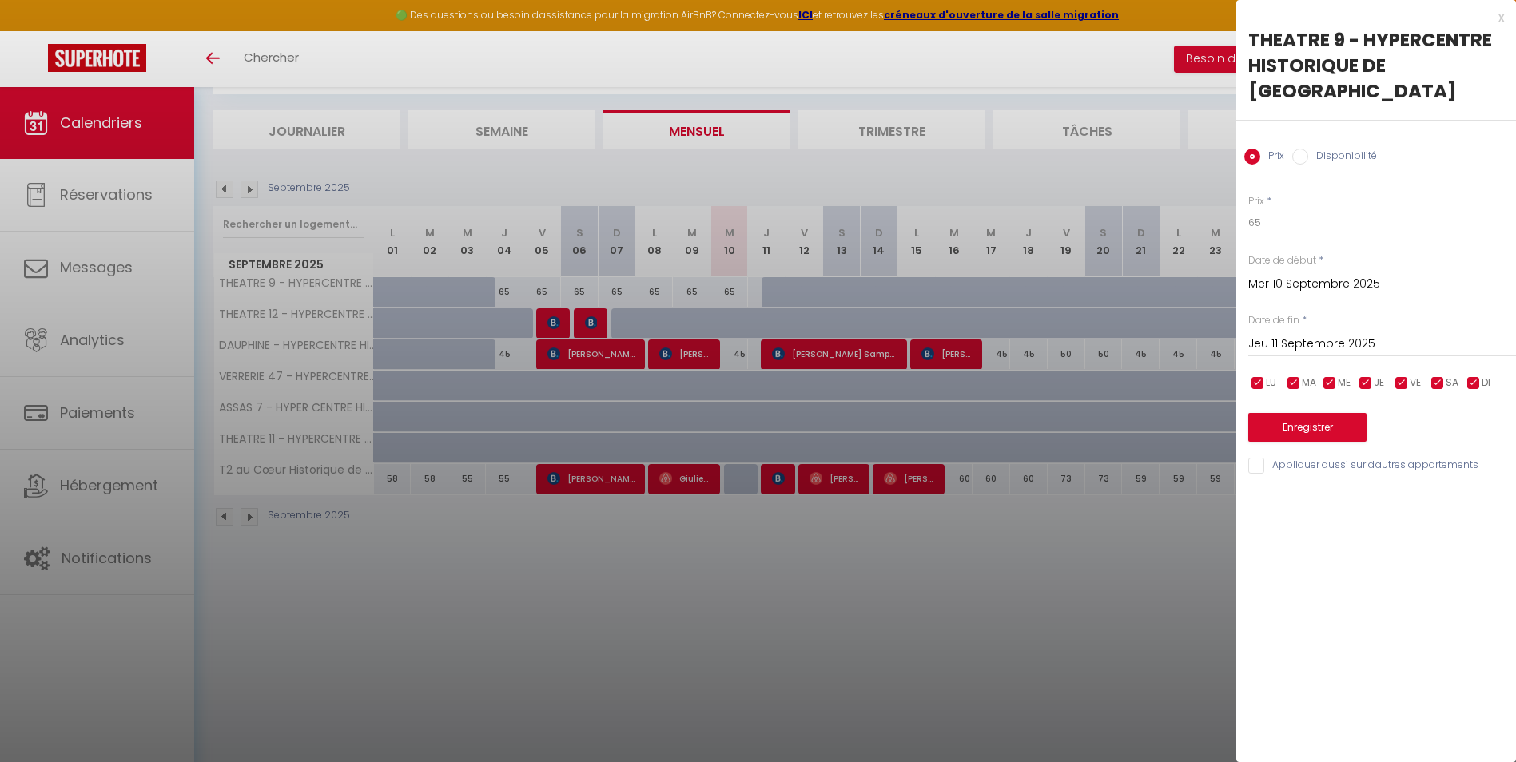
click at [1295, 149] on input "Disponibilité" at bounding box center [1300, 157] width 16 height 16
radio input "true"
radio input "false"
drag, startPoint x: 1282, startPoint y: 202, endPoint x: 1281, endPoint y: 213, distance: 11.3
click at [1282, 209] on select "Disponible Indisponible" at bounding box center [1382, 224] width 268 height 30
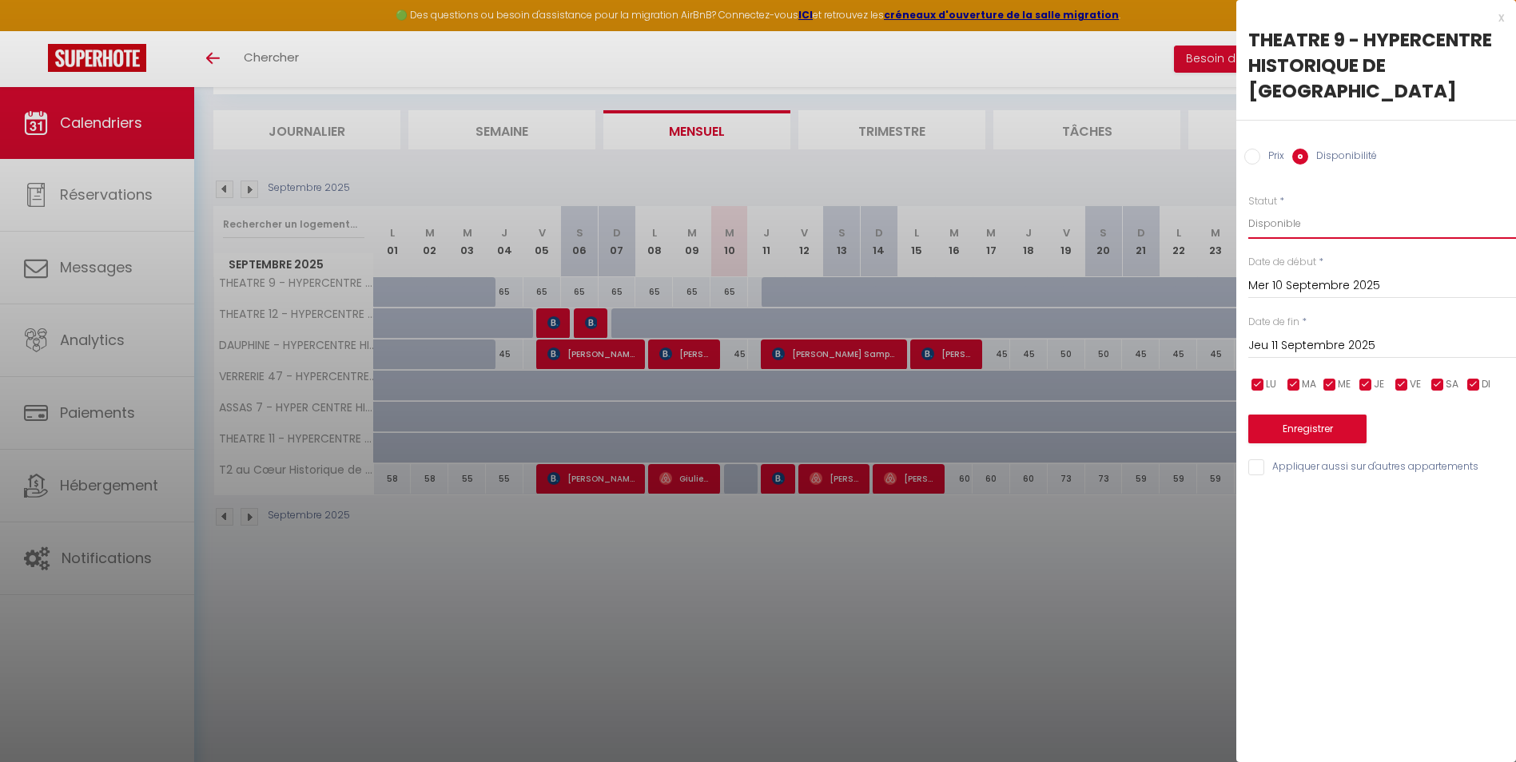
select select "0"
click at [1248, 209] on select "Disponible Indisponible" at bounding box center [1382, 224] width 268 height 30
click at [1313, 415] on button "Enregistrer" at bounding box center [1307, 429] width 118 height 29
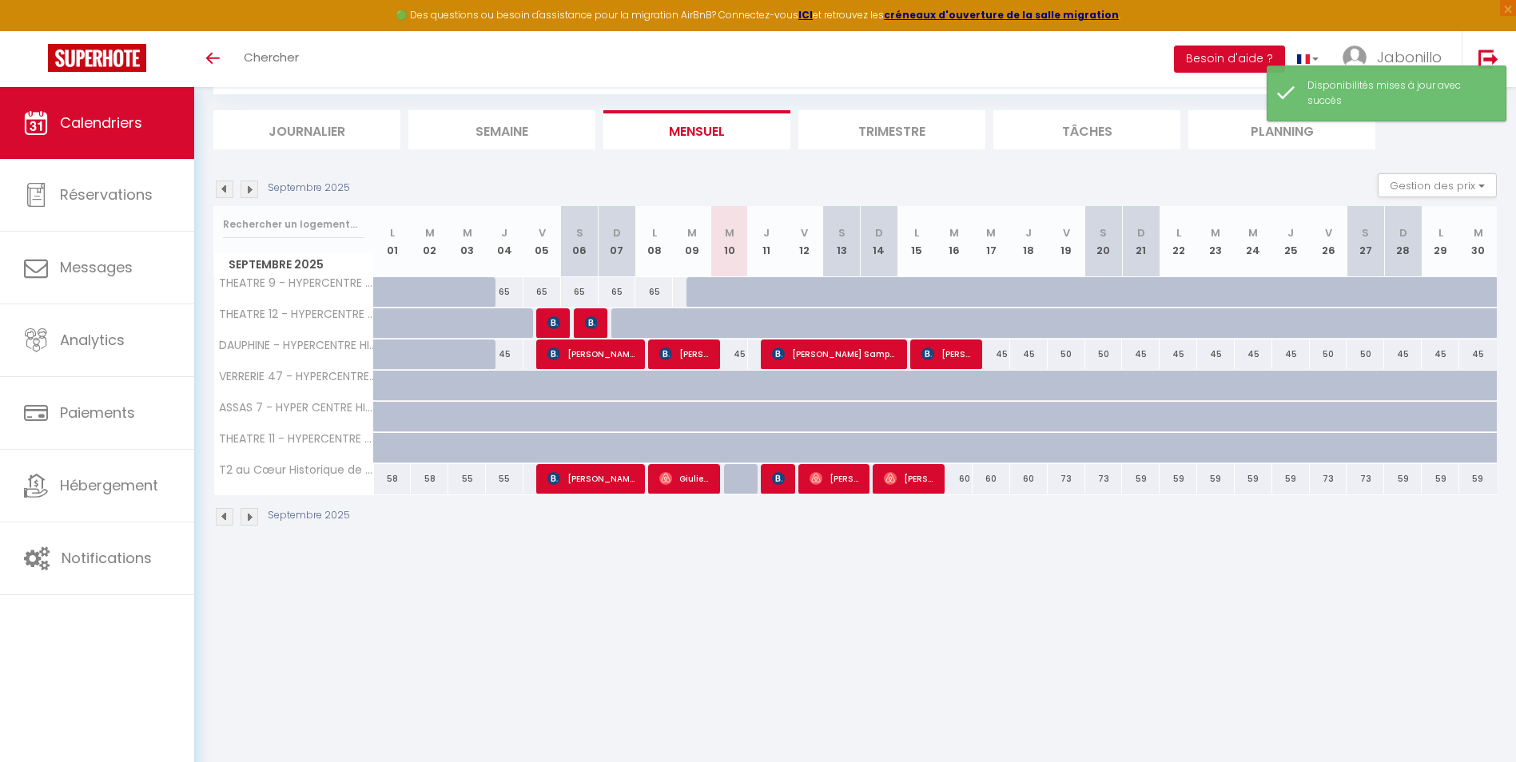
click at [1059, 620] on body "🟢 Des questions ou besoin d'assistance pour la migration AirBnB? Connectez-vous…" at bounding box center [758, 381] width 1516 height 762
click at [1496, 50] on img at bounding box center [1488, 59] width 20 height 20
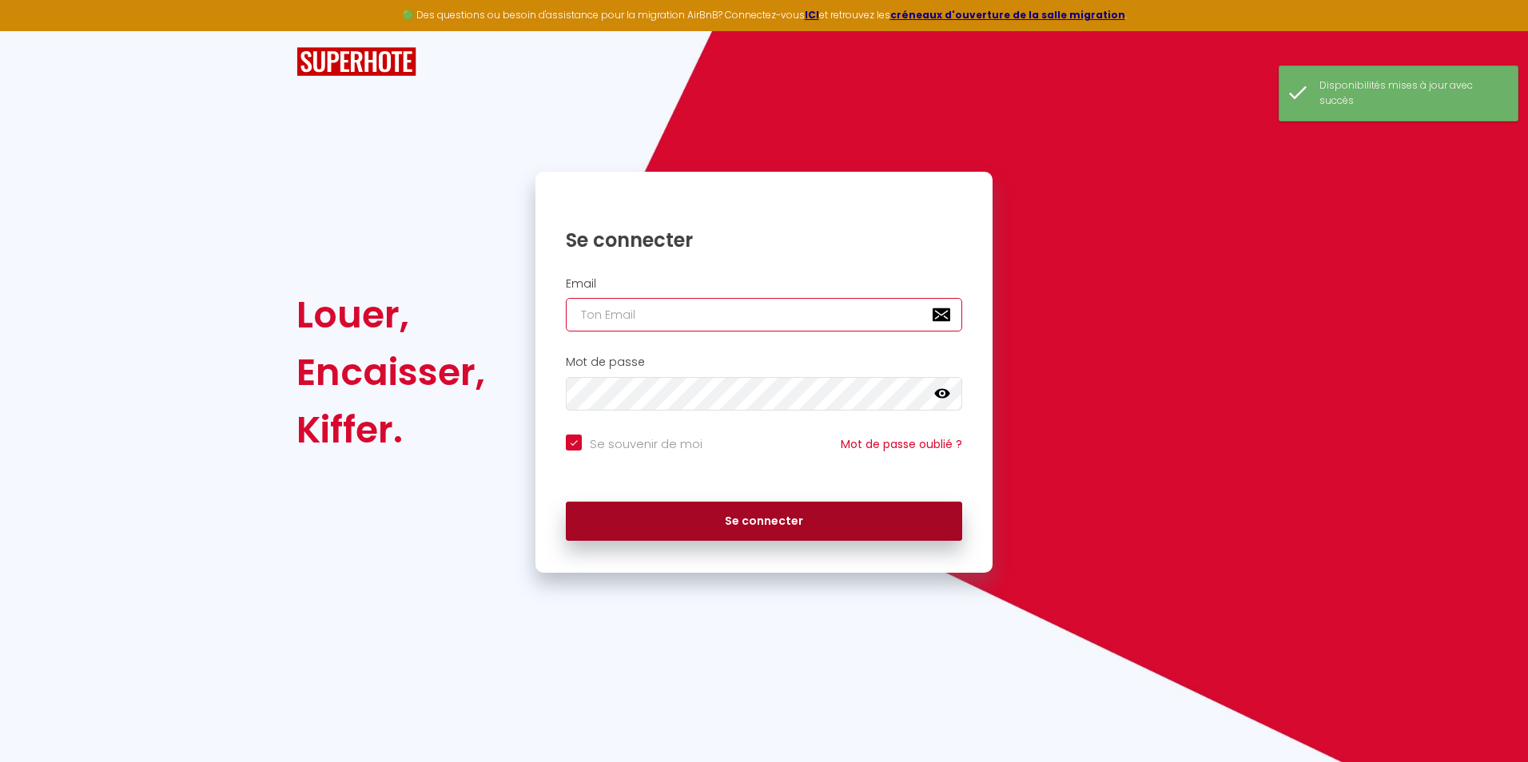
type input "[EMAIL_ADDRESS][DOMAIN_NAME]"
drag, startPoint x: 714, startPoint y: 532, endPoint x: 726, endPoint y: 525, distance: 14.0
click at [716, 531] on button "Se connecter" at bounding box center [764, 522] width 396 height 40
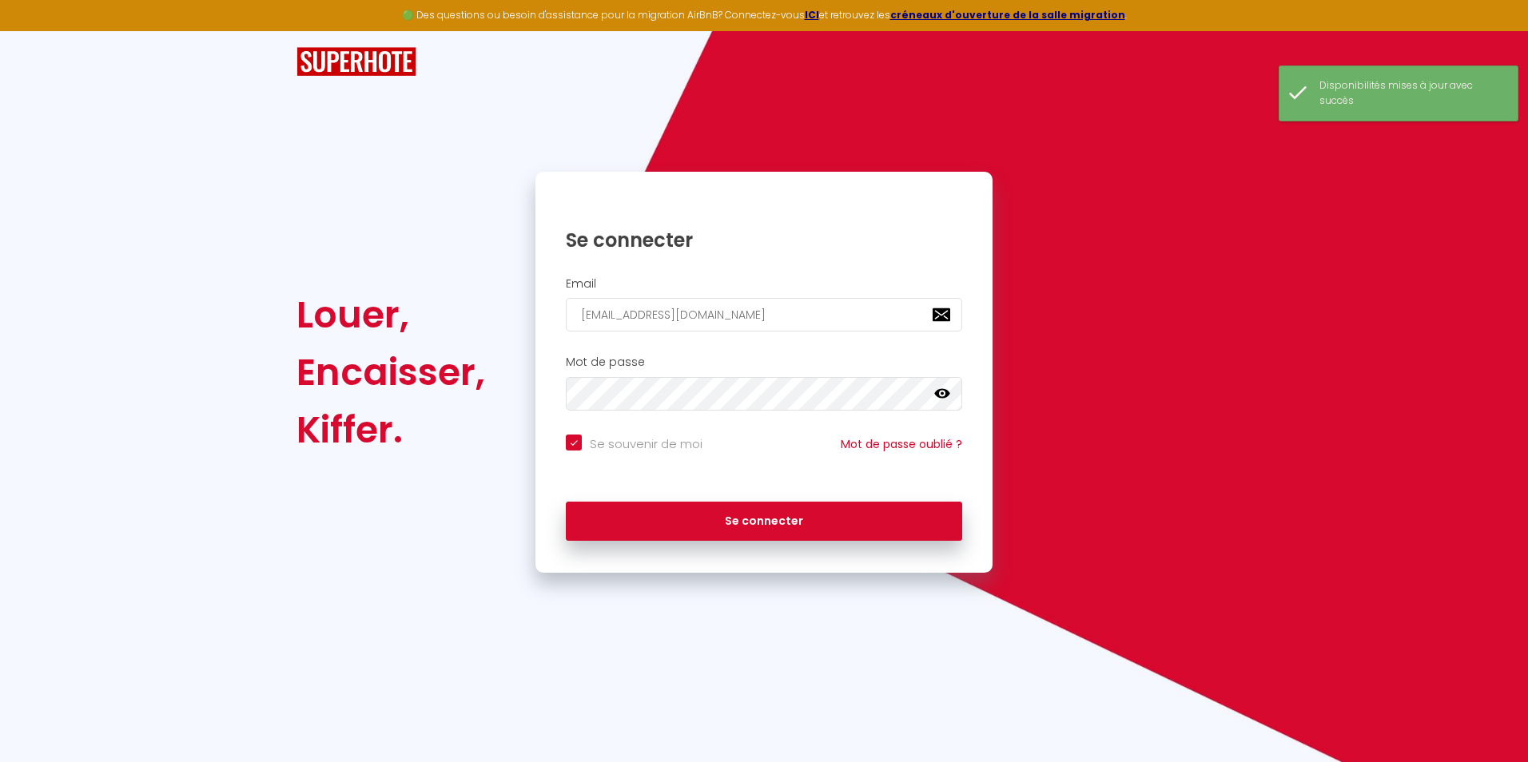
checkbox input "true"
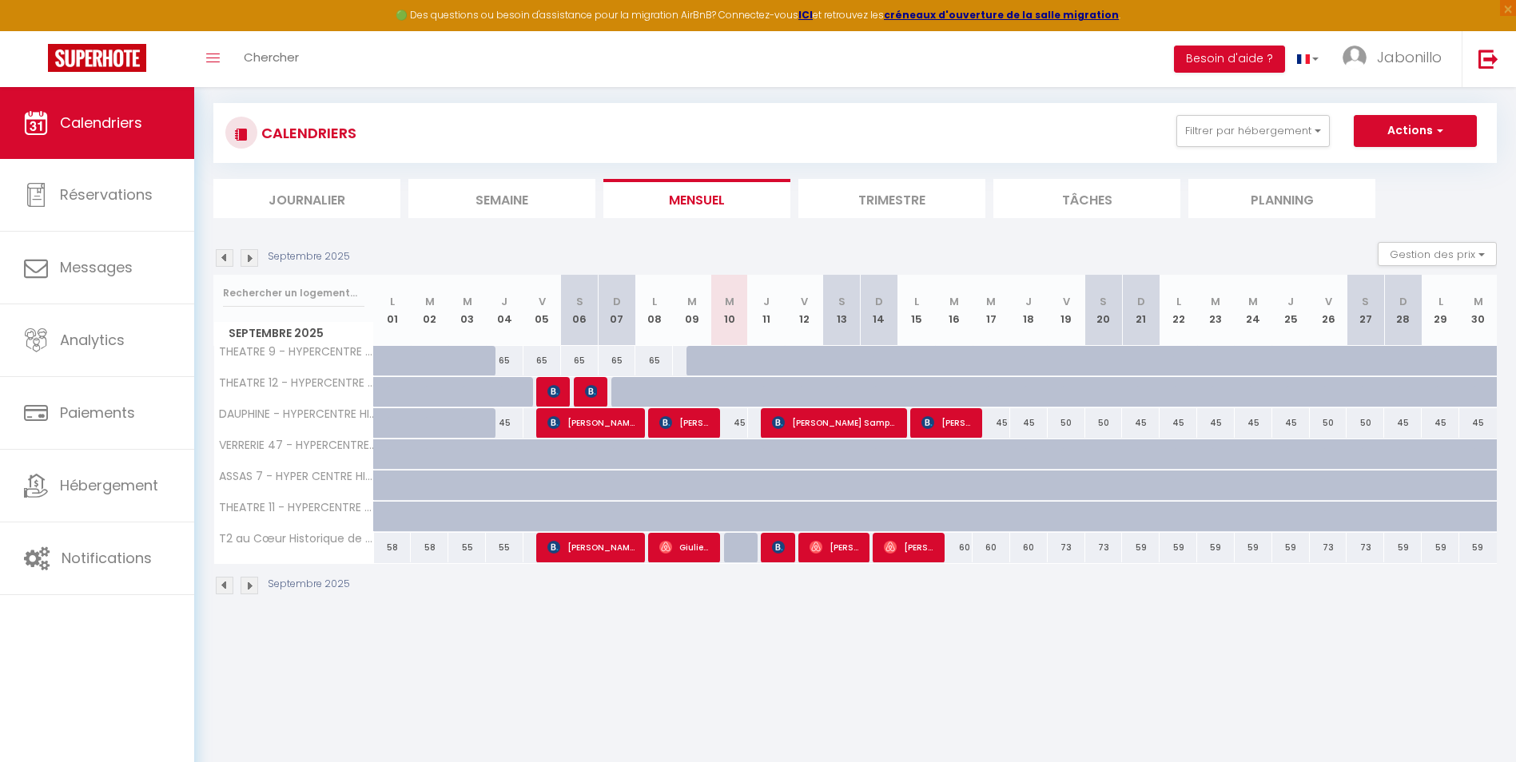
scroll to position [87, 0]
click at [737, 423] on div "45" at bounding box center [729, 422] width 38 height 30
type input "45"
type input "Mer 10 Septembre 2025"
type input "Jeu 11 Septembre 2025"
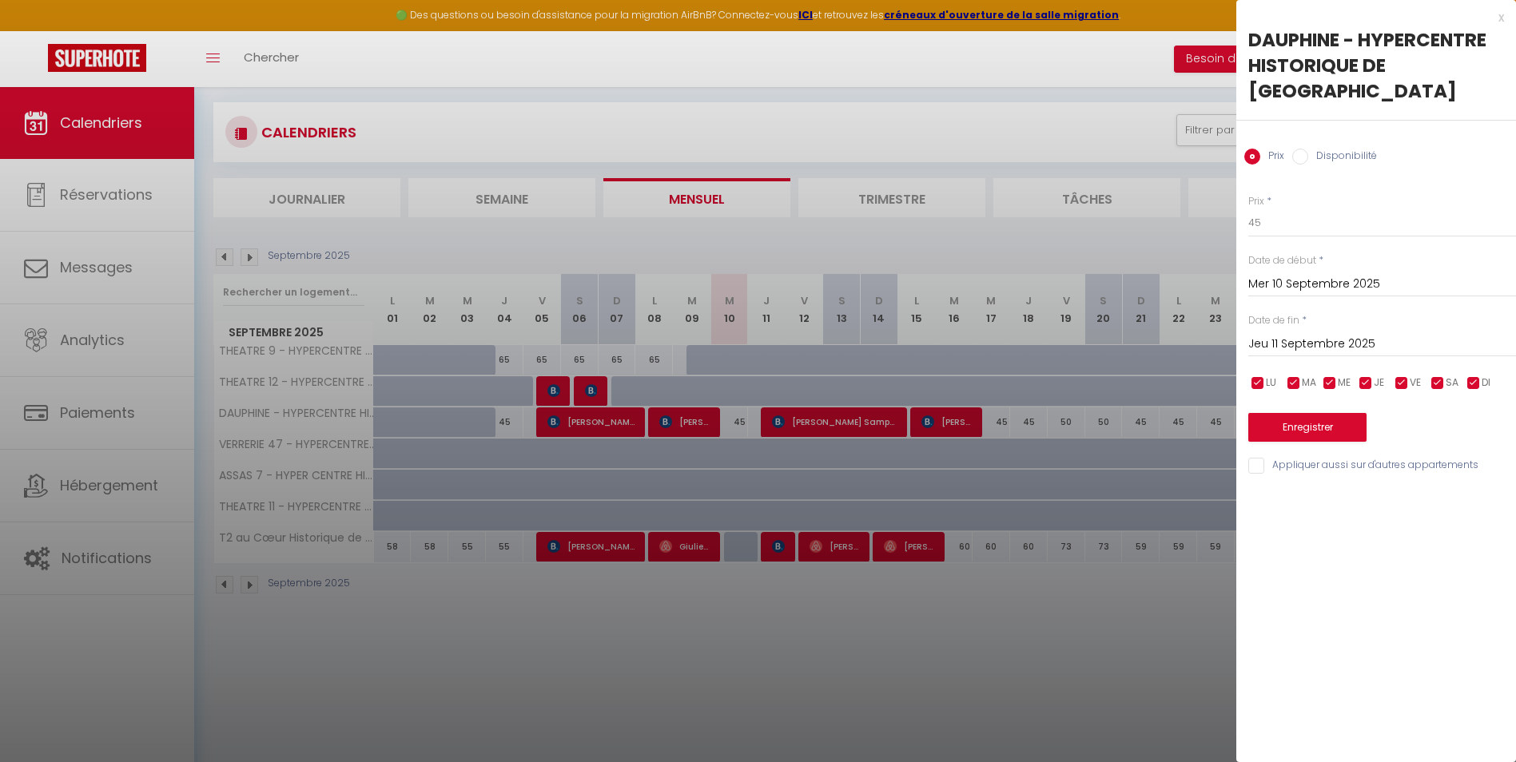
click at [1309, 149] on label "Disponibilité" at bounding box center [1342, 158] width 69 height 18
click at [1308, 149] on input "Disponibilité" at bounding box center [1300, 157] width 16 height 16
radio input "true"
radio input "false"
click at [1281, 209] on select "Disponible Indisponible" at bounding box center [1382, 224] width 268 height 30
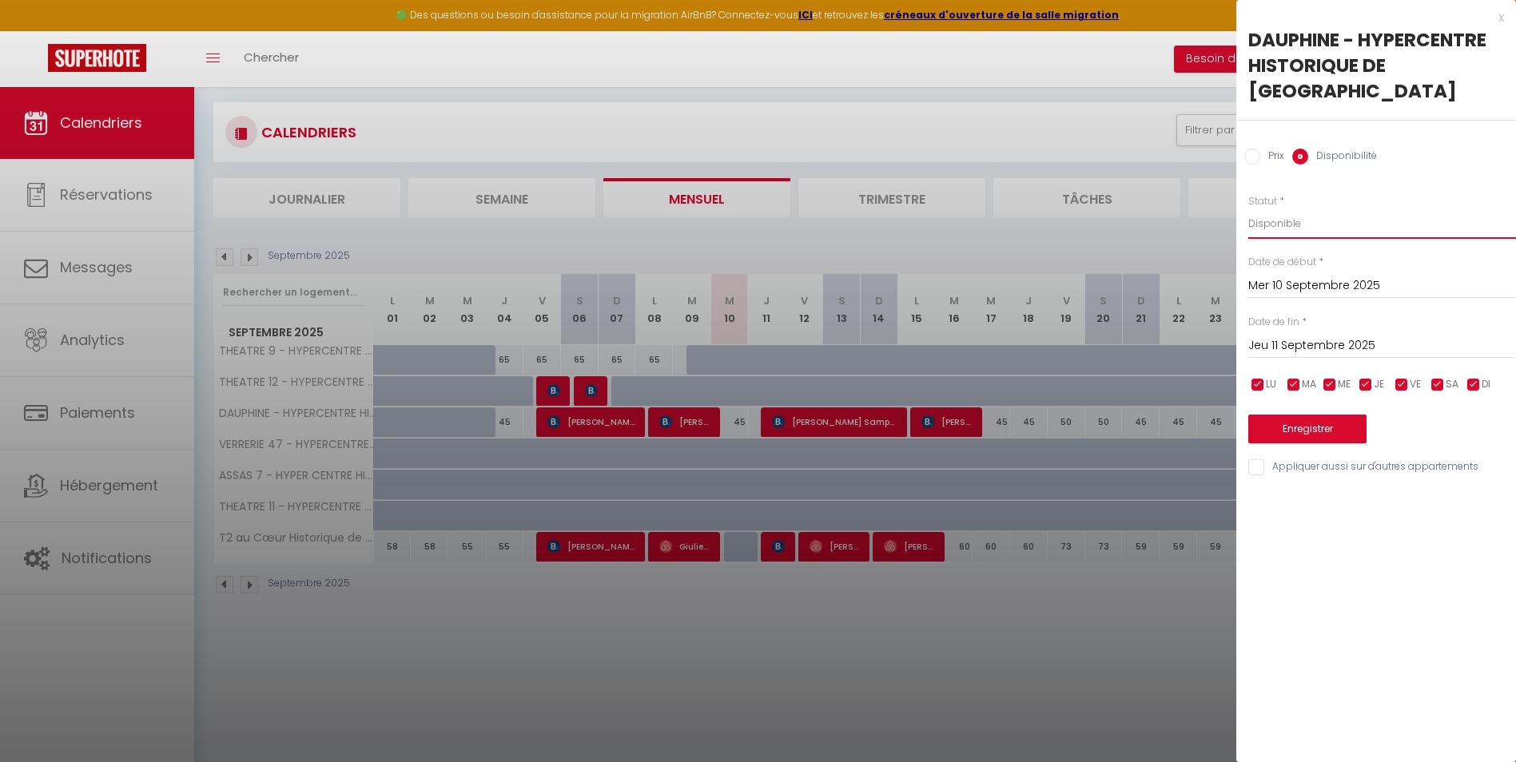
select select "0"
click at [1248, 209] on select "Disponible Indisponible" at bounding box center [1382, 224] width 268 height 30
click at [1266, 415] on button "Enregistrer" at bounding box center [1307, 429] width 118 height 29
